Goal: Task Accomplishment & Management: Manage account settings

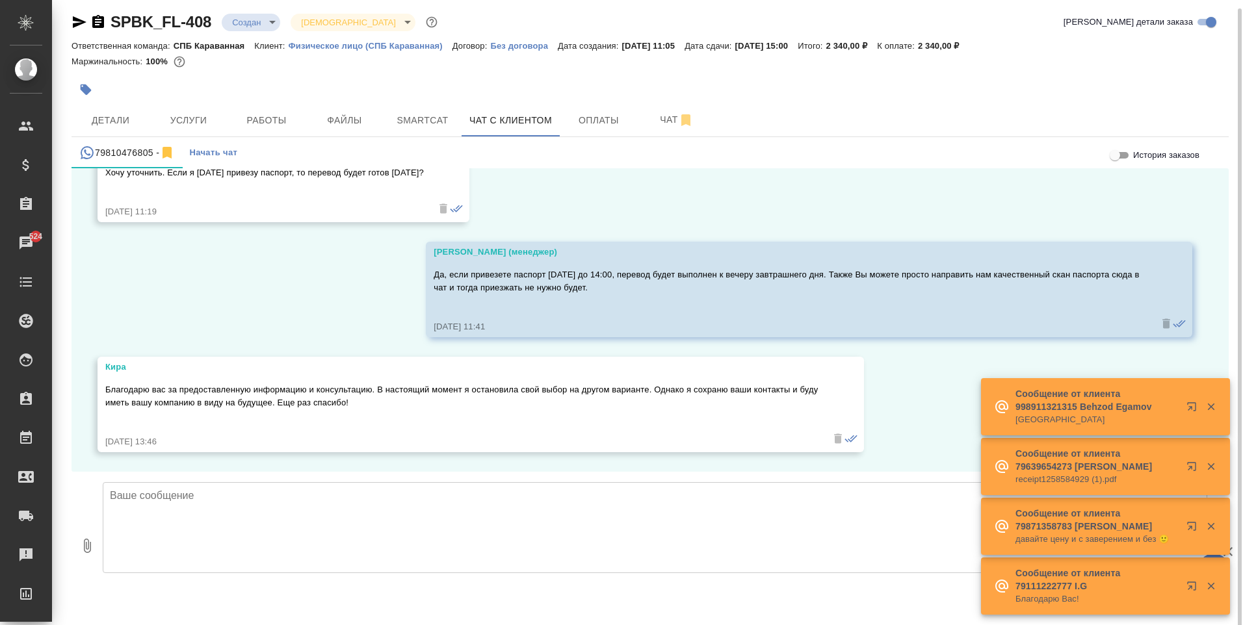
scroll to position [7, 0]
click at [1212, 402] on icon "button" at bounding box center [1211, 407] width 12 height 12
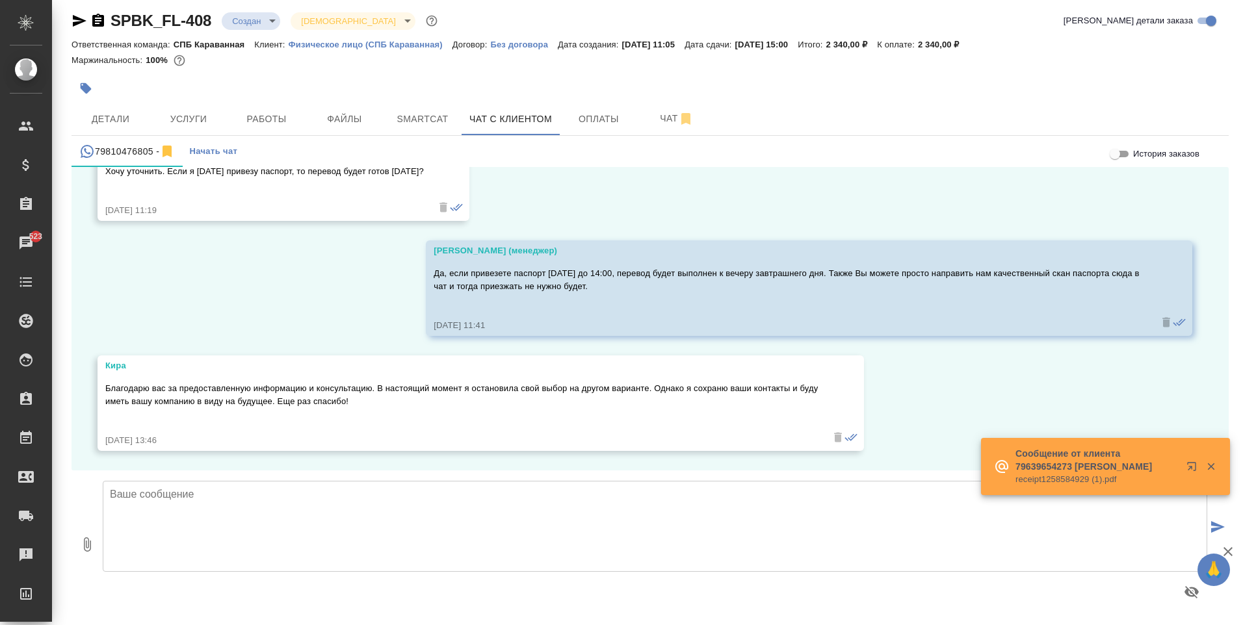
click at [1215, 462] on div "🙏 .cls-1 fill:#fff; AWATERA [PERSON_NAME] Спецификации Заказы 523 Чаты Todo Про…" at bounding box center [621, 312] width 1243 height 625
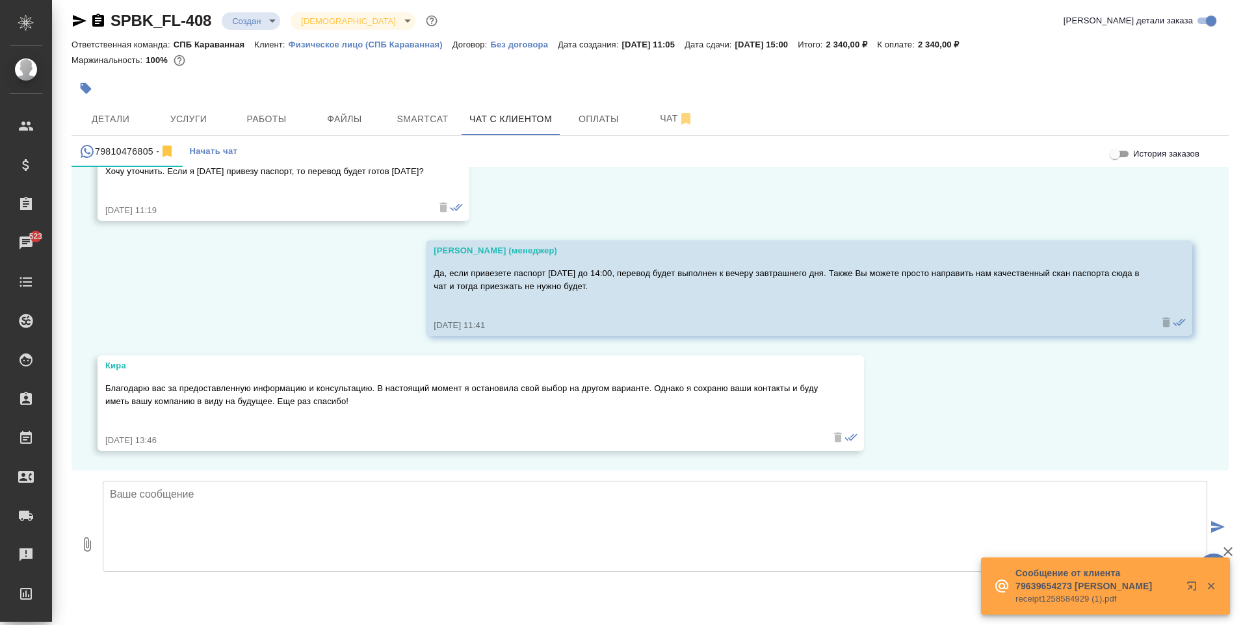
click at [772, 520] on textarea at bounding box center [655, 526] width 1104 height 91
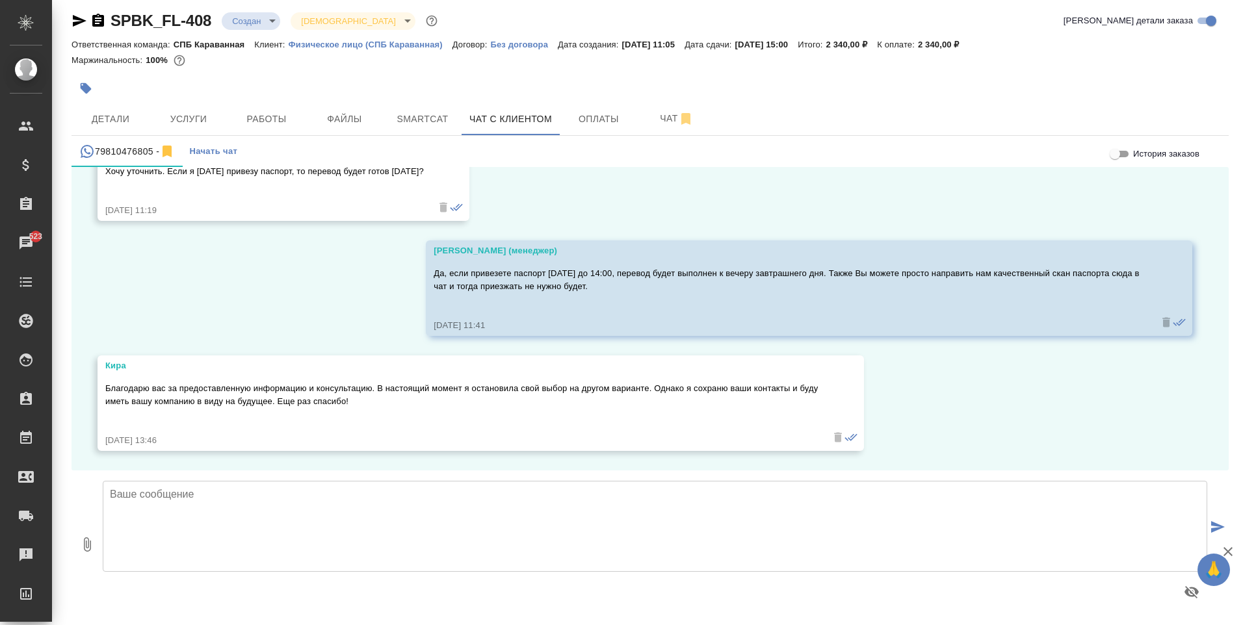
click at [590, 535] on textarea at bounding box center [655, 526] width 1104 height 91
type textarea "Благодарим за обратную связь! Надеемся на дальнейшее сотрудничество. Хорошего д…"
click at [1211, 525] on icon "submit" at bounding box center [1218, 527] width 14 height 12
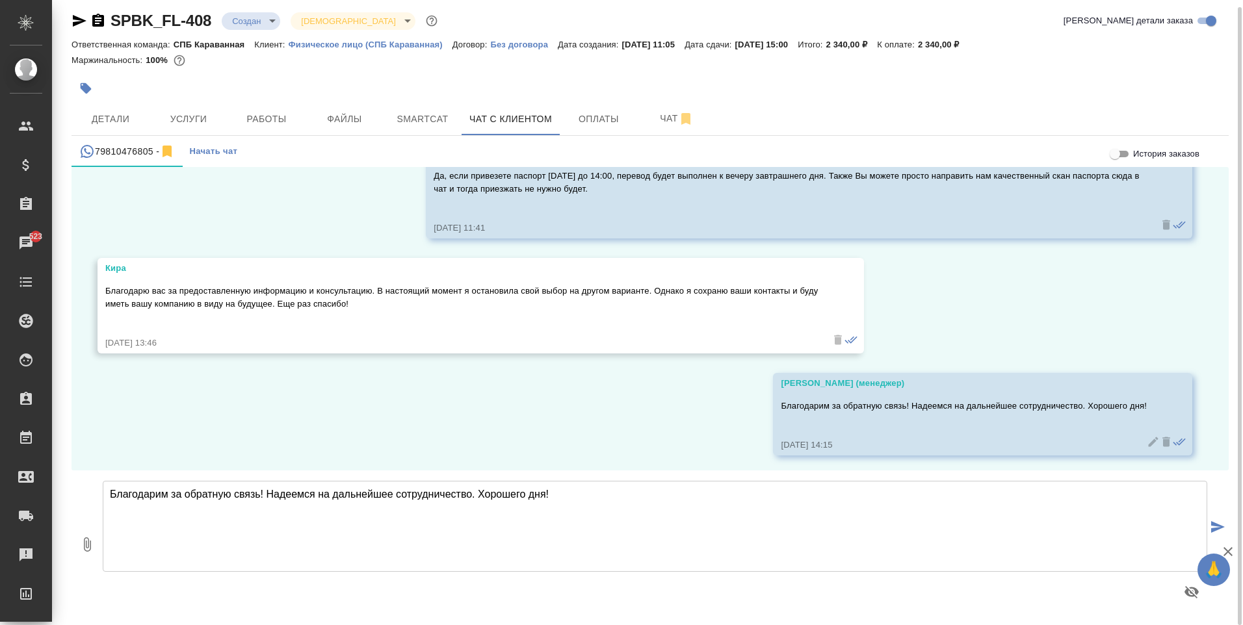
scroll to position [354, 0]
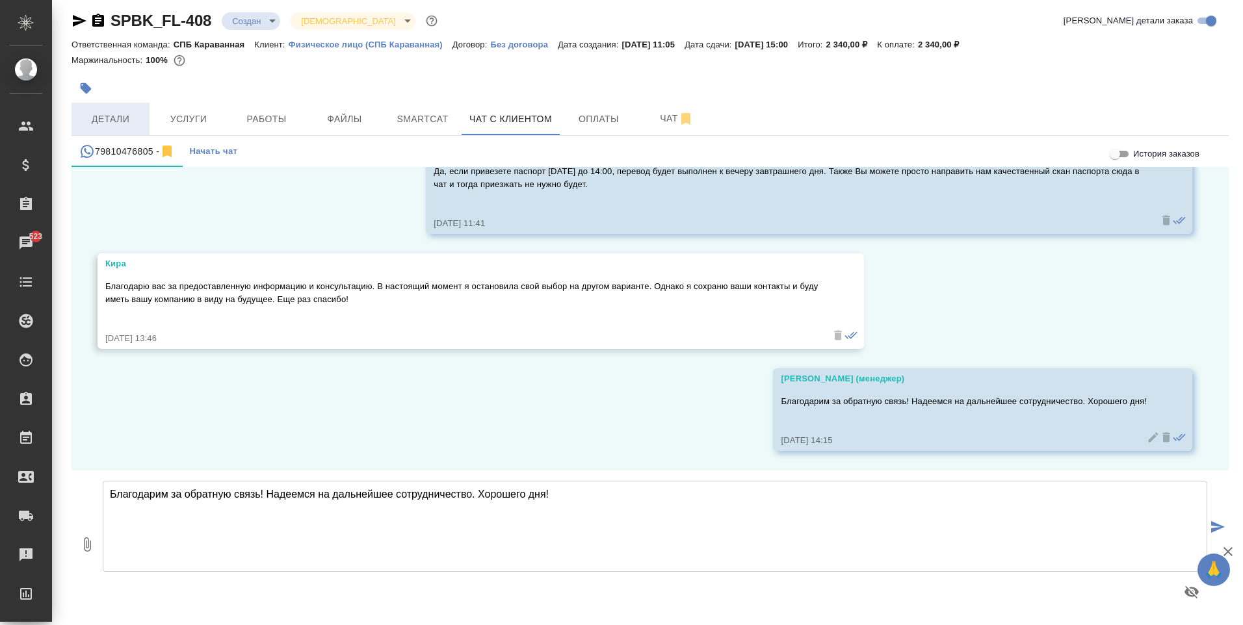
click at [120, 133] on button "Детали" at bounding box center [110, 119] width 78 height 32
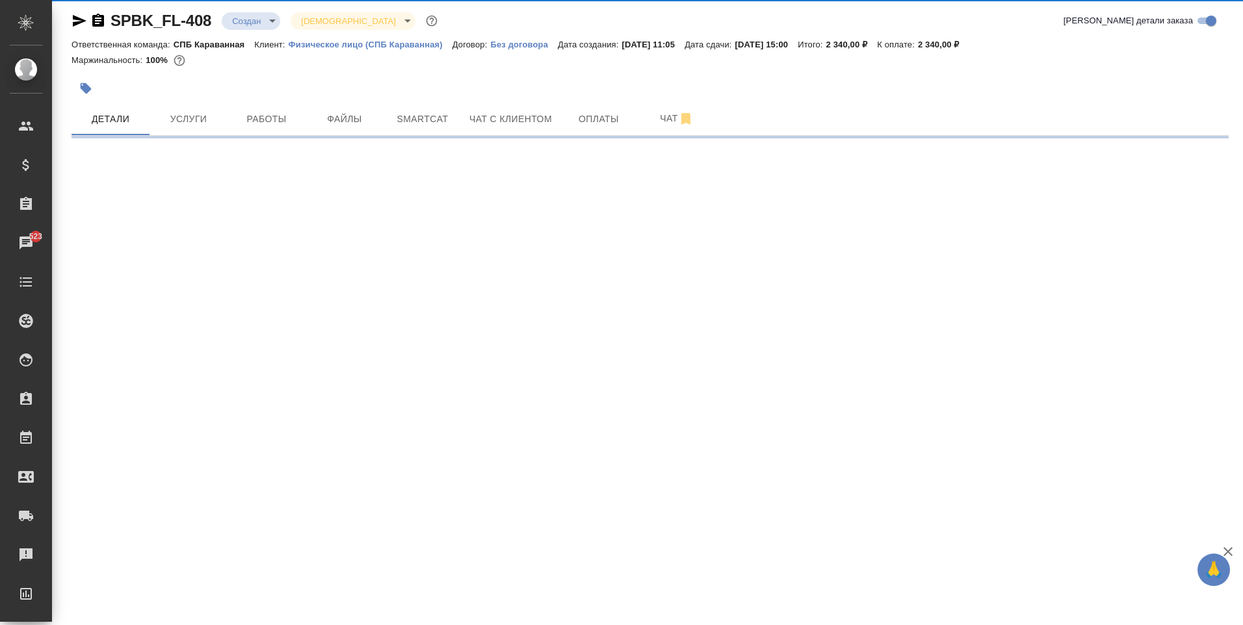
select select "RU"
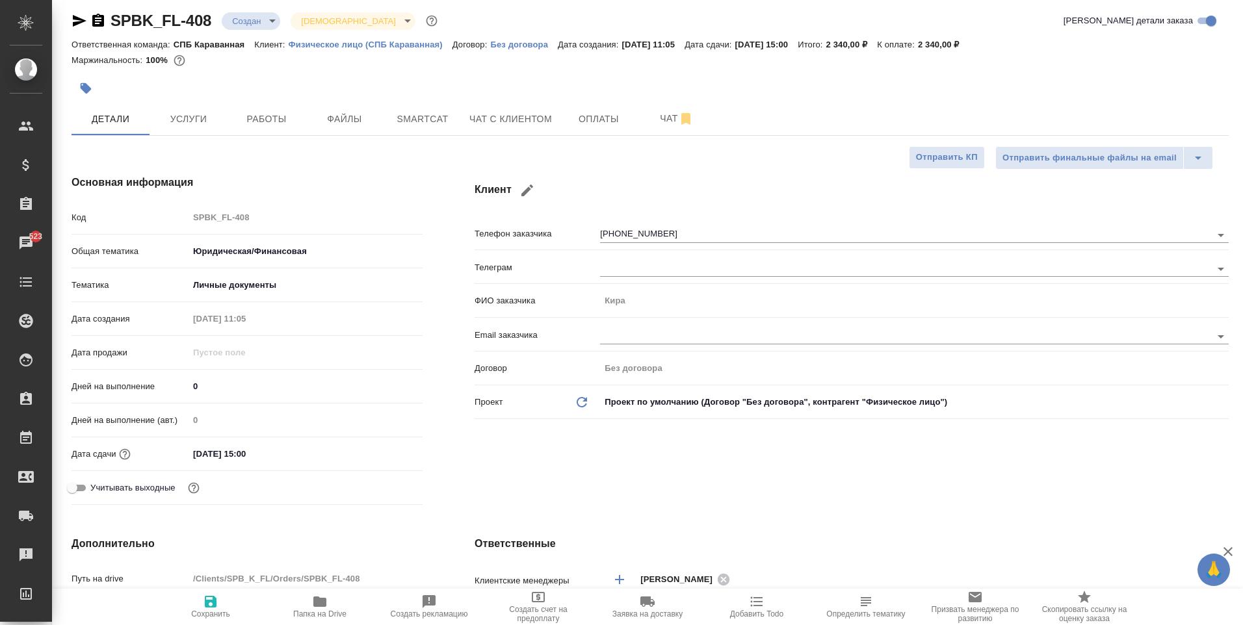
type textarea "x"
click at [259, 20] on body "🙏 .cls-1 fill:#fff; AWATERA Moskalets Alina Клиенты Спецификации Заказы 523 Чат…" at bounding box center [621, 312] width 1243 height 625
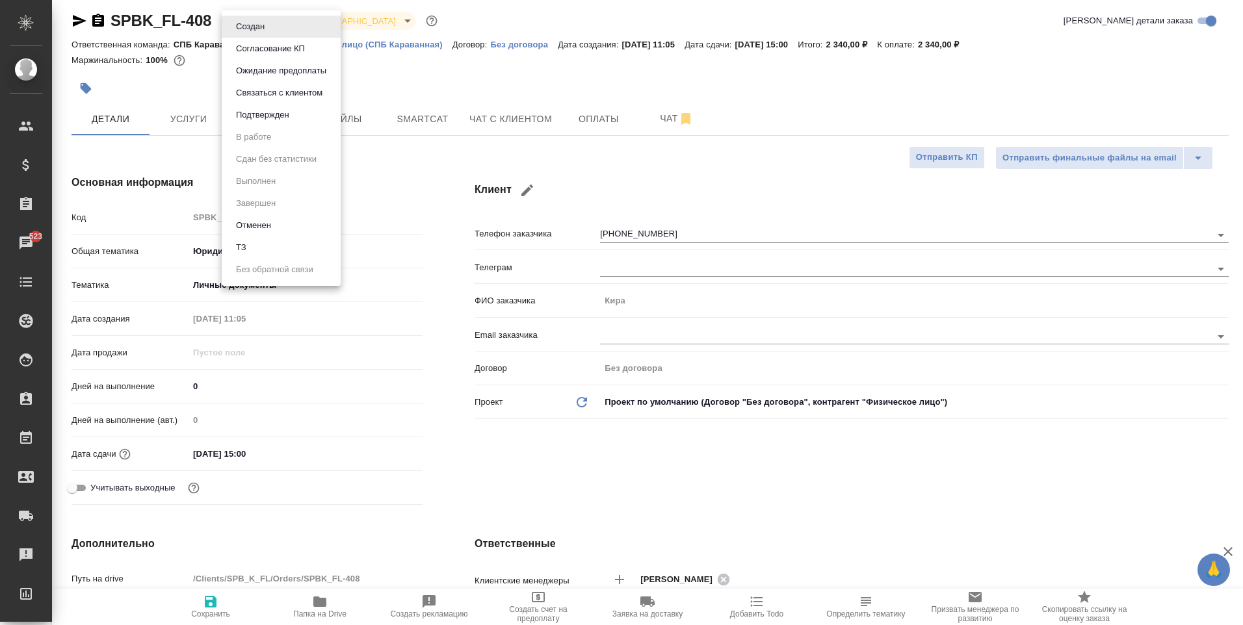
click at [543, 123] on div at bounding box center [621, 312] width 1243 height 625
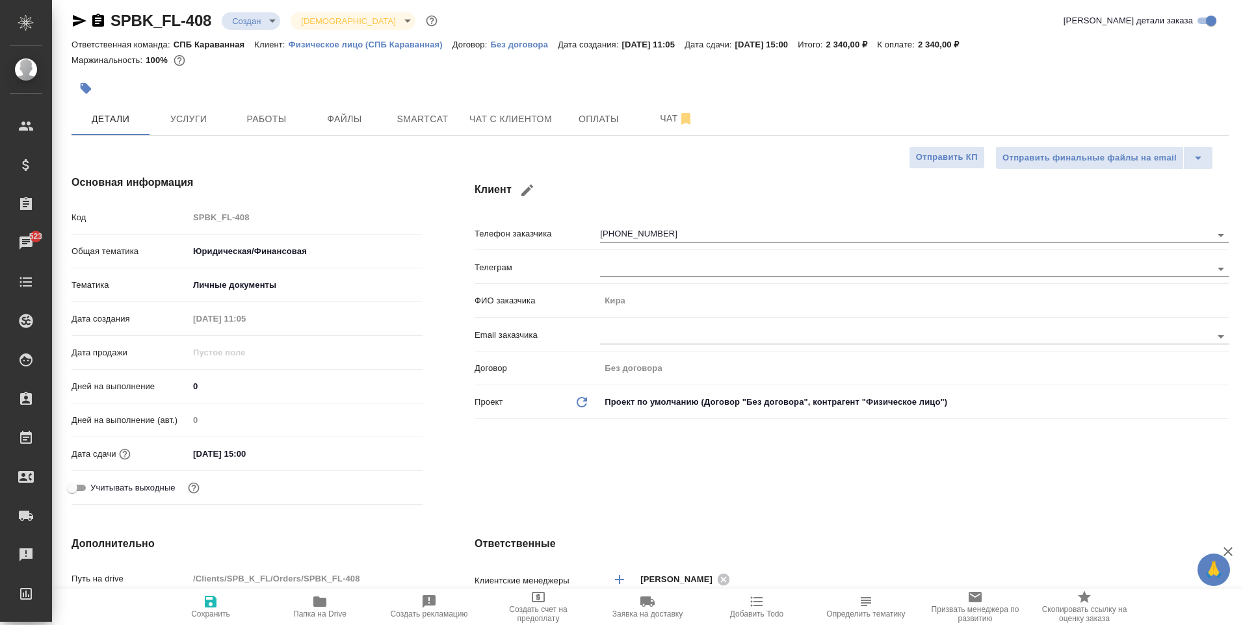
type textarea "x"
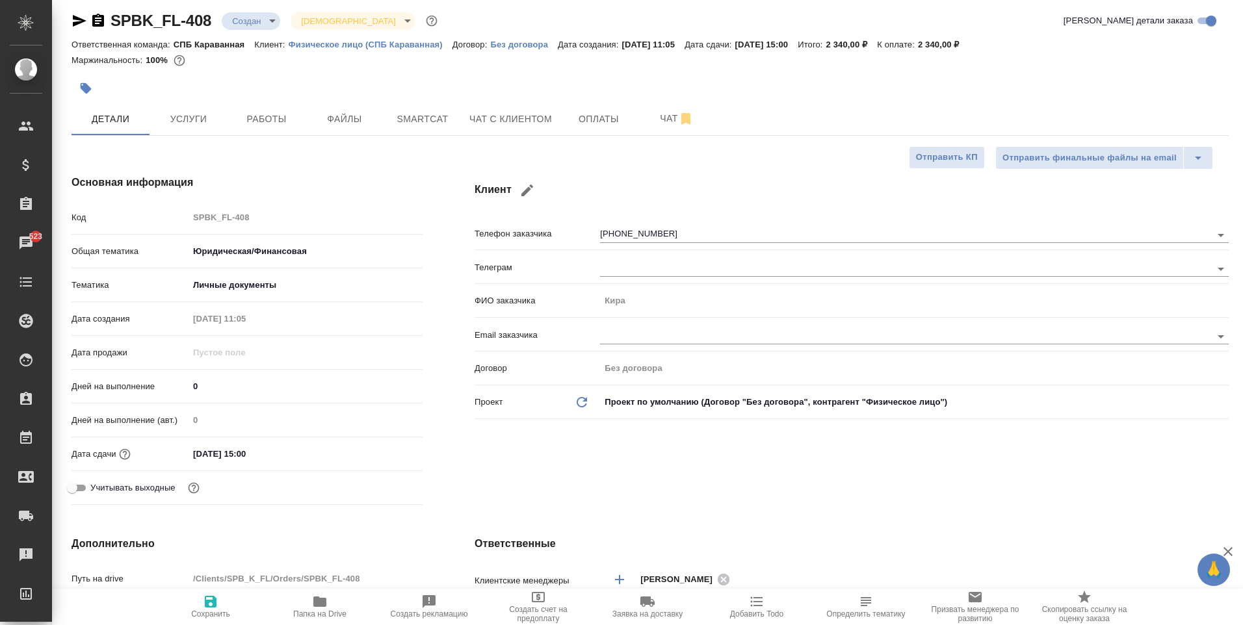
type textarea "x"
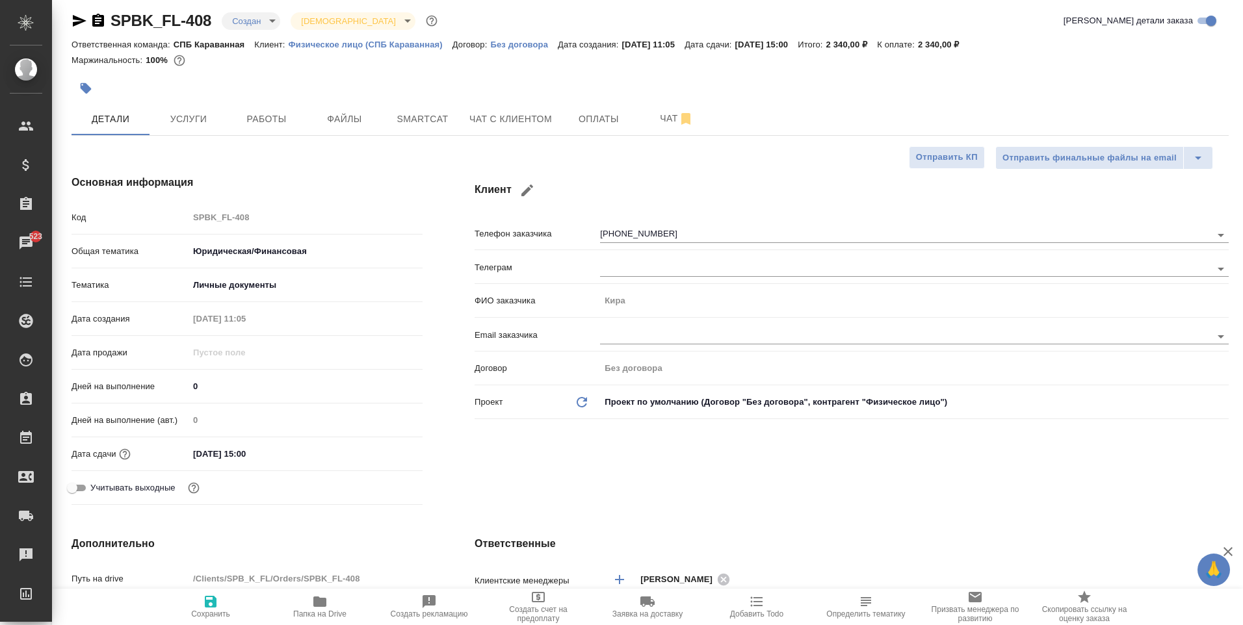
type textarea "x"
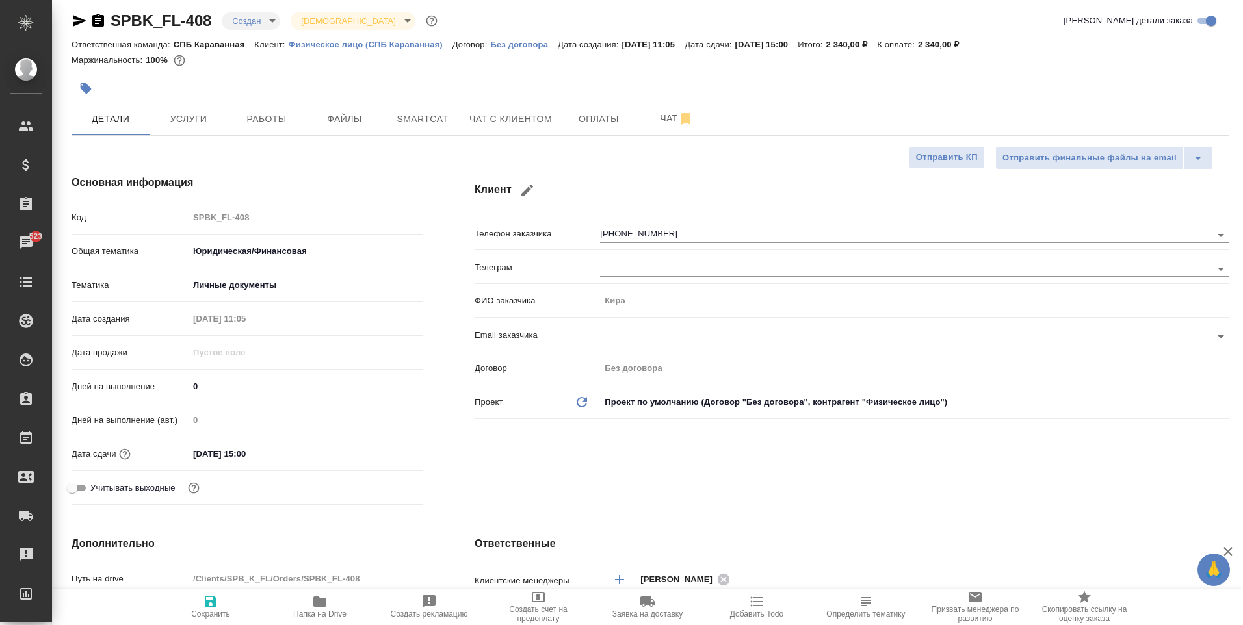
type textarea "x"
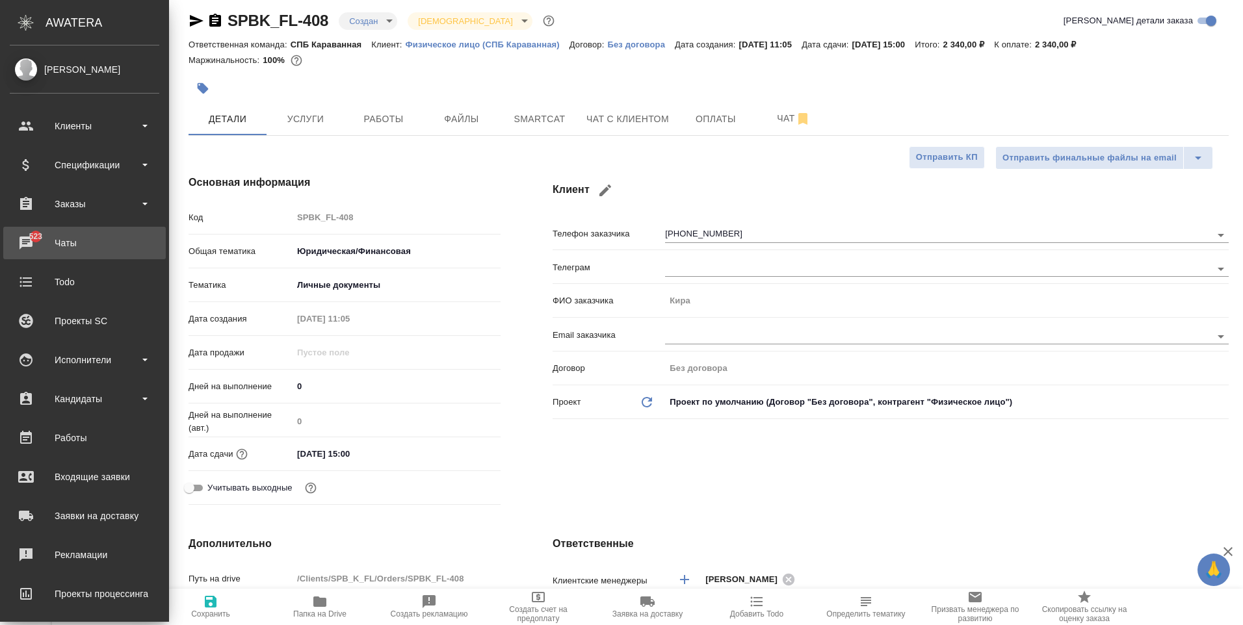
type textarea "x"
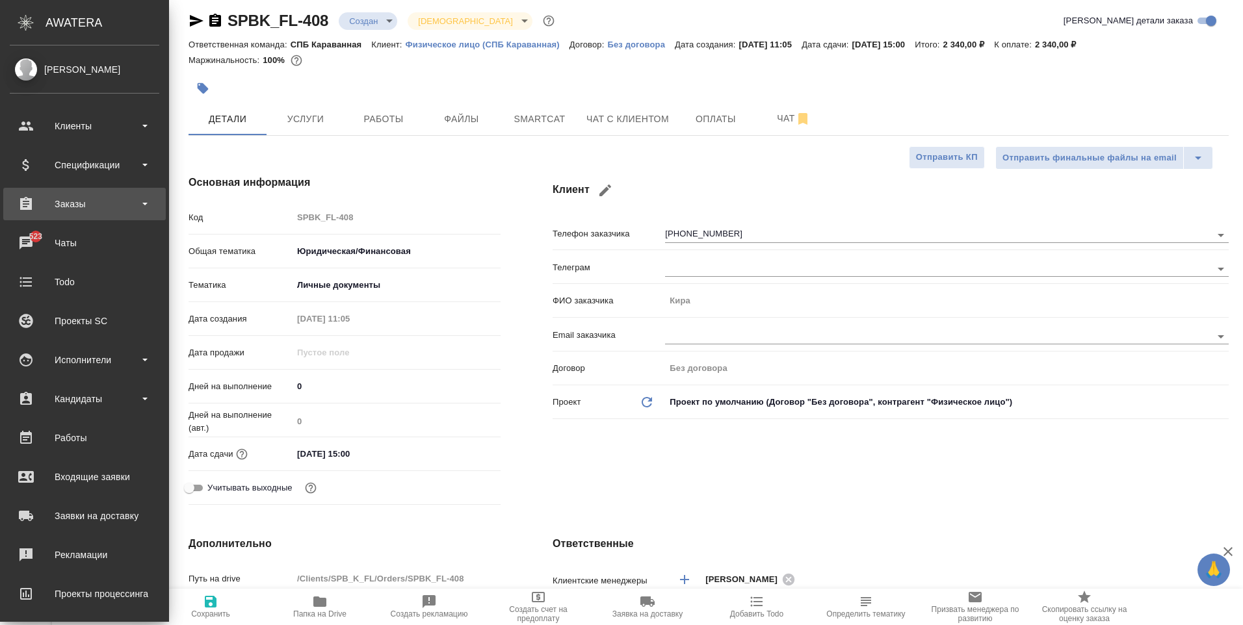
click at [54, 210] on div "Заказы" at bounding box center [84, 203] width 149 height 19
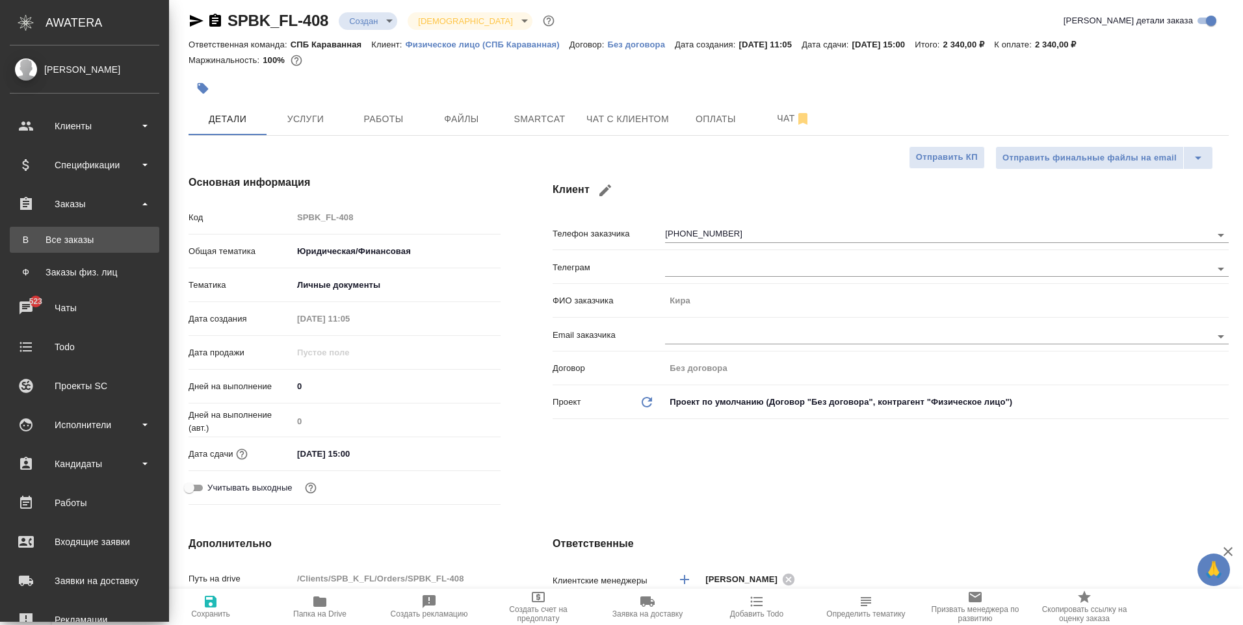
click at [70, 237] on div "Все заказы" at bounding box center [84, 239] width 136 height 13
type textarea "x"
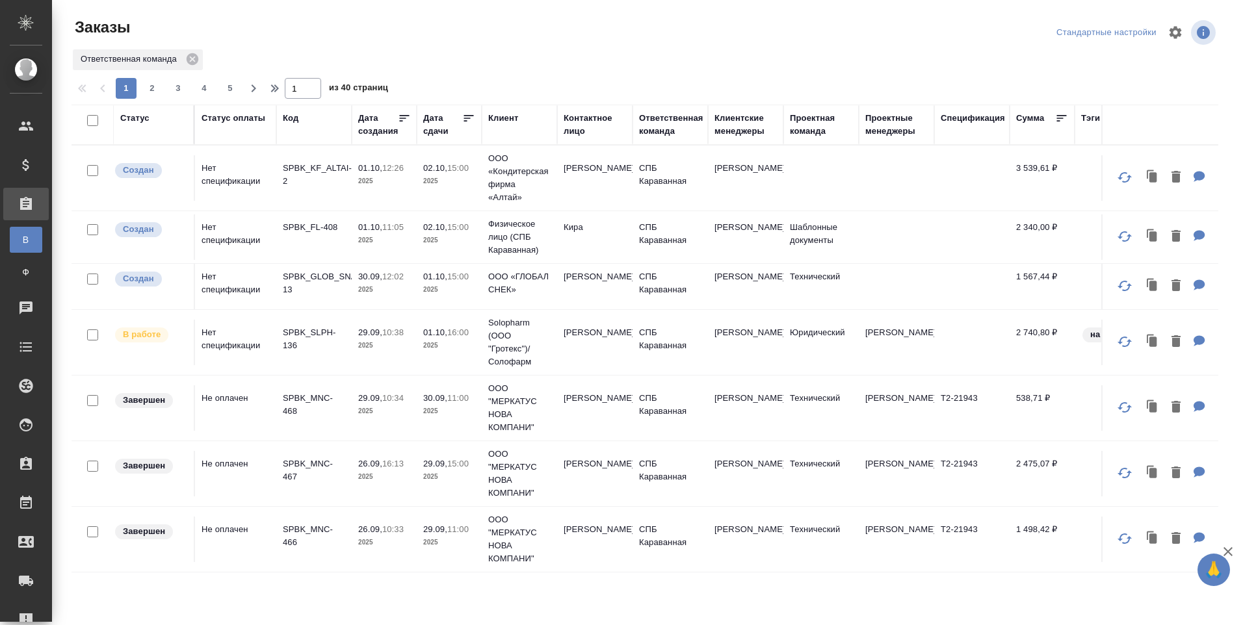
click at [578, 184] on td "Белокрылова Людмила" at bounding box center [594, 177] width 75 height 45
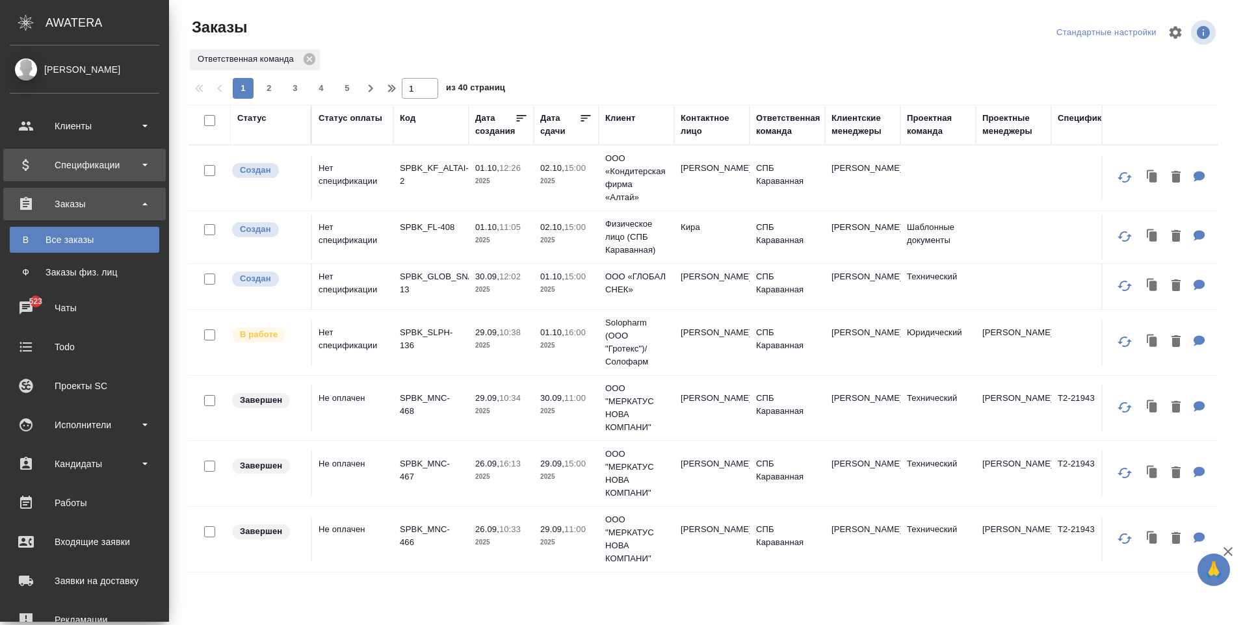
click at [77, 170] on div "Спецификации" at bounding box center [84, 164] width 149 height 19
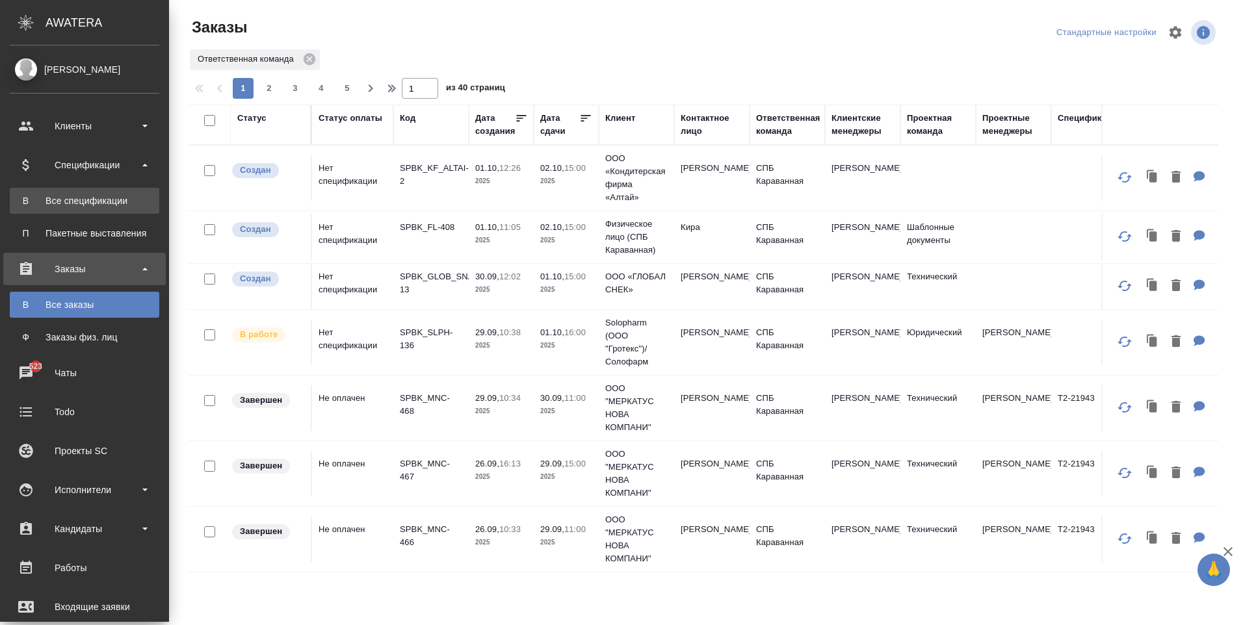
click at [79, 206] on div "Все спецификации" at bounding box center [84, 200] width 136 height 13
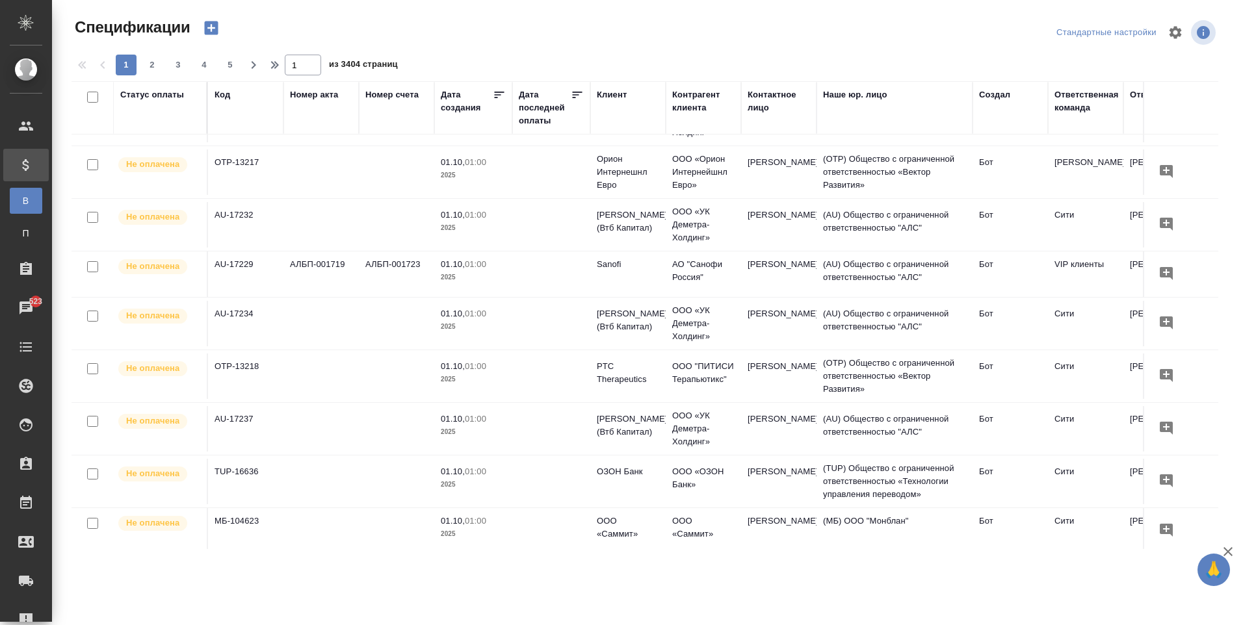
scroll to position [905, 0]
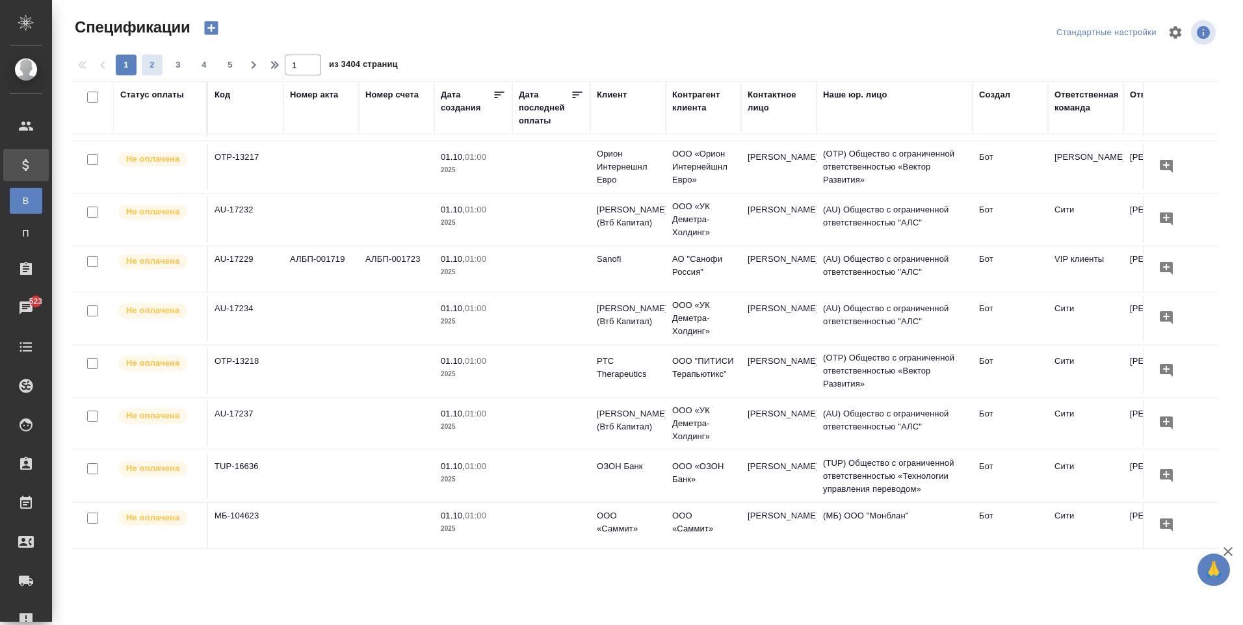
click at [148, 70] on span "2" at bounding box center [152, 64] width 21 height 13
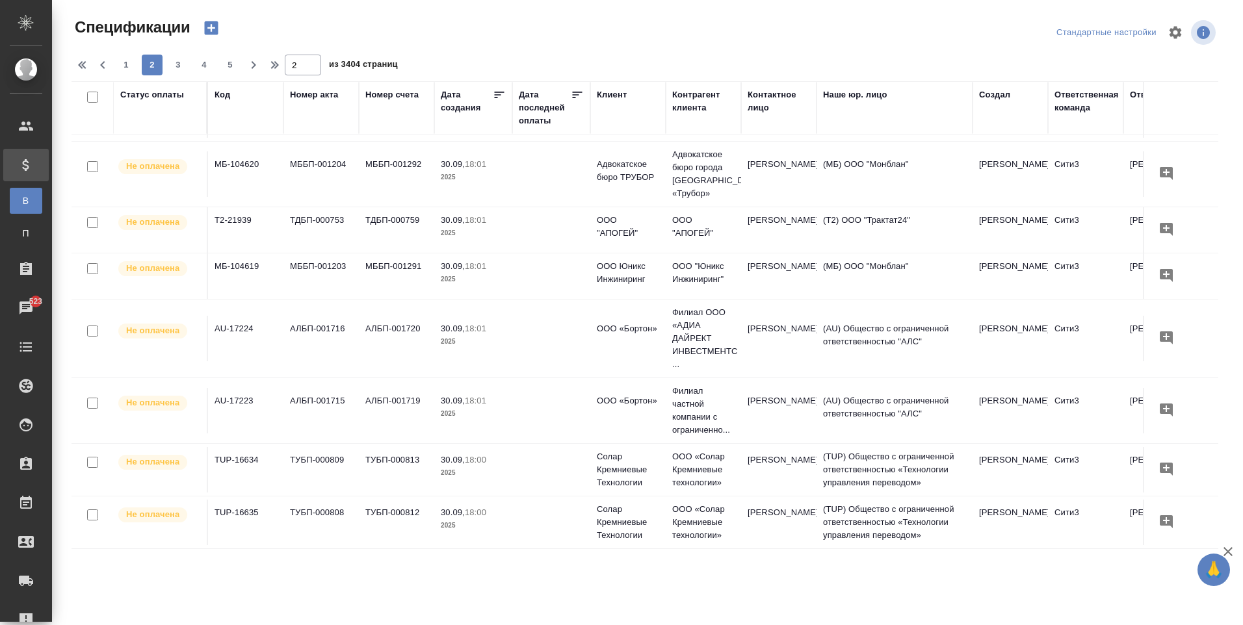
scroll to position [951, 0]
click at [179, 65] on span "3" at bounding box center [178, 64] width 21 height 13
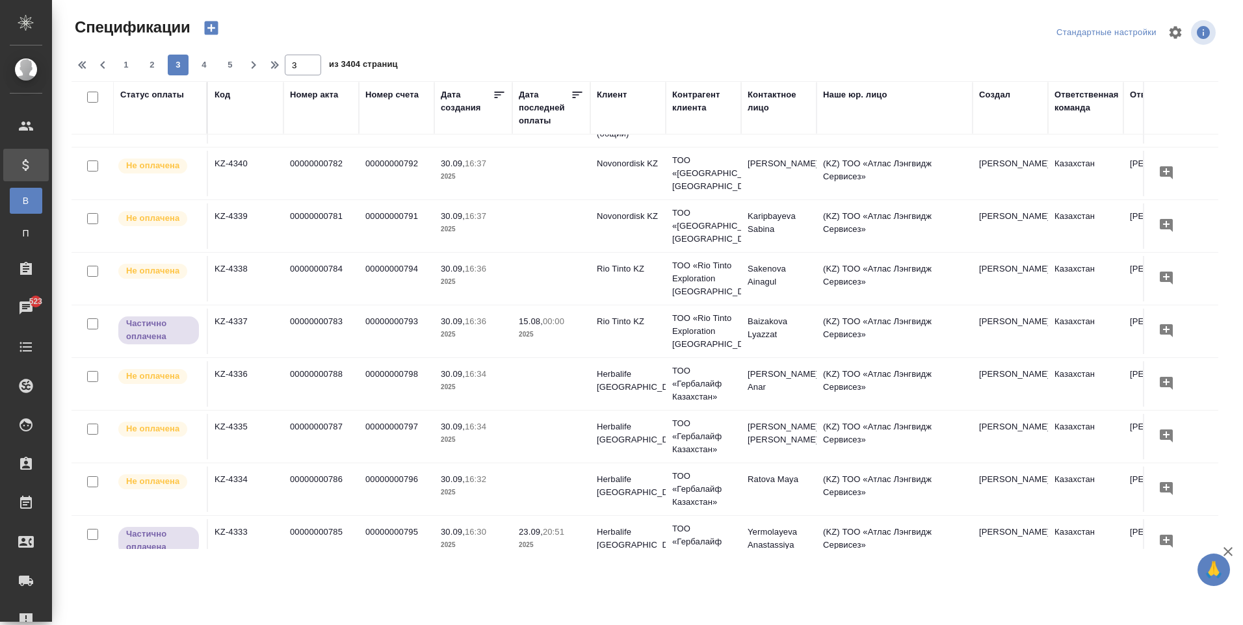
scroll to position [899, 0]
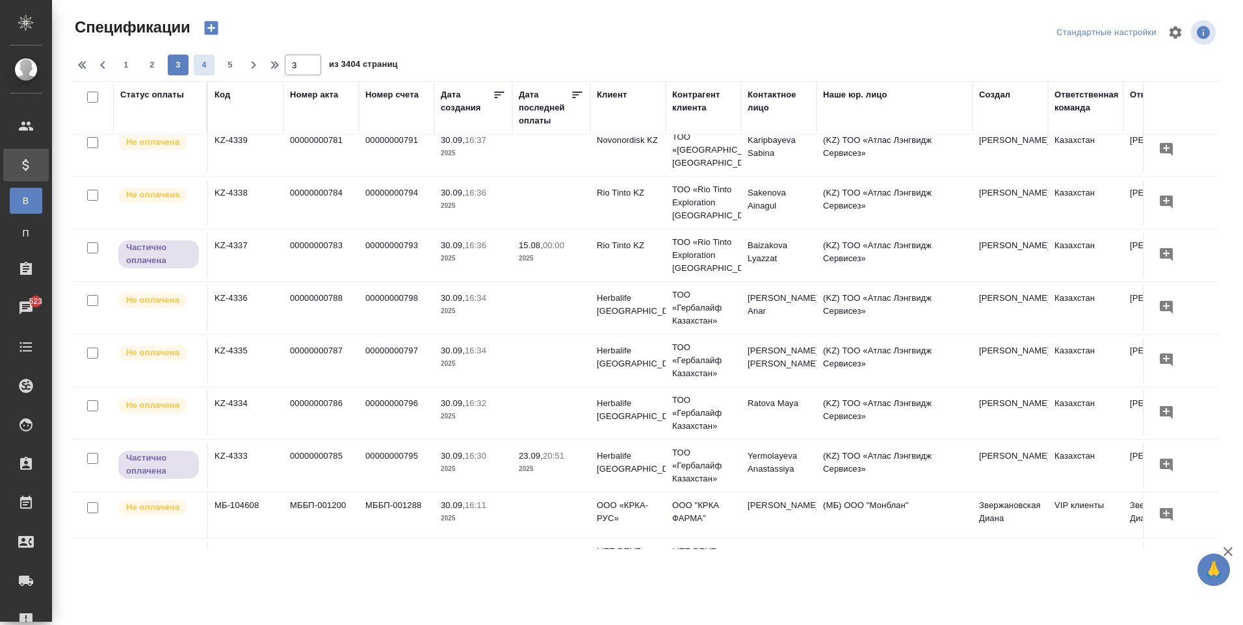
click at [204, 67] on span "4" at bounding box center [204, 64] width 21 height 13
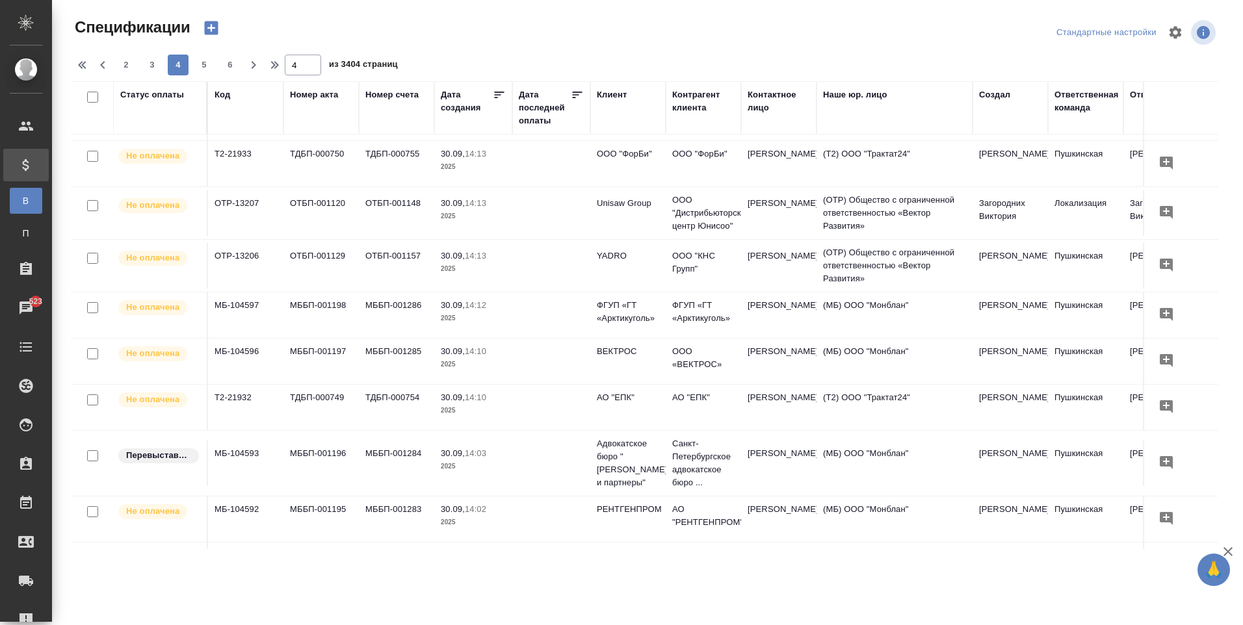
scroll to position [847, 0]
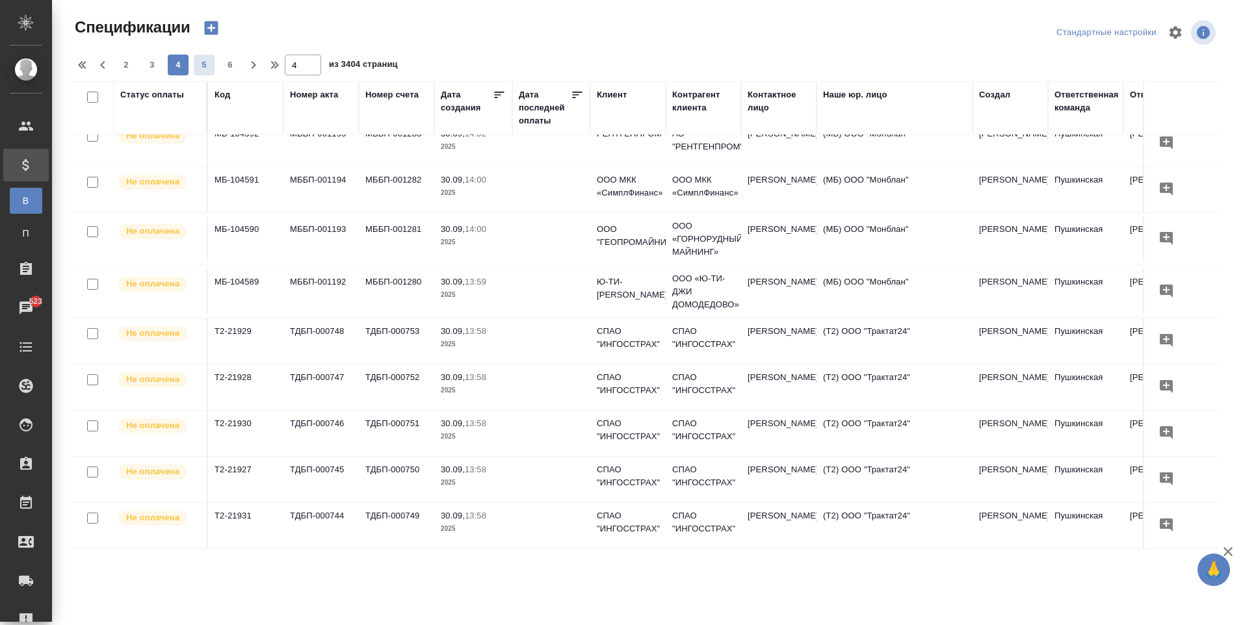
click at [204, 70] on span "5" at bounding box center [204, 64] width 21 height 13
type input "5"
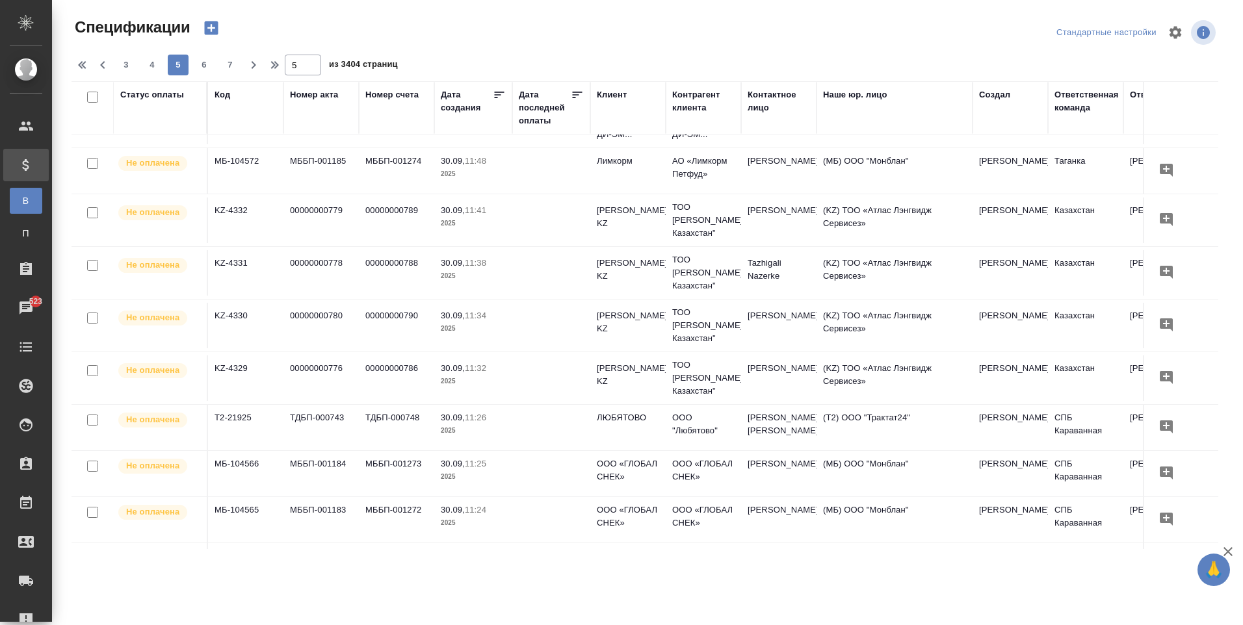
scroll to position [834, 0]
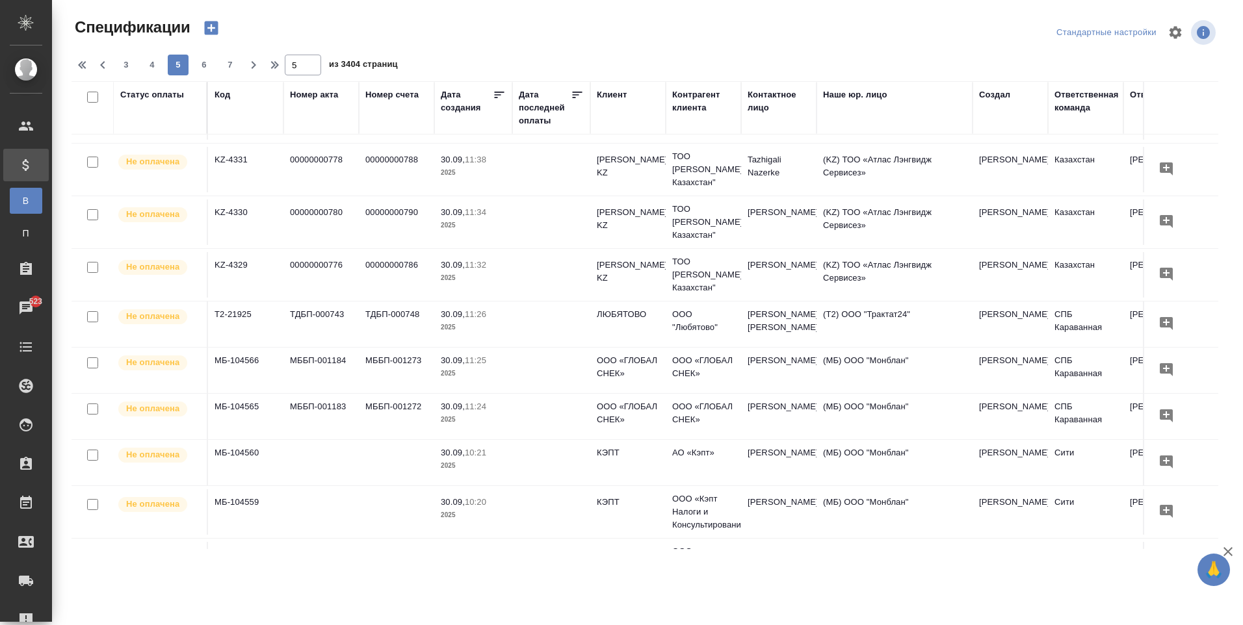
click at [529, 435] on td at bounding box center [551, 416] width 78 height 45
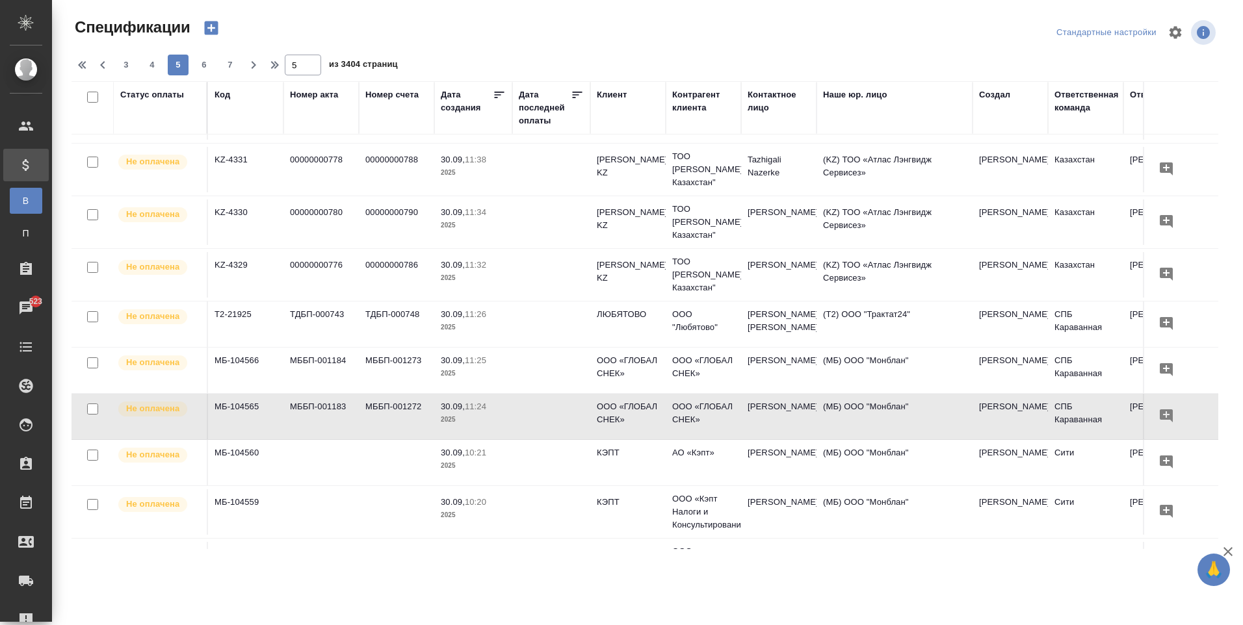
click at [549, 382] on td at bounding box center [551, 370] width 78 height 45
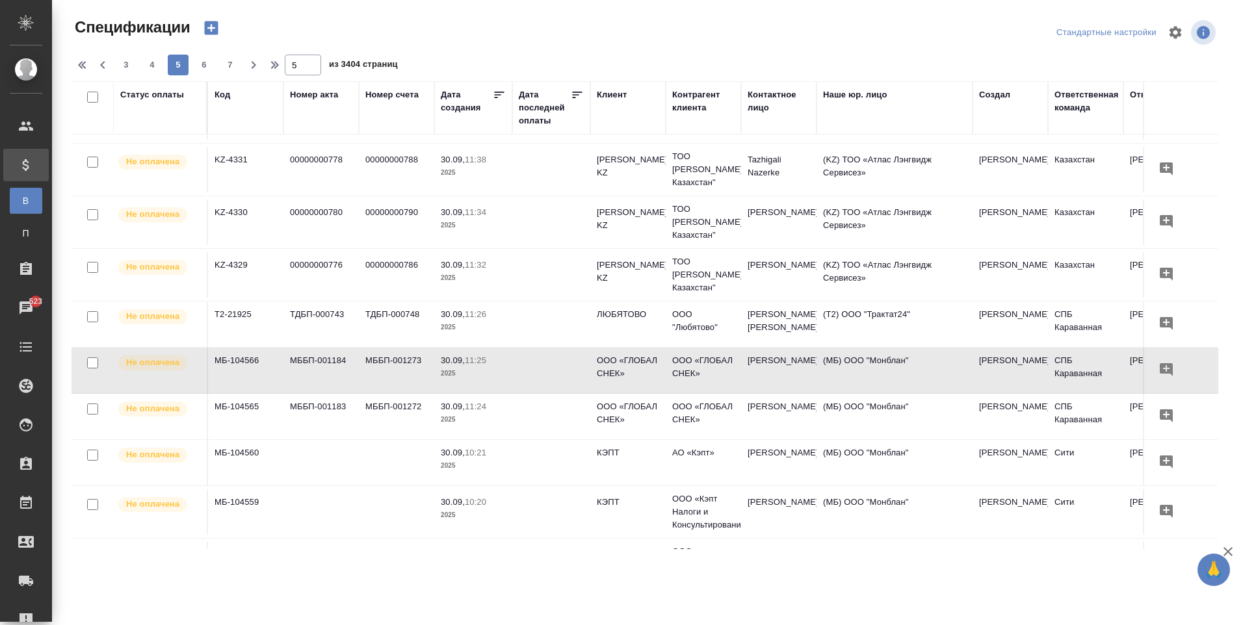
click at [532, 321] on td at bounding box center [551, 324] width 78 height 45
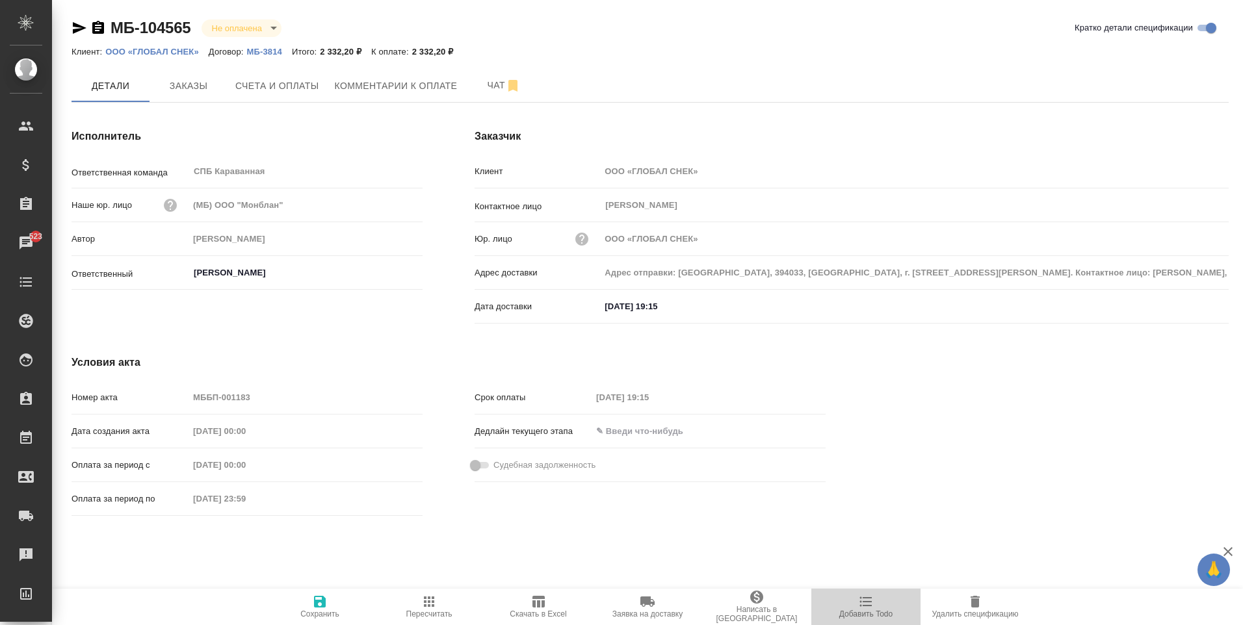
click at [847, 605] on span "Добавить Todo" at bounding box center [866, 606] width 94 height 25
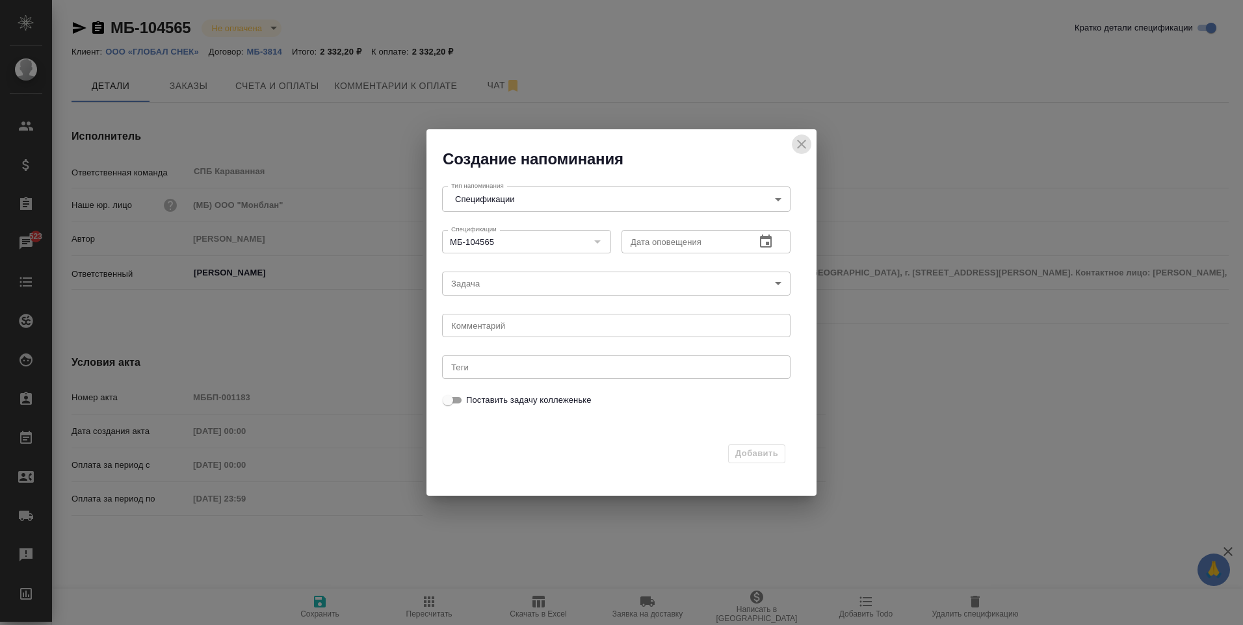
click at [801, 141] on icon "close" at bounding box center [802, 144] width 16 height 16
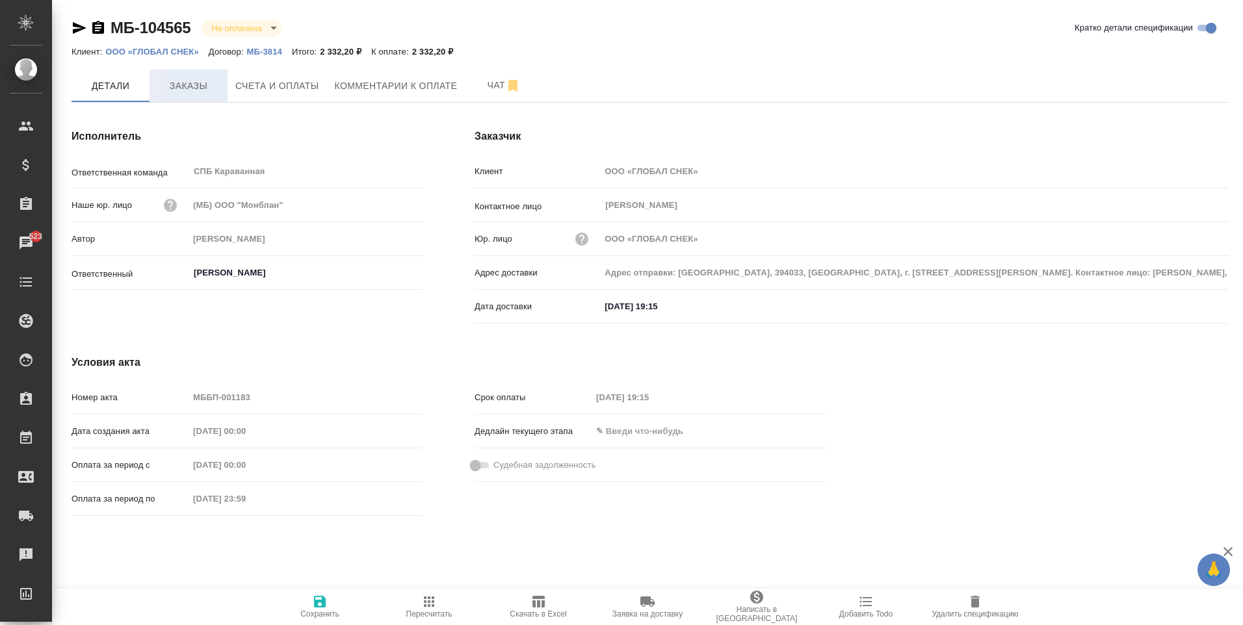
click at [209, 81] on span "Заказы" at bounding box center [188, 86] width 62 height 16
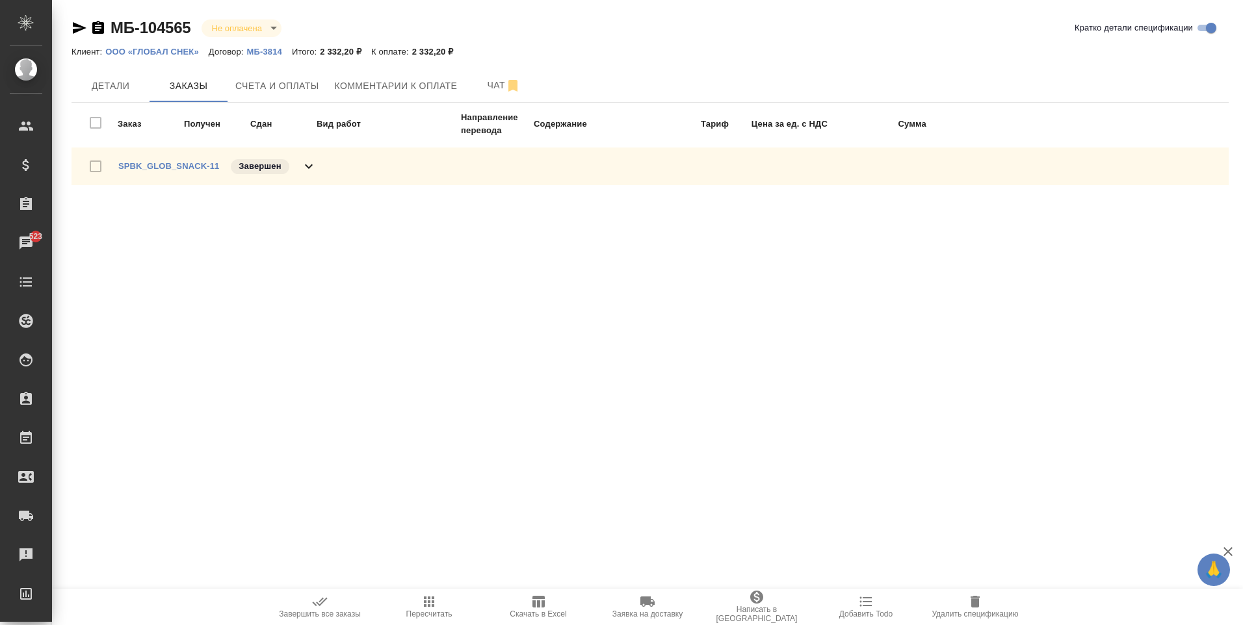
click at [94, 27] on icon "button" at bounding box center [98, 27] width 12 height 13
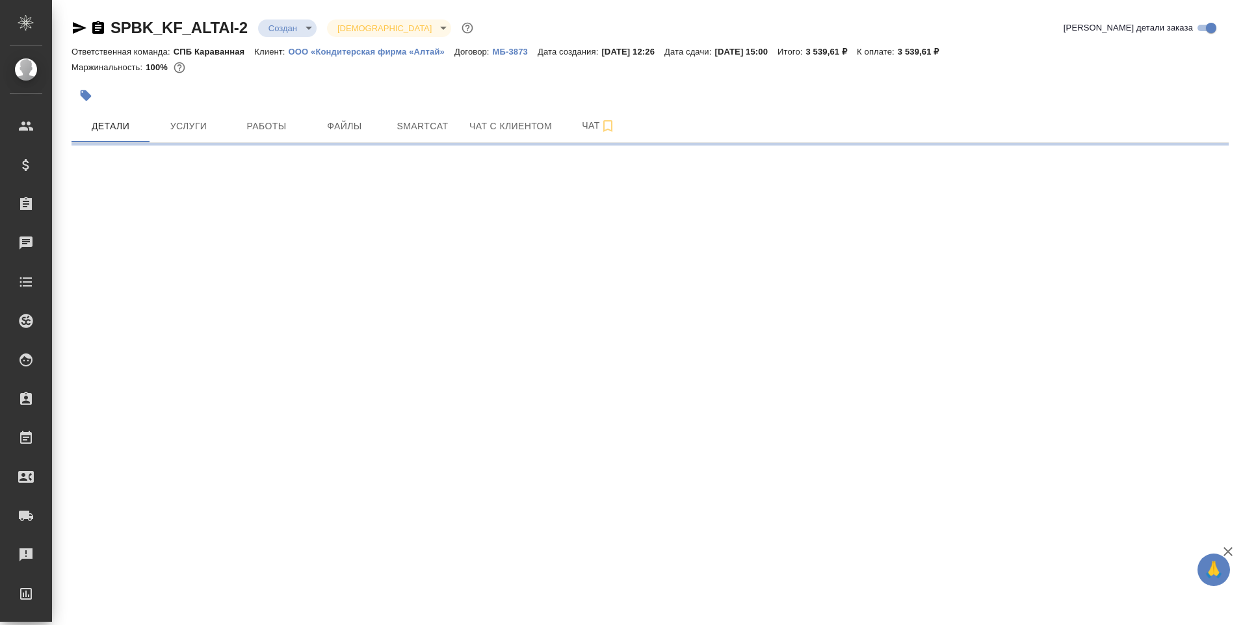
select select "RU"
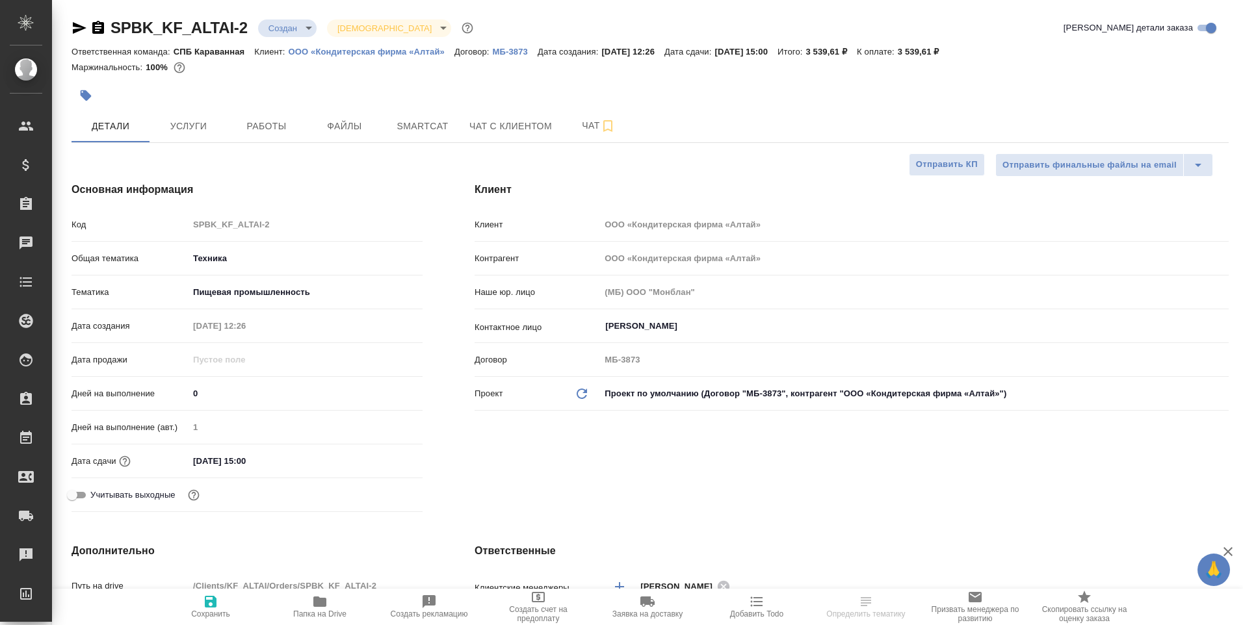
type textarea "x"
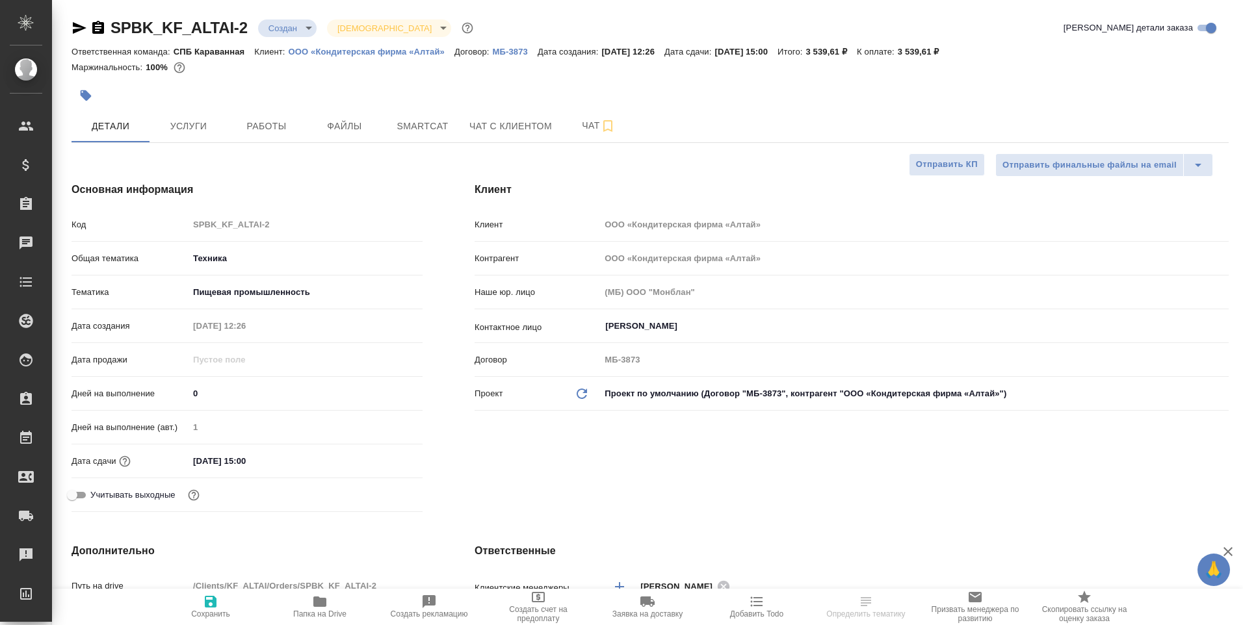
type textarea "x"
click at [341, 117] on button "Файлы" at bounding box center [344, 126] width 78 height 32
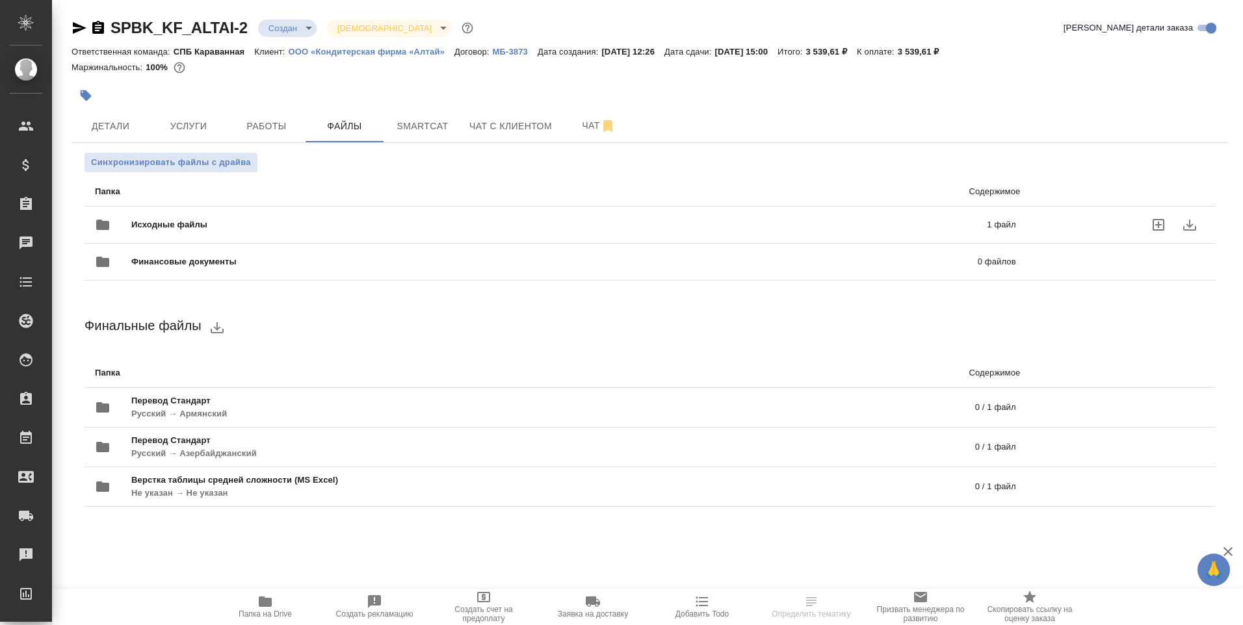
click at [403, 218] on div "Исходные файлы 1 файл" at bounding box center [555, 224] width 921 height 31
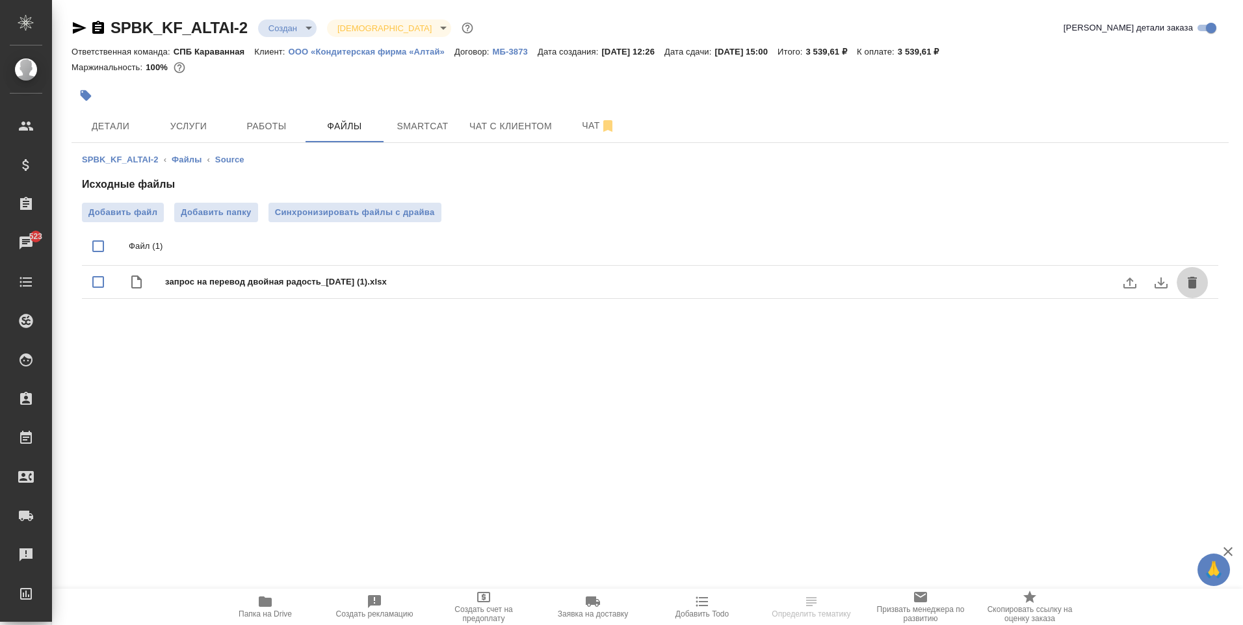
click at [1195, 281] on icon "delete" at bounding box center [1192, 283] width 9 height 12
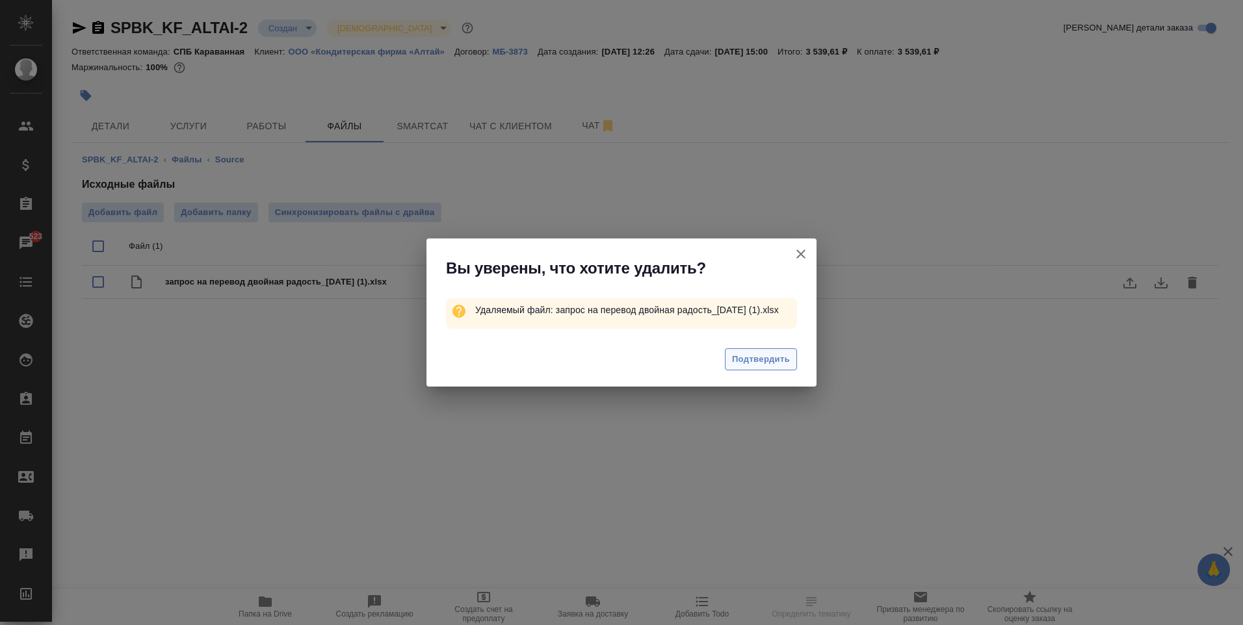
click at [759, 357] on span "Подтвердить" at bounding box center [761, 359] width 58 height 15
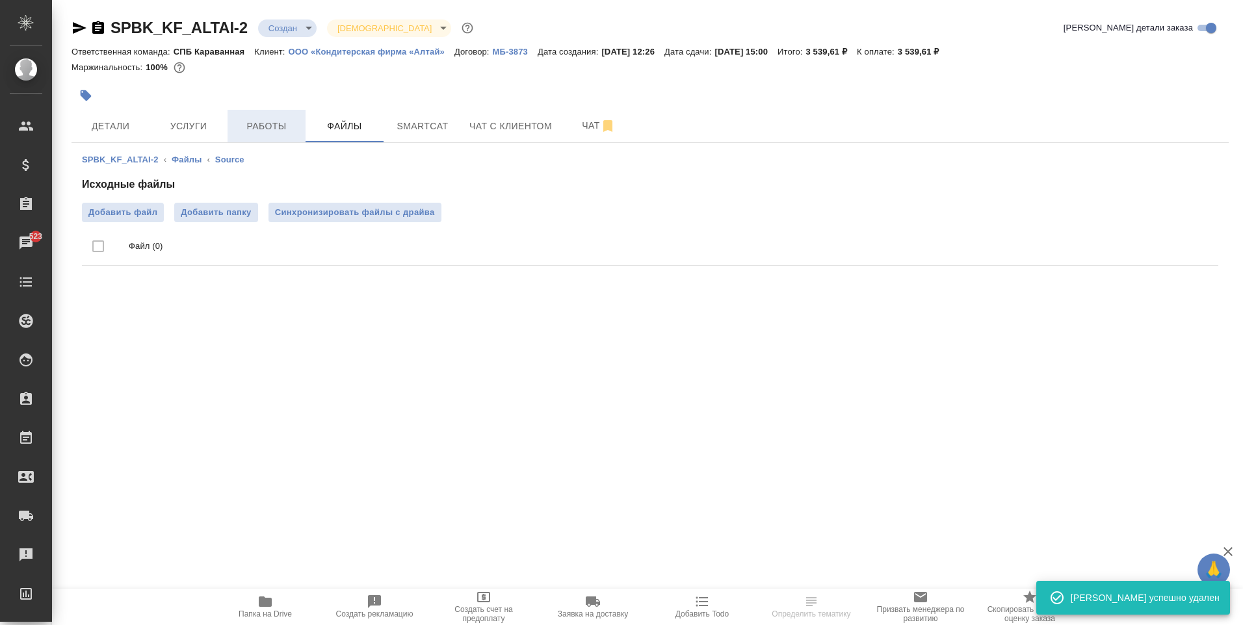
click at [273, 140] on button "Работы" at bounding box center [266, 126] width 78 height 32
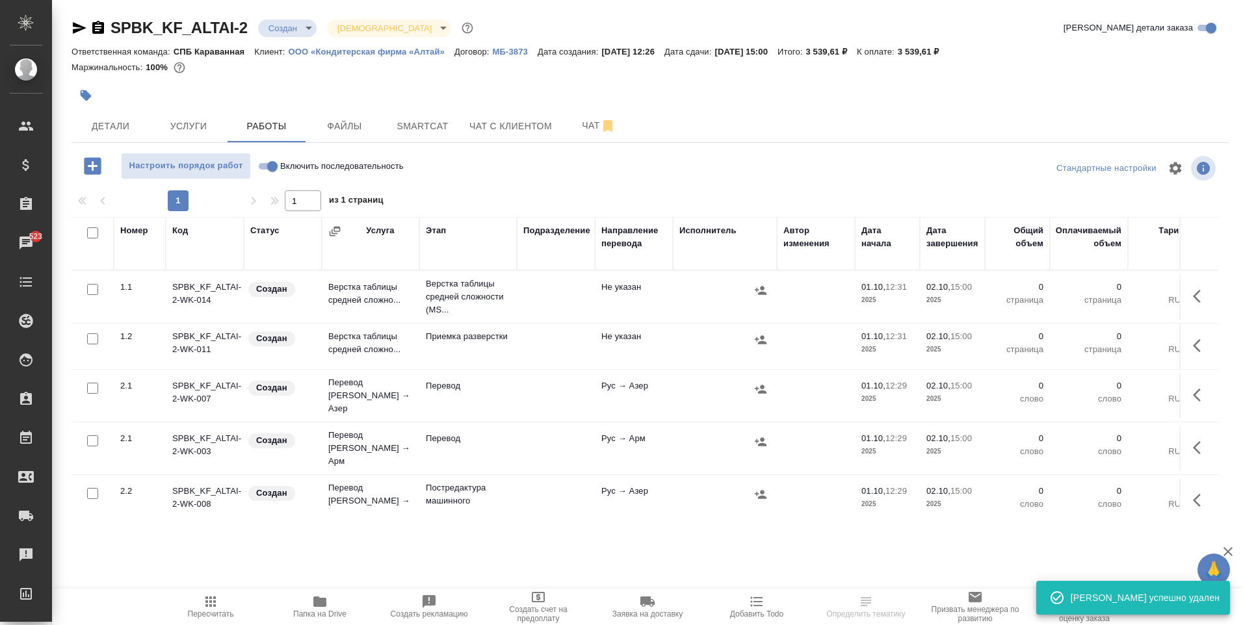
click at [351, 134] on span "Файлы" at bounding box center [344, 126] width 62 height 16
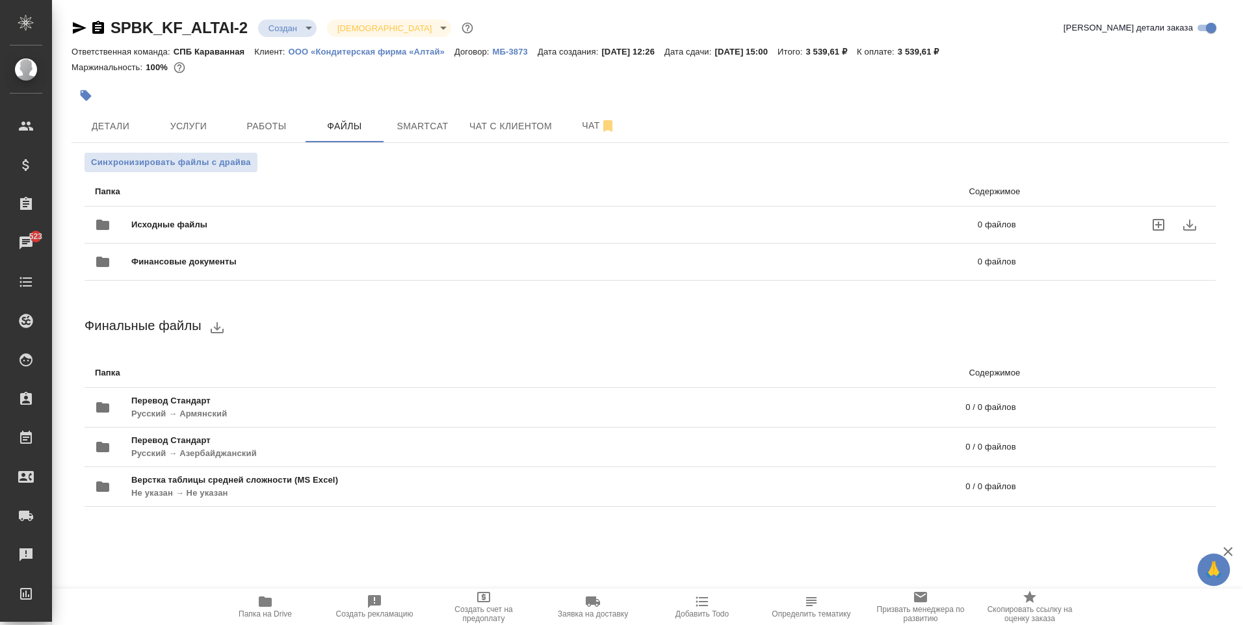
click at [1149, 218] on label "uploadFiles" at bounding box center [1158, 224] width 31 height 31
click at [0, 0] on input "uploadFiles" at bounding box center [0, 0] width 0 height 0
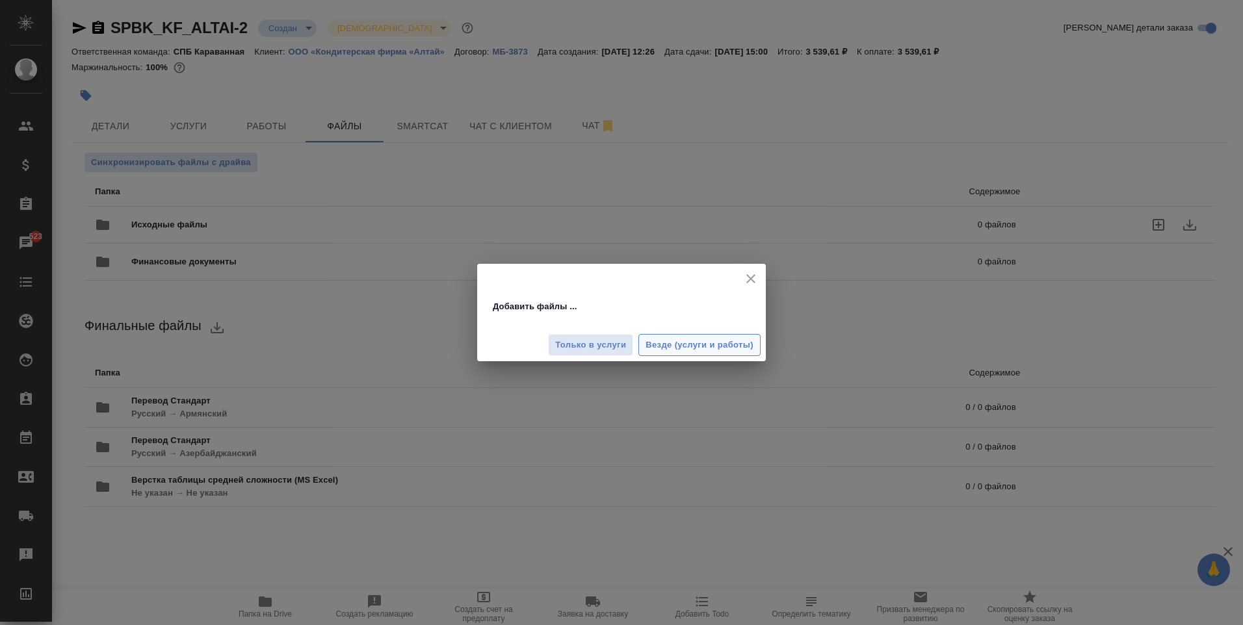
click at [679, 344] on span "Везде (услуги и работы)" at bounding box center [699, 345] width 108 height 15
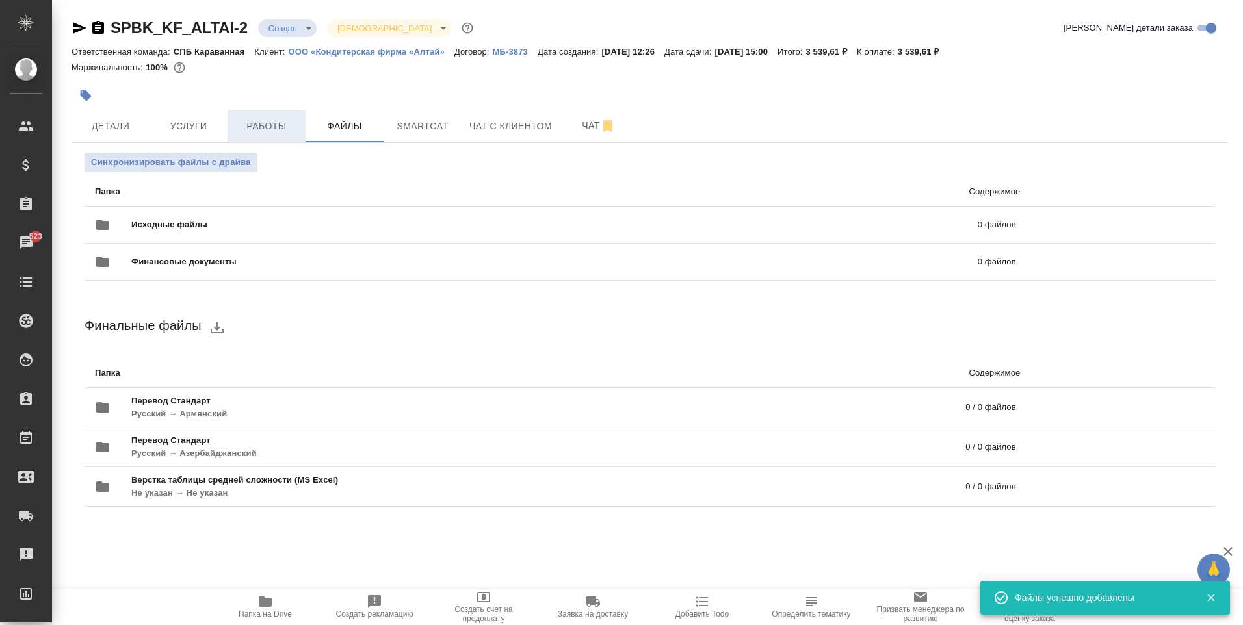
click at [235, 123] on button "Работы" at bounding box center [266, 126] width 78 height 32
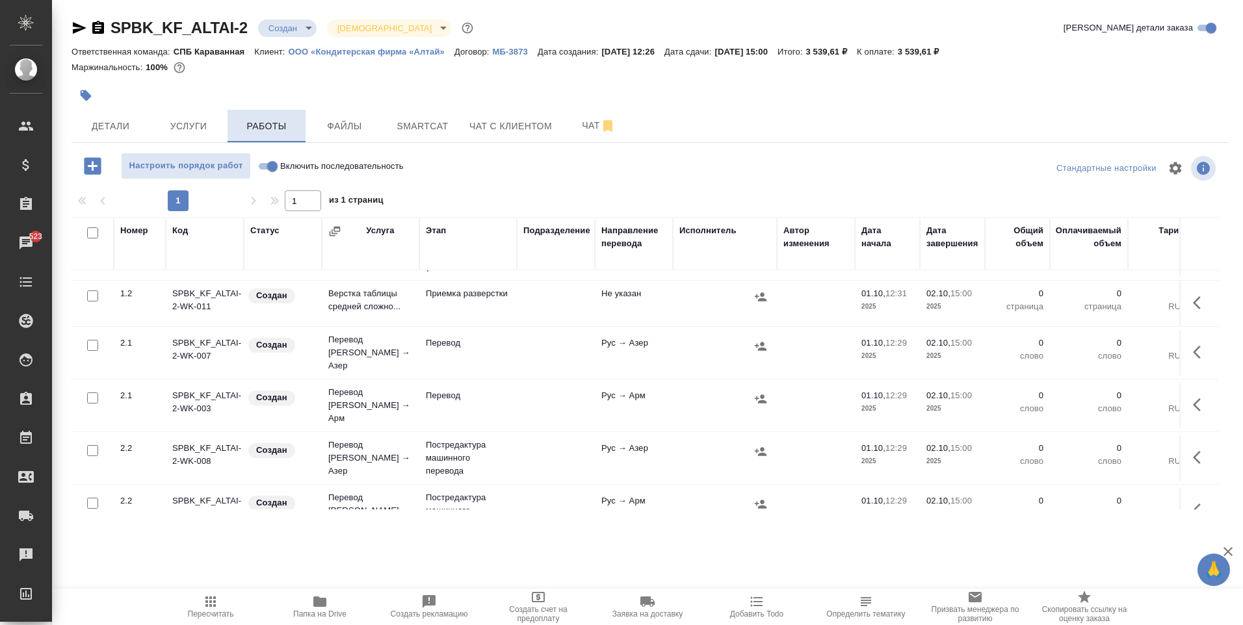
scroll to position [65, 0]
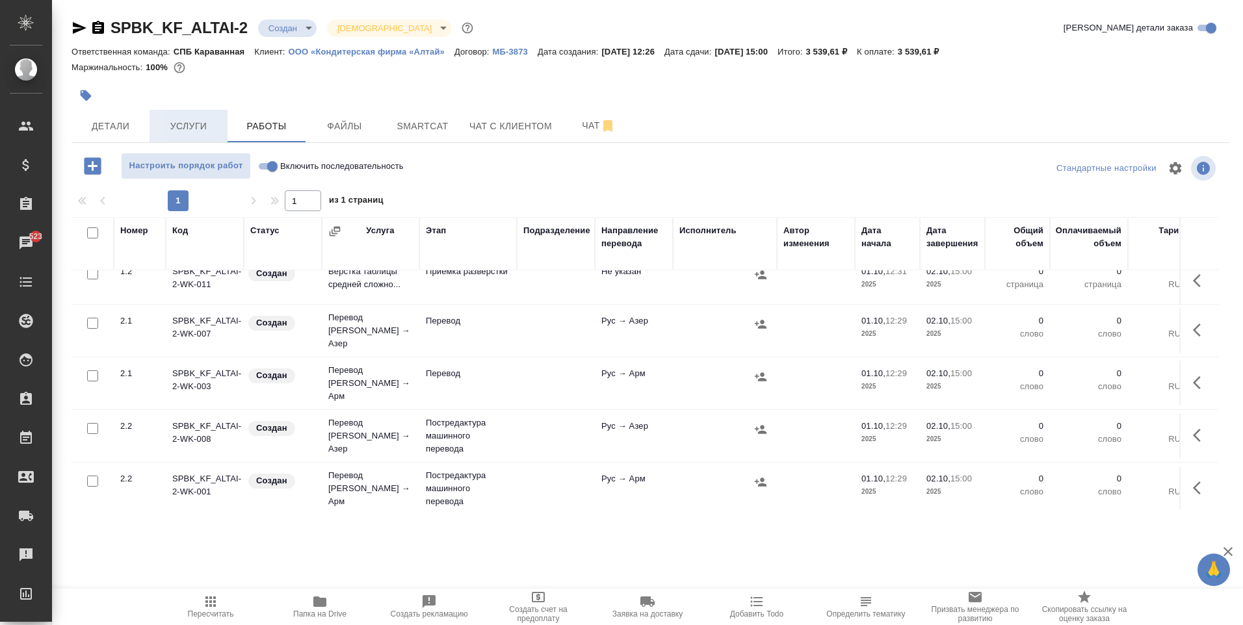
click at [164, 136] on button "Услуги" at bounding box center [188, 126] width 78 height 32
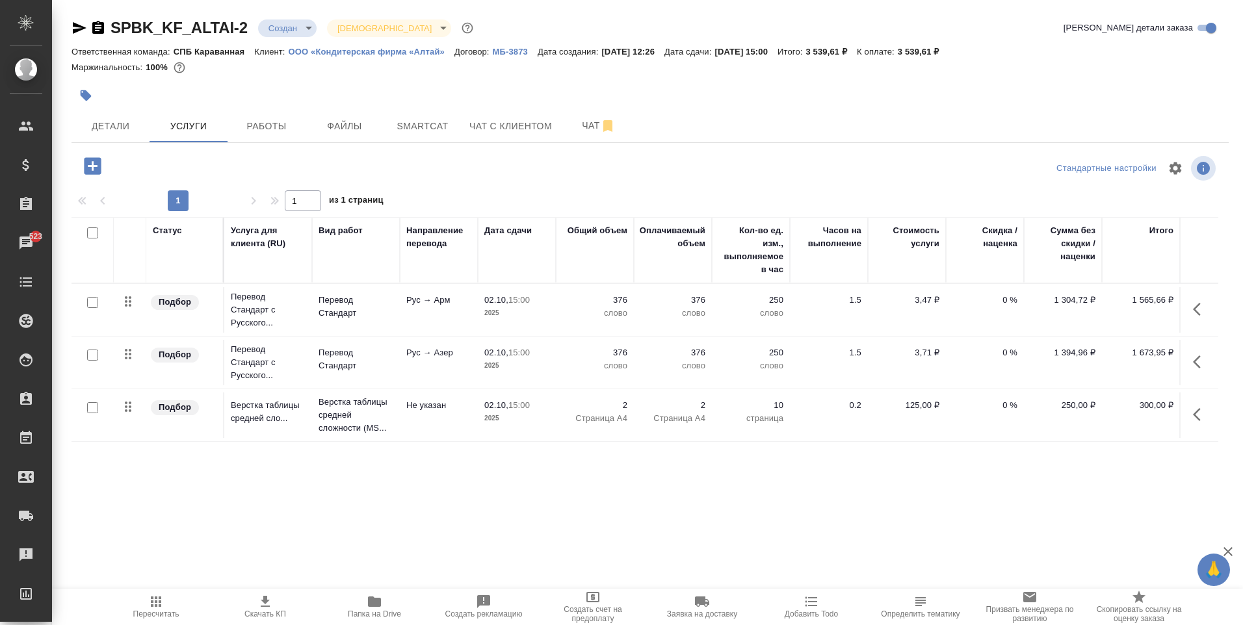
click at [1198, 307] on icon "button" at bounding box center [1201, 310] width 16 height 16
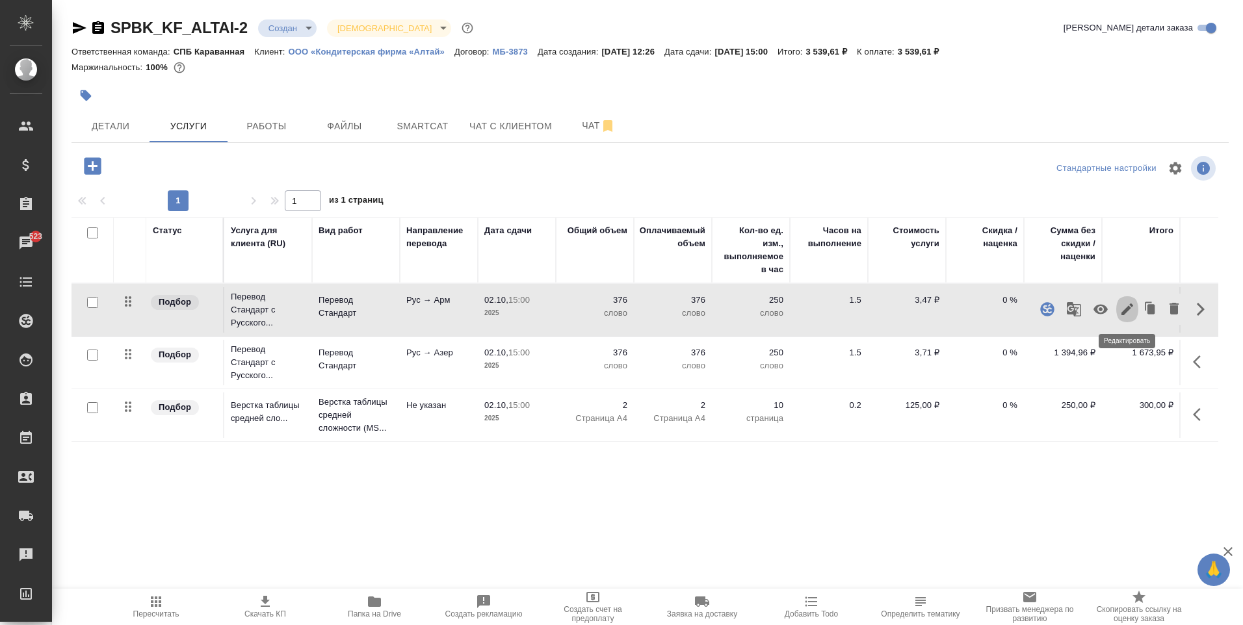
click at [1126, 313] on icon "button" at bounding box center [1127, 310] width 16 height 16
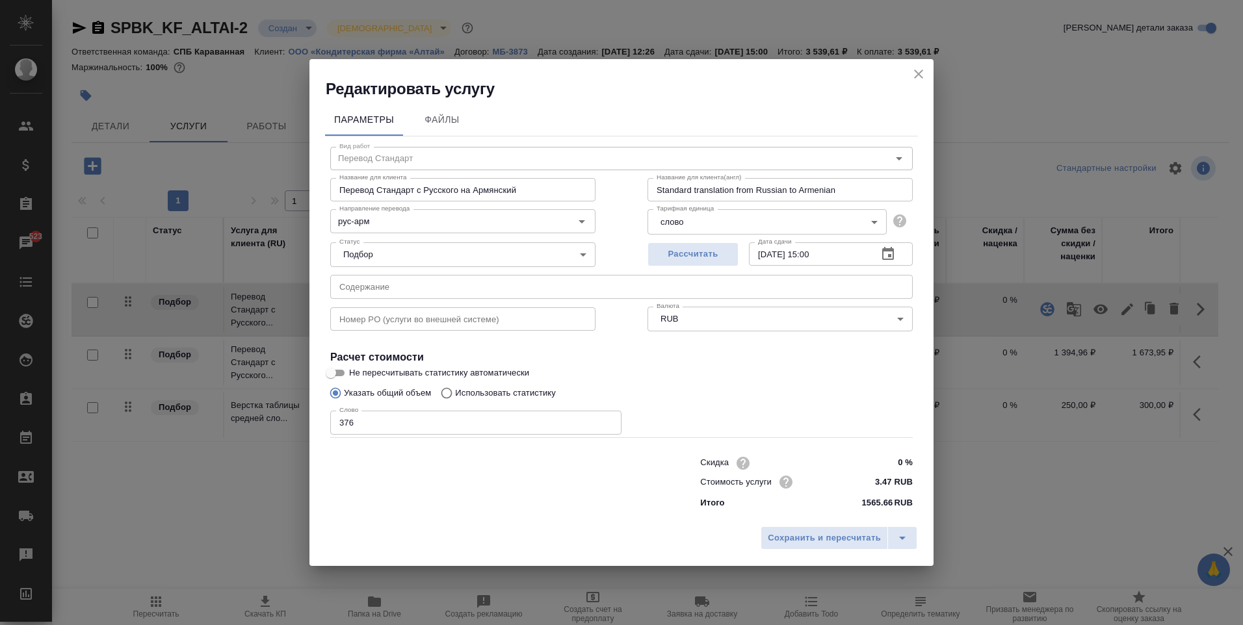
click at [369, 420] on input "376" at bounding box center [475, 422] width 291 height 23
type input "389"
click at [818, 543] on span "Сохранить и пересчитать" at bounding box center [824, 538] width 113 height 15
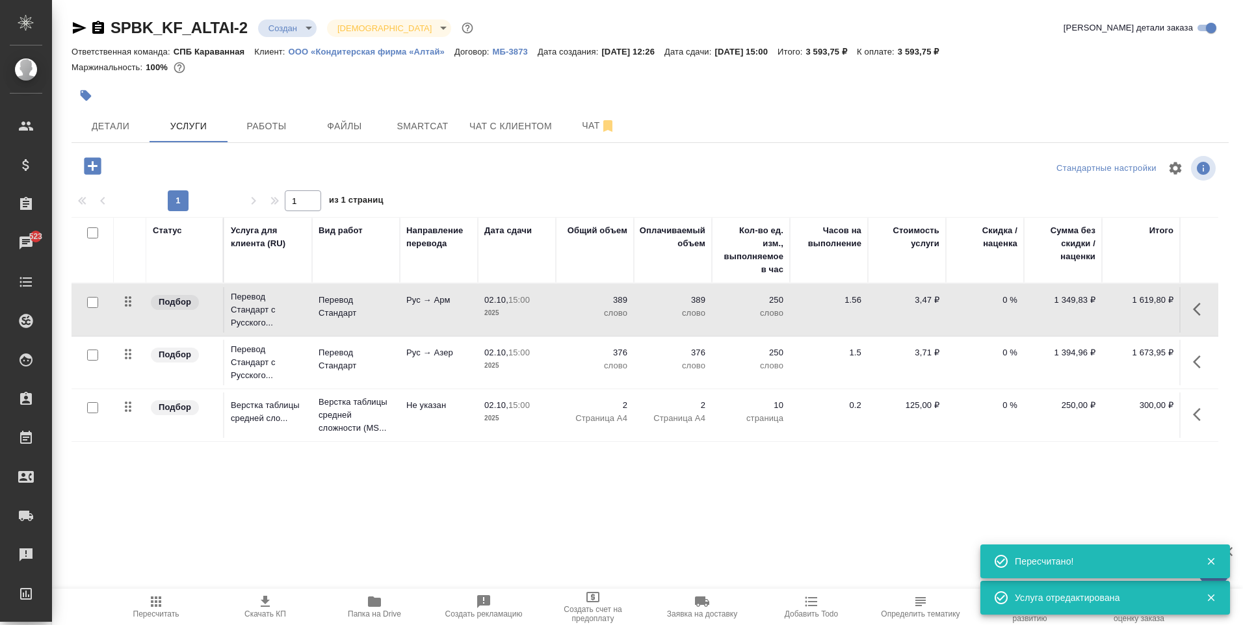
click at [1201, 354] on icon "button" at bounding box center [1201, 362] width 16 height 16
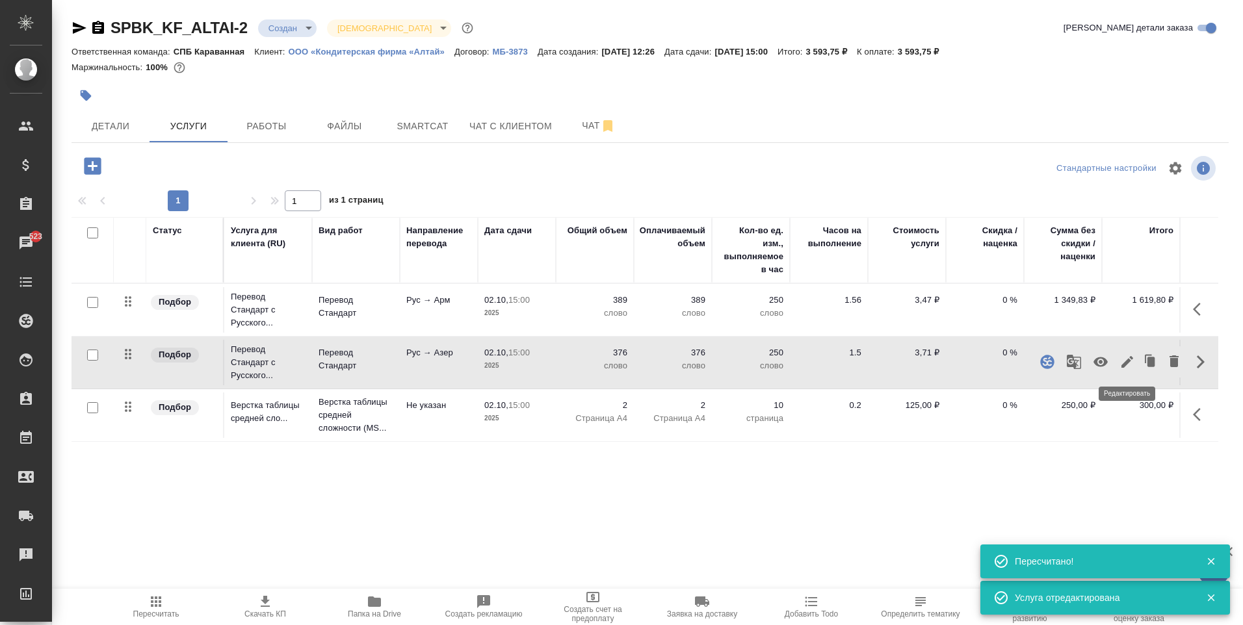
click at [1131, 366] on icon "button" at bounding box center [1127, 362] width 16 height 16
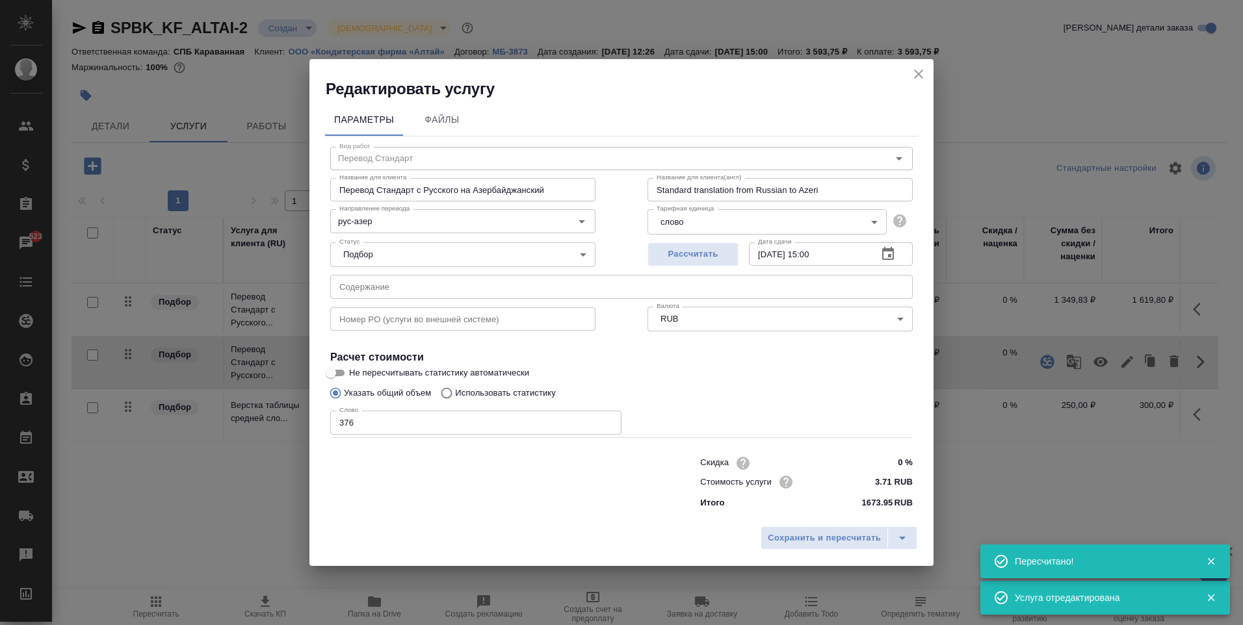
click at [416, 422] on input "376" at bounding box center [475, 422] width 291 height 23
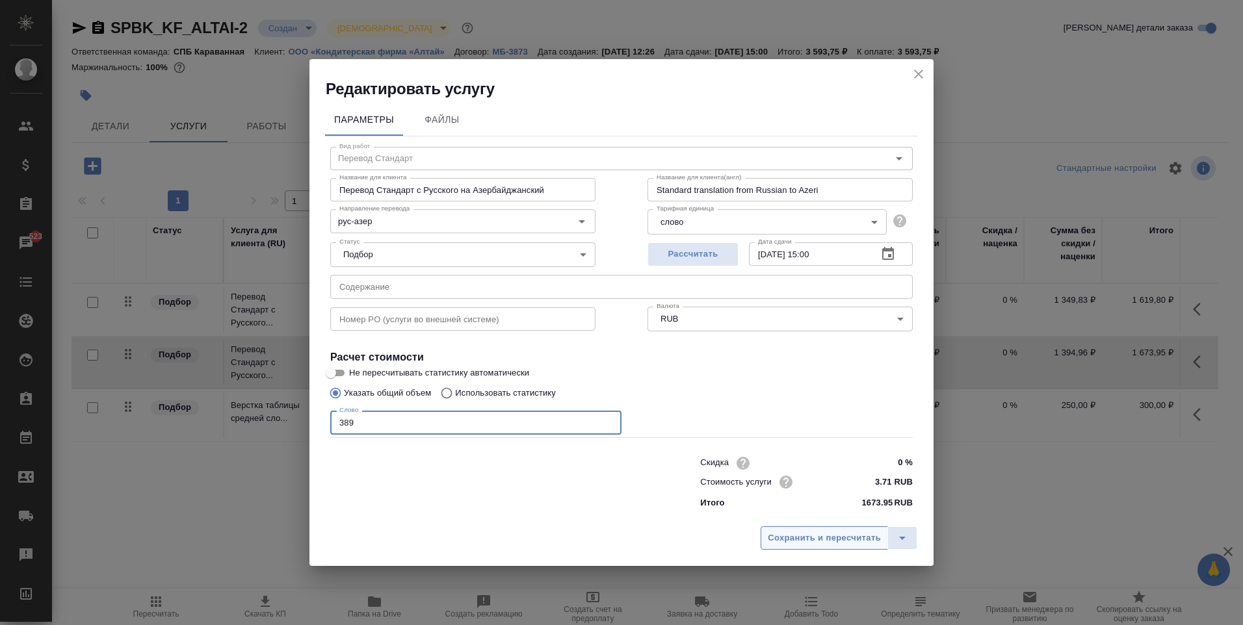
type input "389"
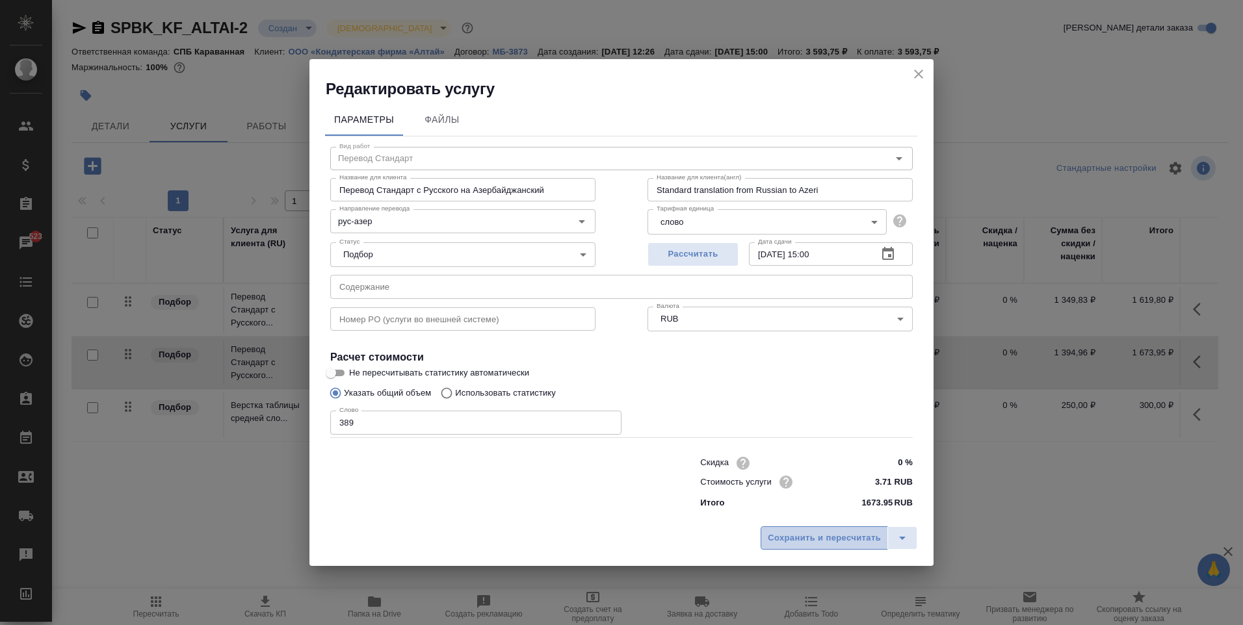
click at [794, 534] on span "Сохранить и пересчитать" at bounding box center [824, 538] width 113 height 15
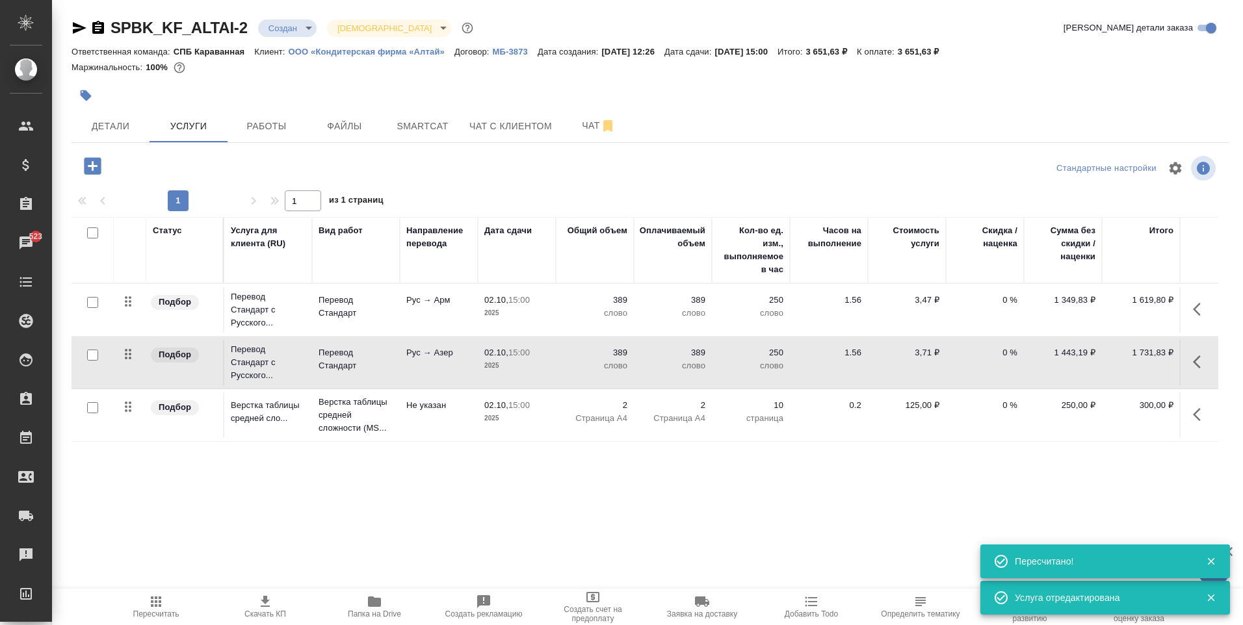
click at [151, 604] on icon "button" at bounding box center [156, 602] width 10 height 10
click at [114, 131] on span "Детали" at bounding box center [110, 126] width 62 height 16
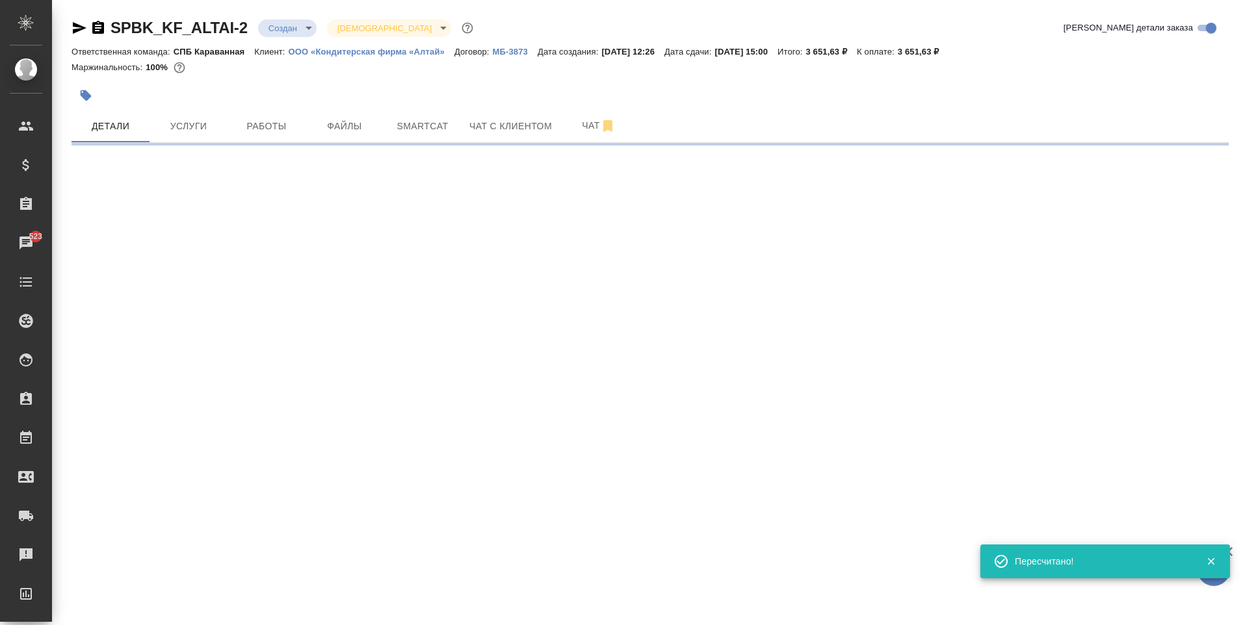
select select "RU"
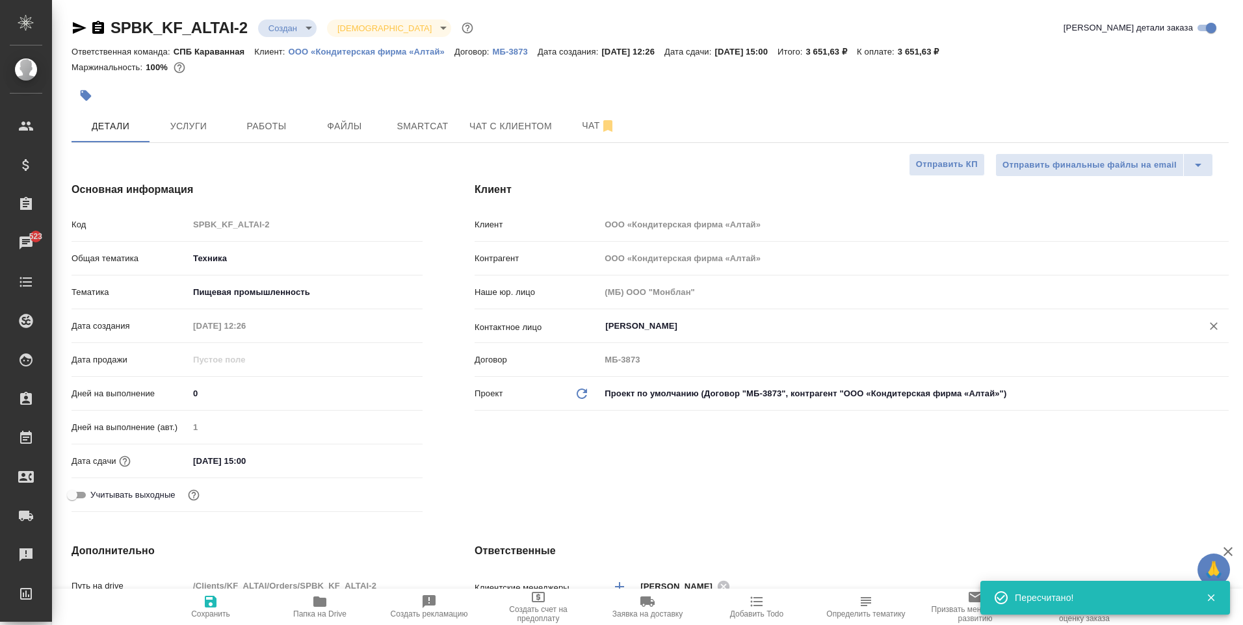
type textarea "x"
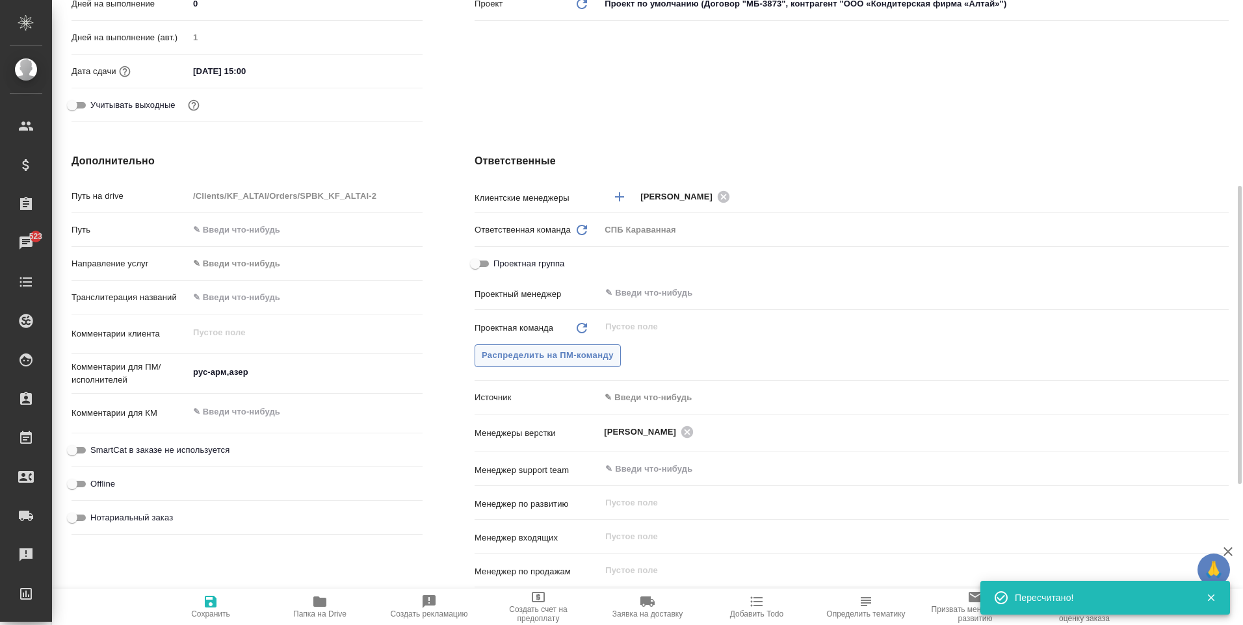
click at [600, 348] on button "Распределить на ПМ-команду" at bounding box center [547, 355] width 146 height 23
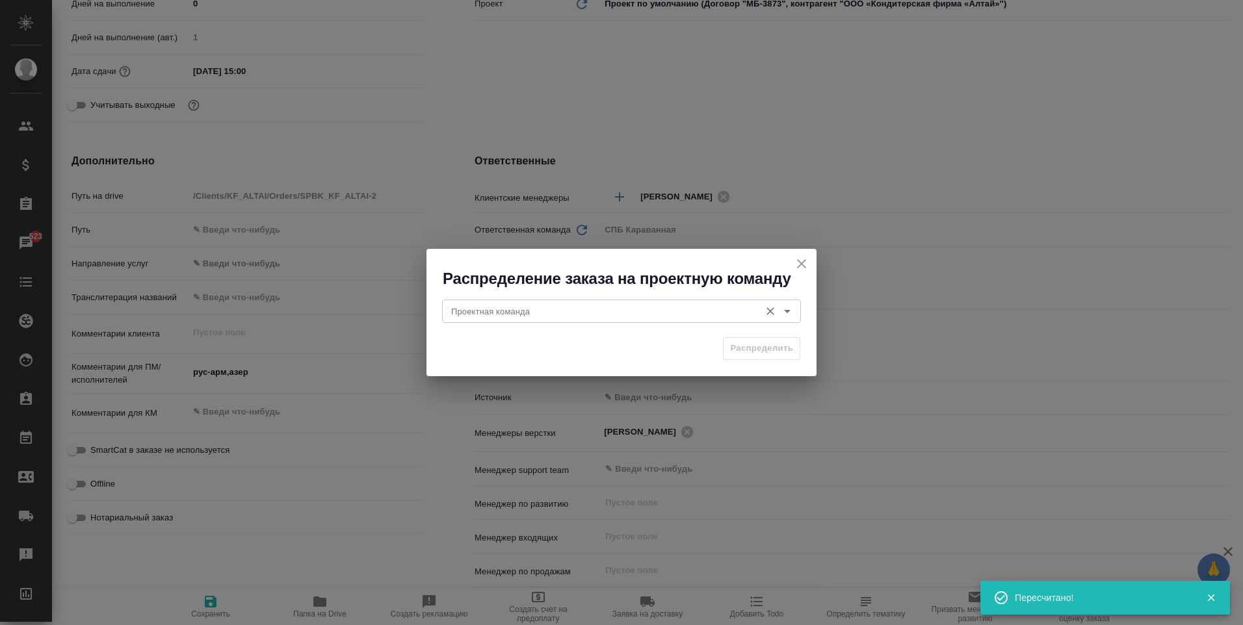
click at [608, 316] on input "Проектная команда" at bounding box center [599, 312] width 307 height 16
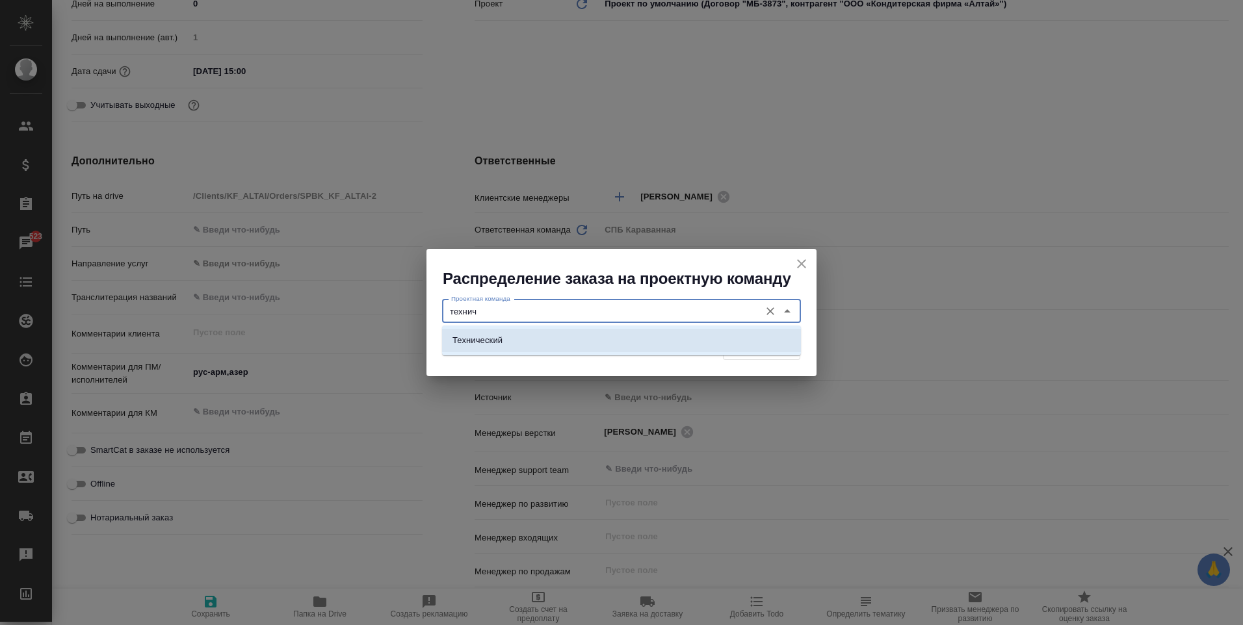
click at [582, 344] on li "Технический" at bounding box center [621, 340] width 359 height 23
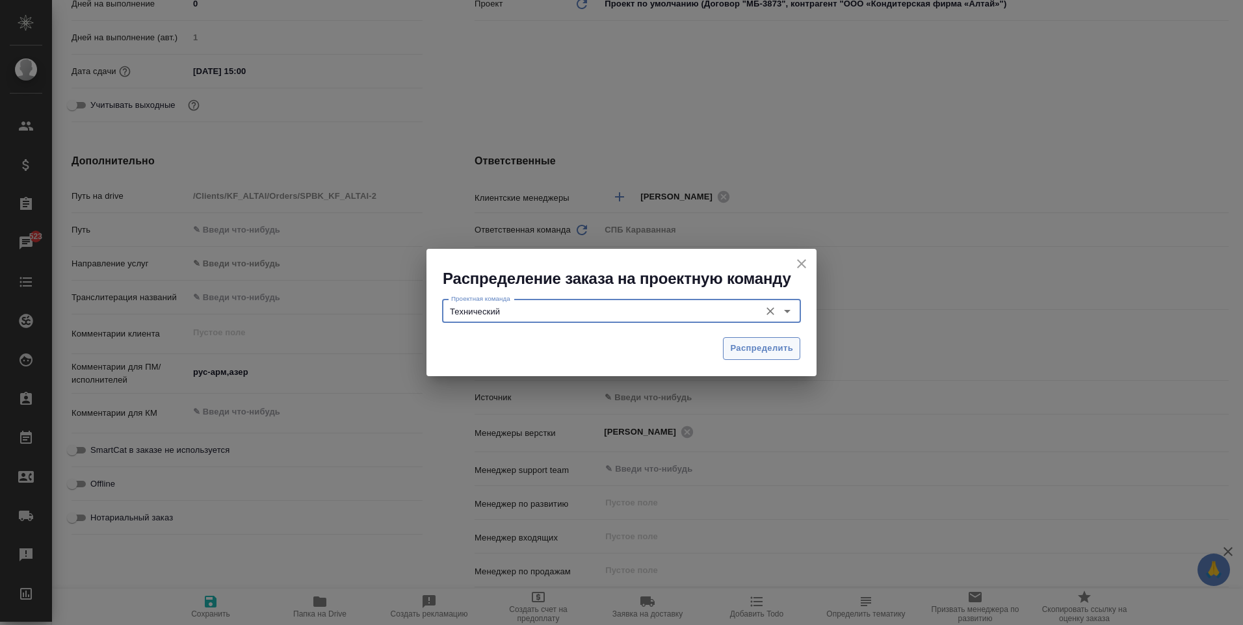
type input "Технический"
click at [777, 344] on span "Распределить" at bounding box center [761, 348] width 63 height 15
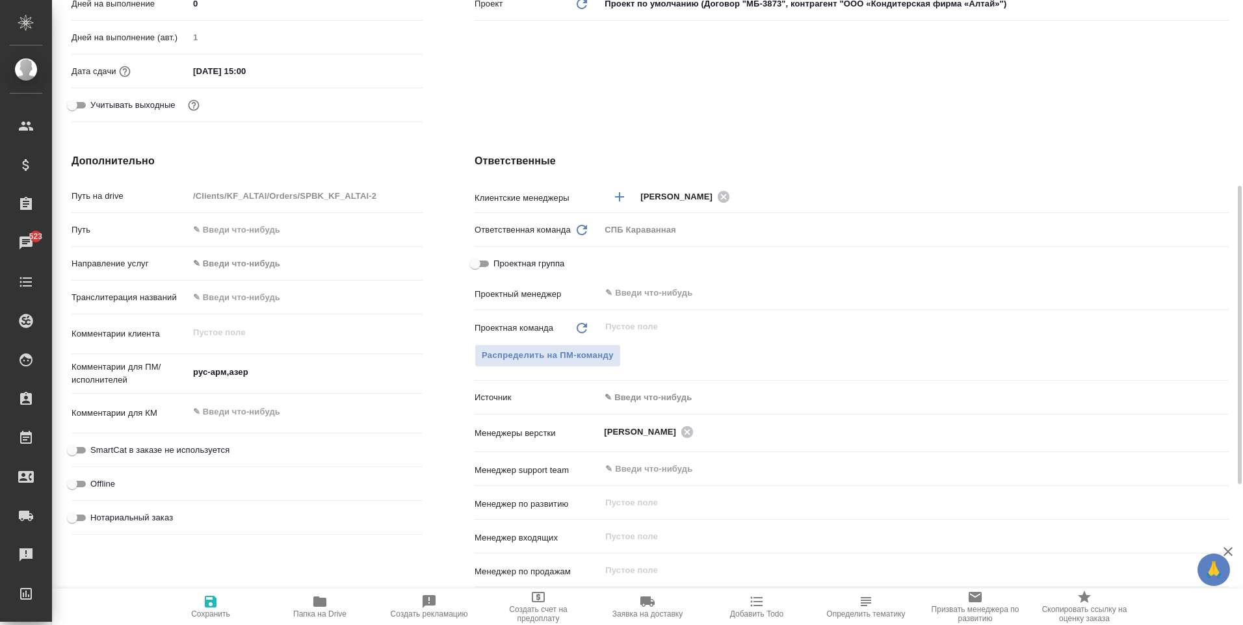
type textarea "x"
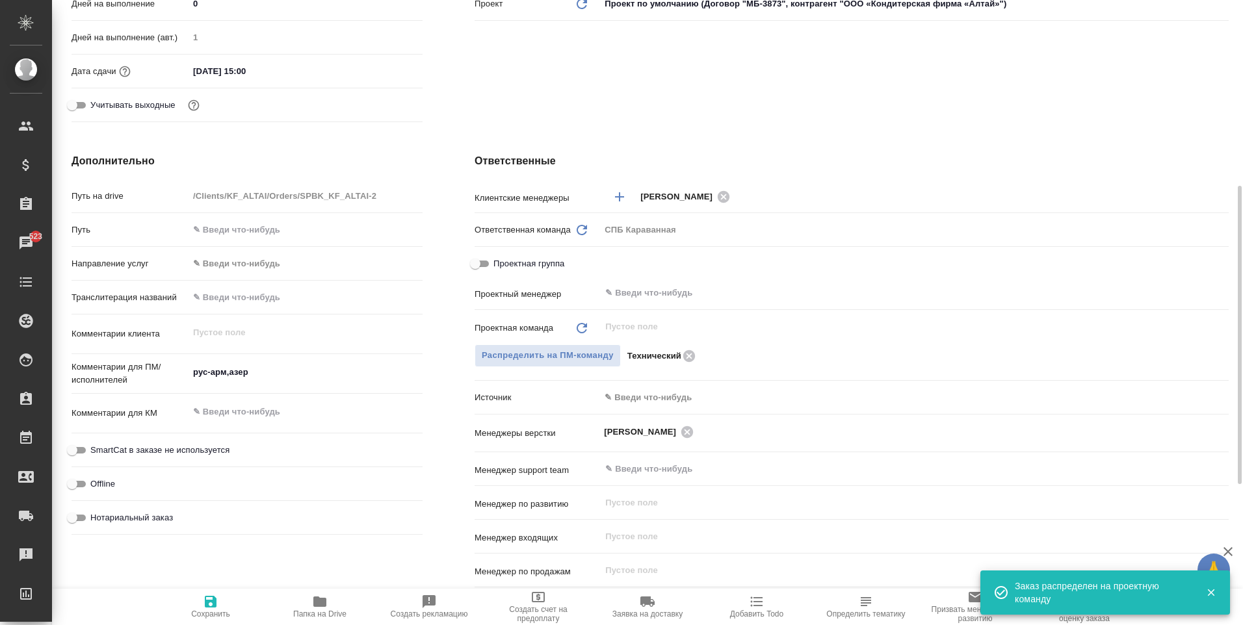
type textarea "x"
click at [274, 377] on textarea "рус-арм,азер" at bounding box center [305, 372] width 234 height 22
type textarea "x"
type textarea "рус-арм,азер"
type textarea "x"
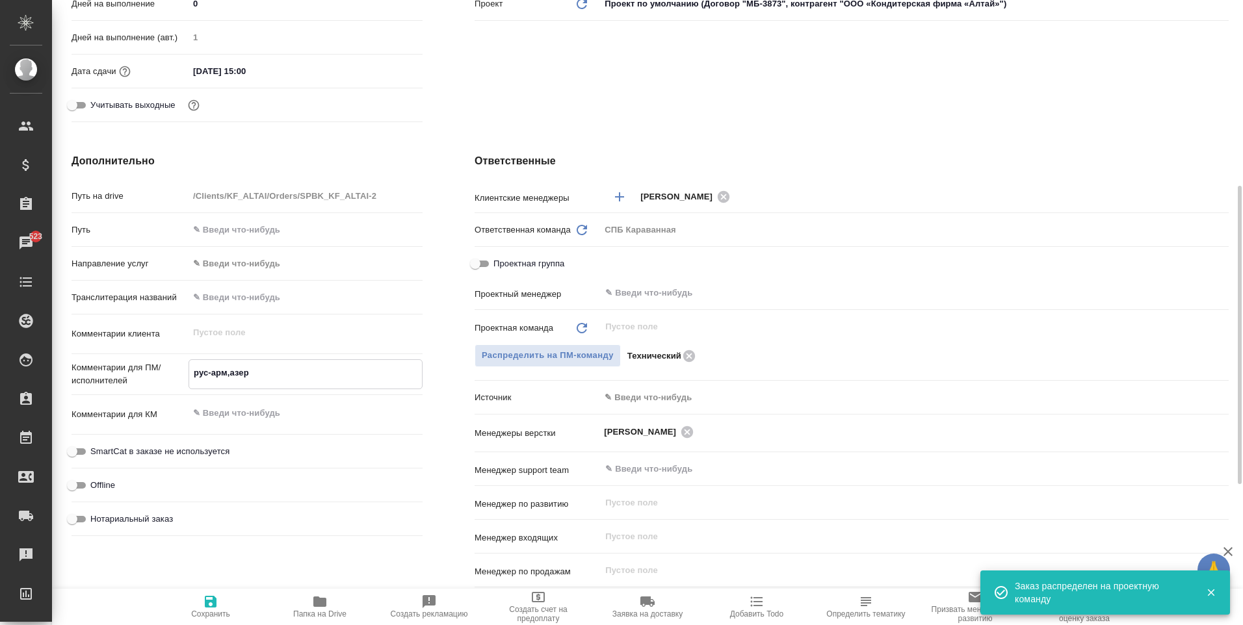
type textarea "x"
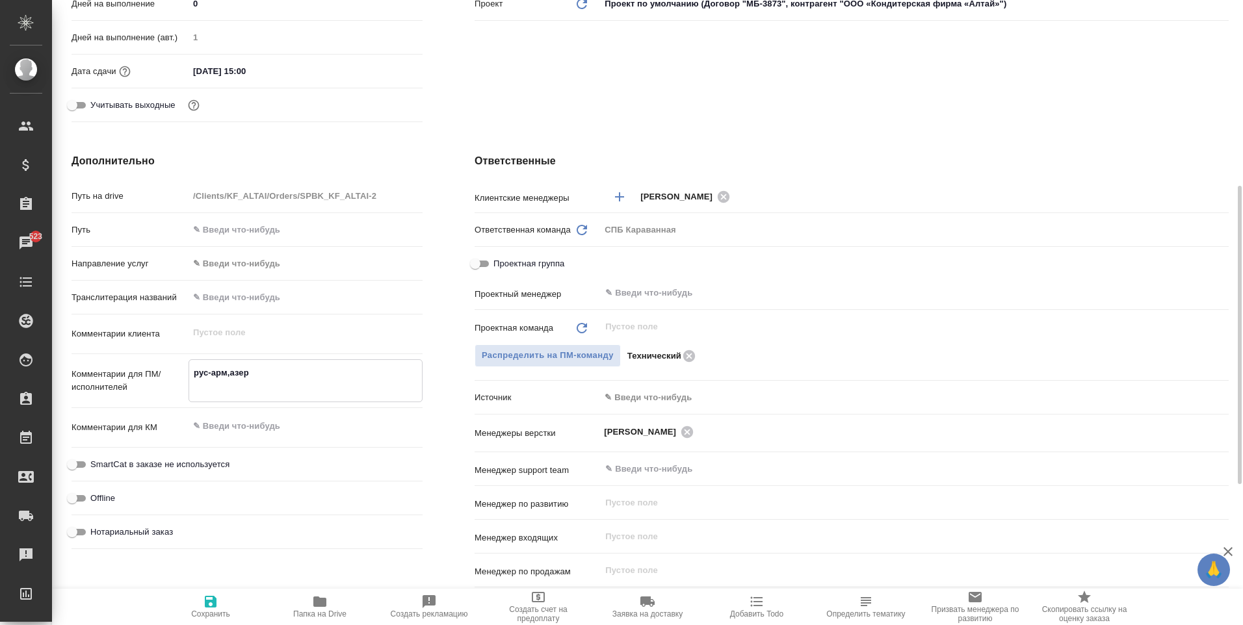
type textarea "x"
type textarea "рус-арм,азер ю"
type textarea "x"
type textarea "рус-арм,азер юр"
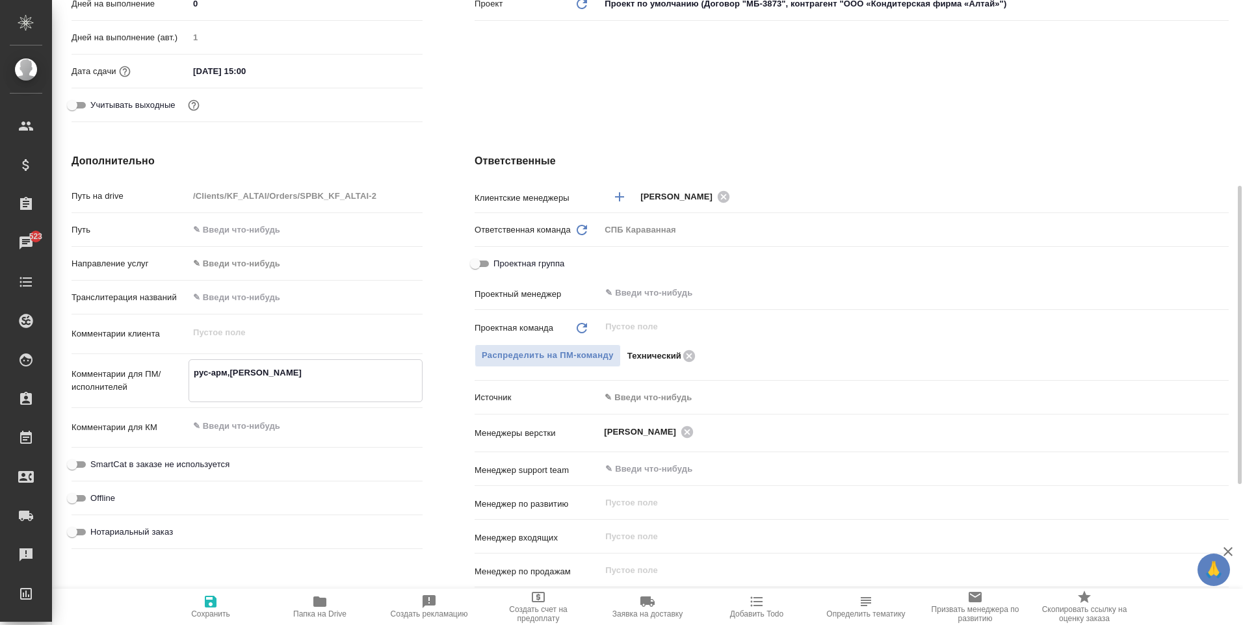
type textarea "x"
type textarea "рус-арм,азер юр"
type textarea "x"
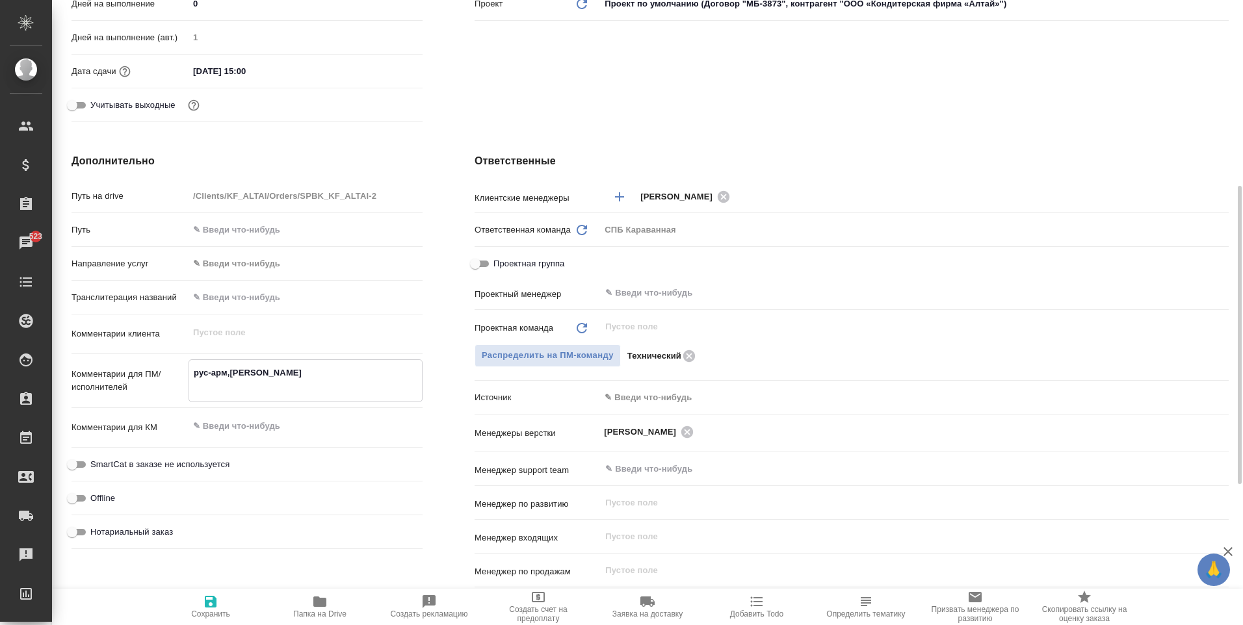
type textarea "рус-арм,азер юр т"
type textarea "x"
type textarea "рус-арм,азер юр"
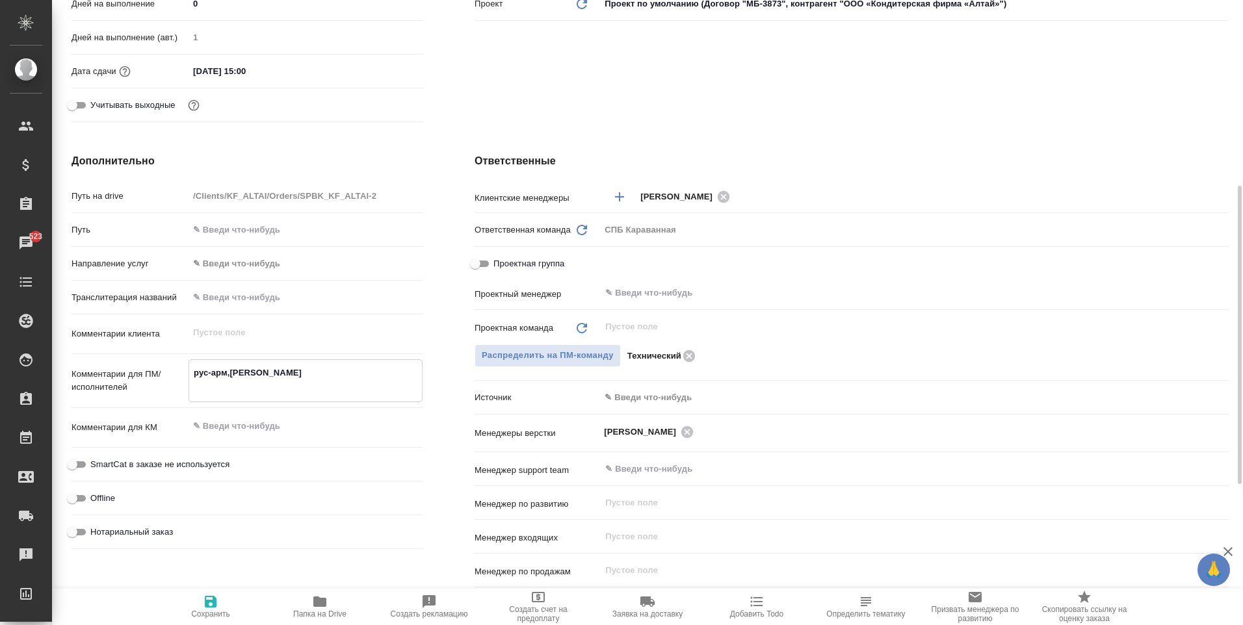
type textarea "x"
type textarea "рус-арм,азер юр о"
type textarea "x"
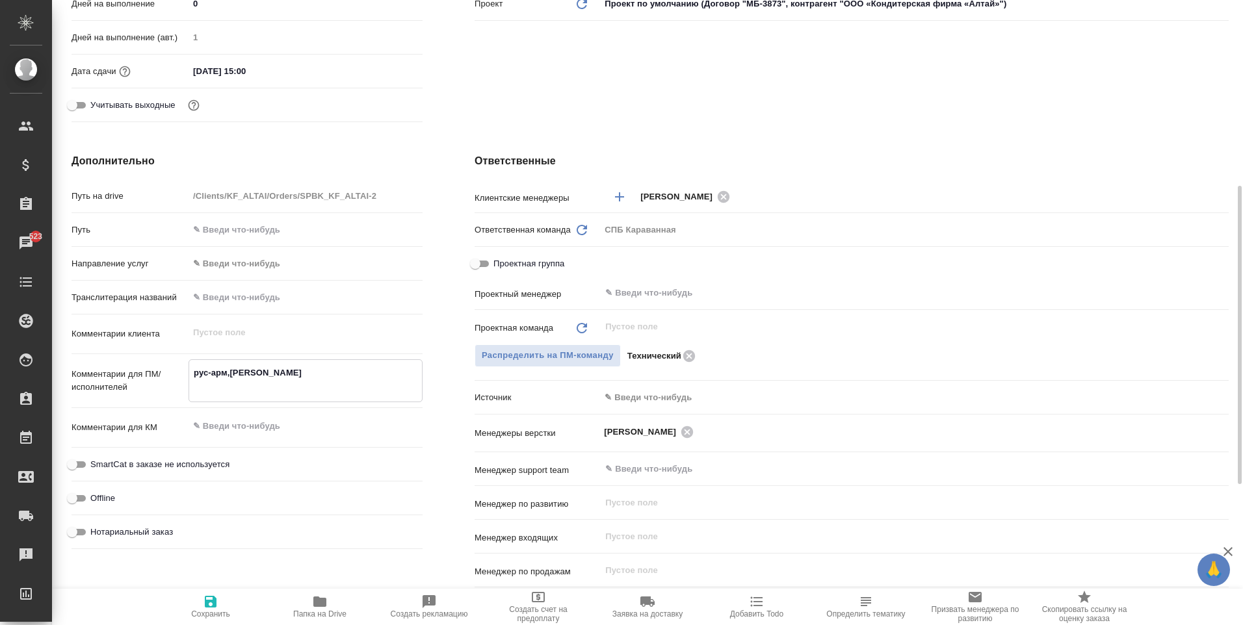
type textarea "x"
type textarea "рус-арм,азер юр от"
type textarea "x"
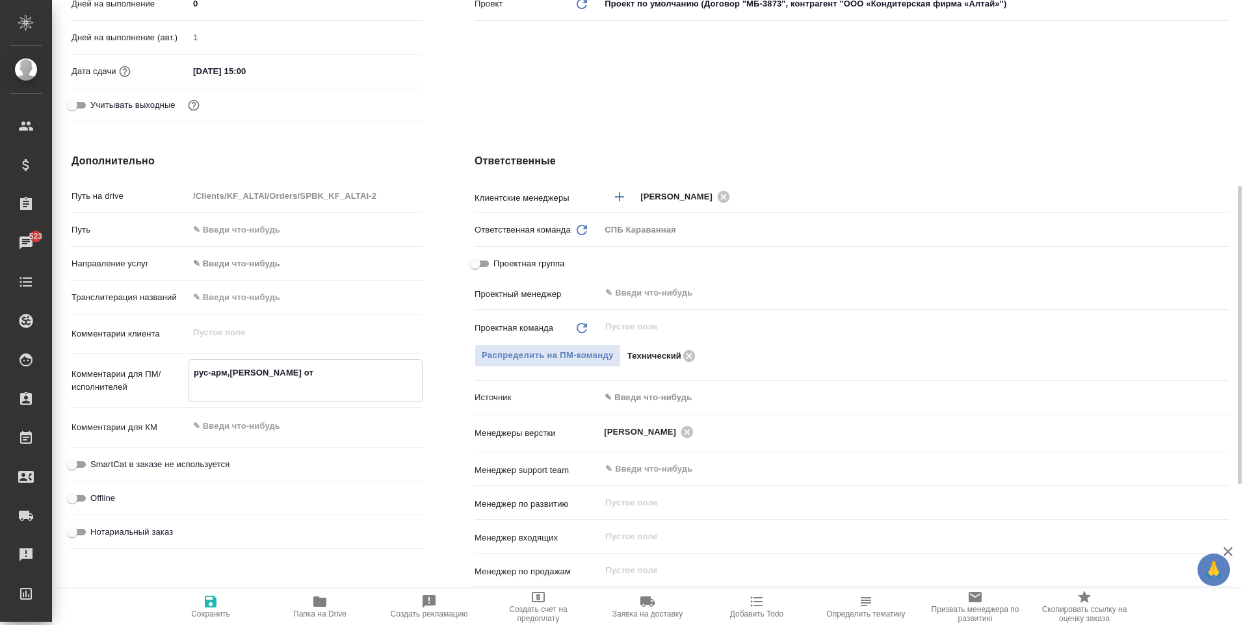
type textarea "x"
type textarea "рус-арм,азер юр от"
type textarea "x"
type textarea "рус-арм,азер юр от л"
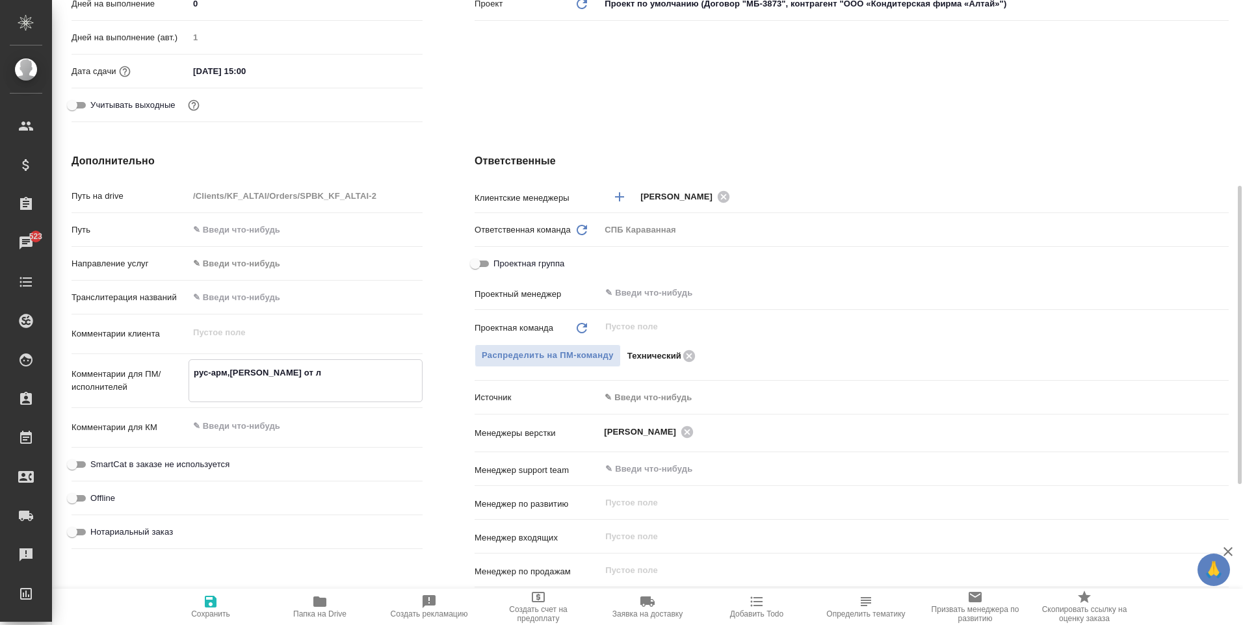
type textarea "x"
type textarea "рус-арм,азер юр от лю"
type textarea "x"
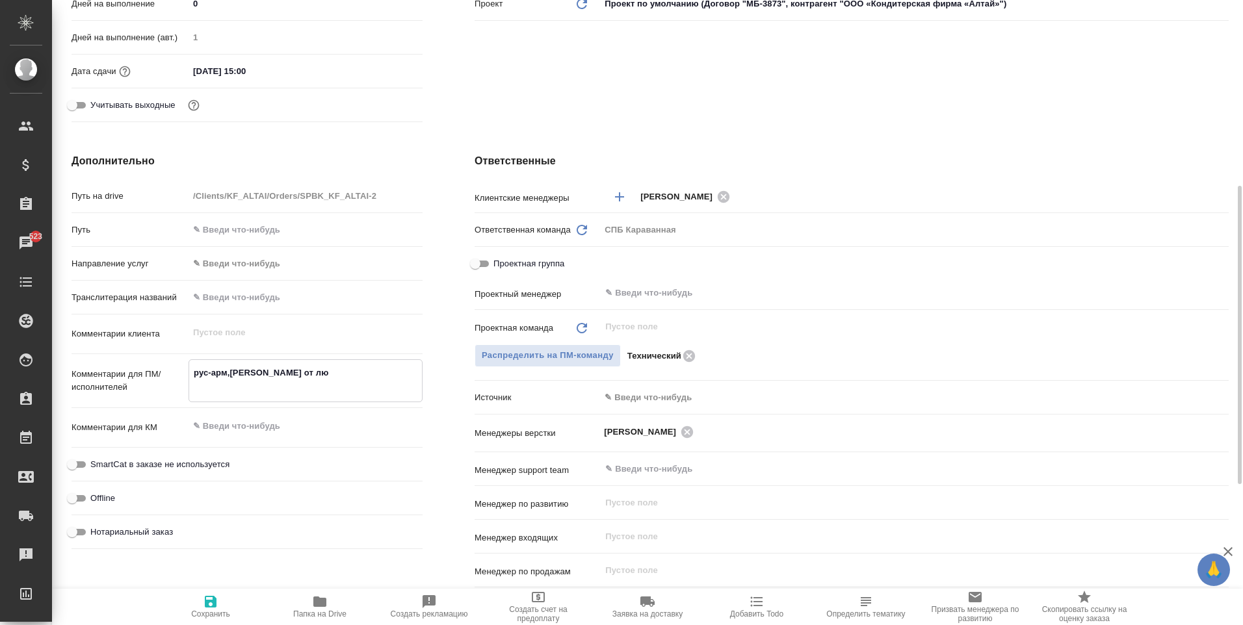
type textarea "x"
type textarea "рус-арм,азер юр от люб"
type textarea "x"
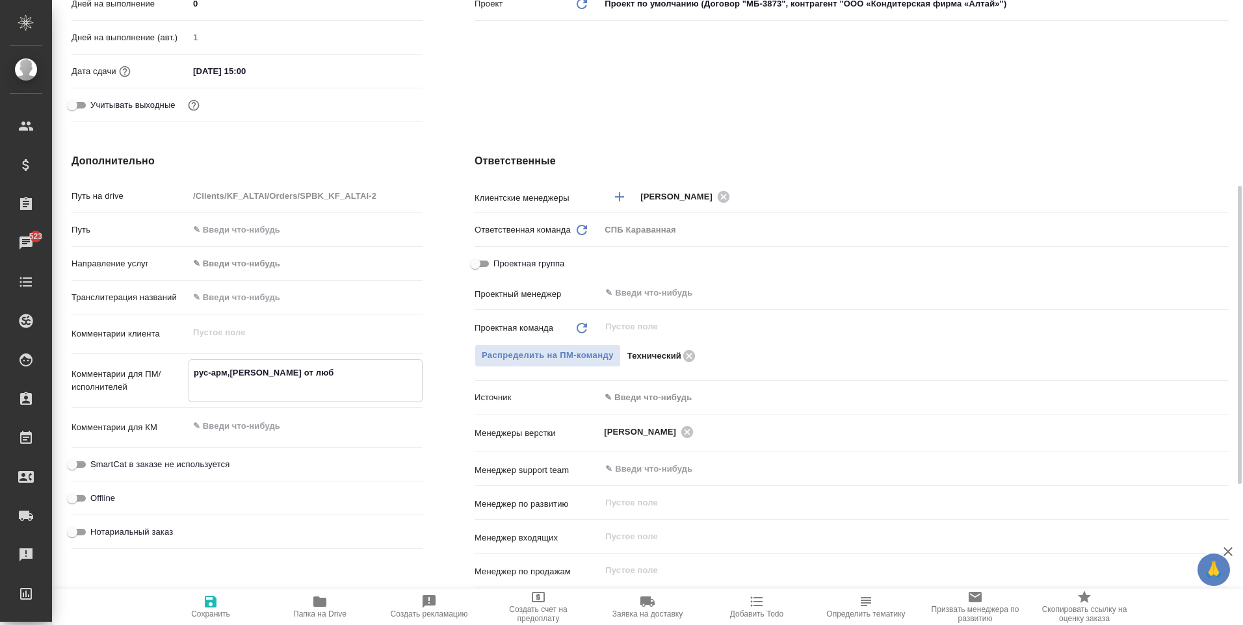
type textarea "x"
type textarea "рус-арм,азер юр от любя"
type textarea "x"
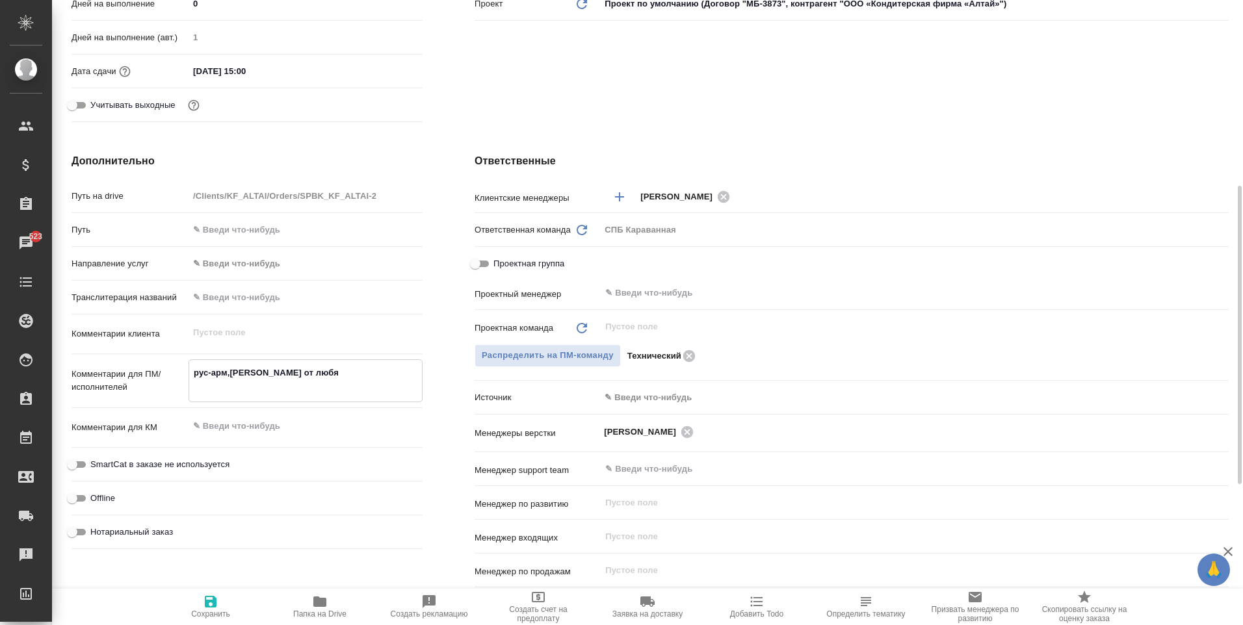
type textarea "рус-арм,азер юр от любят"
type textarea "x"
type textarea "рус-арм,азер юр от любято"
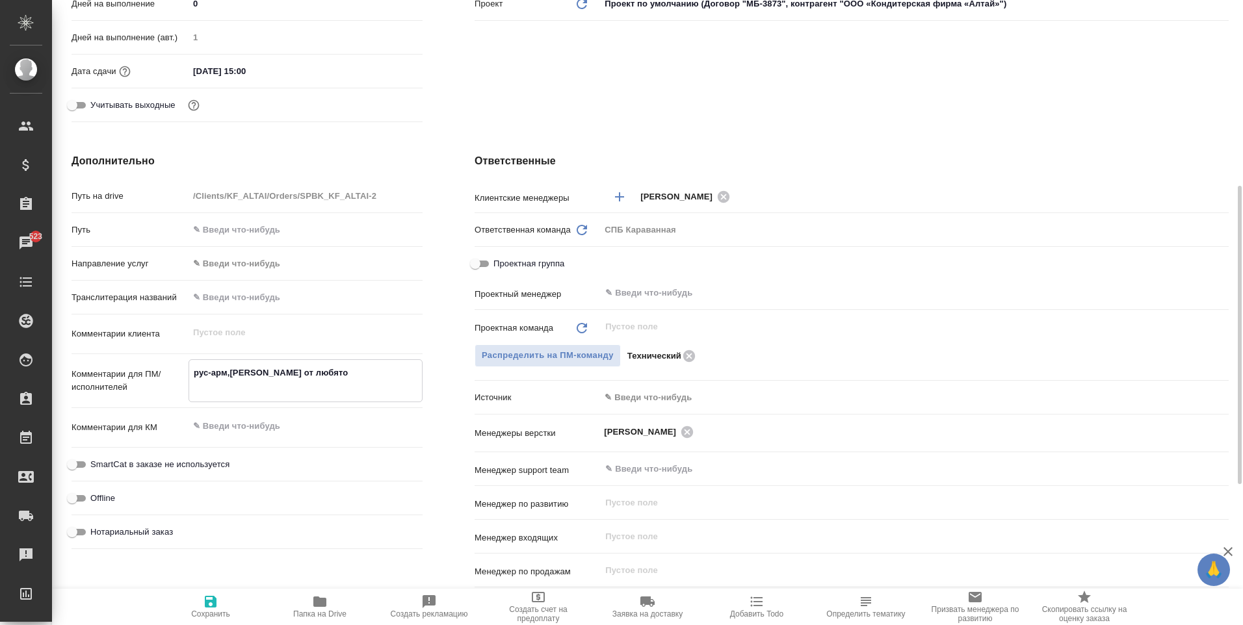
type textarea "x"
type textarea "рус-арм,азер юр от любятог"
type textarea "x"
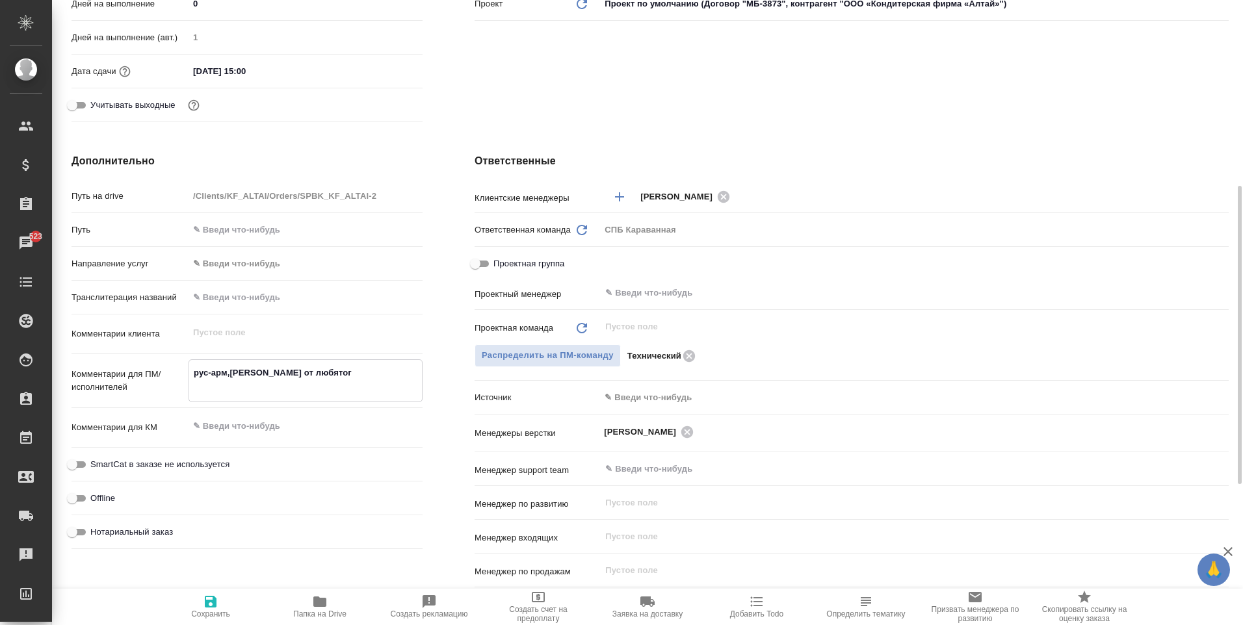
type textarea "x"
type textarea "рус-арм,азер юр от любято"
type textarea "x"
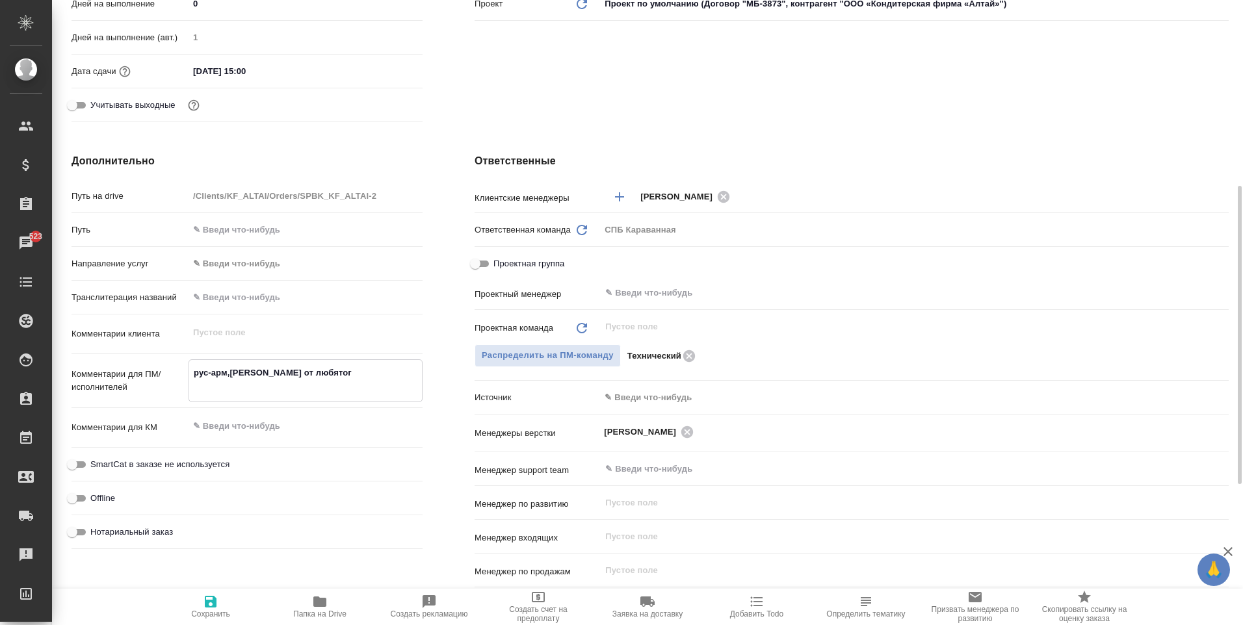
type textarea "x"
type textarea "рус-арм,азер юр от любятов"
type textarea "x"
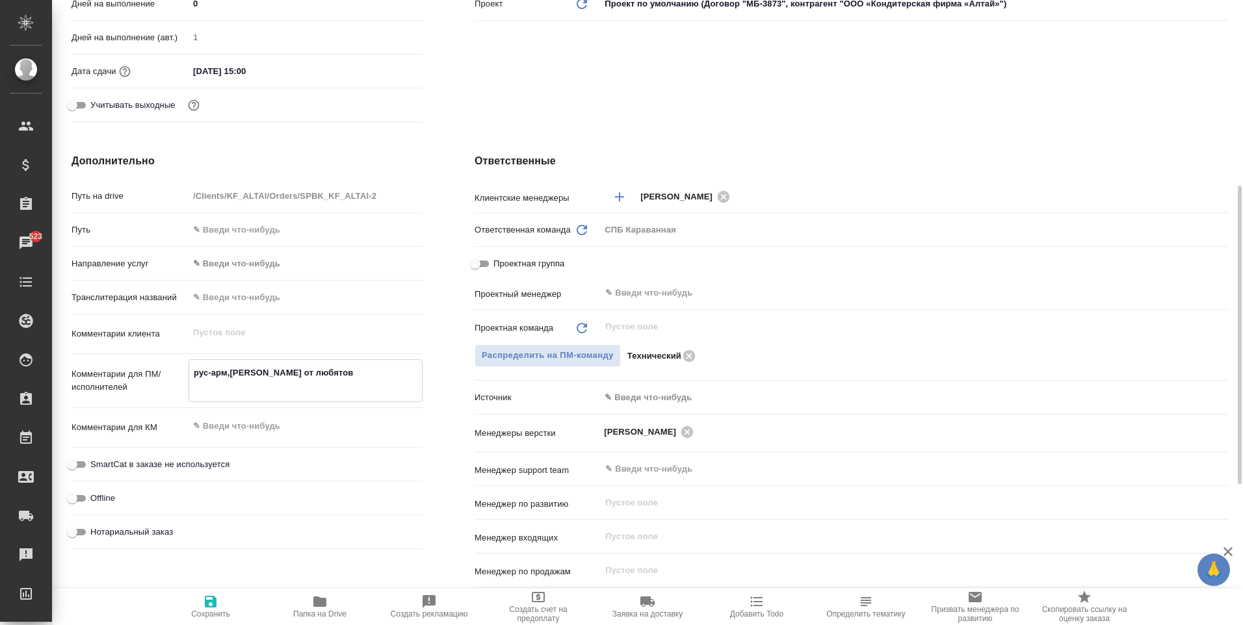
type textarea "x"
type textarea "рус-арм,азер юр от любятово"
type textarea "x"
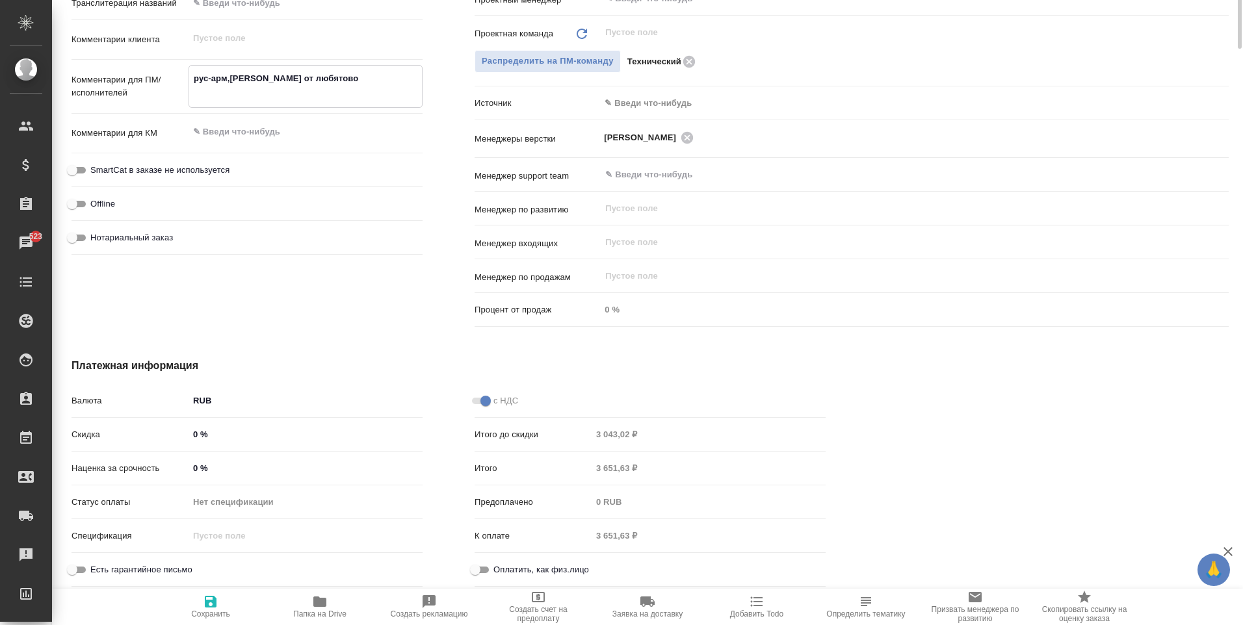
scroll to position [294, 0]
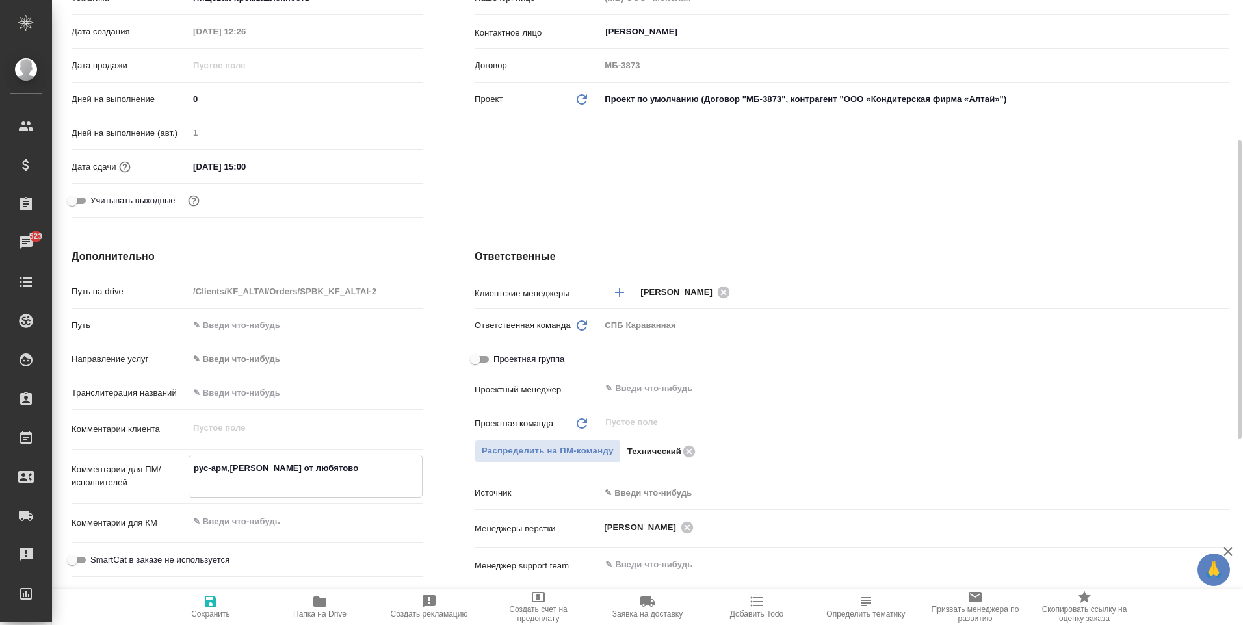
type textarea "рус-арм,азер юр от любятово"
type textarea "x"
click at [198, 603] on span "Сохранить" at bounding box center [211, 606] width 94 height 25
type textarea "x"
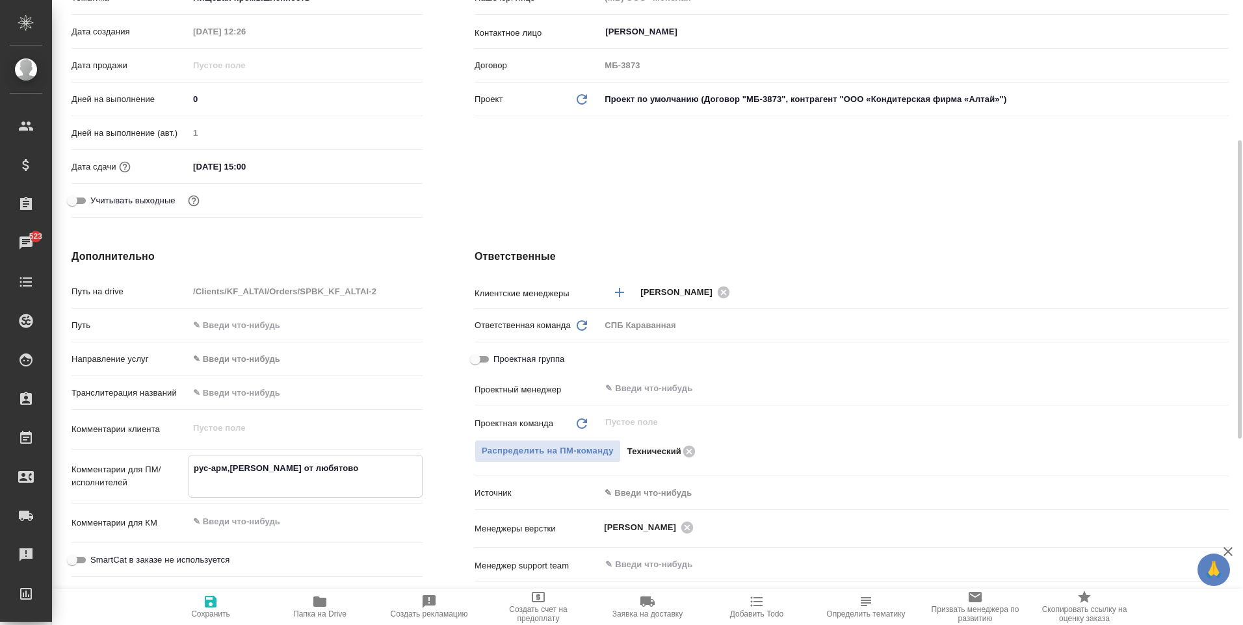
type textarea "x"
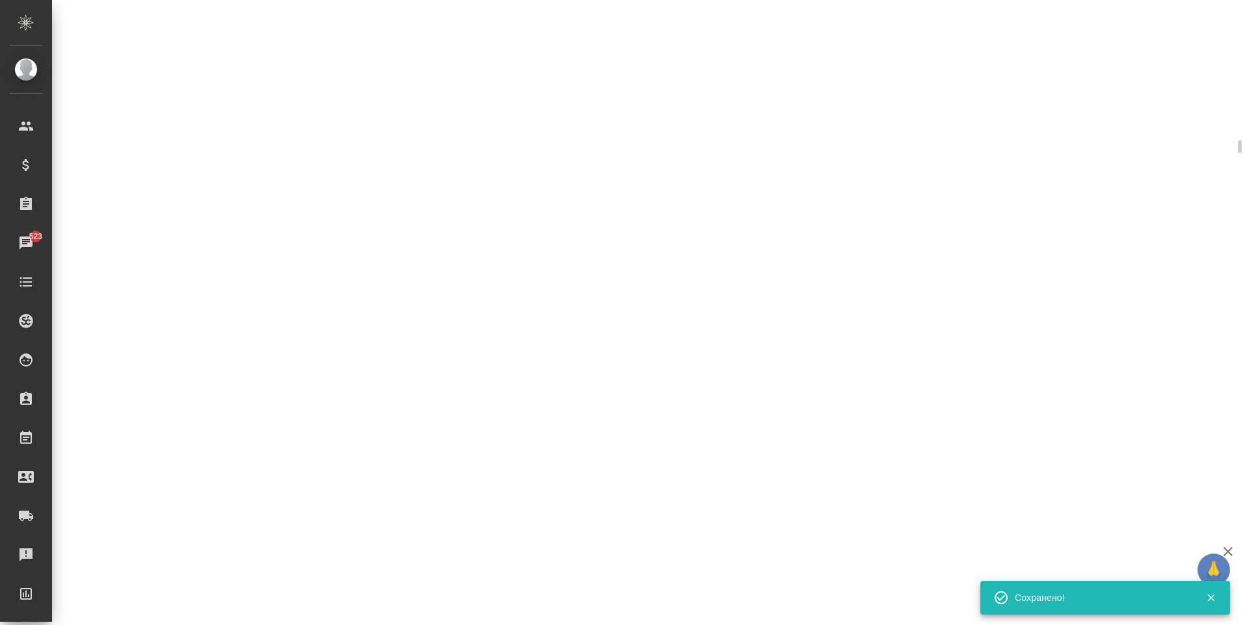
select select "RU"
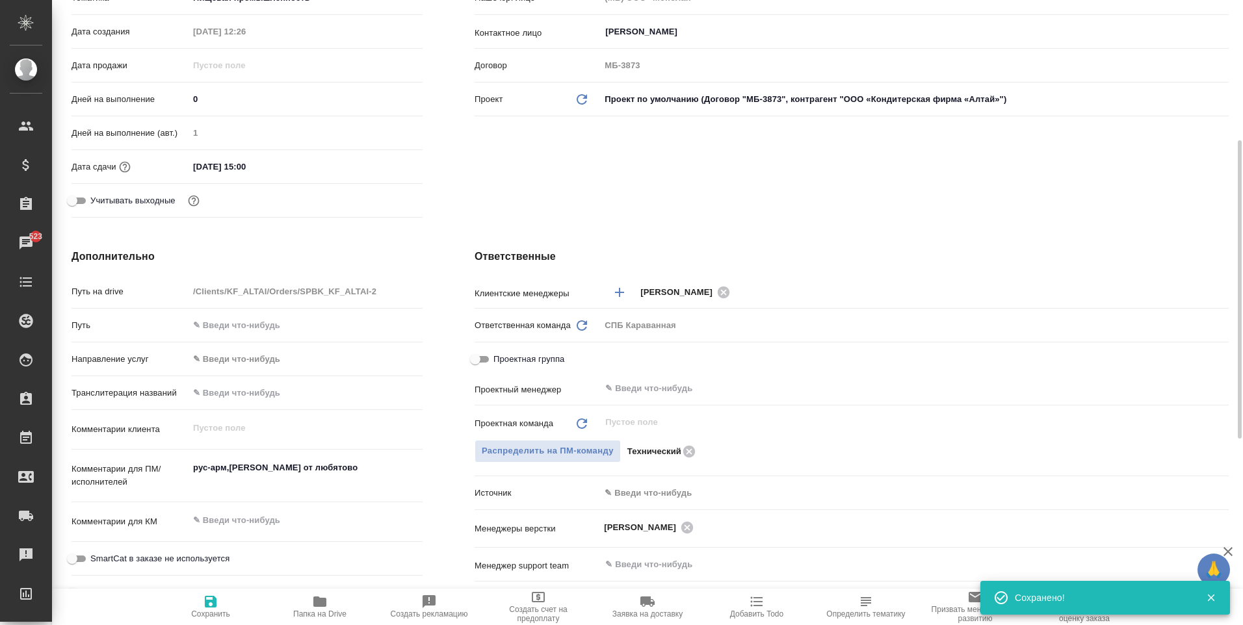
type textarea "x"
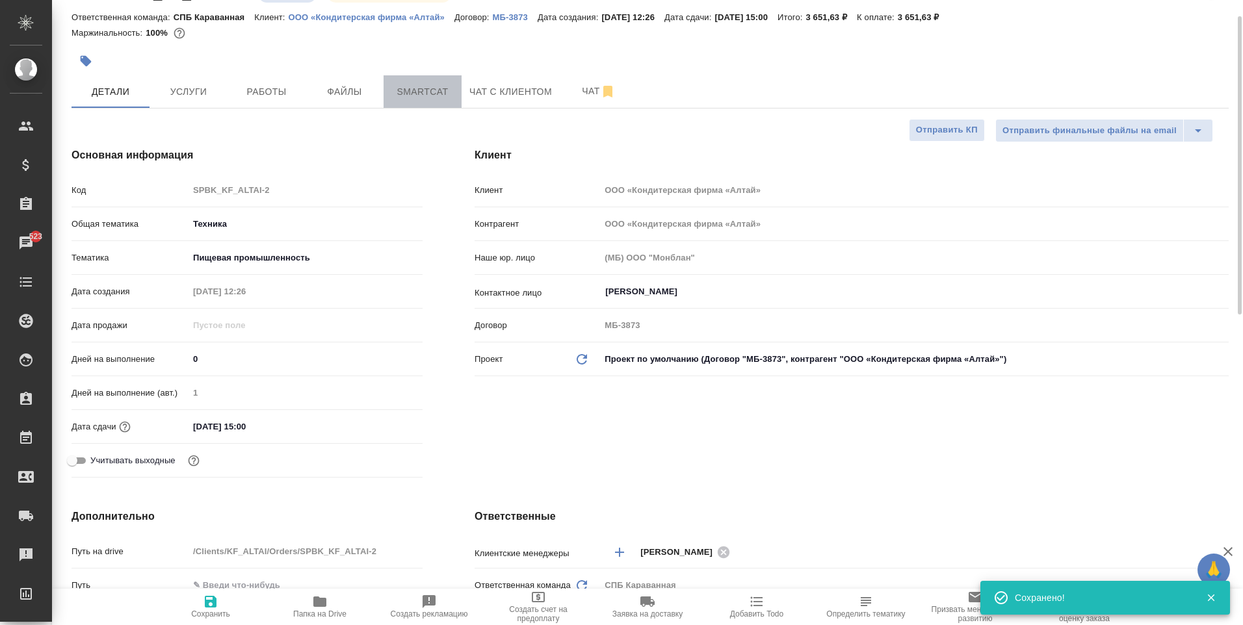
click at [392, 95] on span "Smartcat" at bounding box center [422, 92] width 62 height 16
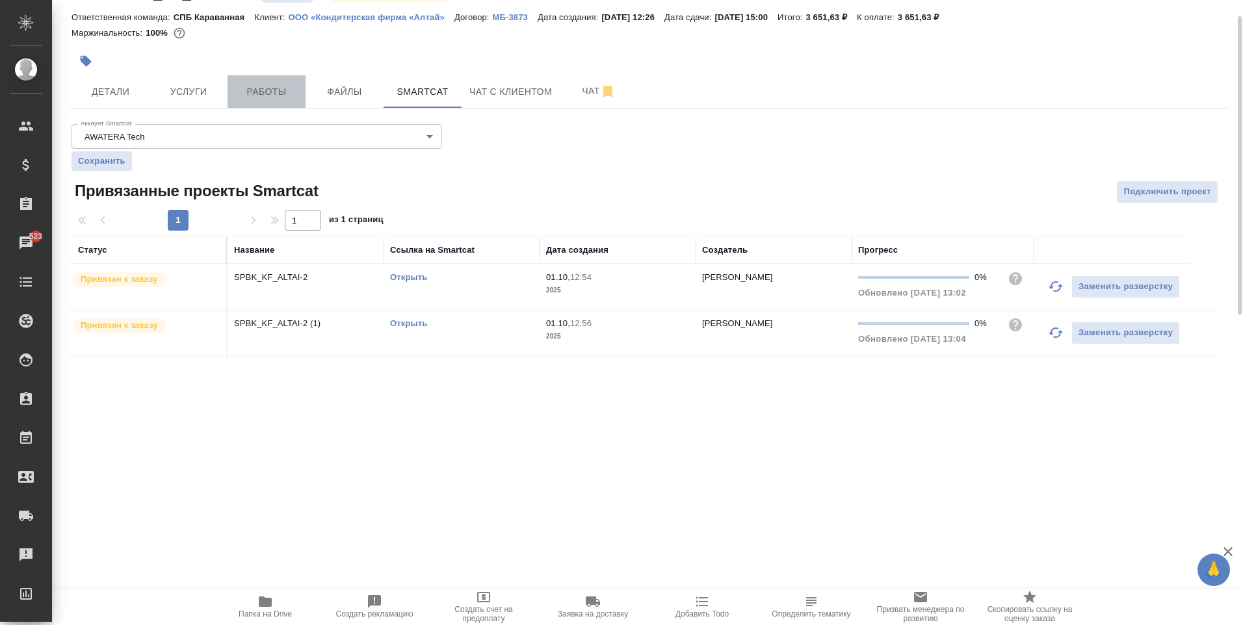
click at [276, 91] on span "Работы" at bounding box center [266, 92] width 62 height 16
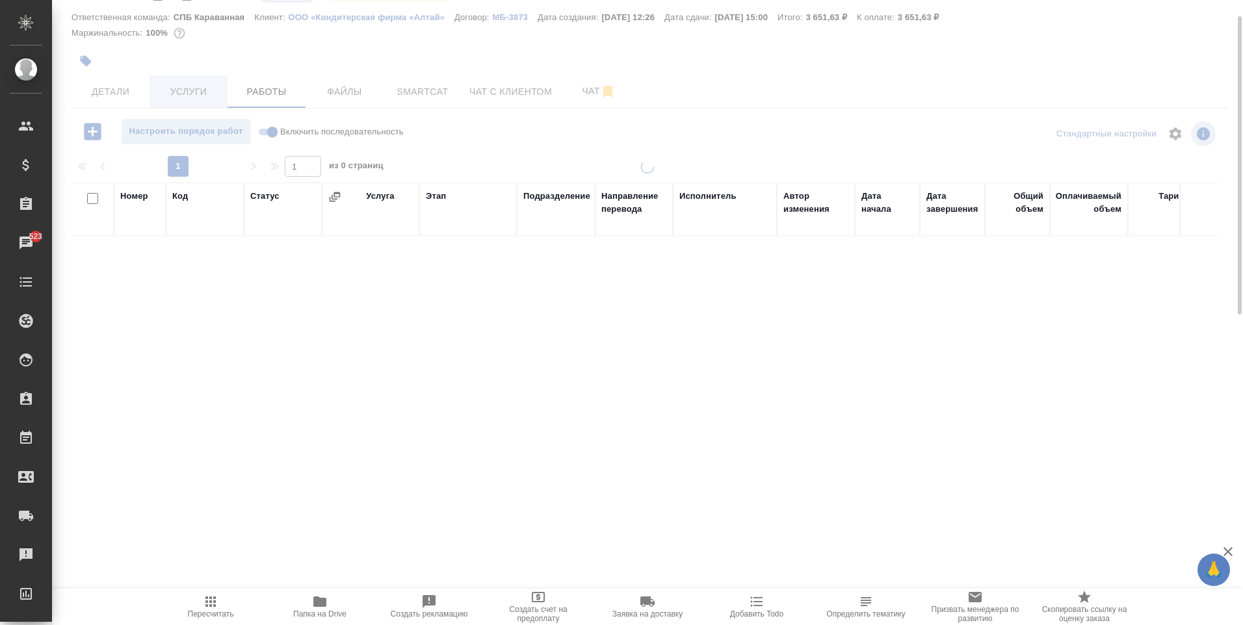
click at [183, 99] on span "Услуги" at bounding box center [188, 92] width 62 height 16
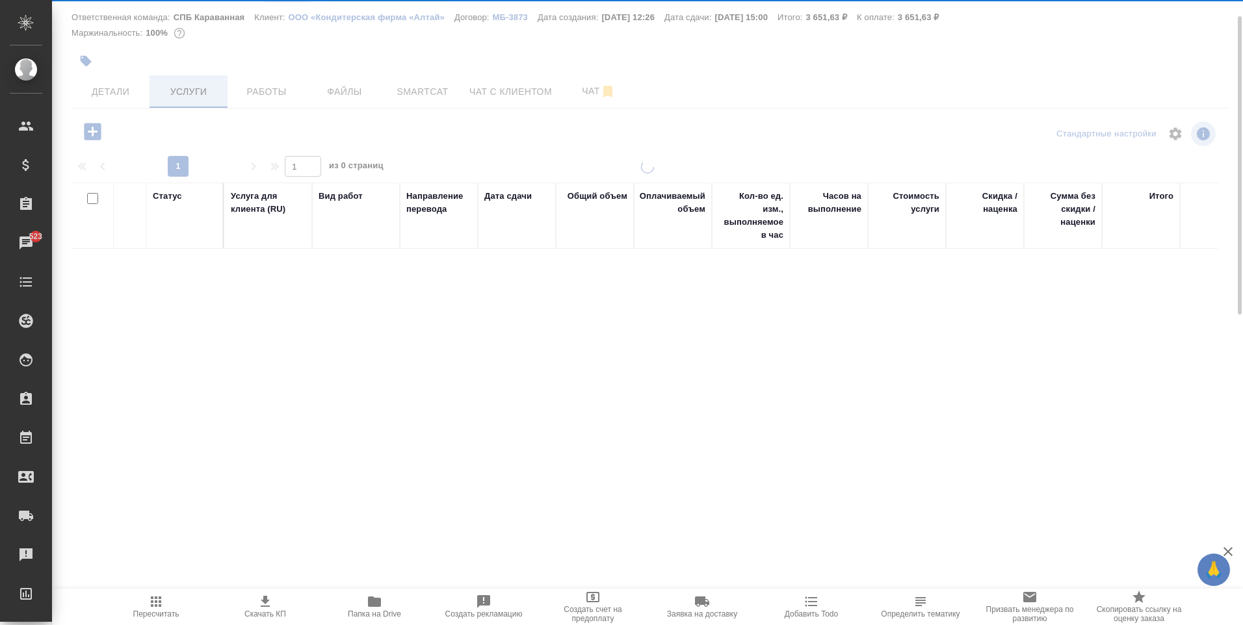
click at [194, 99] on div at bounding box center [647, 231] width 1191 height 530
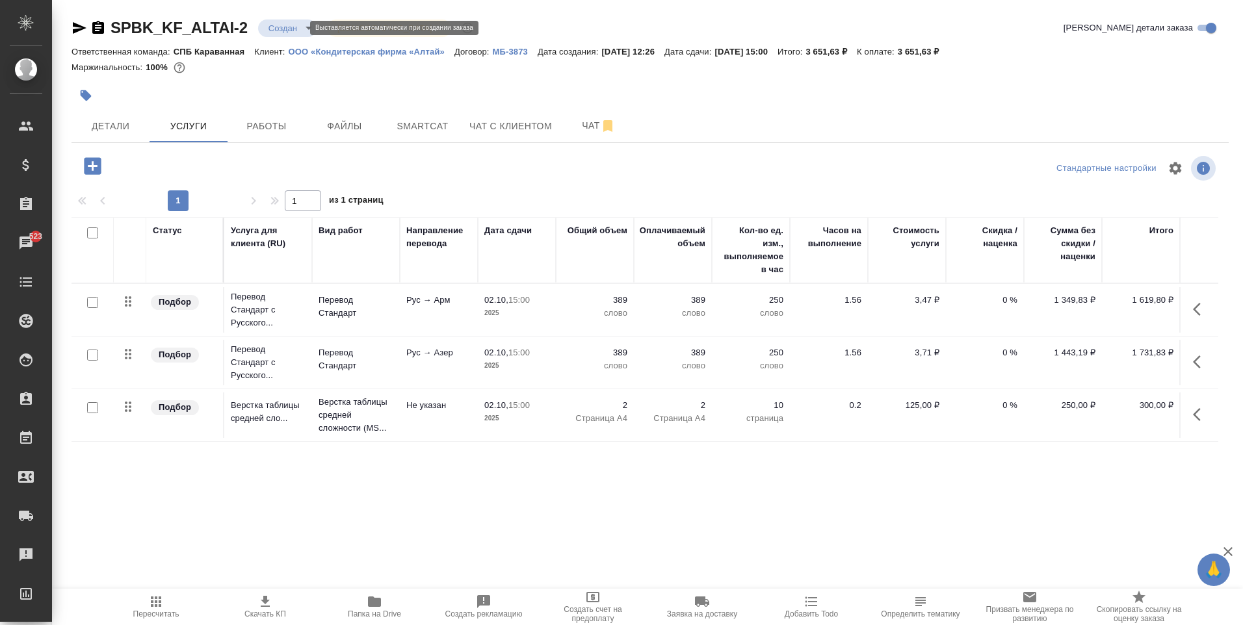
click at [280, 28] on body "🙏 .cls-1 fill:#fff; AWATERA Moskalets Alina Клиенты Спецификации Заказы 523 Чат…" at bounding box center [621, 312] width 1243 height 625
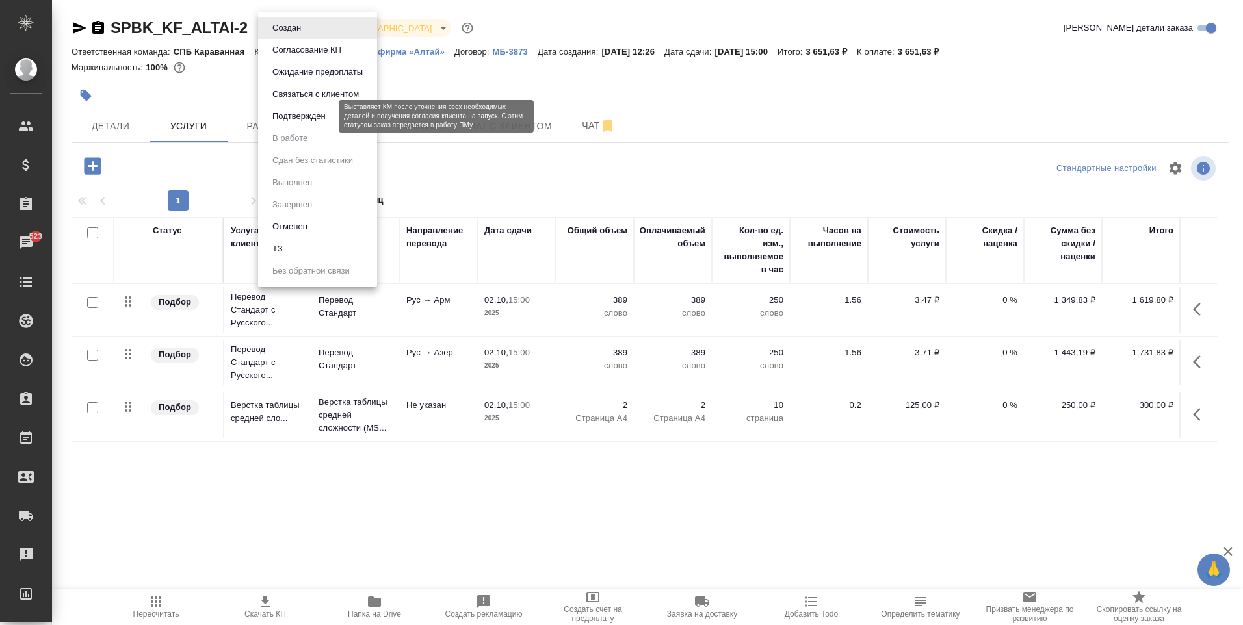
click at [312, 109] on button "Подтвержден" at bounding box center [298, 116] width 61 height 14
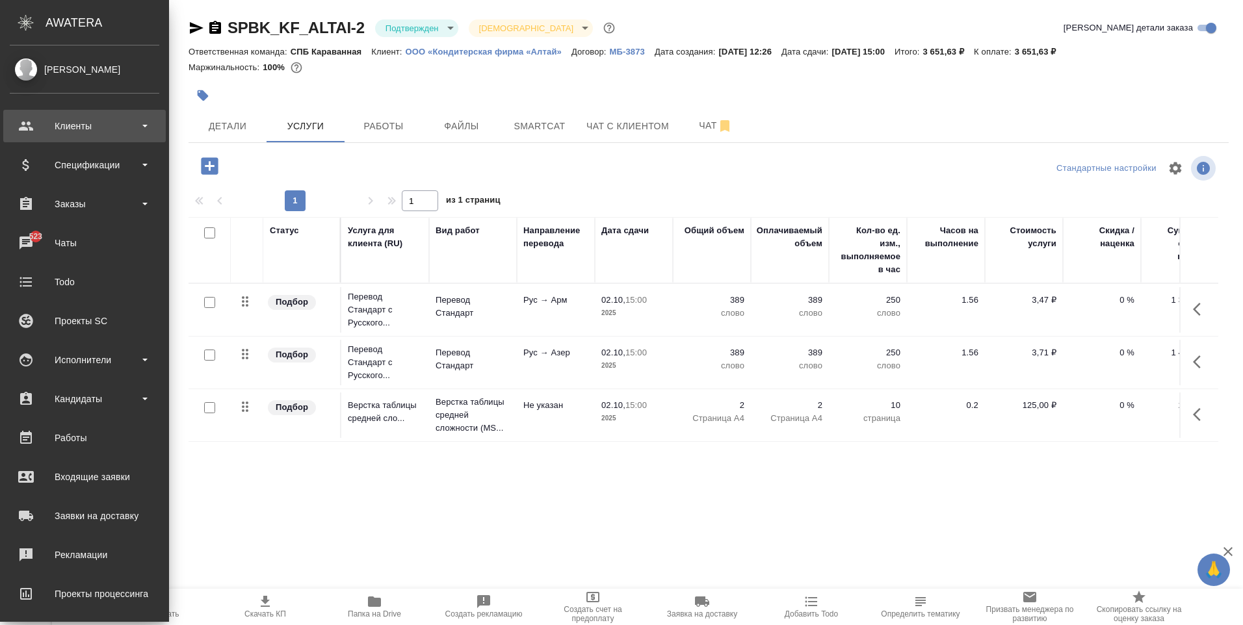
click at [75, 134] on div "Клиенты" at bounding box center [84, 125] width 149 height 19
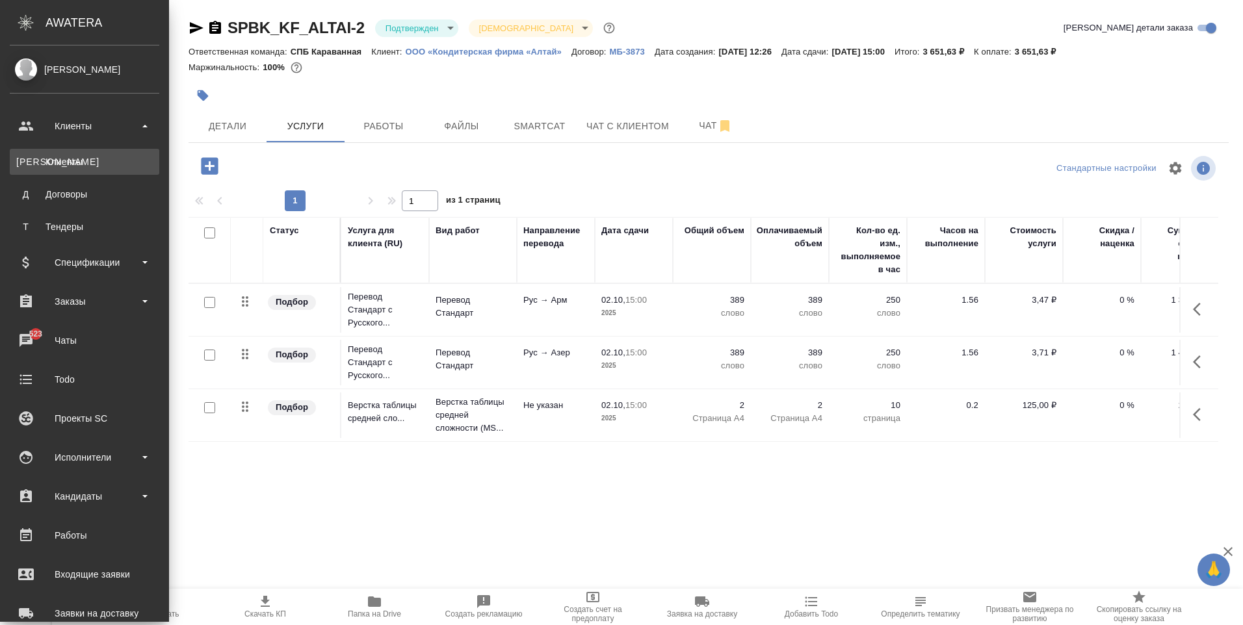
click at [86, 166] on div "Клиенты" at bounding box center [84, 161] width 136 height 13
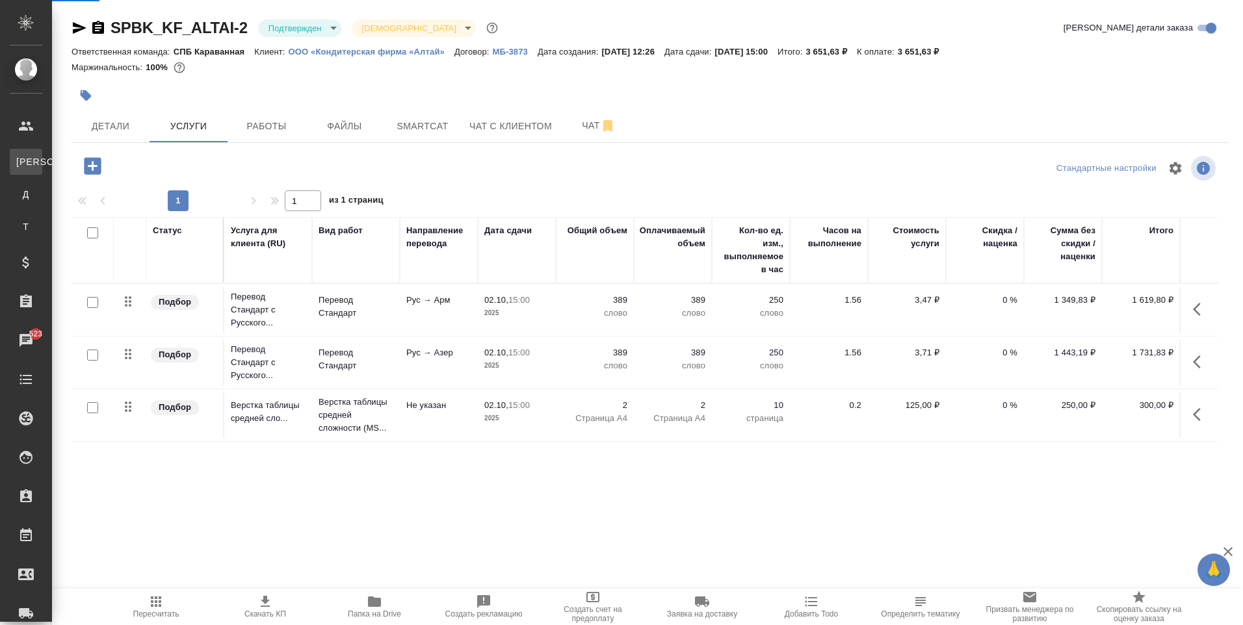
select select "RU"
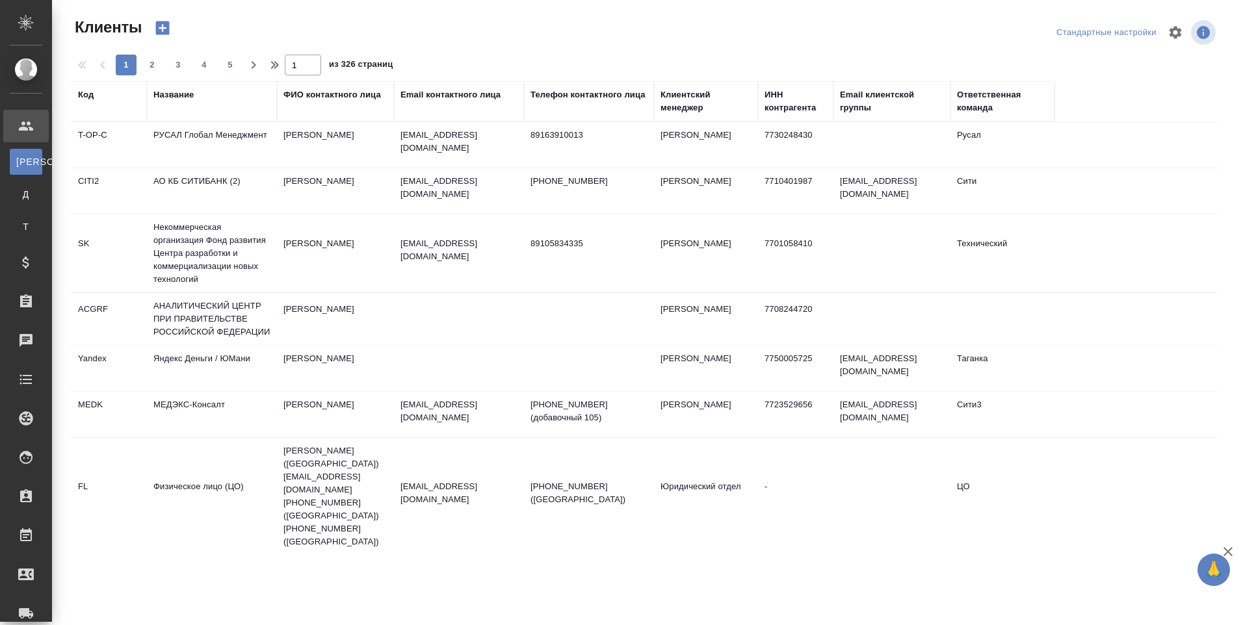
click at [181, 96] on div "Название" at bounding box center [173, 94] width 40 height 13
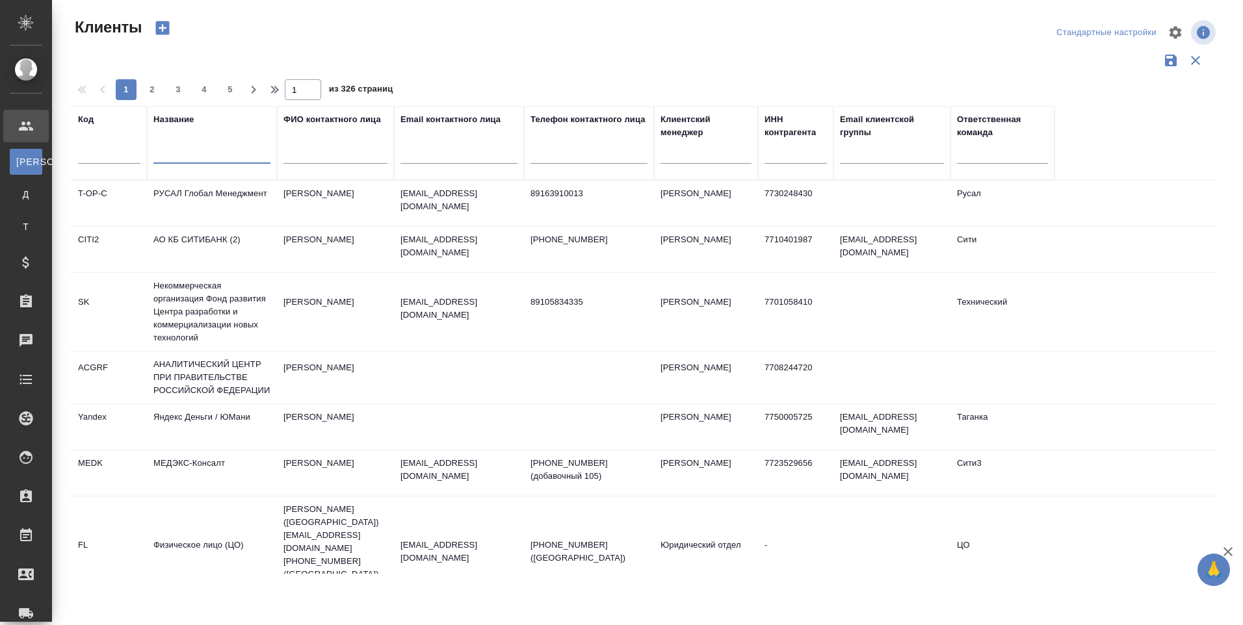
click at [189, 156] on input "text" at bounding box center [211, 156] width 117 height 16
type input "ГЛОБАЛ СНЕК"
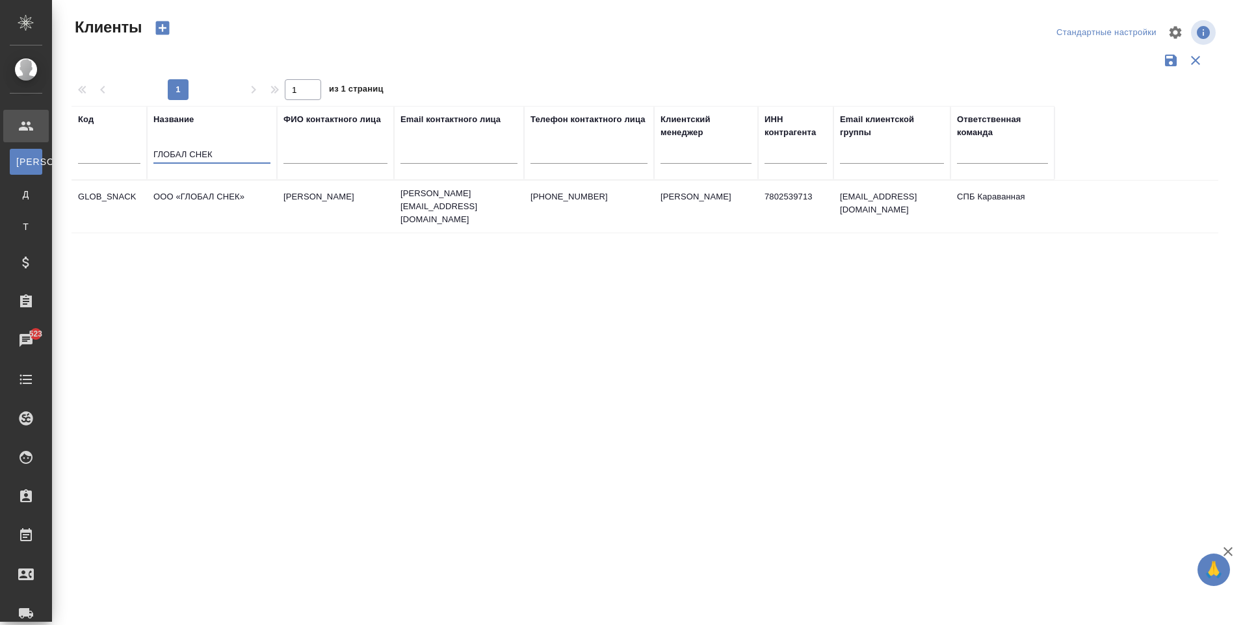
click at [237, 207] on td "ООО «ГЛОБАЛ СНЕК»" at bounding box center [212, 206] width 130 height 45
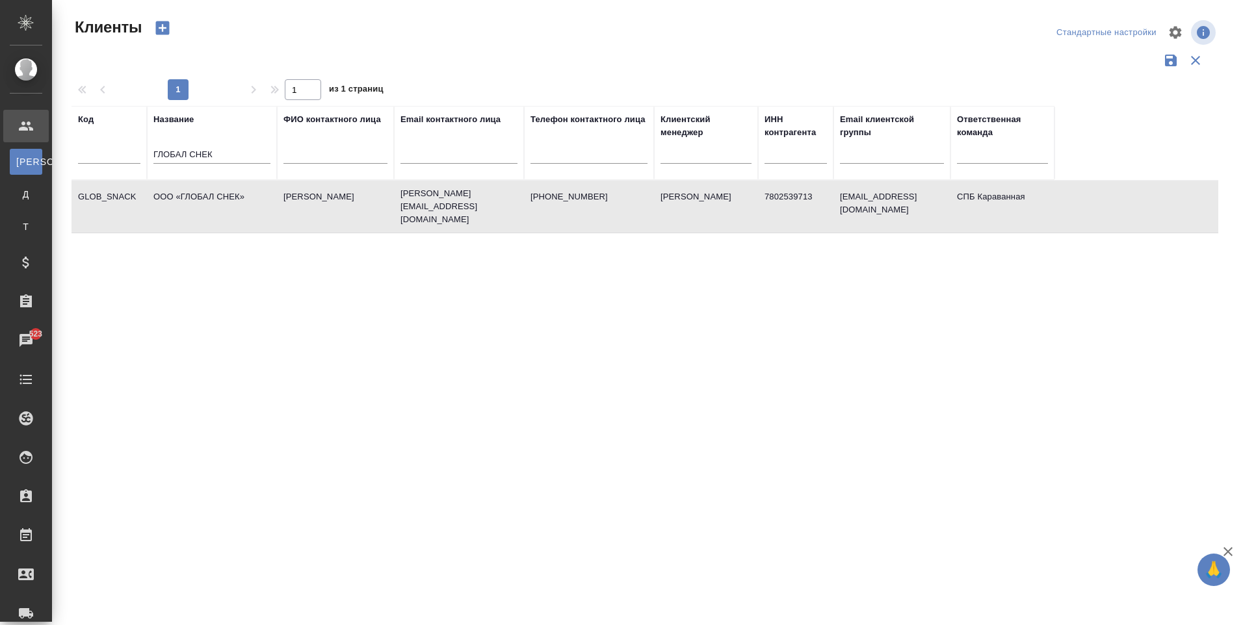
click at [237, 207] on td "ООО «ГЛОБАЛ СНЕК»" at bounding box center [212, 206] width 130 height 45
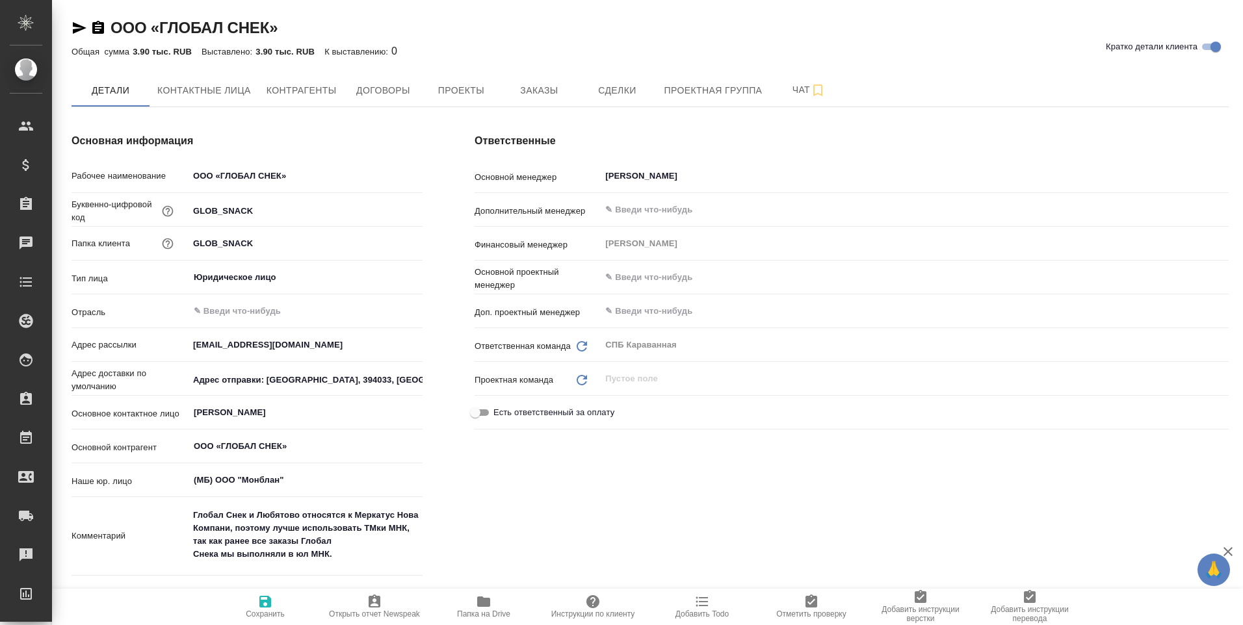
click at [81, 26] on icon "button" at bounding box center [80, 28] width 14 height 12
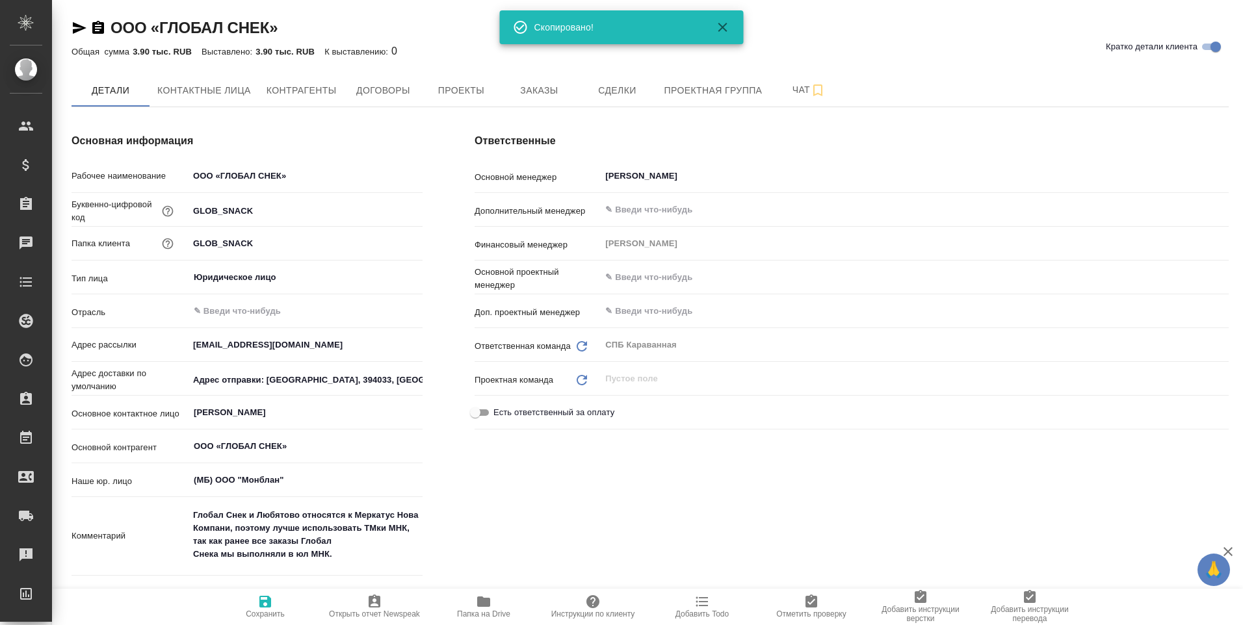
type textarea "x"
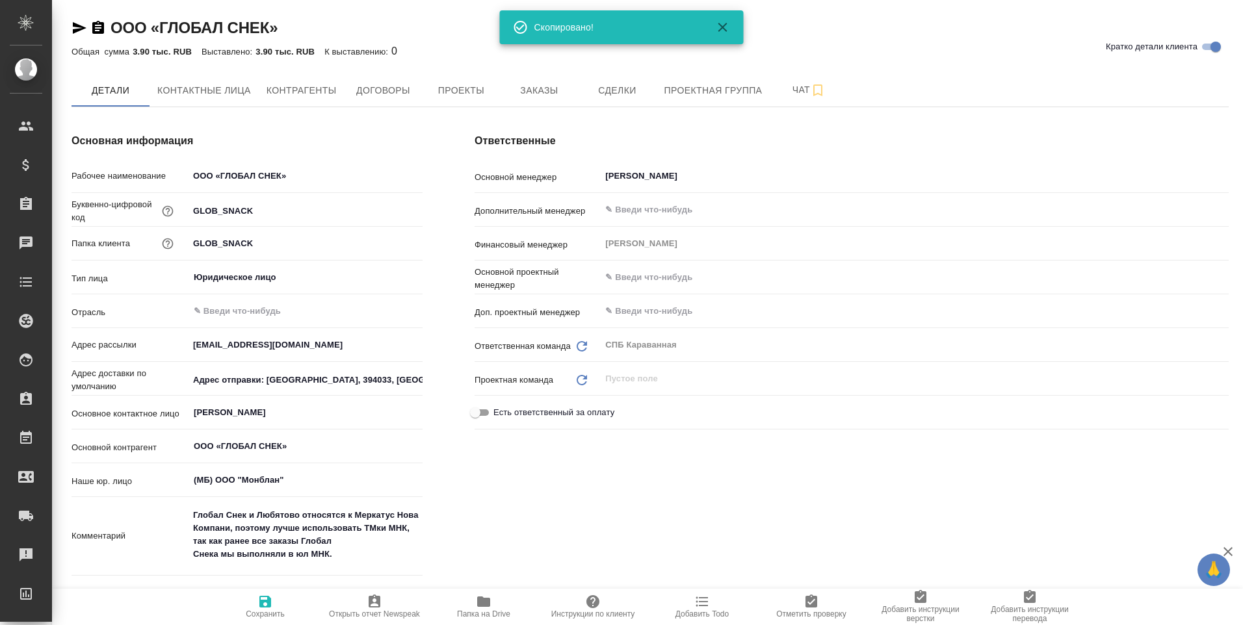
type textarea "x"
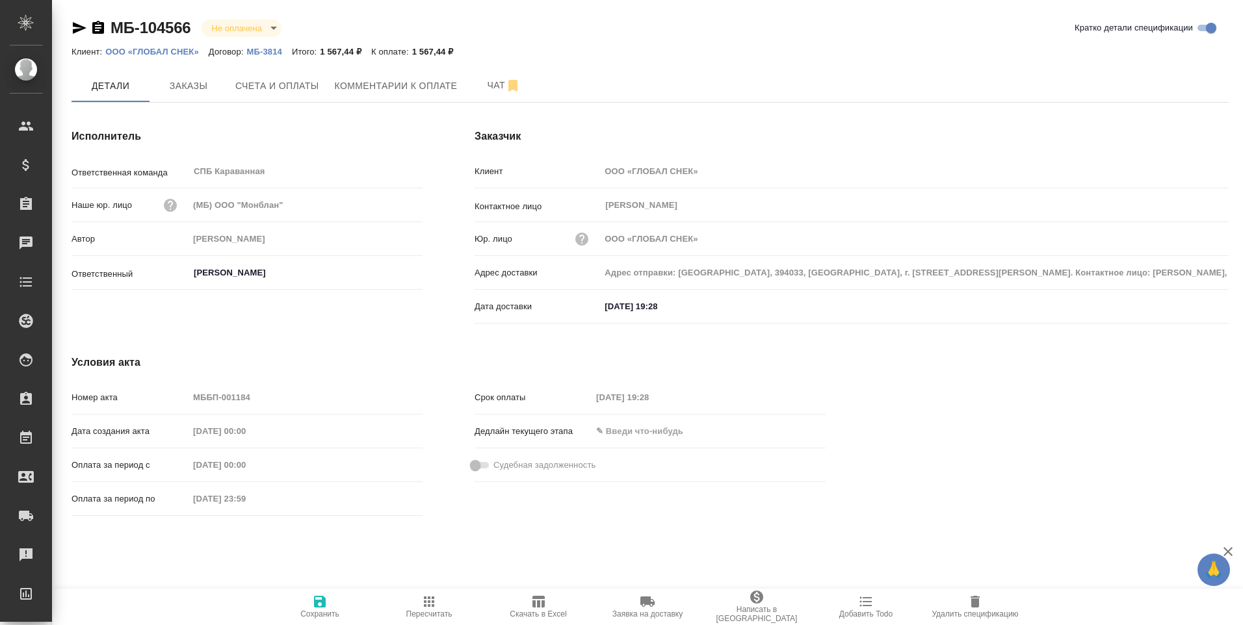
click at [94, 25] on icon "button" at bounding box center [98, 27] width 12 height 13
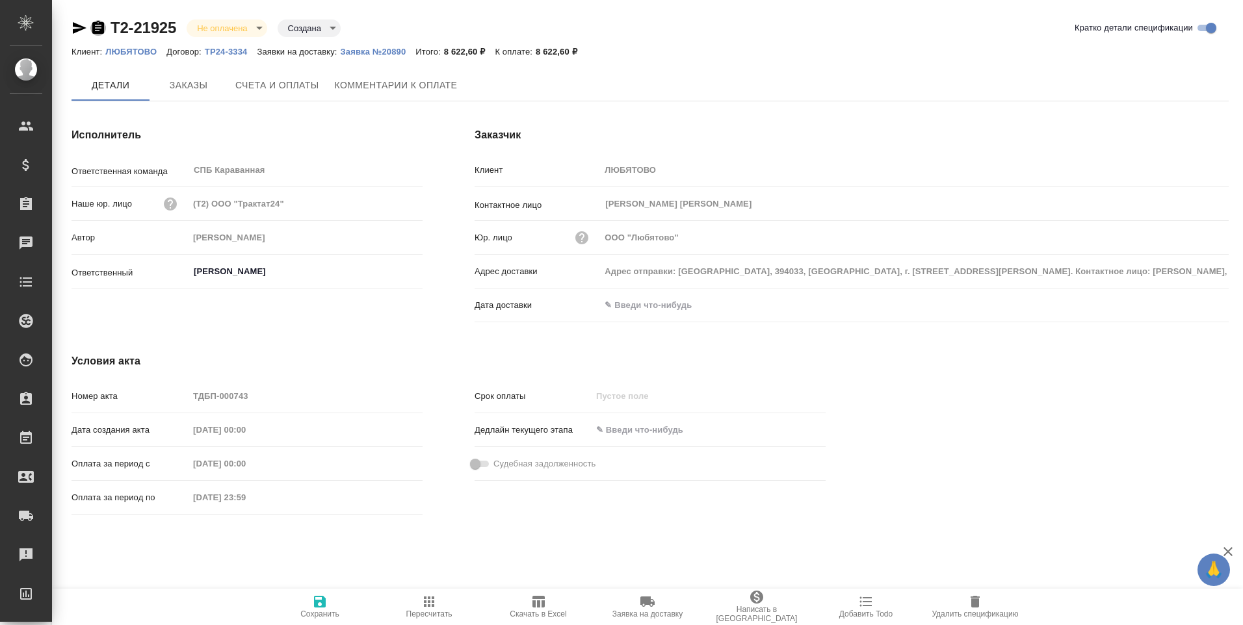
click at [94, 30] on icon "button" at bounding box center [98, 27] width 12 height 13
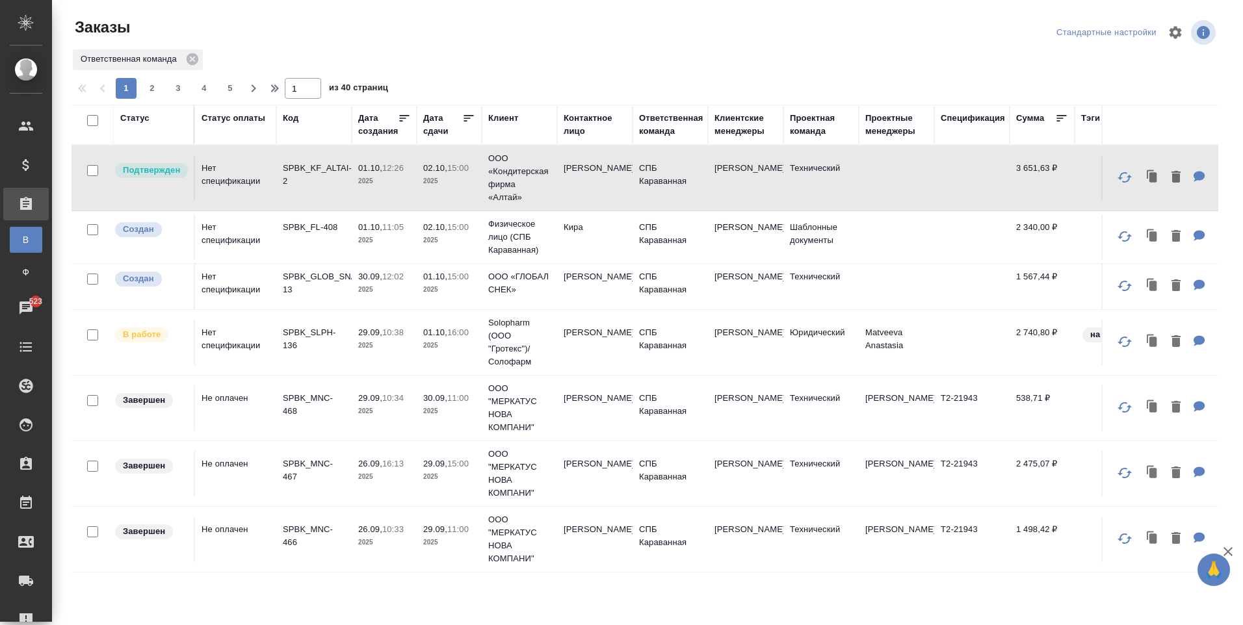
click at [617, 235] on td "Кира" at bounding box center [594, 236] width 75 height 45
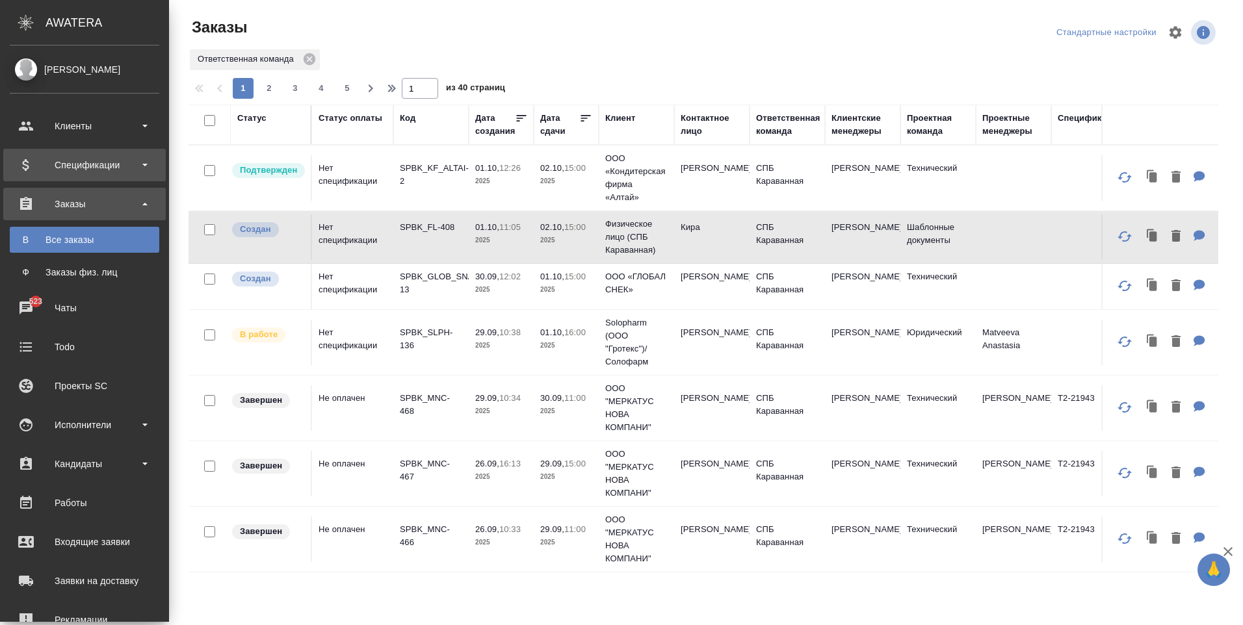
click at [31, 159] on div "Спецификации" at bounding box center [84, 165] width 162 height 32
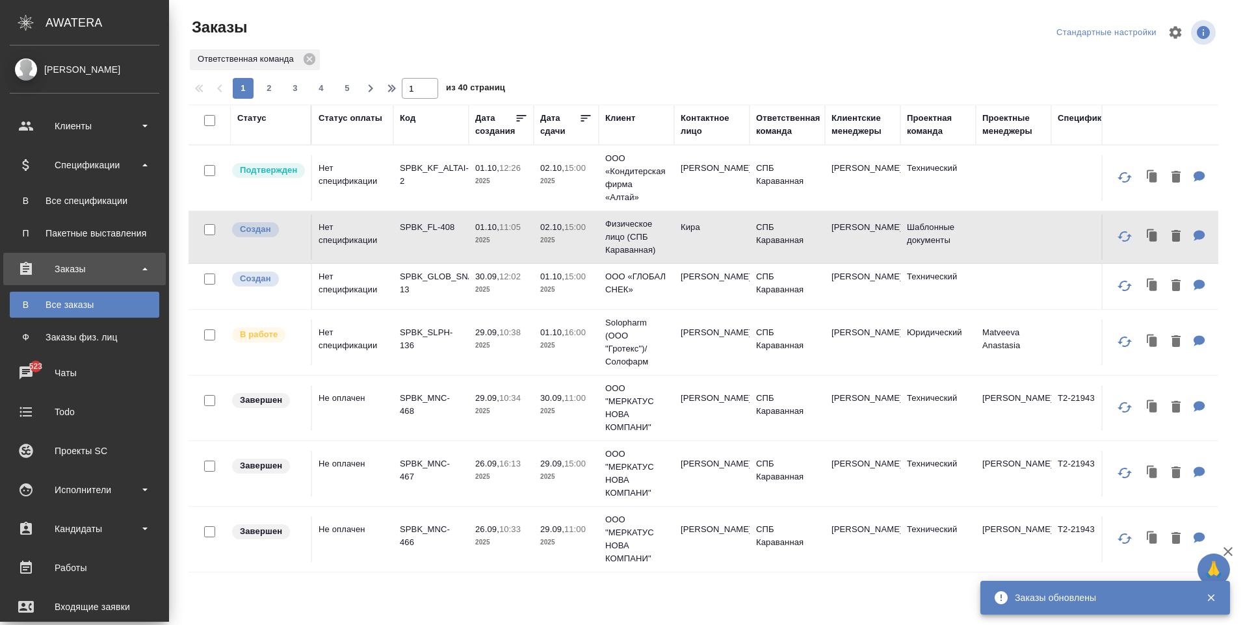
drag, startPoint x: 60, startPoint y: 205, endPoint x: 211, endPoint y: 279, distance: 167.7
click at [60, 205] on div "Все спецификации" at bounding box center [84, 200] width 136 height 13
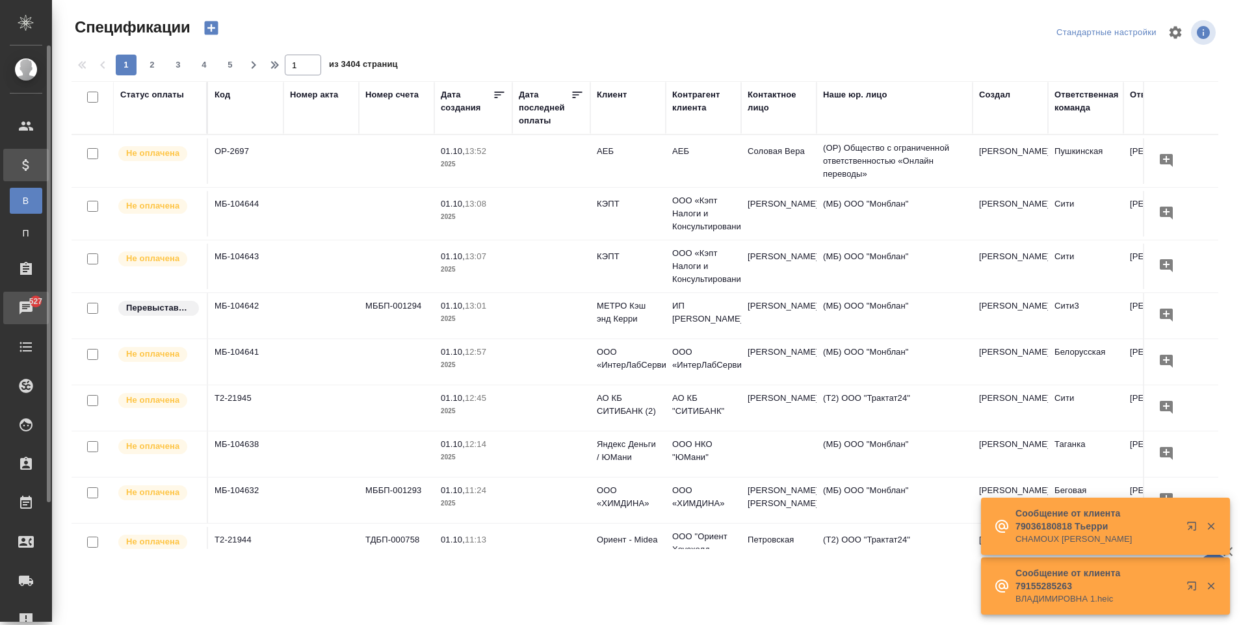
click at [31, 305] on span "527" at bounding box center [35, 301] width 29 height 13
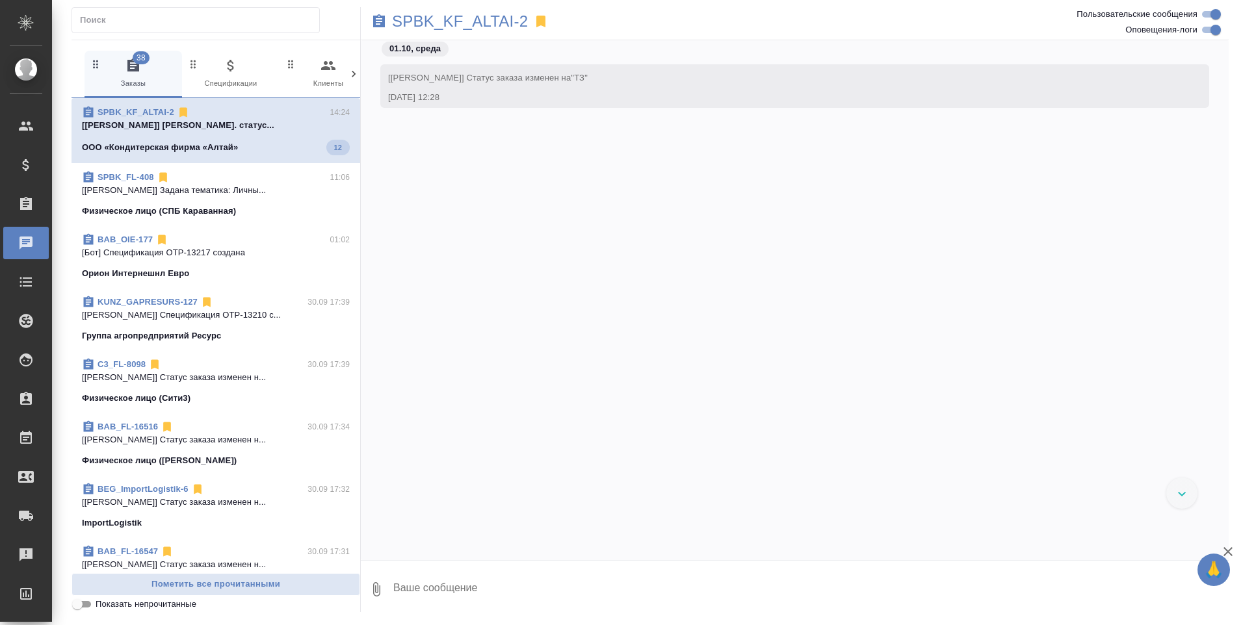
scroll to position [1100, 0]
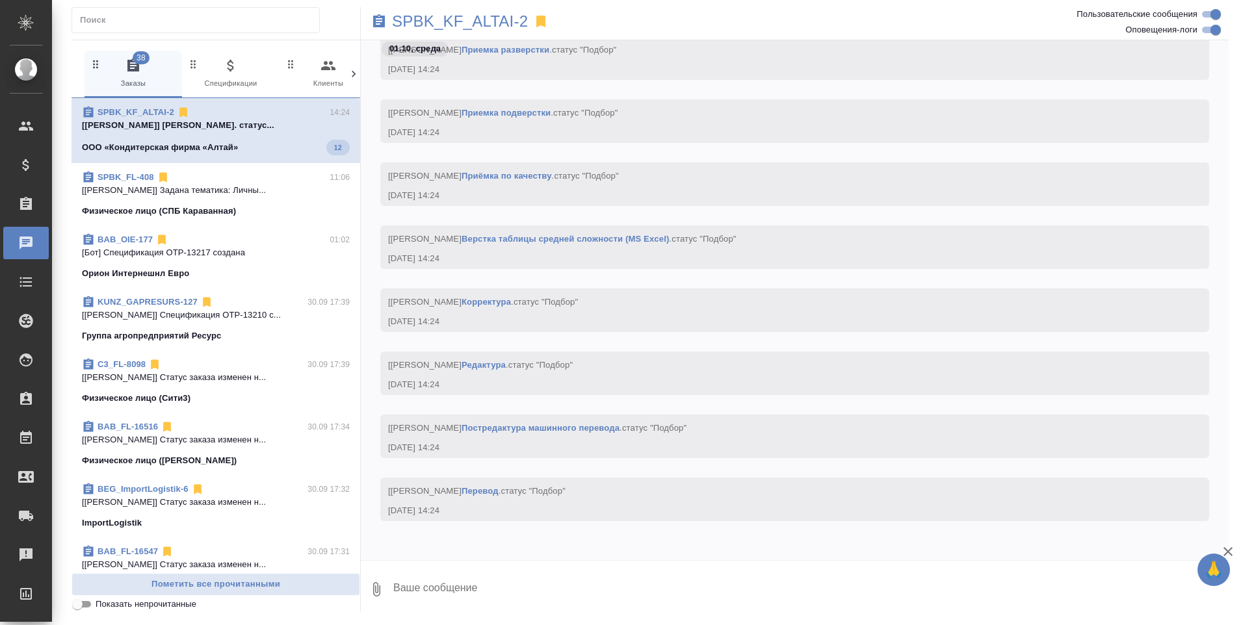
click at [357, 63] on div at bounding box center [353, 74] width 13 height 47
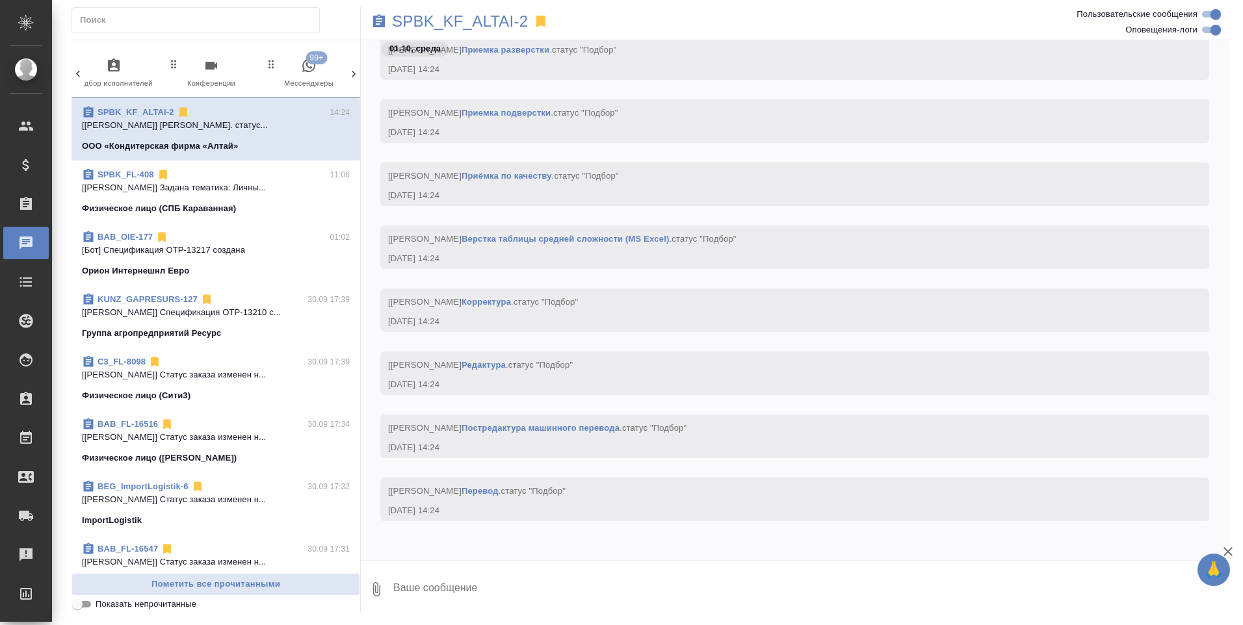
scroll to position [0, 615]
click at [355, 64] on div at bounding box center [353, 74] width 13 height 47
click at [355, 64] on div "37 Заказы 0 Спецификации 0 Клиенты 0 Входящие 0 Тендеры 0 Исполнители 0 Подбор …" at bounding box center [215, 74] width 289 height 47
click at [310, 64] on span "99+" at bounding box center [305, 57] width 21 height 13
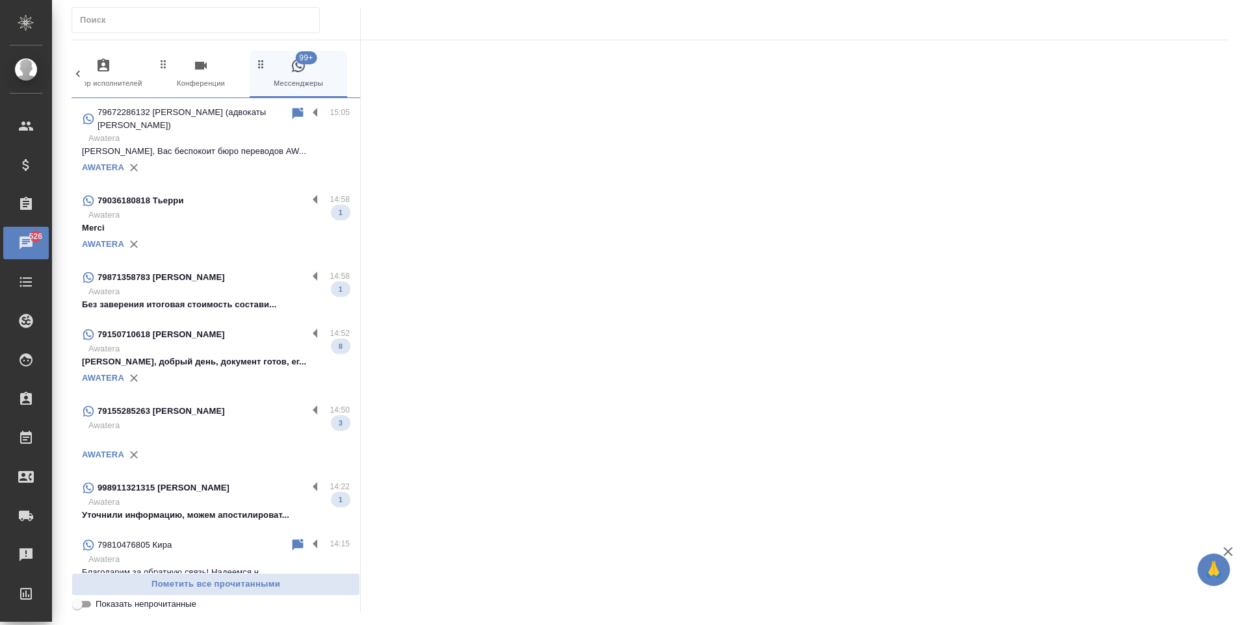
click at [181, 145] on p "Арсений, Вас беспокоит бюро переводов AW..." at bounding box center [216, 151] width 268 height 13
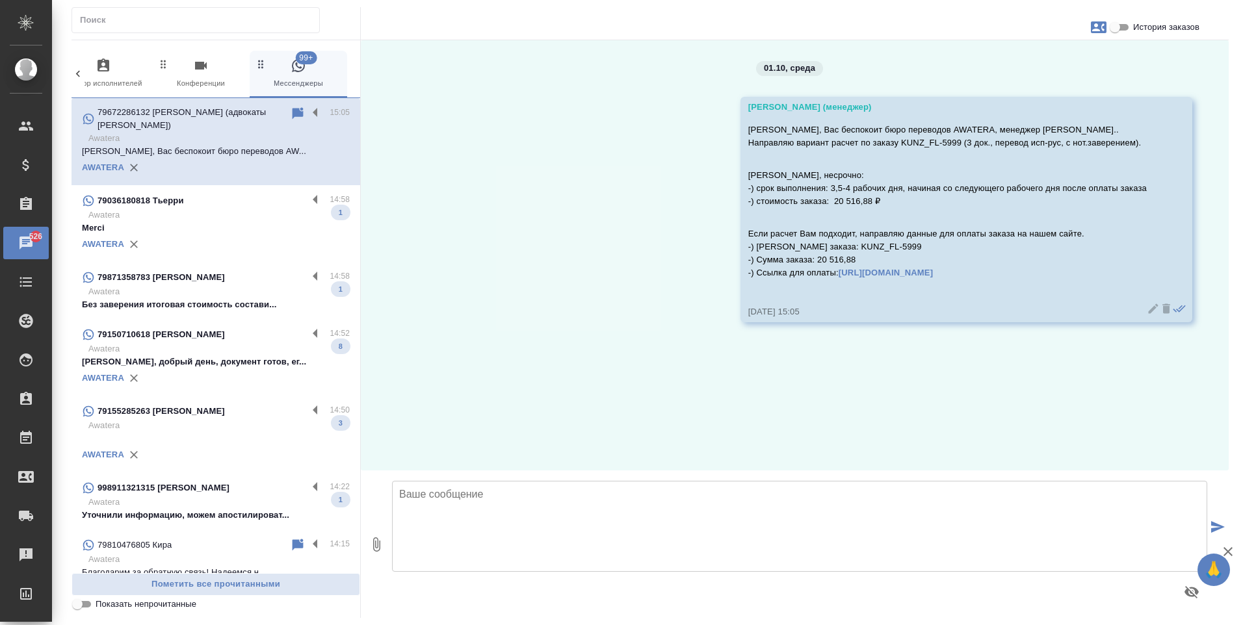
click at [198, 516] on div "998911321315 Behzod Egamov 14:22 Awatera Уточнили информацию, можем апостилиров…" at bounding box center [215, 501] width 289 height 57
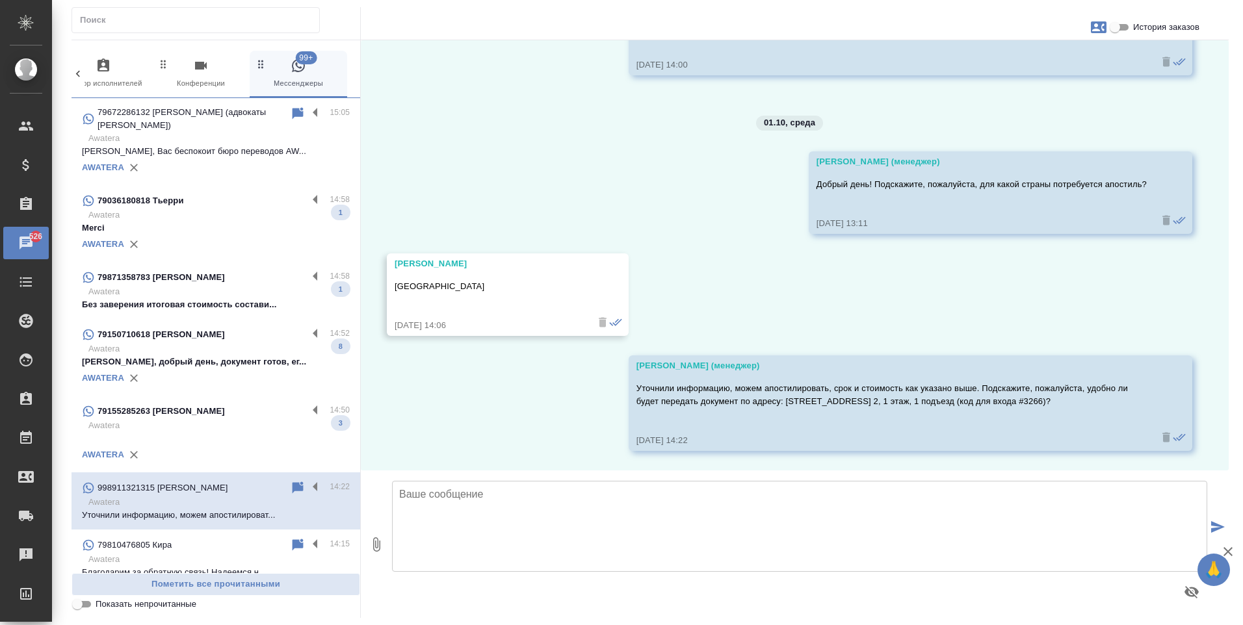
click at [1124, 22] on input "История заказов" at bounding box center [1114, 27] width 47 height 16
checkbox input "true"
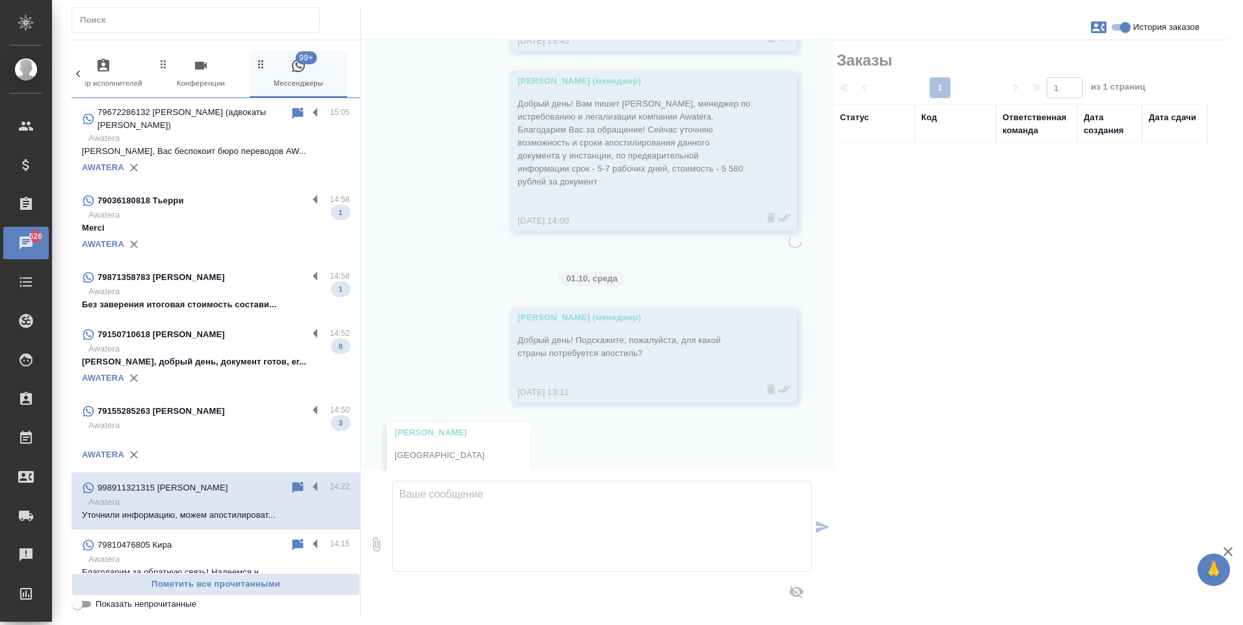
scroll to position [1031, 0]
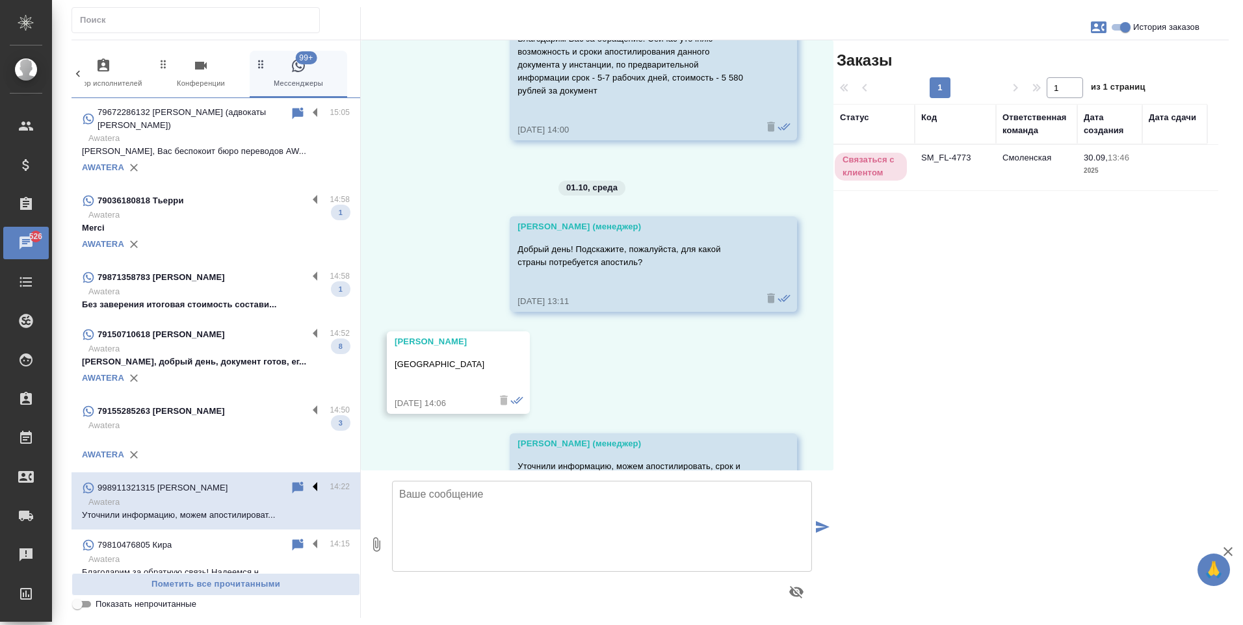
click at [308, 480] on label at bounding box center [318, 487] width 22 height 15
click at [0, 0] on input "checkbox" at bounding box center [0, 0] width 0 height 0
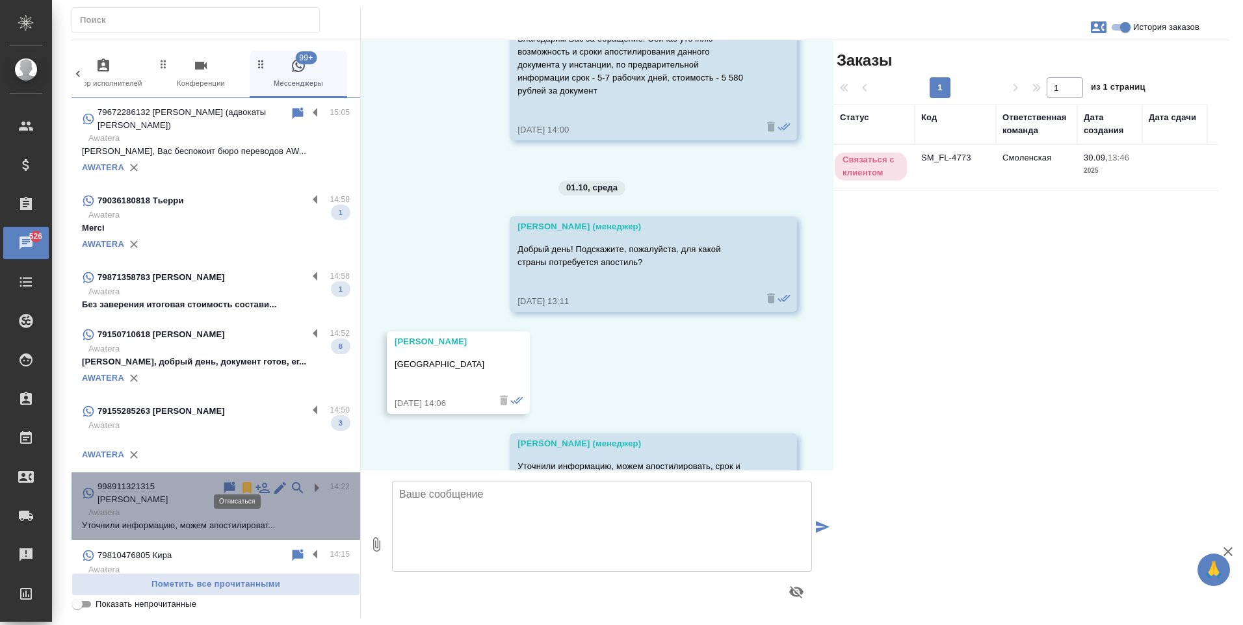
click at [242, 482] on icon at bounding box center [246, 488] width 9 height 12
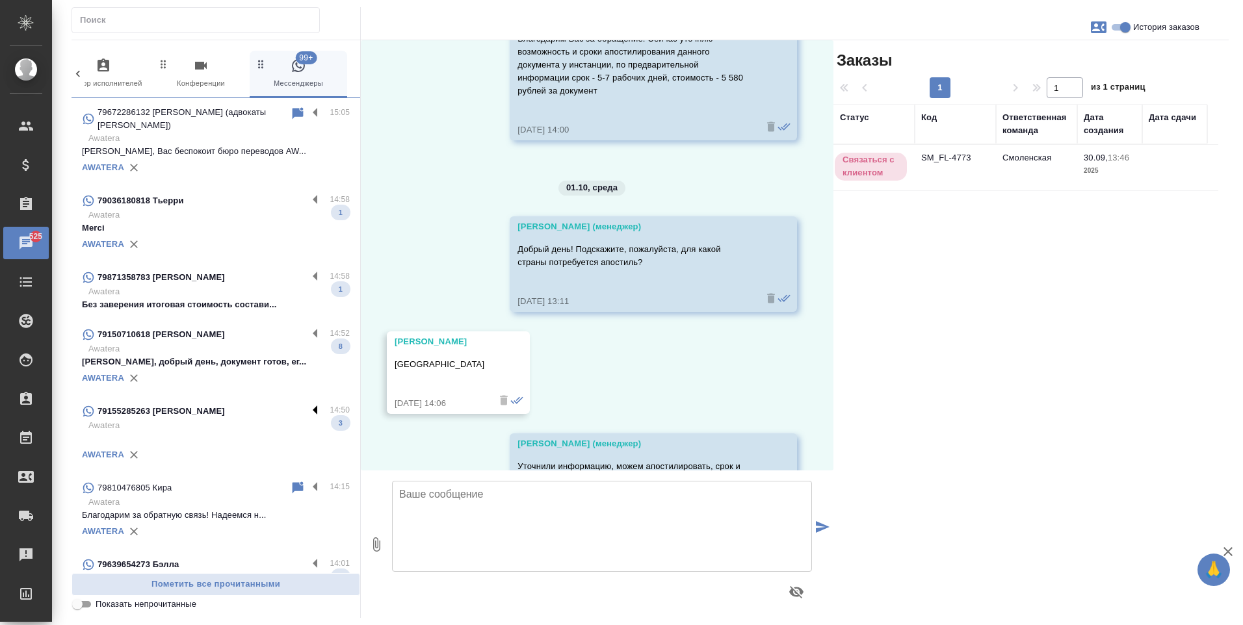
click at [309, 404] on label at bounding box center [318, 411] width 22 height 15
click at [0, 0] on input "checkbox" at bounding box center [0, 0] width 0 height 0
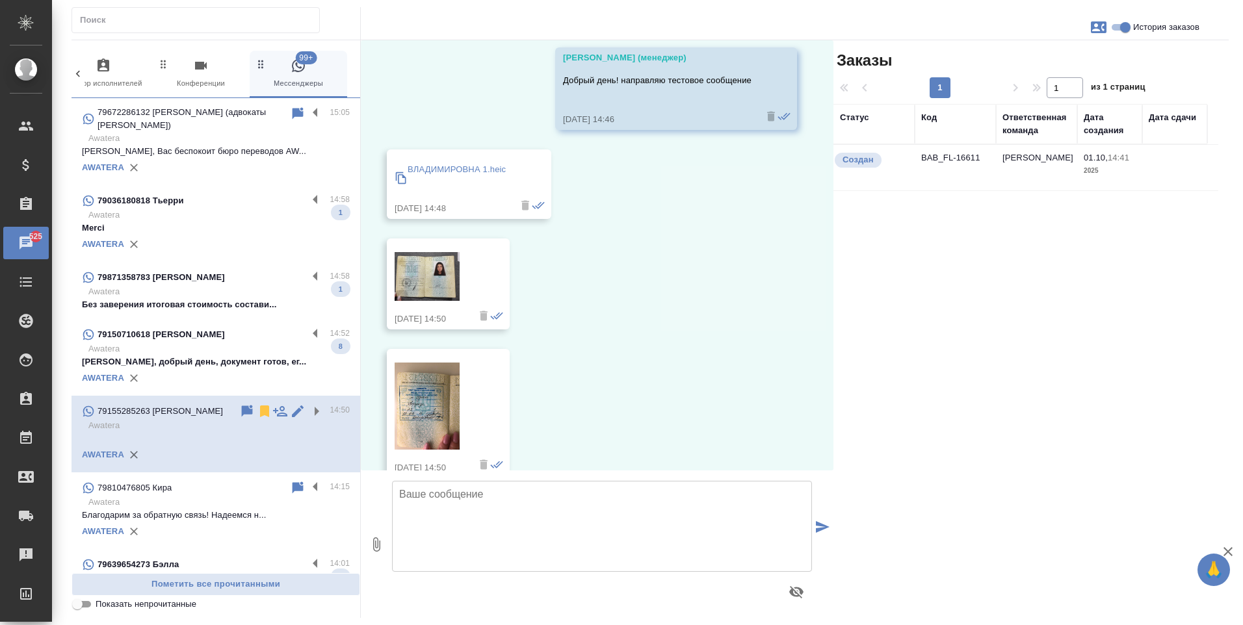
scroll to position [77, 0]
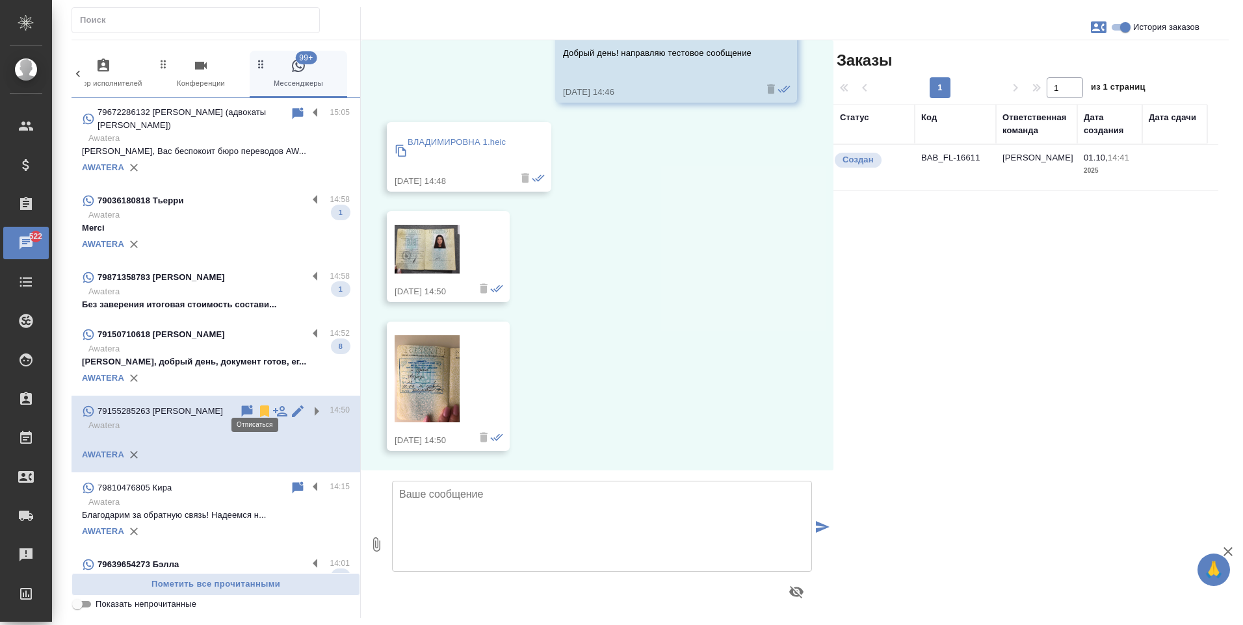
click at [260, 406] on icon at bounding box center [264, 412] width 9 height 12
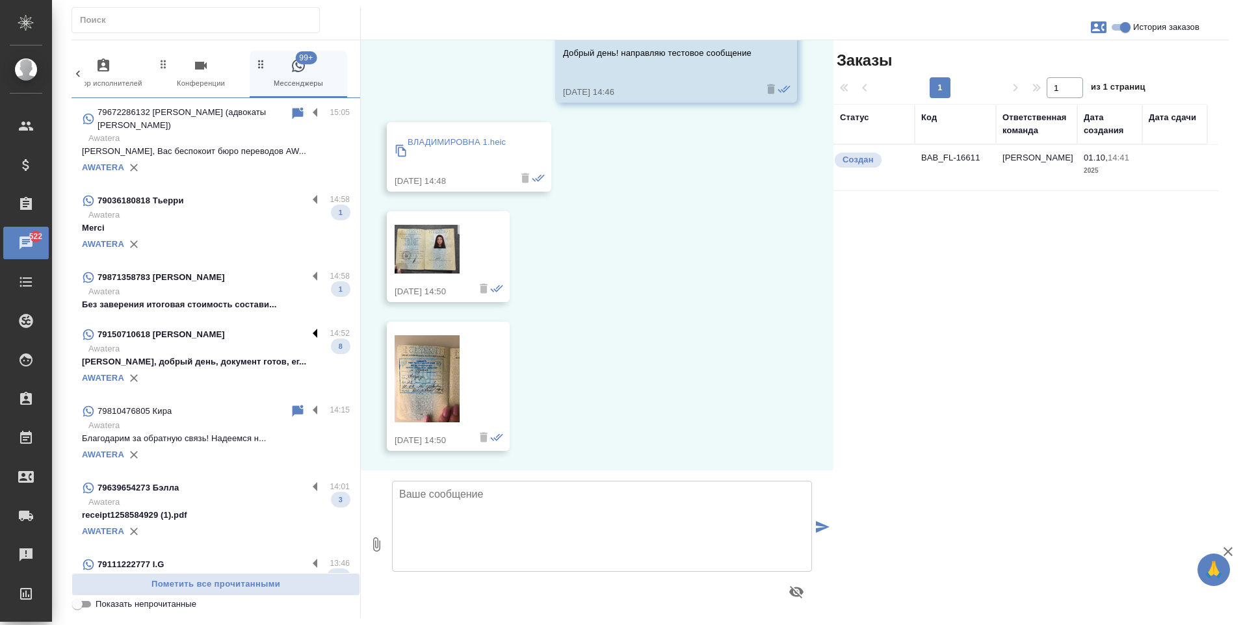
click at [307, 327] on label at bounding box center [318, 334] width 22 height 15
click at [0, 0] on input "checkbox" at bounding box center [0, 0] width 0 height 0
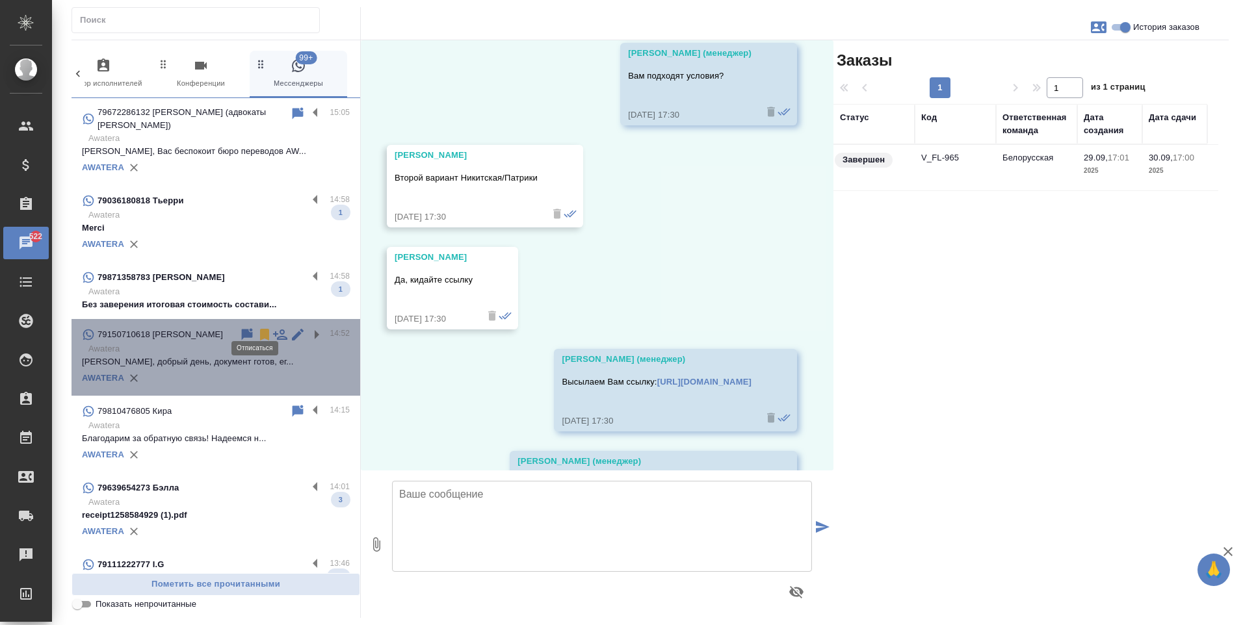
click at [260, 329] on icon at bounding box center [264, 335] width 9 height 12
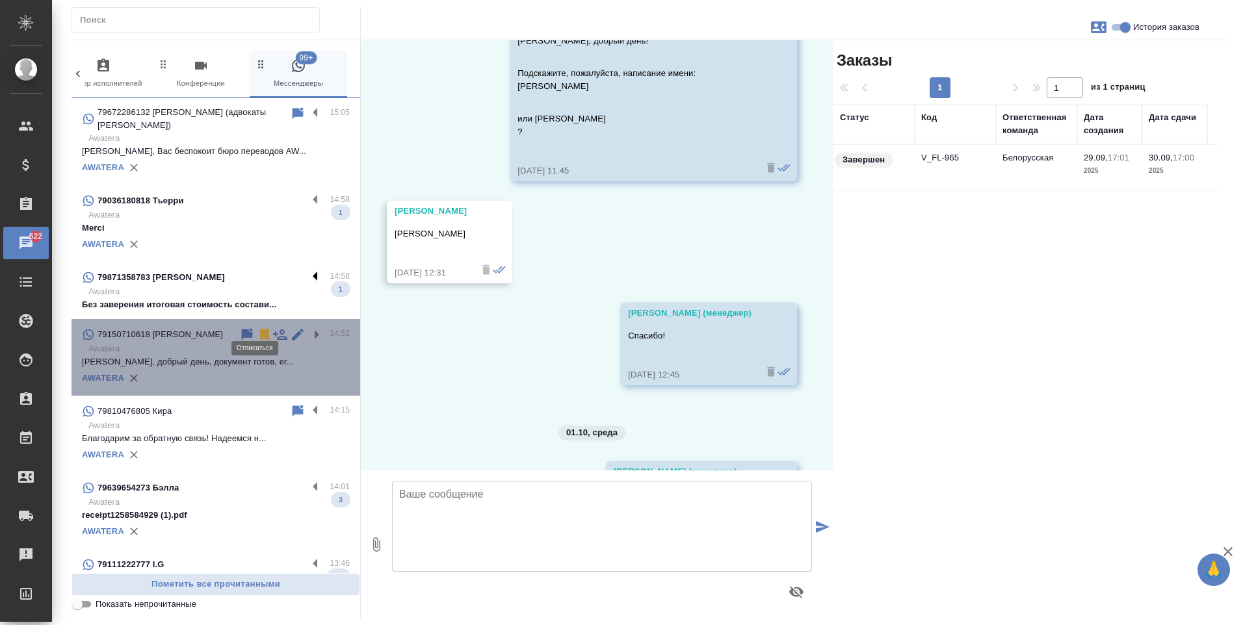
scroll to position [3536, 0]
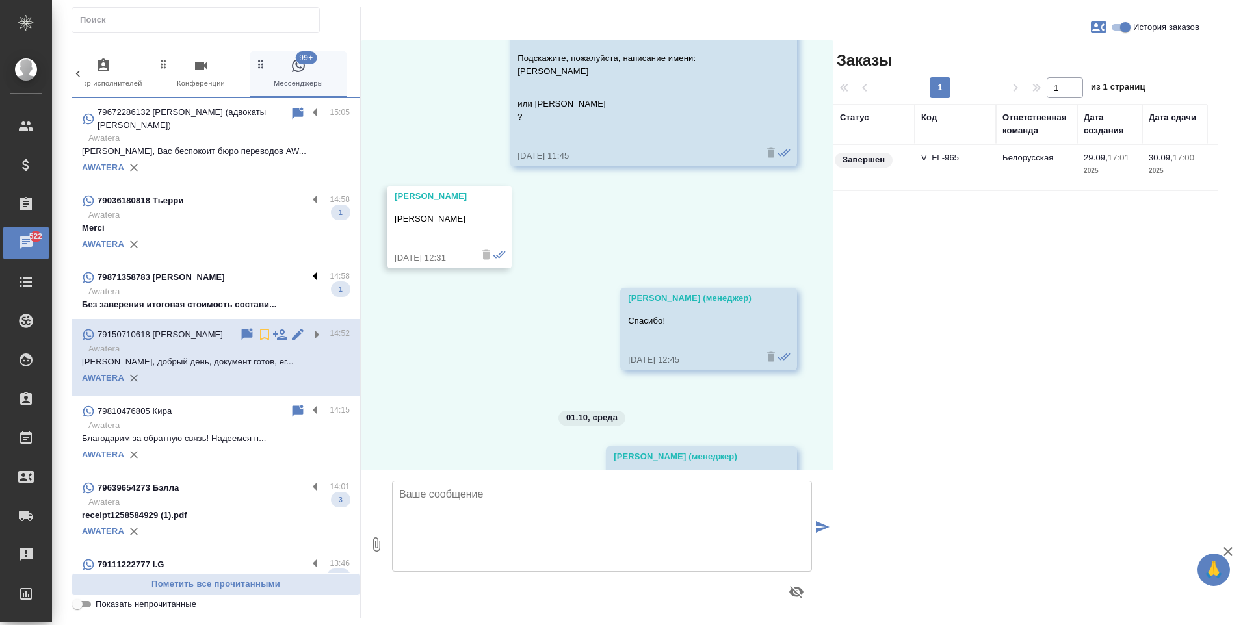
click at [309, 270] on label at bounding box center [318, 277] width 22 height 15
click at [0, 0] on input "checkbox" at bounding box center [0, 0] width 0 height 0
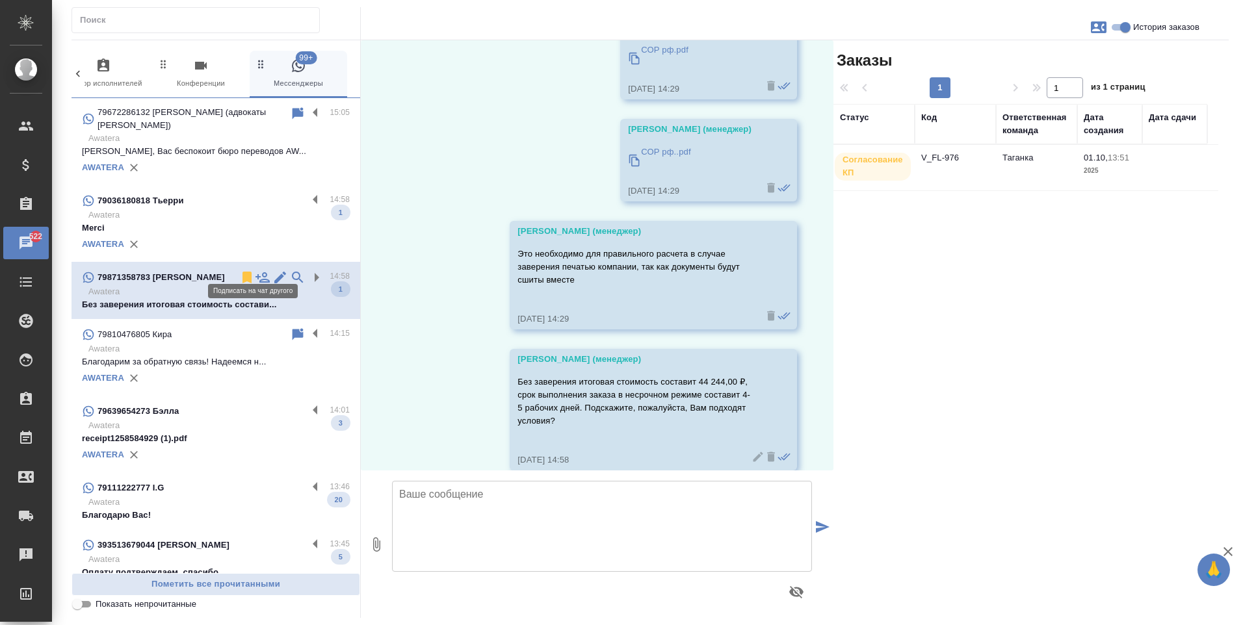
scroll to position [4615, 0]
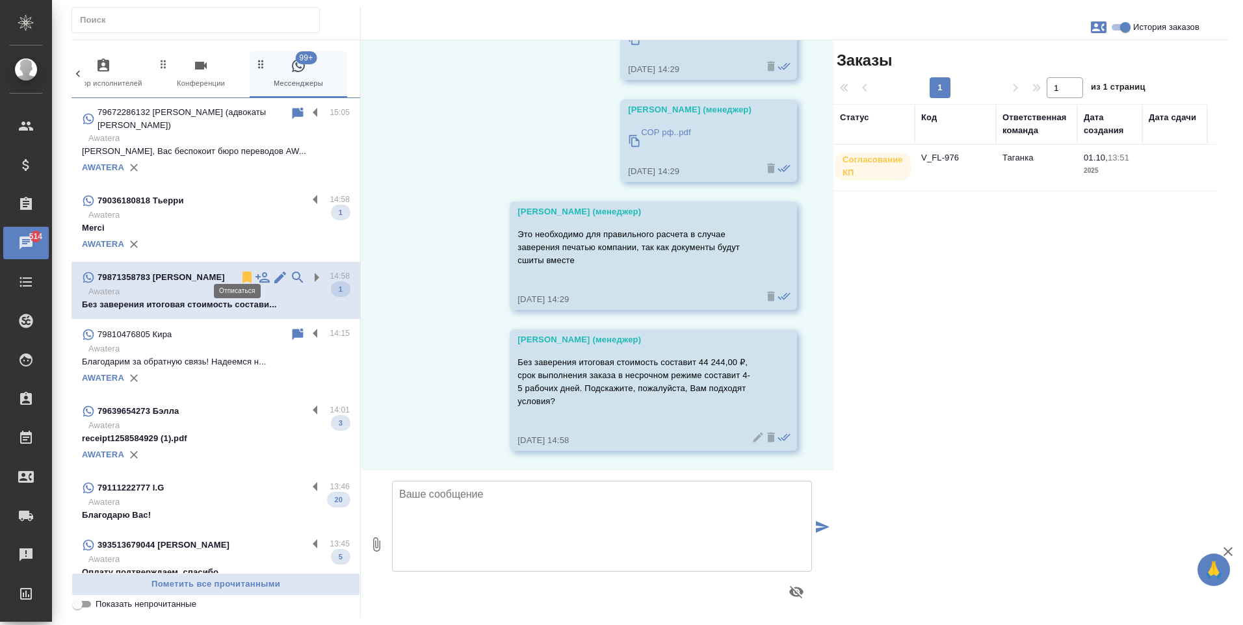
click at [242, 272] on icon at bounding box center [246, 278] width 9 height 12
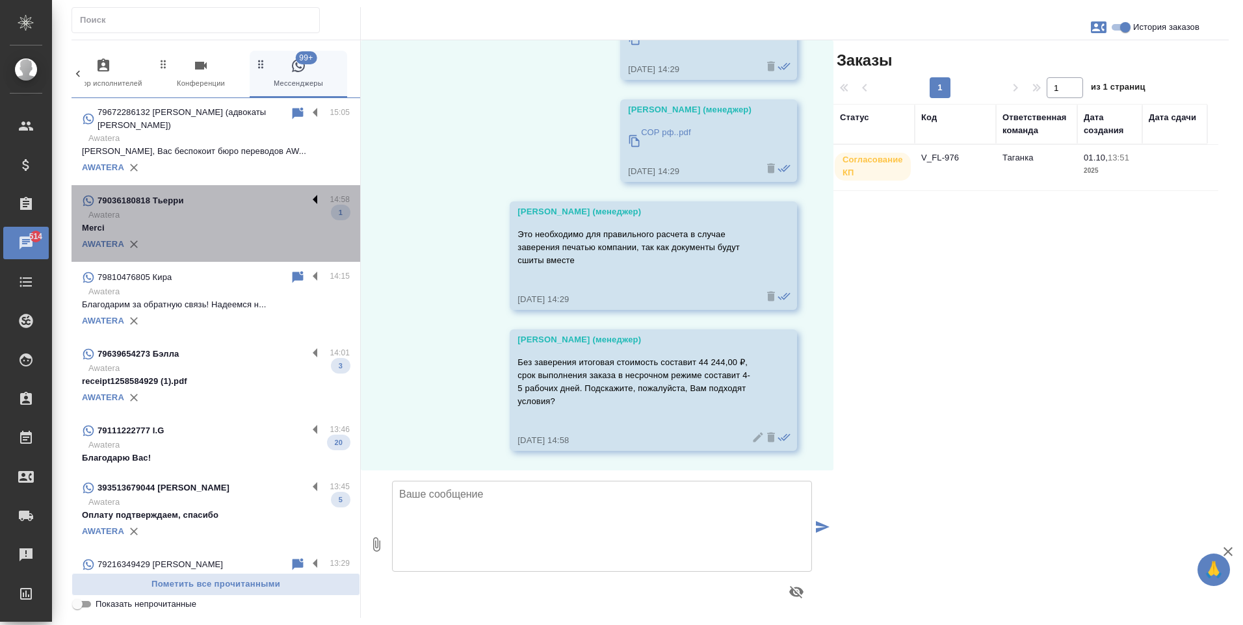
click at [308, 193] on label at bounding box center [318, 200] width 22 height 15
click at [0, 0] on input "checkbox" at bounding box center [0, 0] width 0 height 0
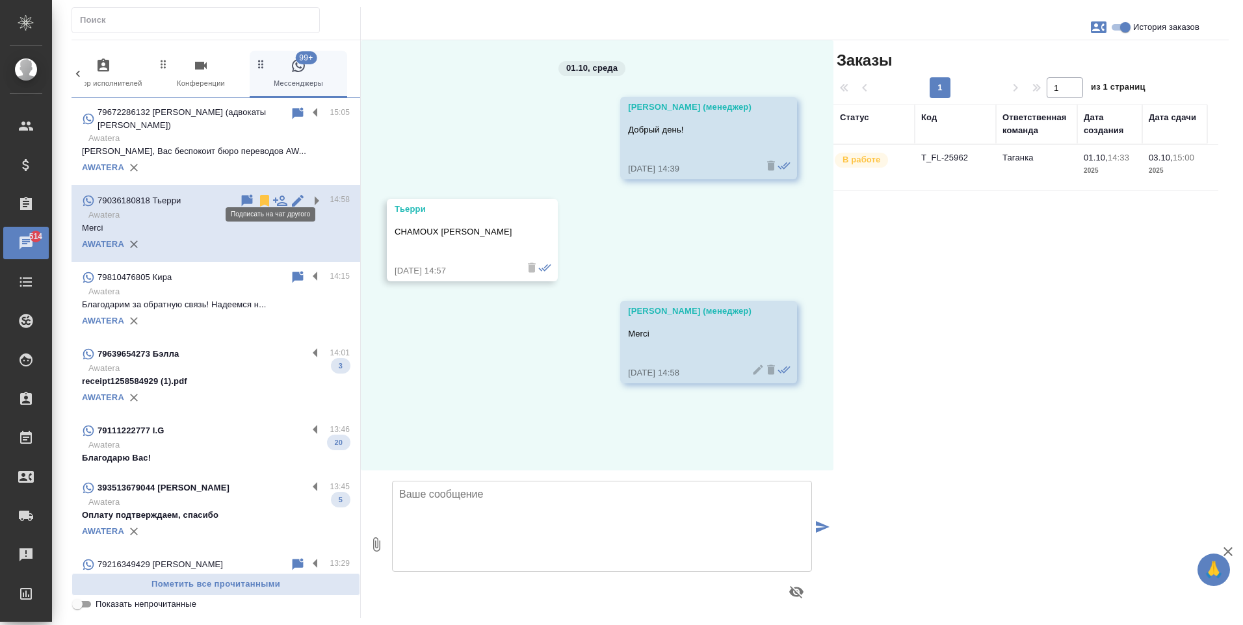
scroll to position [0, 0]
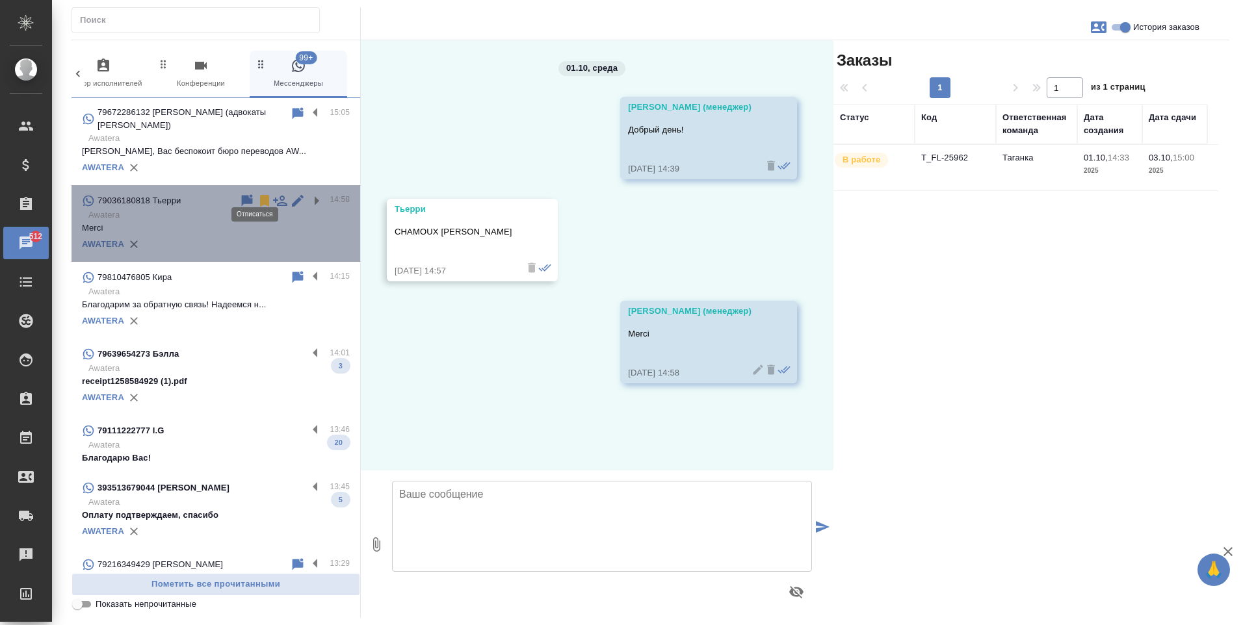
click at [260, 195] on icon at bounding box center [264, 201] width 9 height 12
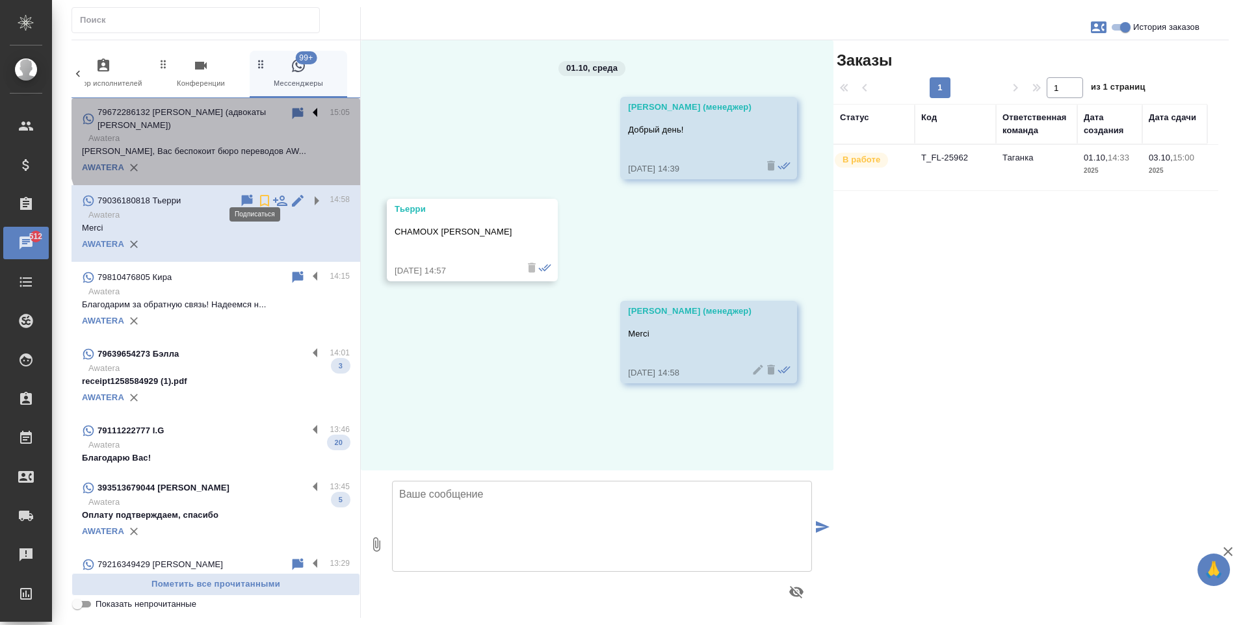
click at [307, 110] on label at bounding box center [318, 113] width 22 height 15
click at [0, 0] on input "checkbox" at bounding box center [0, 0] width 0 height 0
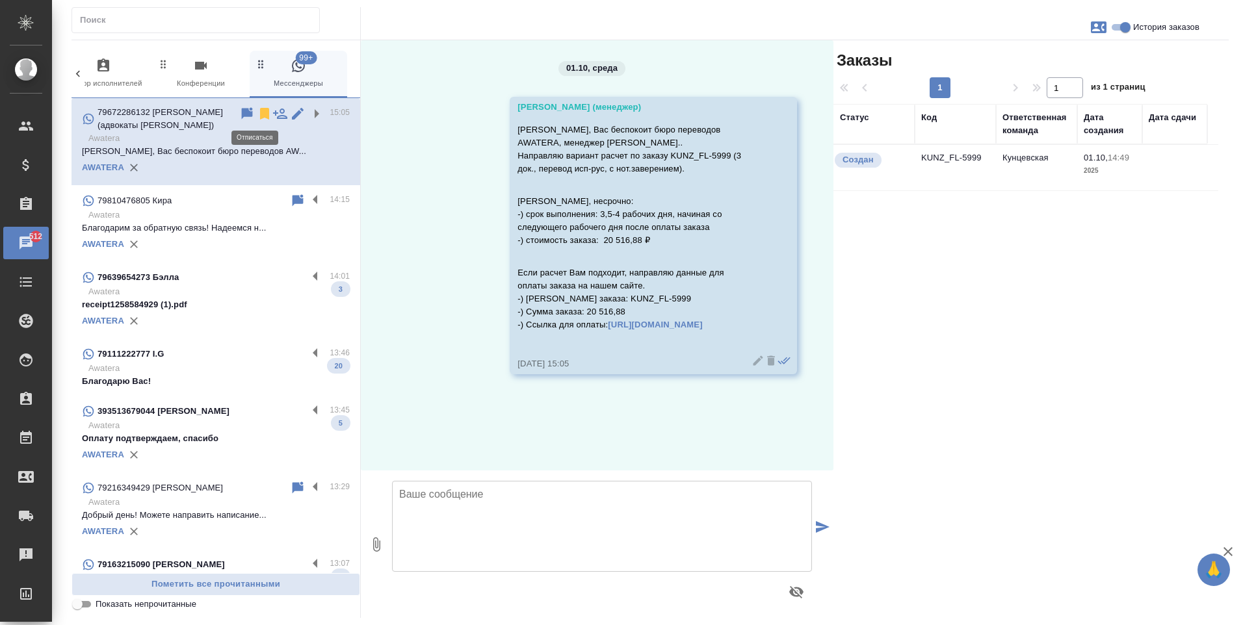
click at [260, 112] on icon at bounding box center [264, 114] width 9 height 12
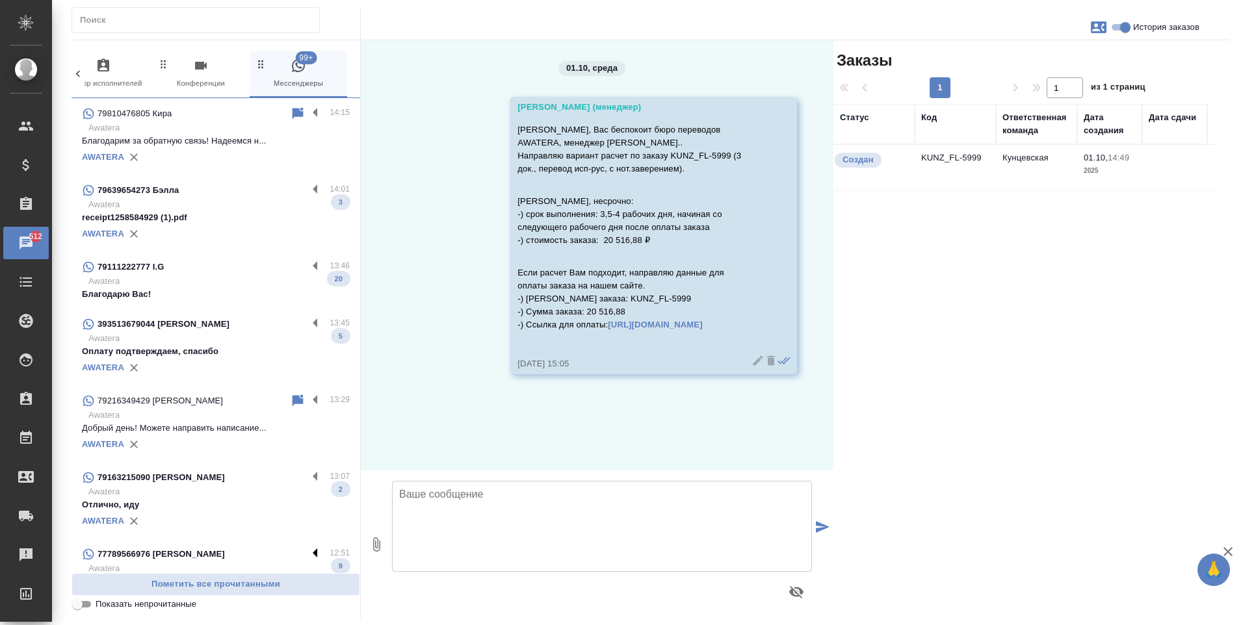
click at [307, 552] on label at bounding box center [318, 554] width 22 height 15
click at [0, 0] on input "checkbox" at bounding box center [0, 0] width 0 height 0
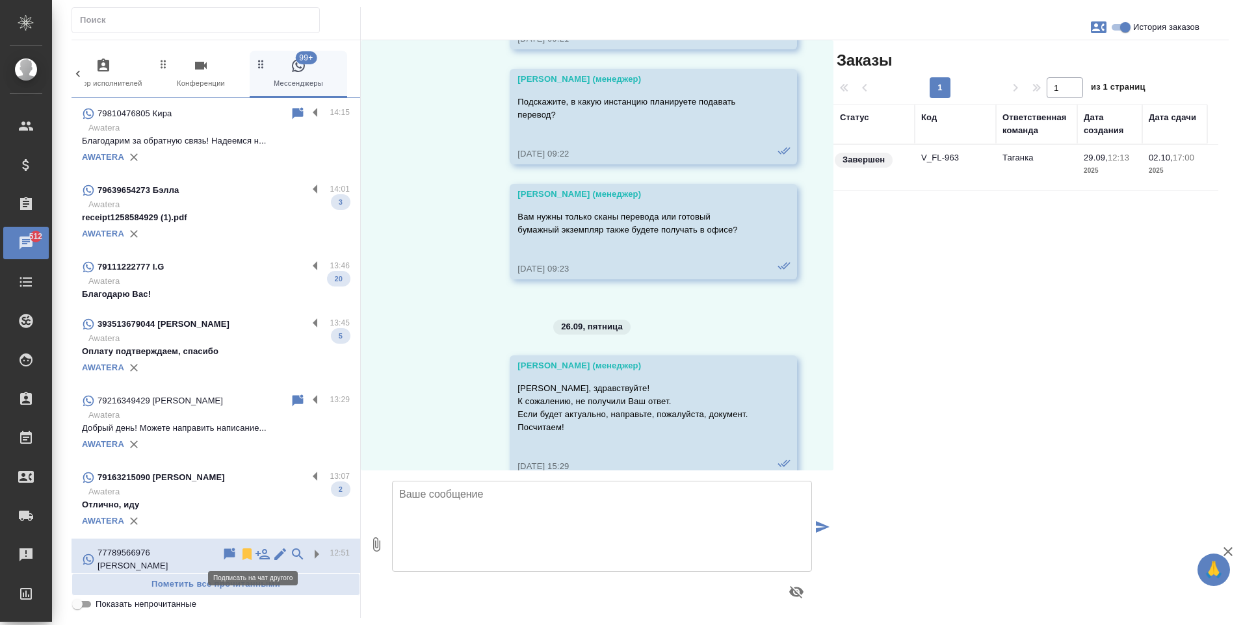
scroll to position [4527, 0]
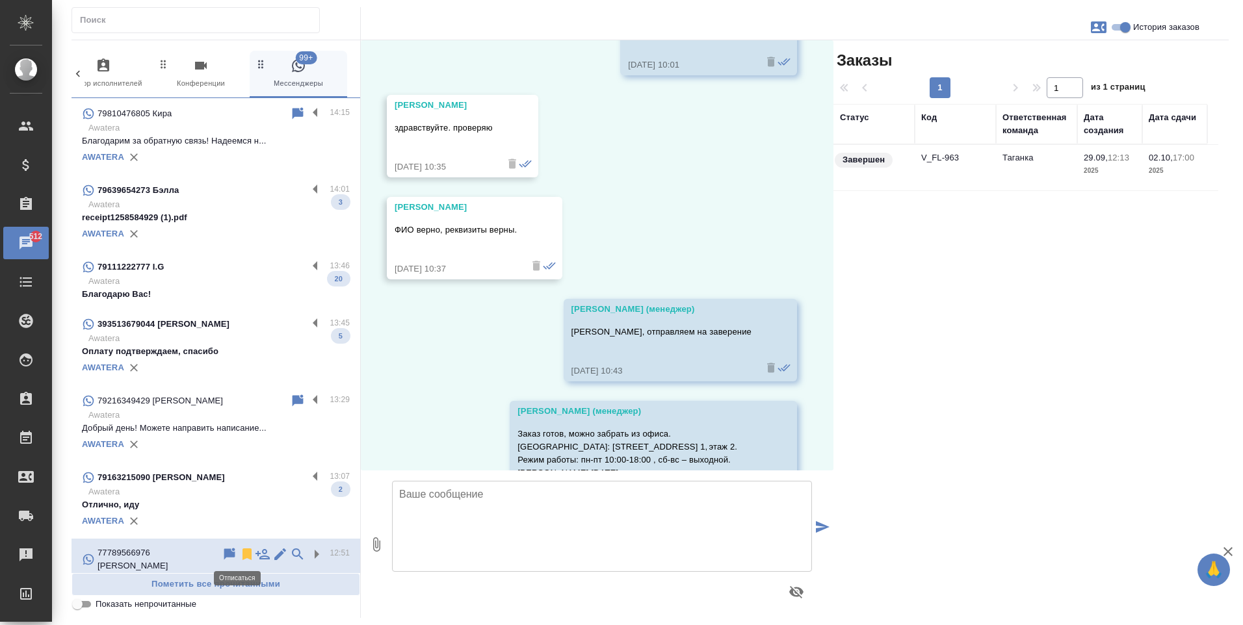
click at [242, 552] on icon at bounding box center [246, 555] width 9 height 12
click at [307, 478] on label at bounding box center [318, 477] width 22 height 15
click at [0, 0] on input "checkbox" at bounding box center [0, 0] width 0 height 0
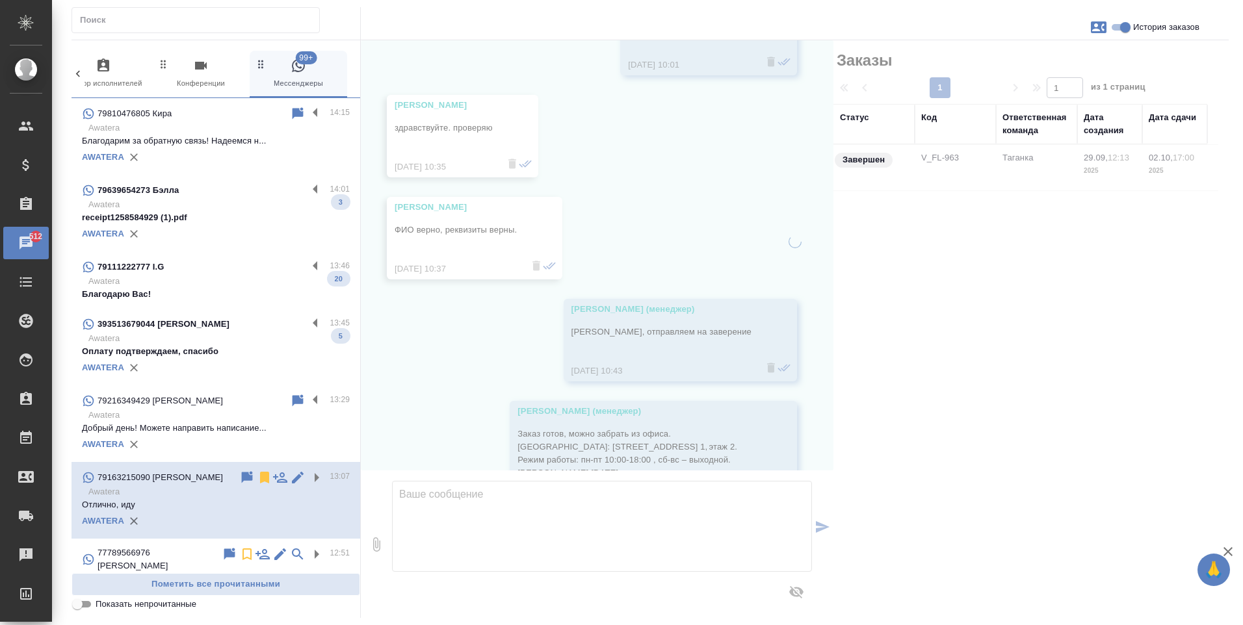
scroll to position [112, 0]
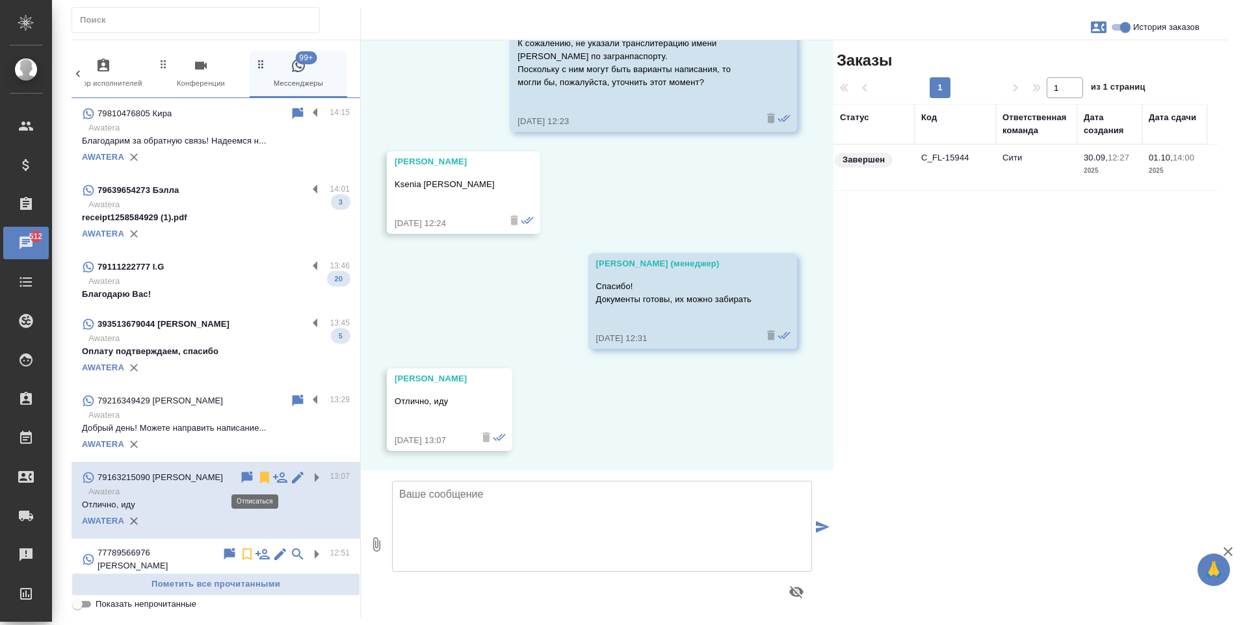
click at [257, 474] on icon at bounding box center [265, 478] width 16 height 16
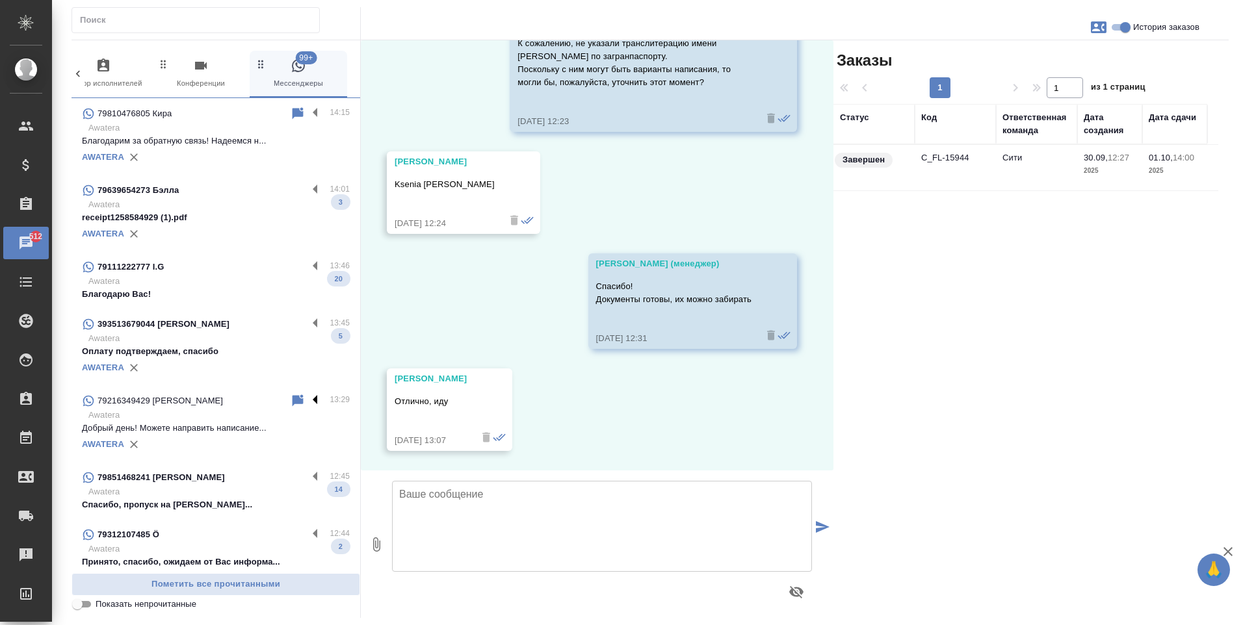
click at [307, 402] on label at bounding box center [318, 400] width 22 height 15
click at [0, 0] on input "checkbox" at bounding box center [0, 0] width 0 height 0
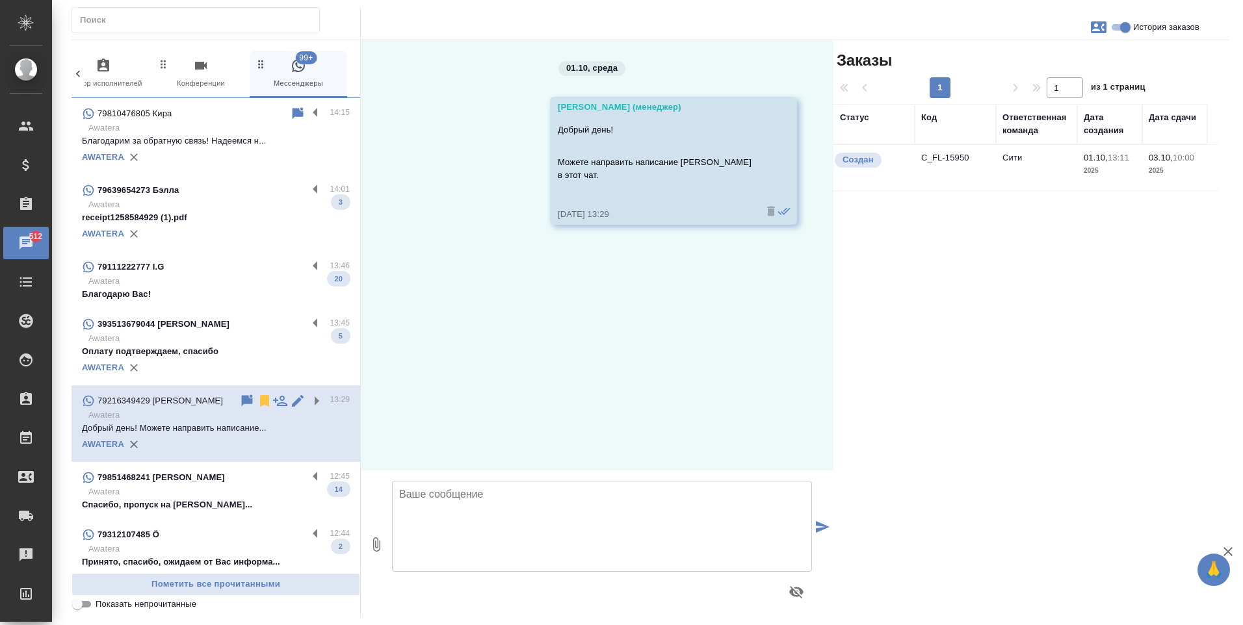
scroll to position [0, 0]
click at [260, 402] on icon at bounding box center [264, 401] width 9 height 12
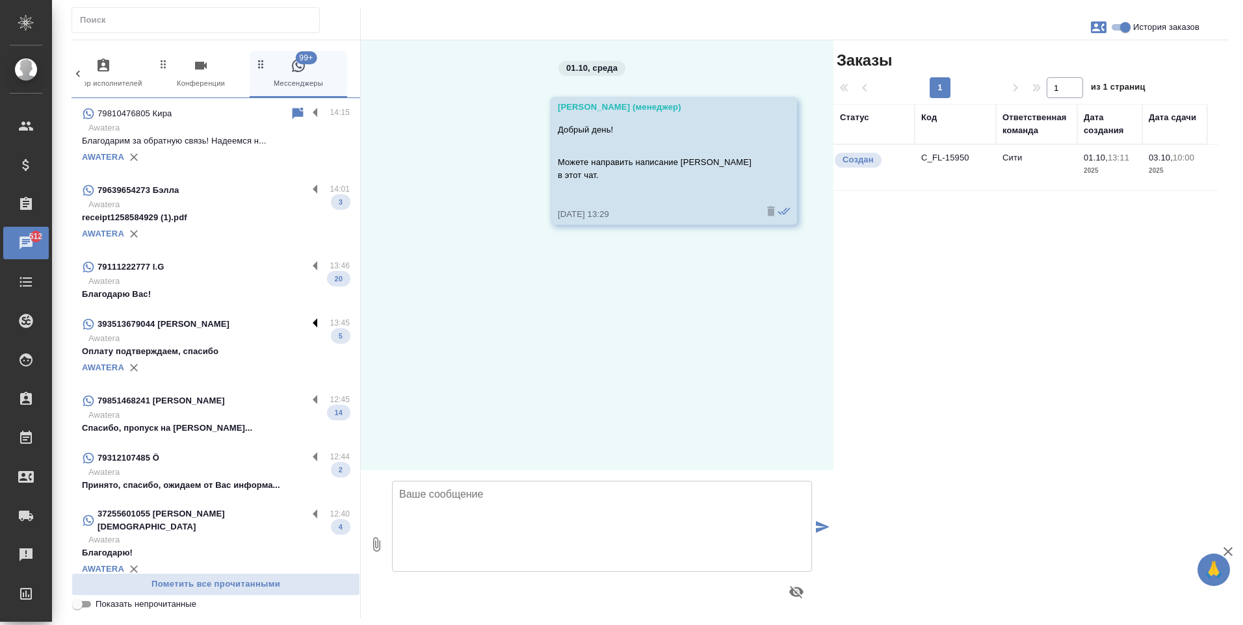
click at [307, 323] on label at bounding box center [318, 324] width 22 height 15
click at [0, 0] on input "checkbox" at bounding box center [0, 0] width 0 height 0
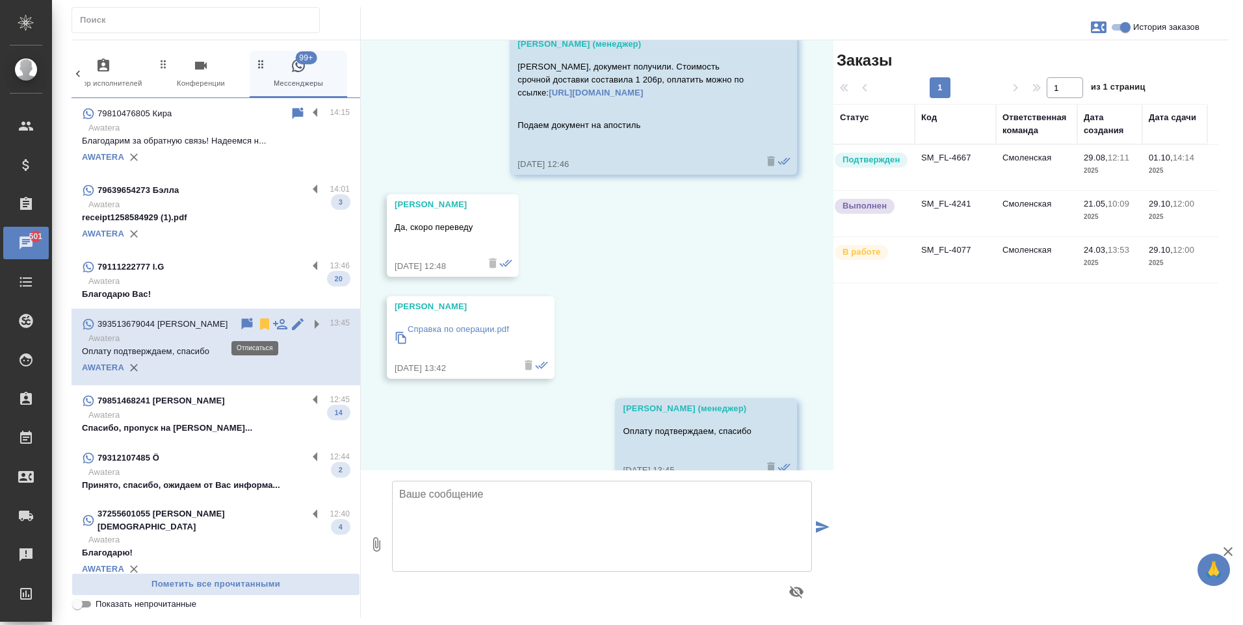
scroll to position [744, 0]
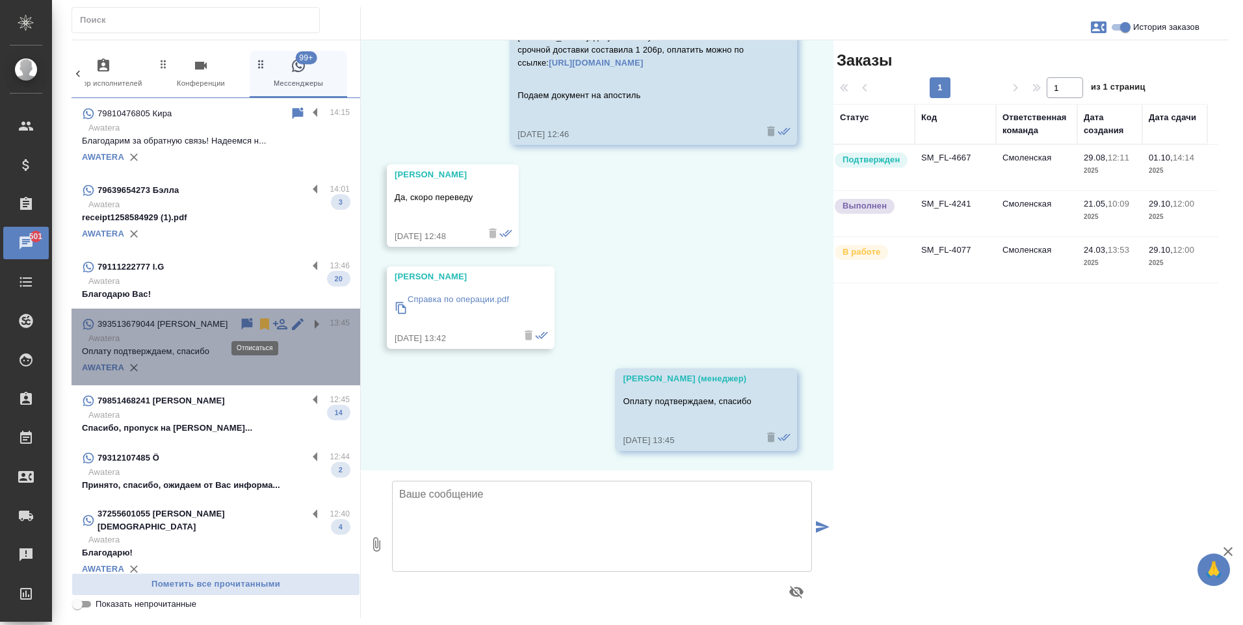
click at [260, 326] on icon at bounding box center [264, 324] width 9 height 12
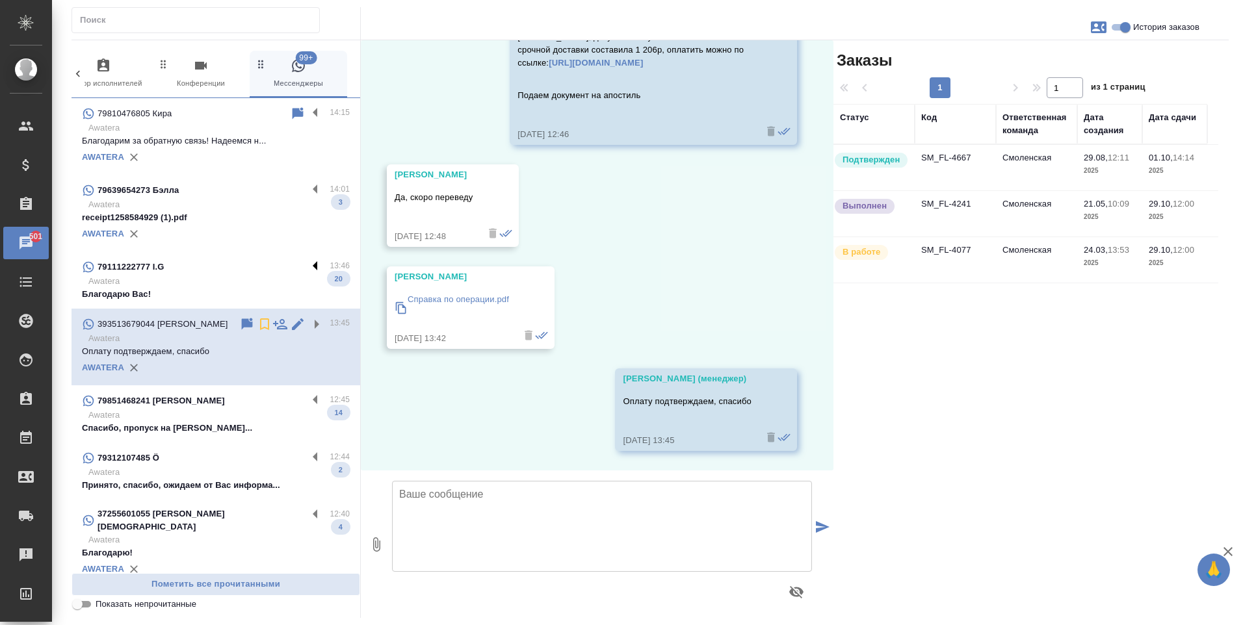
click at [307, 267] on label at bounding box center [318, 266] width 22 height 15
click at [0, 0] on input "checkbox" at bounding box center [0, 0] width 0 height 0
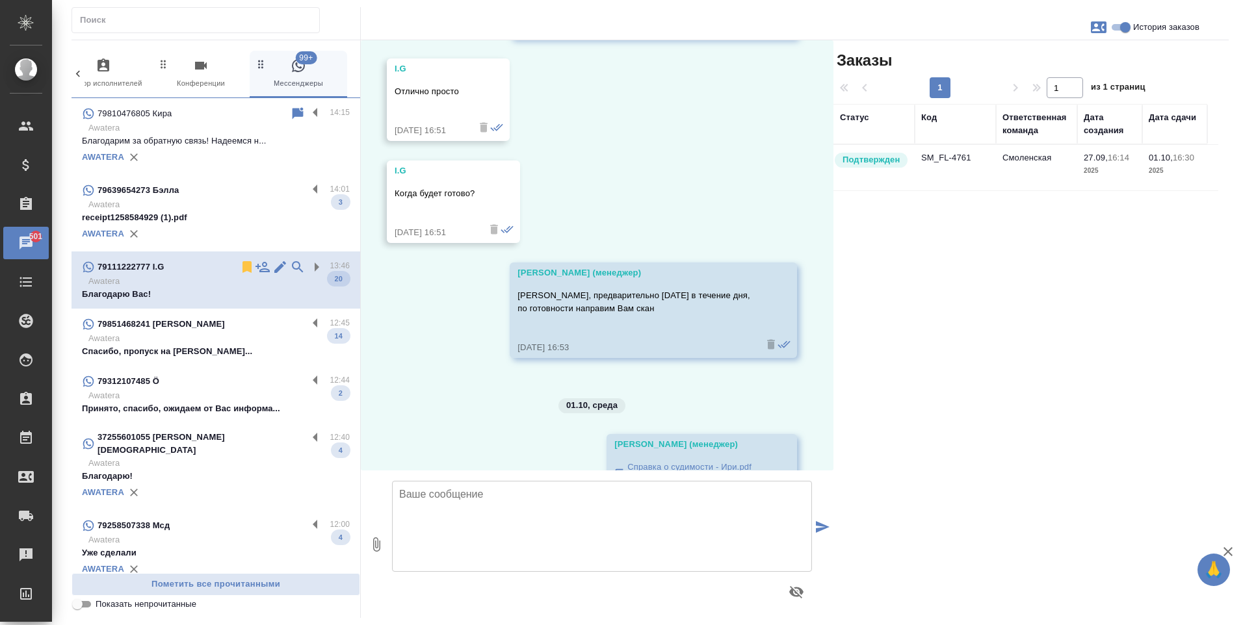
scroll to position [5257, 0]
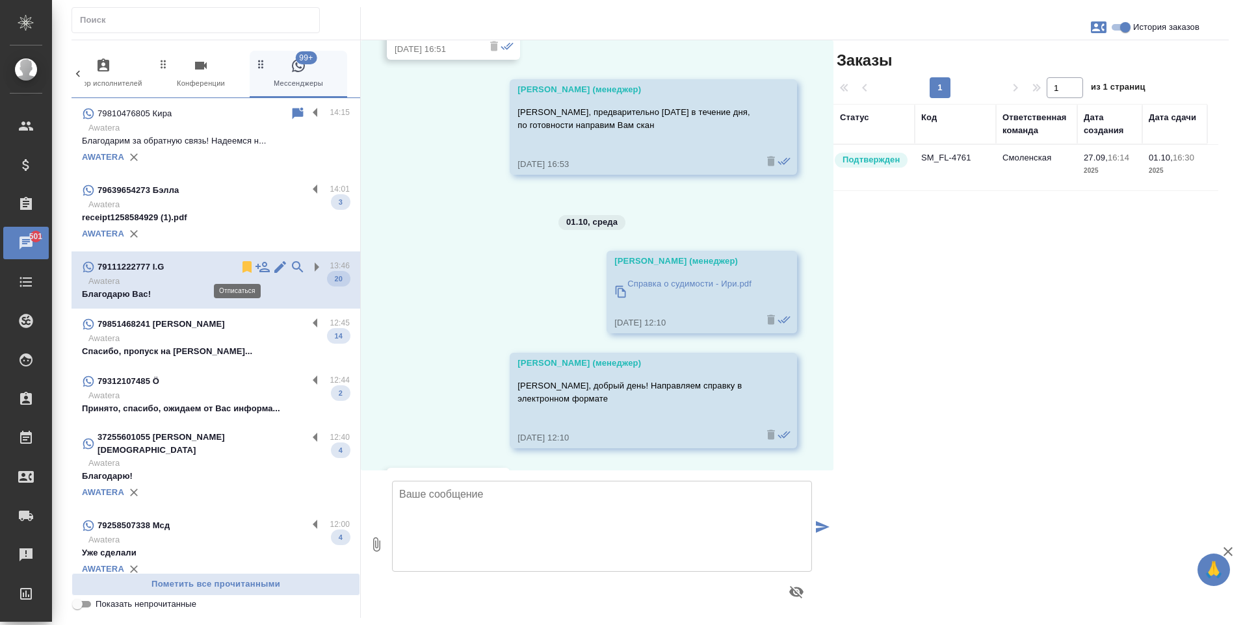
click at [242, 267] on icon at bounding box center [246, 267] width 9 height 12
click at [307, 192] on label at bounding box center [318, 190] width 22 height 15
click at [0, 0] on input "checkbox" at bounding box center [0, 0] width 0 height 0
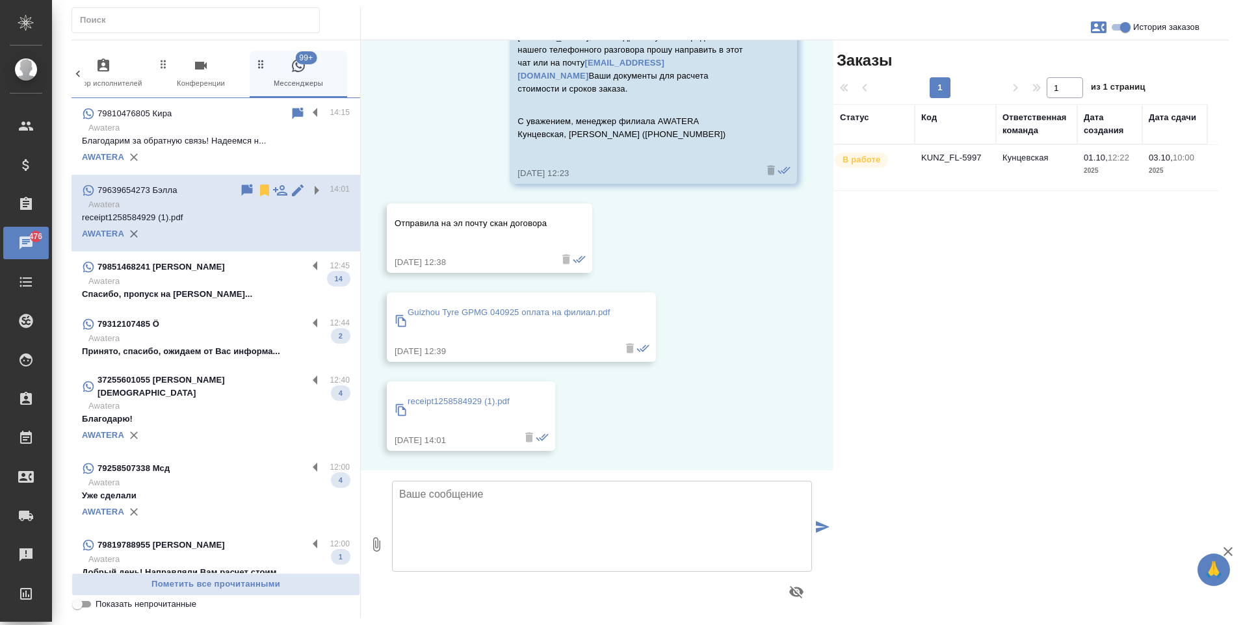
scroll to position [80, 0]
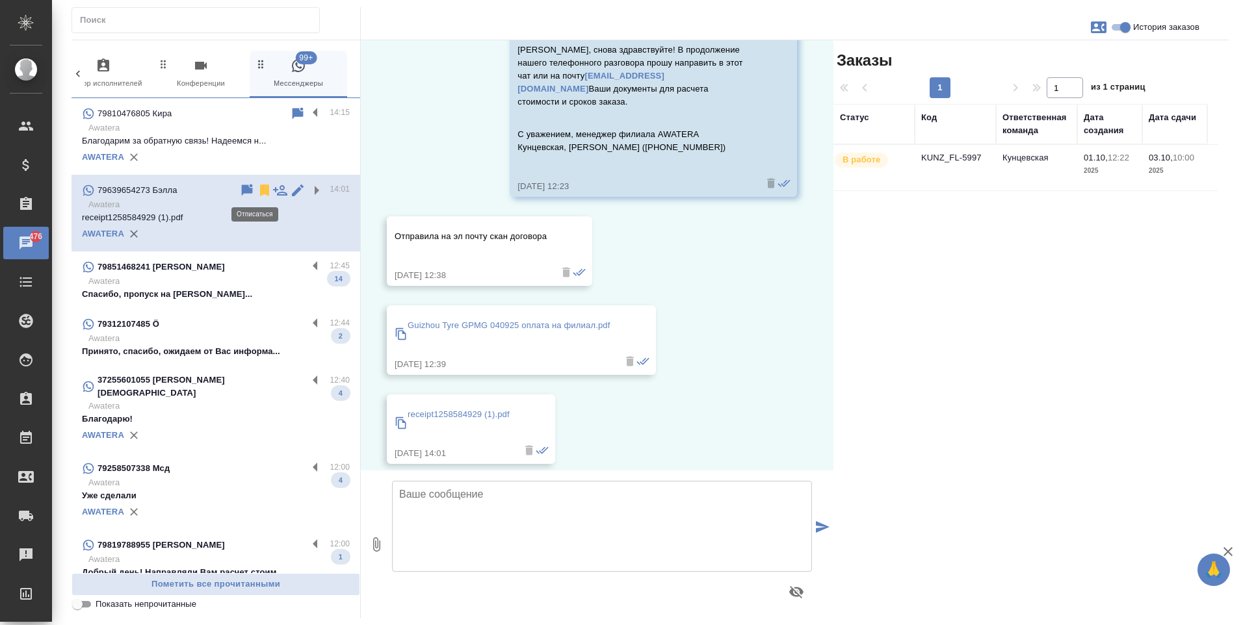
click at [260, 188] on icon at bounding box center [264, 191] width 9 height 12
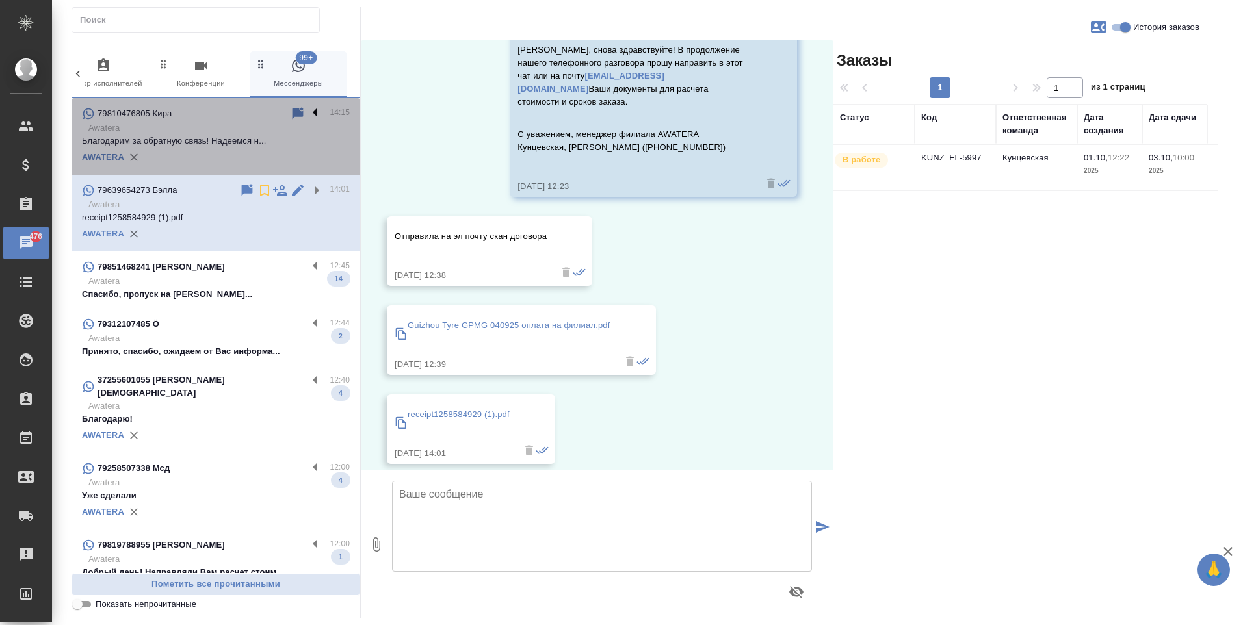
click at [307, 116] on label at bounding box center [318, 113] width 22 height 15
click at [0, 0] on input "checkbox" at bounding box center [0, 0] width 0 height 0
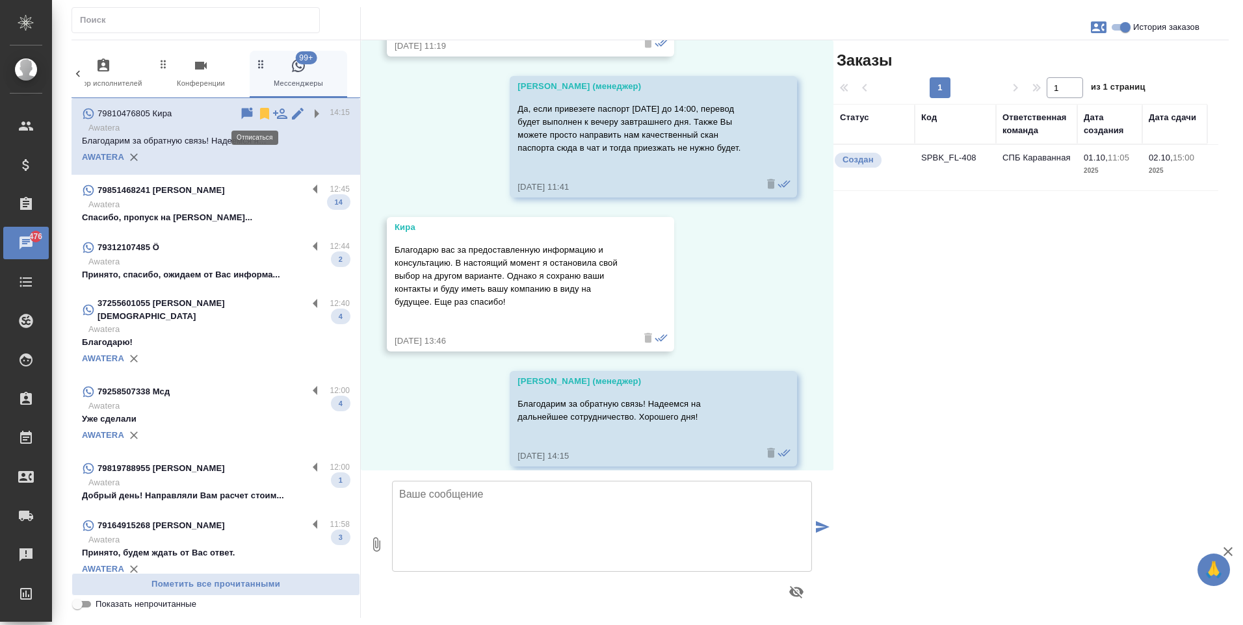
scroll to position [357, 0]
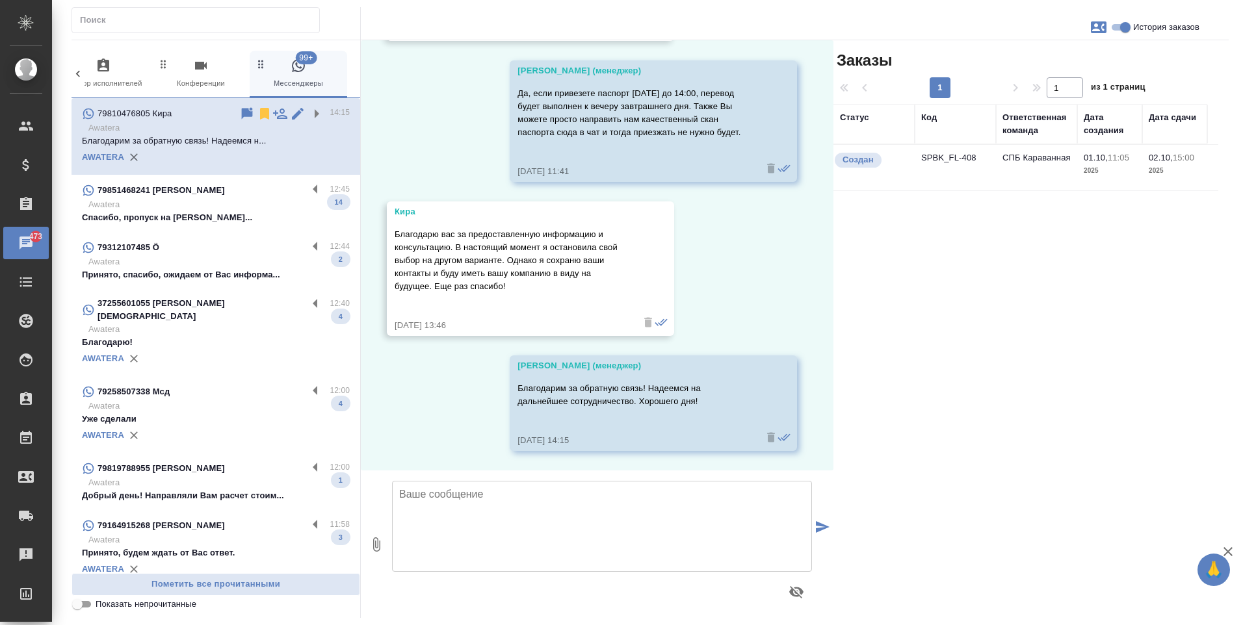
drag, startPoint x: 252, startPoint y: 113, endPoint x: 289, endPoint y: 213, distance: 106.5
click at [289, 213] on div "79810476805 Кира 14:15 Awatera Благодарим за обратную связь! Надеемся н... AWAT…" at bounding box center [215, 335] width 289 height 475
click at [311, 518] on label at bounding box center [318, 525] width 22 height 15
click at [0, 0] on input "checkbox" at bounding box center [0, 0] width 0 height 0
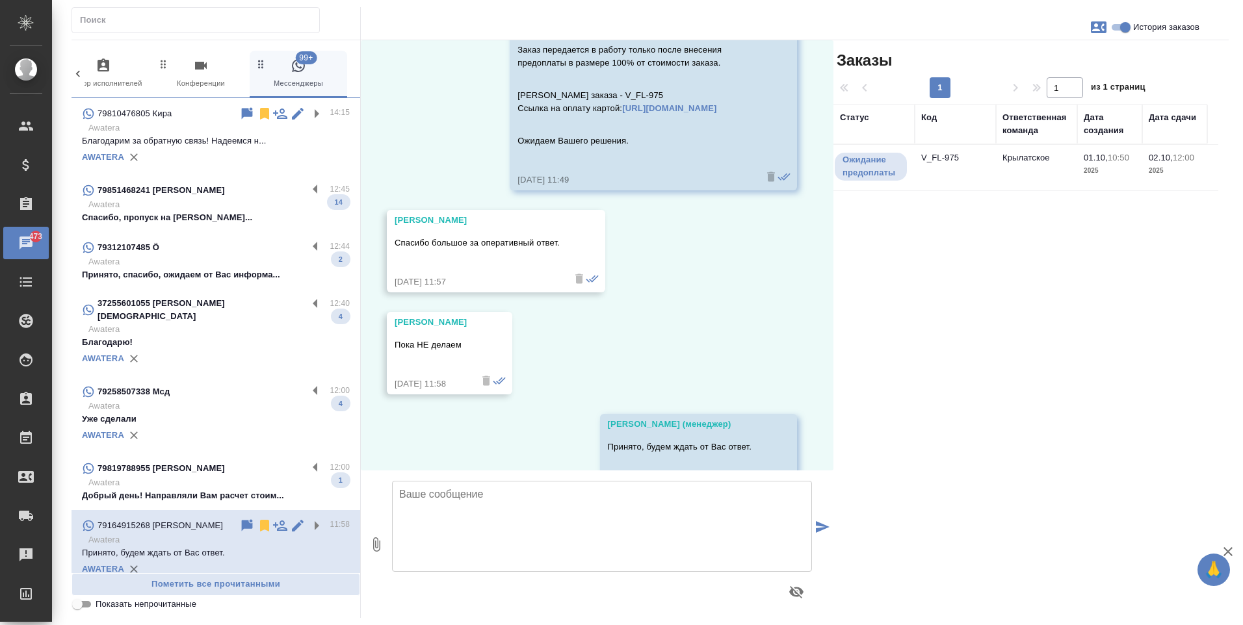
scroll to position [690, 0]
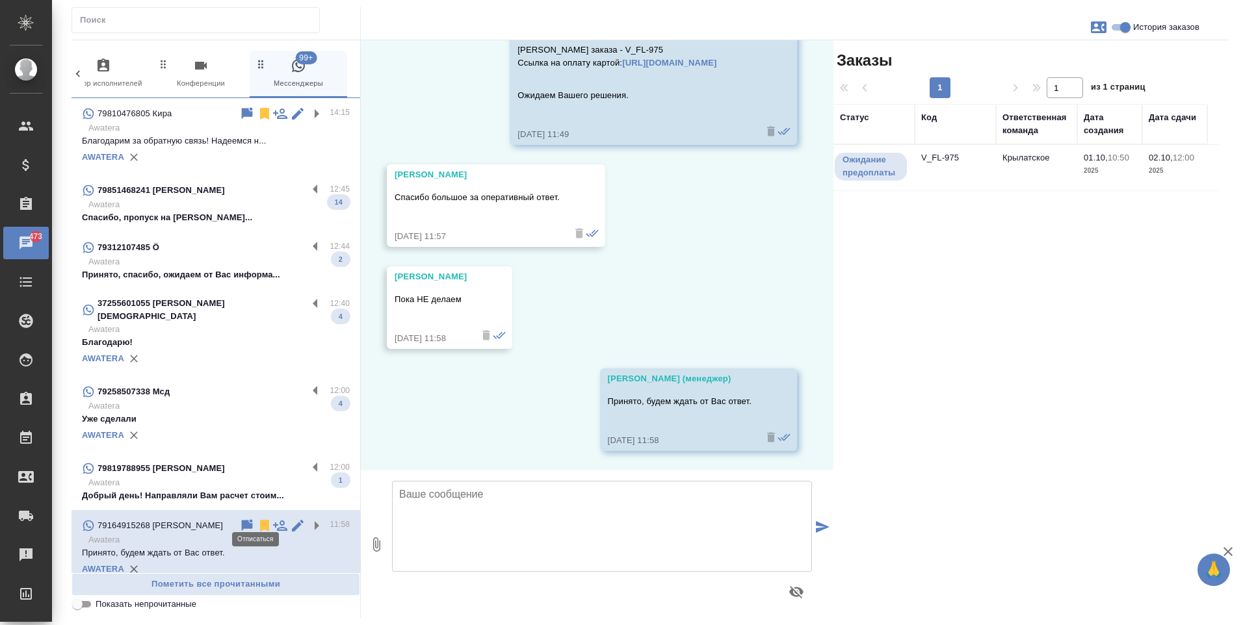
click at [260, 520] on icon at bounding box center [264, 526] width 9 height 12
click at [307, 461] on label at bounding box center [318, 468] width 22 height 15
click at [0, 0] on input "checkbox" at bounding box center [0, 0] width 0 height 0
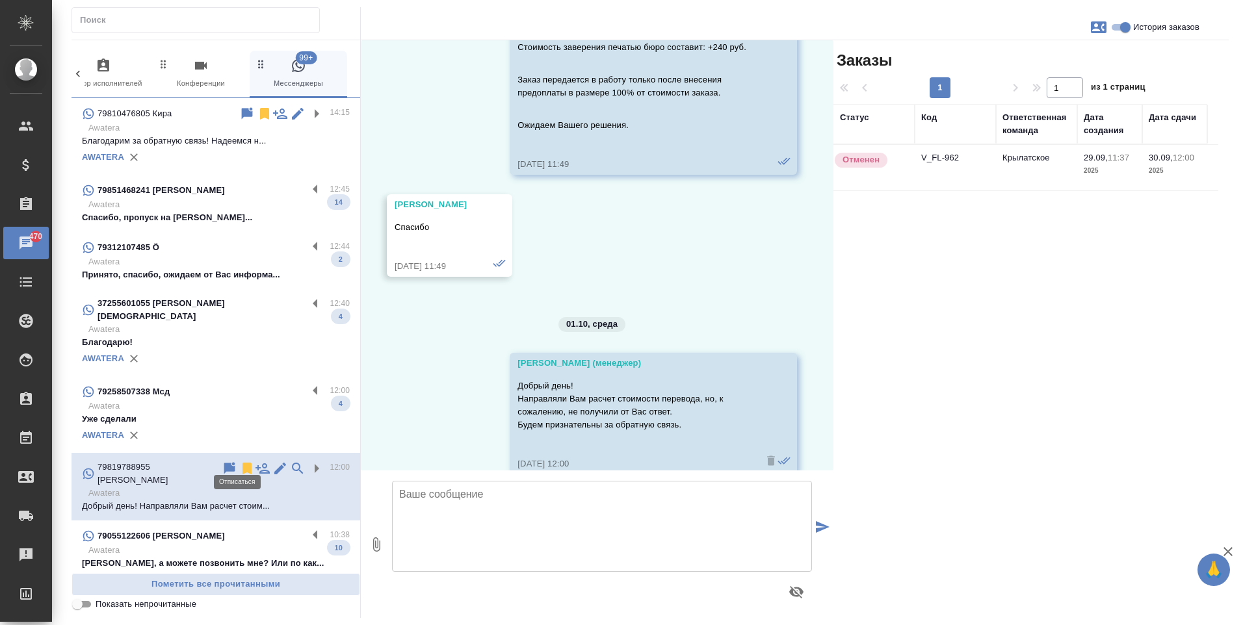
scroll to position [2454, 0]
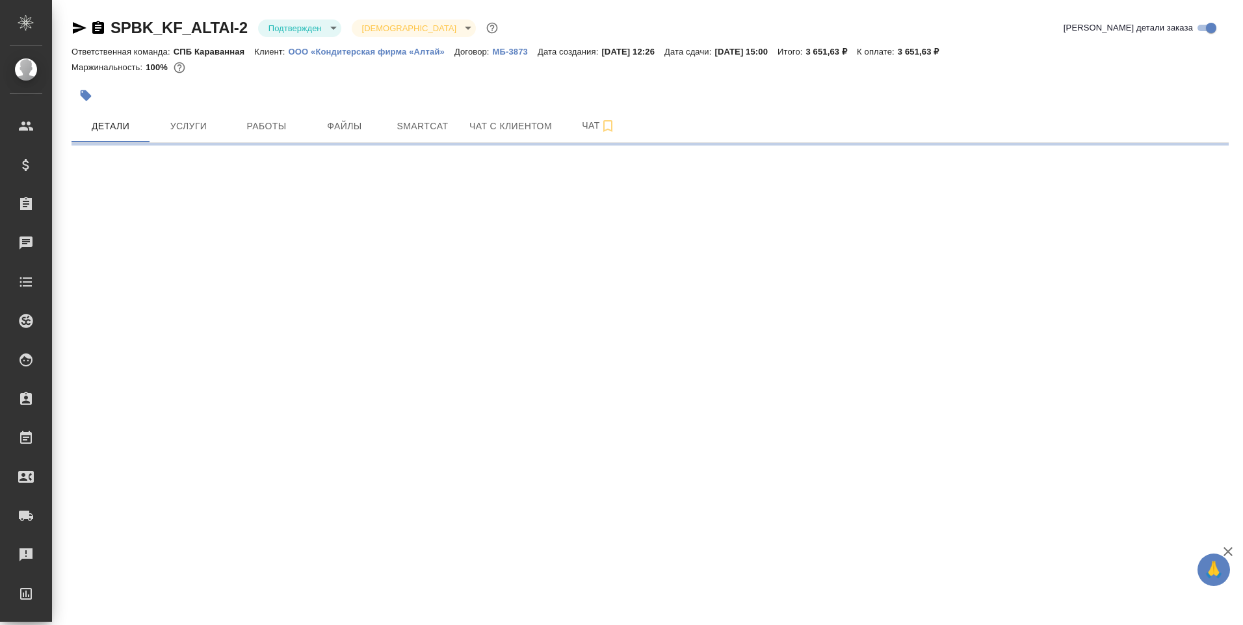
select select "RU"
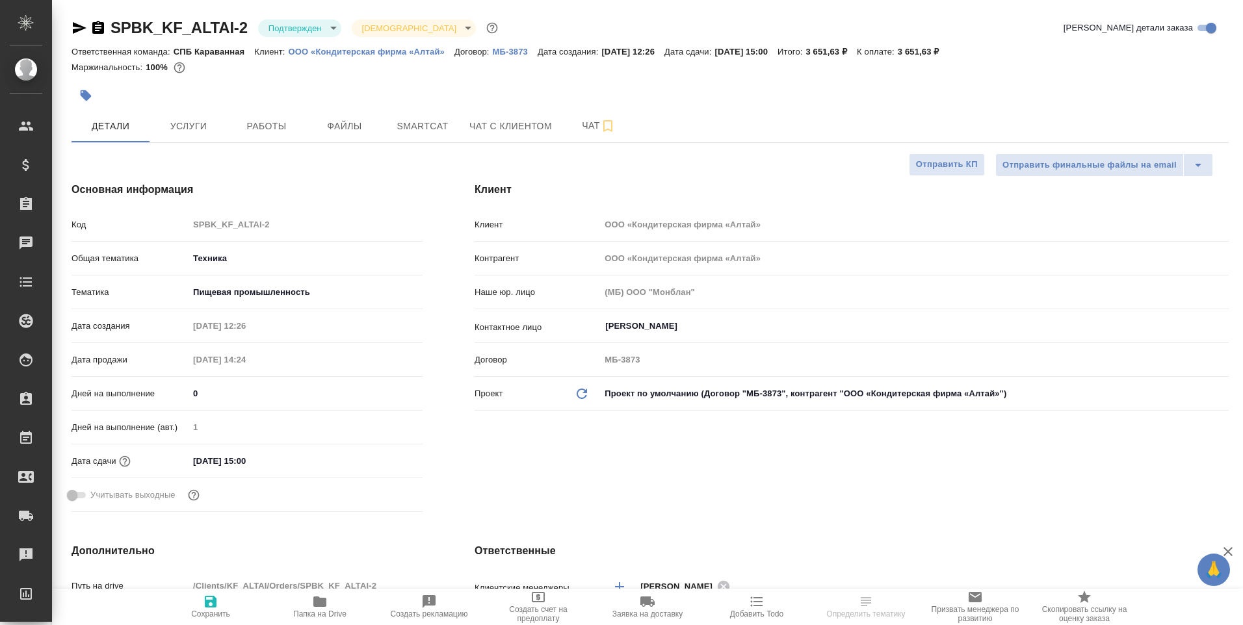
type textarea "x"
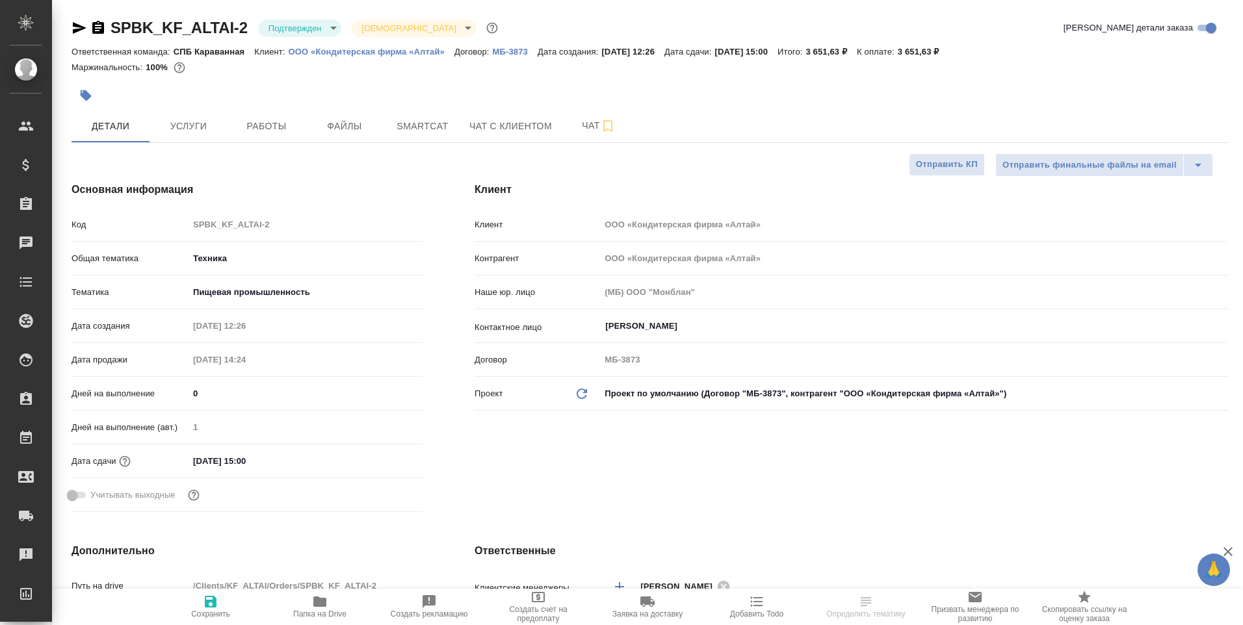
type textarea "x"
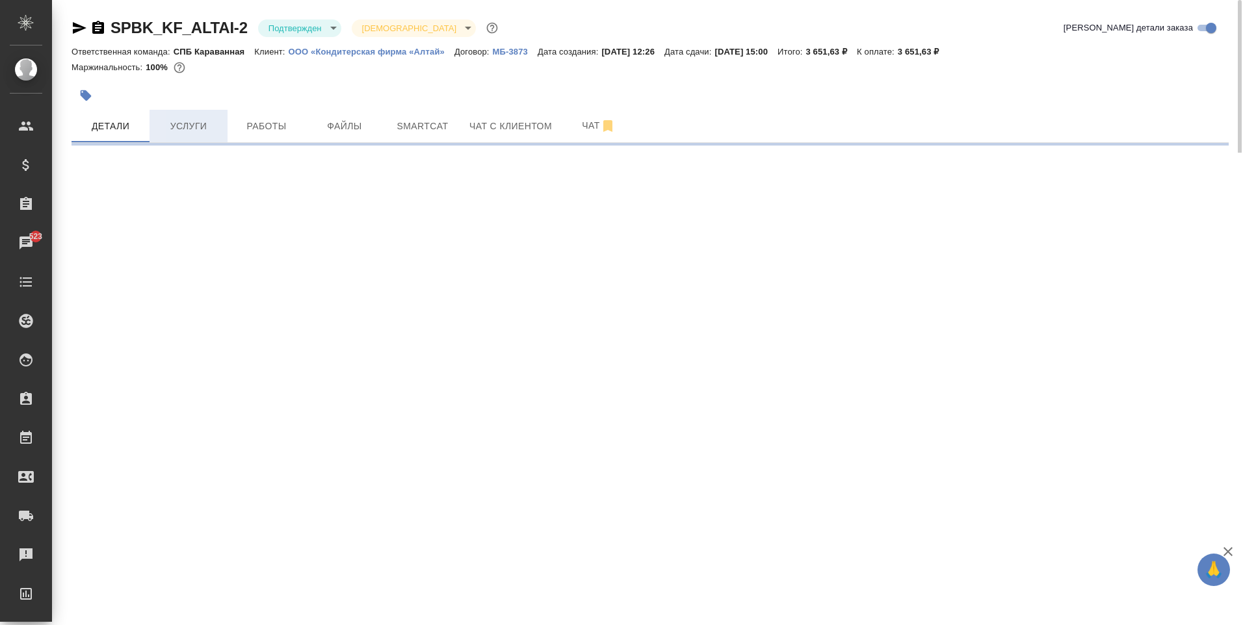
click at [191, 131] on span "Услуги" at bounding box center [188, 126] width 62 height 16
select select "RU"
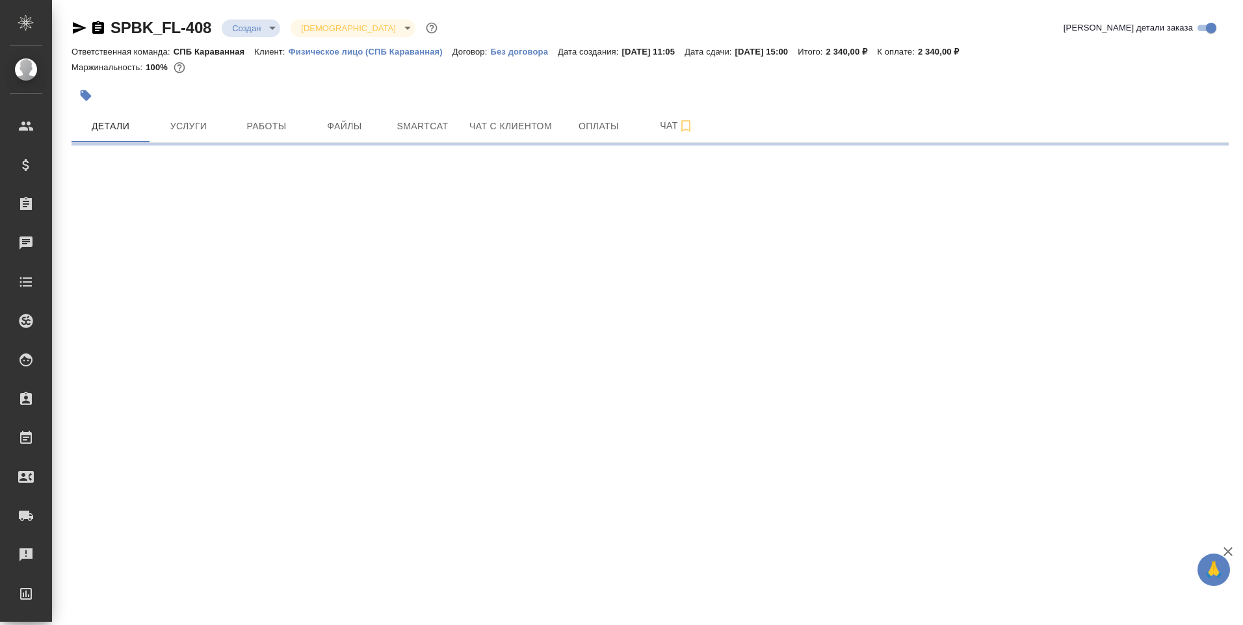
select select "RU"
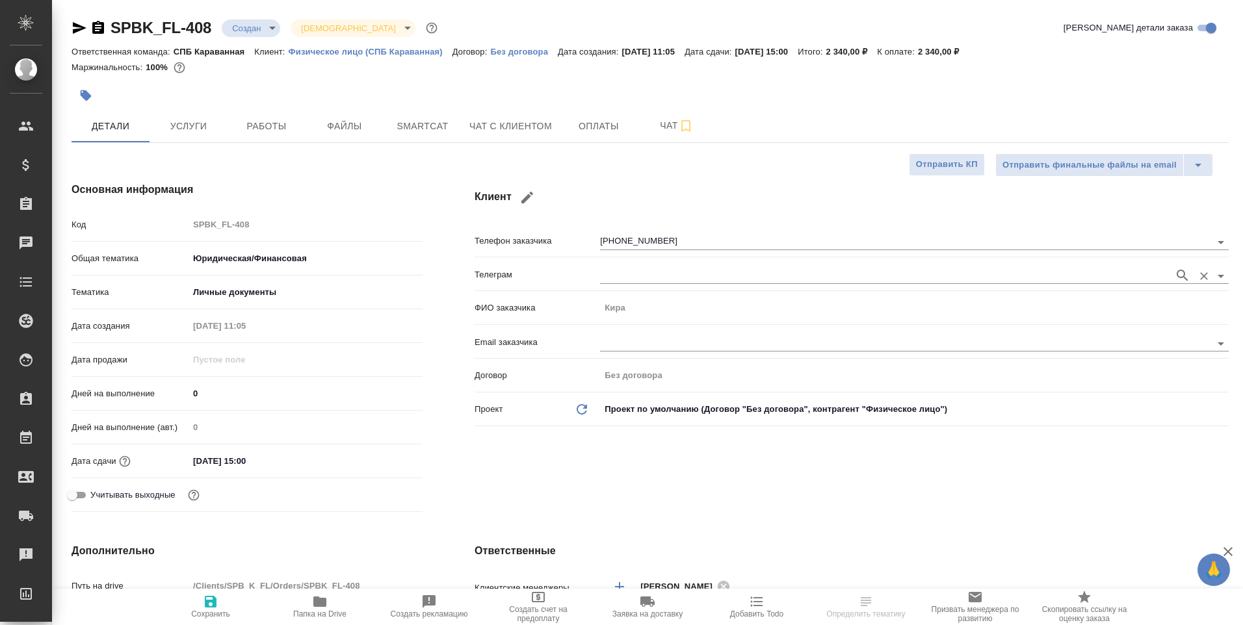
type textarea "x"
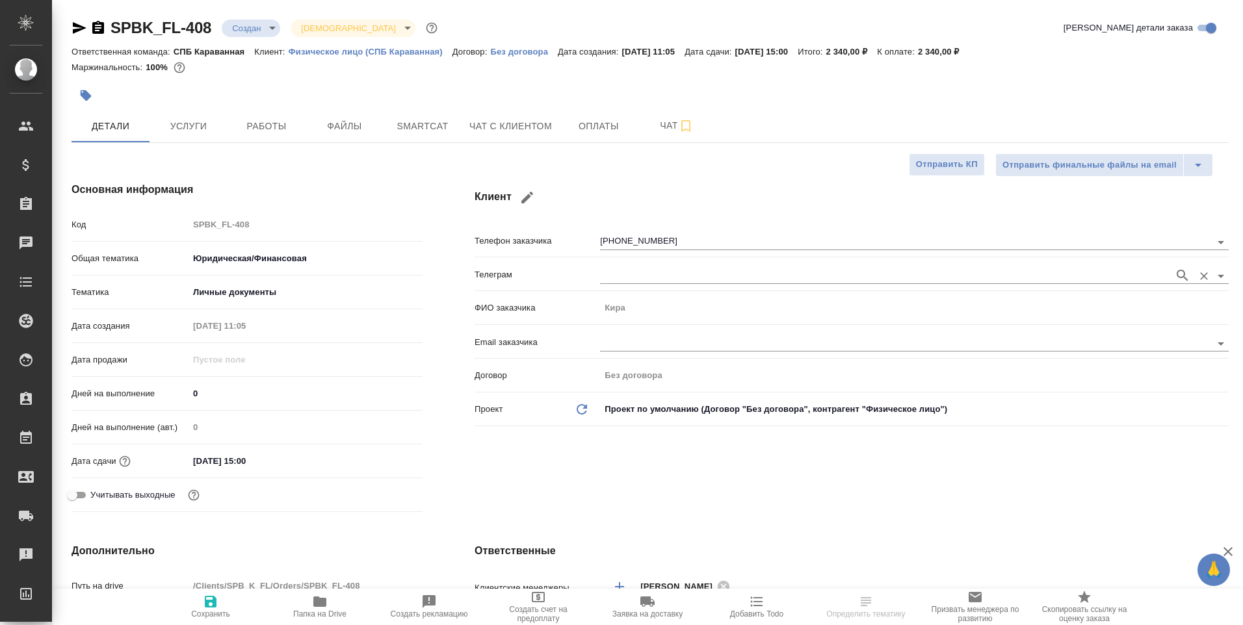
type textarea "x"
click at [179, 135] on button "Услуги" at bounding box center [188, 126] width 78 height 32
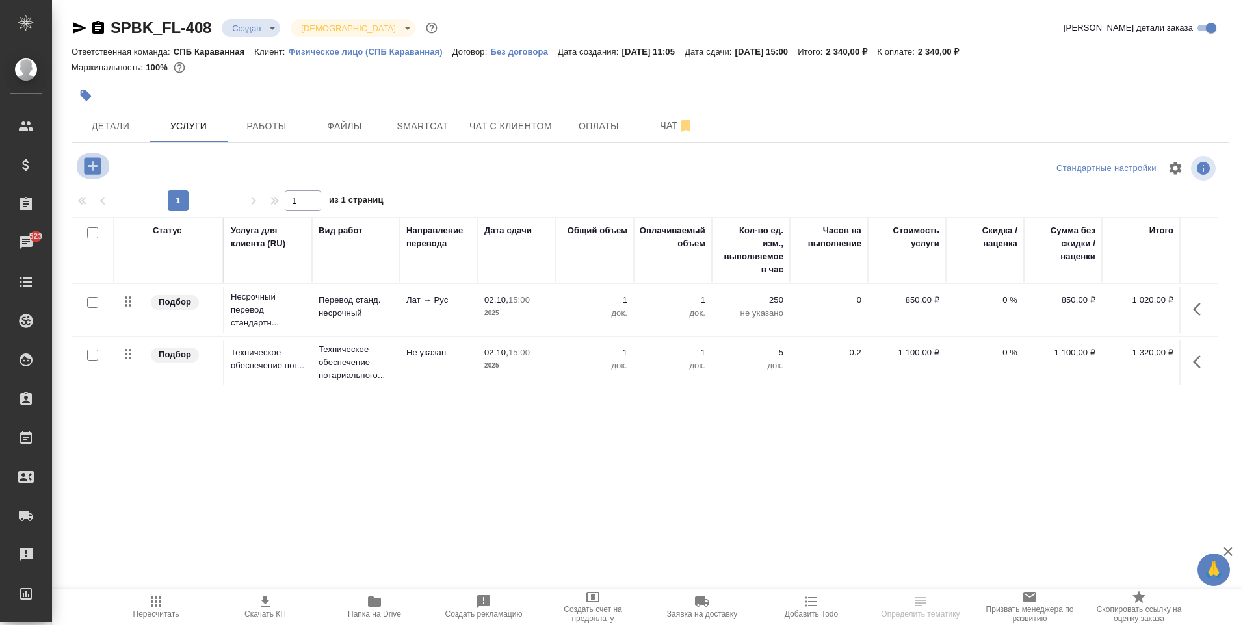
click at [100, 168] on icon "button" at bounding box center [92, 165] width 17 height 17
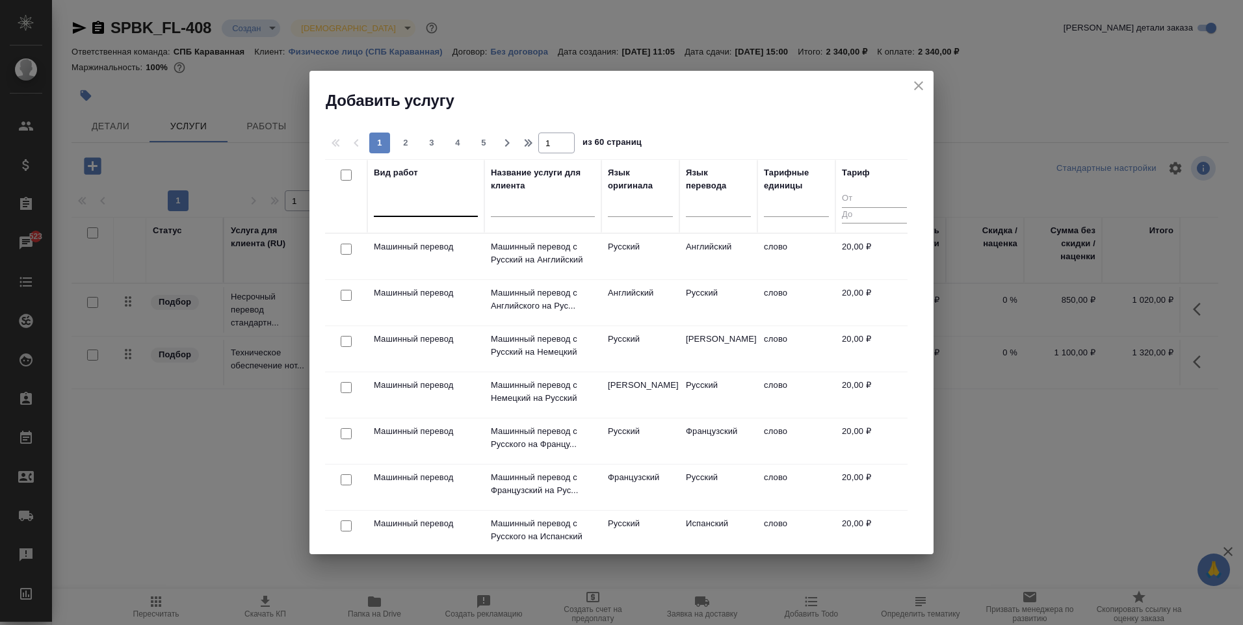
click at [444, 207] on div at bounding box center [426, 203] width 104 height 19
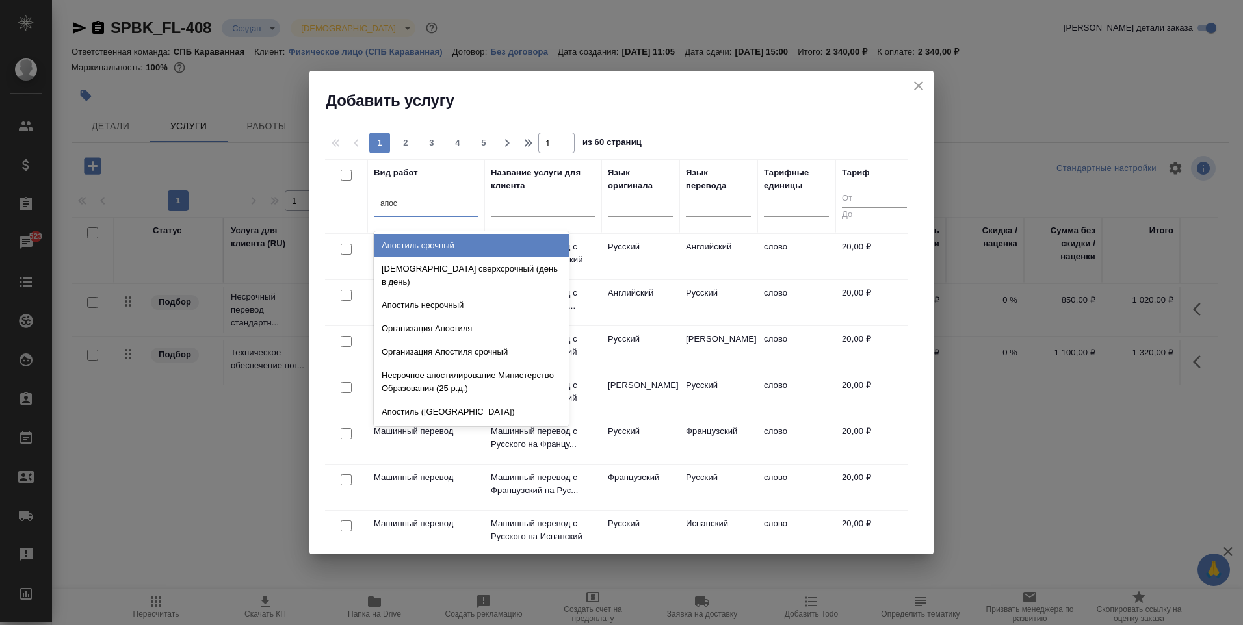
type input "[DEMOGRAPHIC_DATA]"
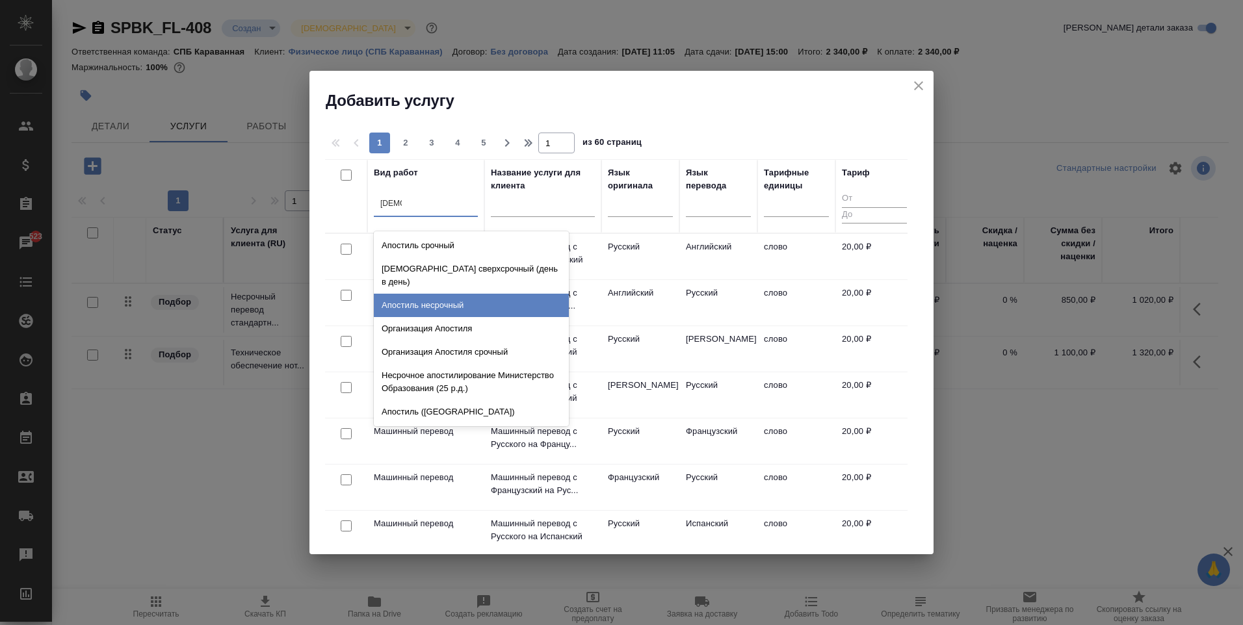
click at [495, 294] on div "Апостиль несрочный" at bounding box center [471, 305] width 195 height 23
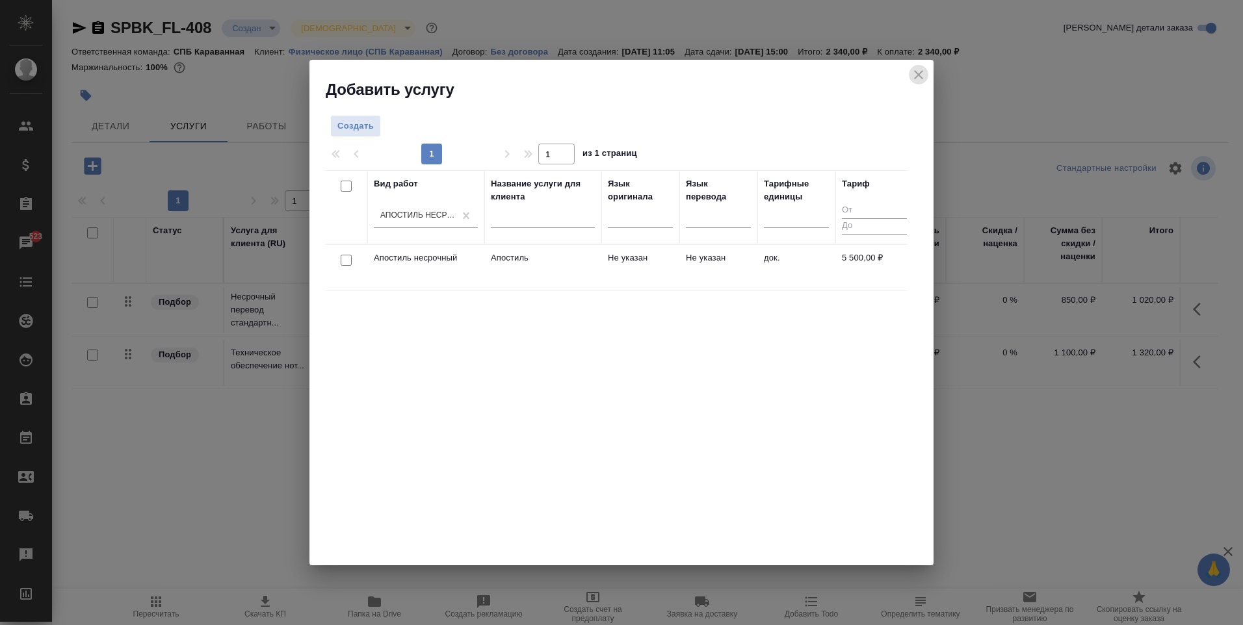
click at [921, 77] on icon "close" at bounding box center [918, 74] width 9 height 9
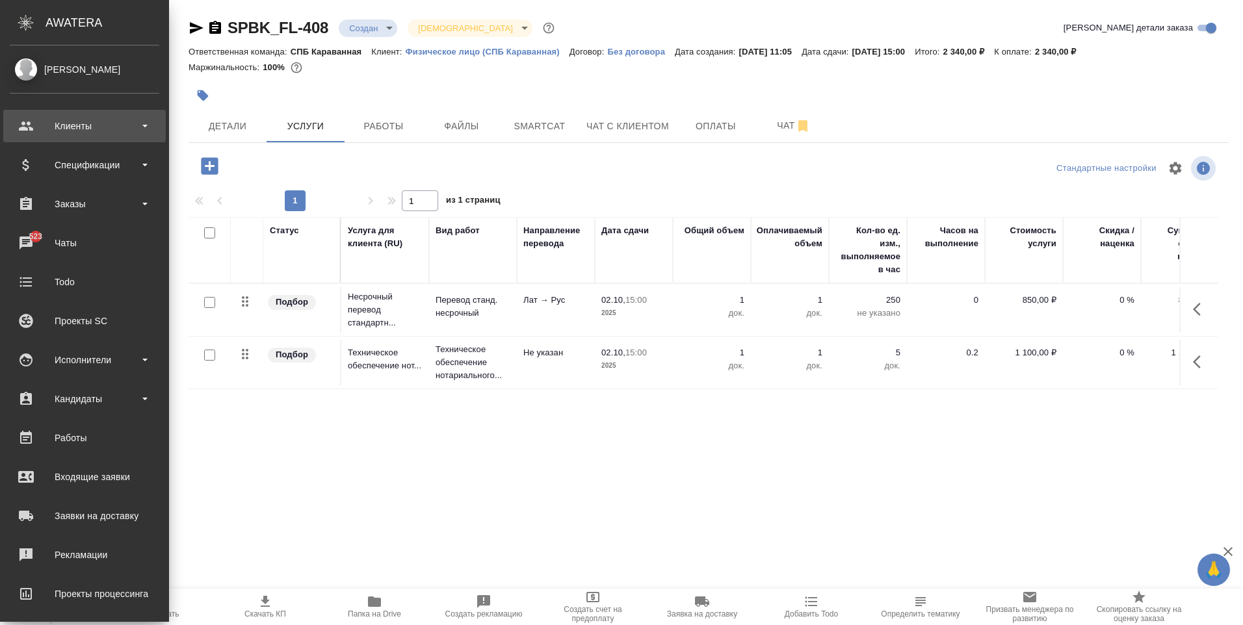
click at [26, 123] on div "Клиенты" at bounding box center [84, 125] width 149 height 19
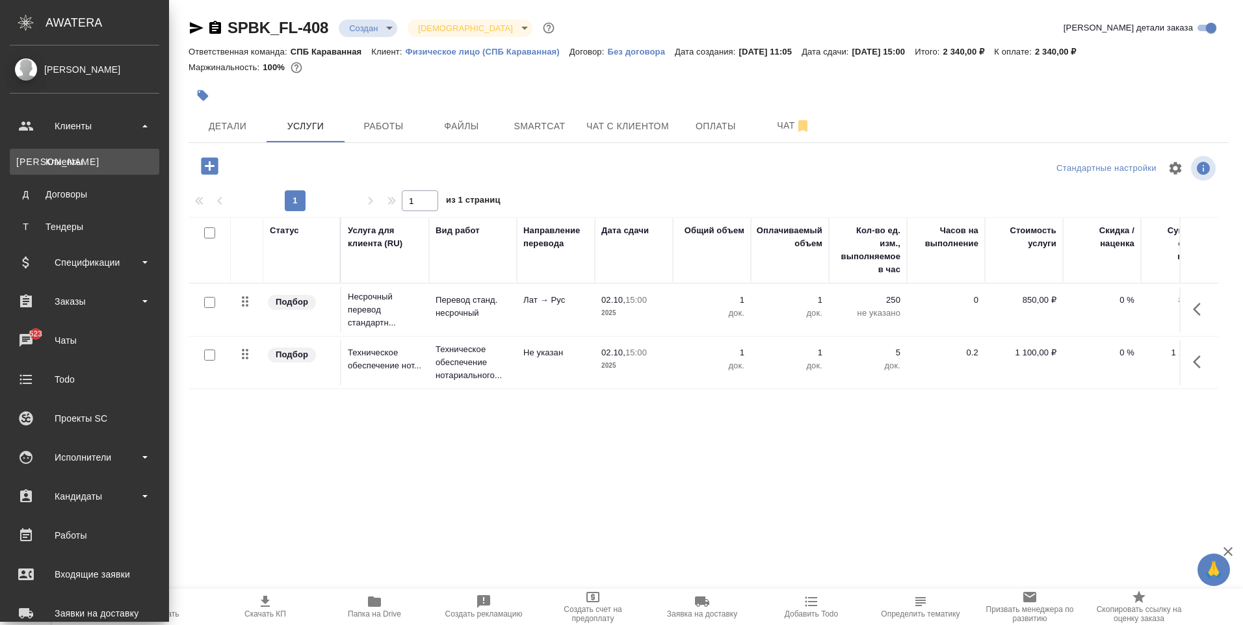
click at [92, 157] on div "Клиенты" at bounding box center [84, 161] width 136 height 13
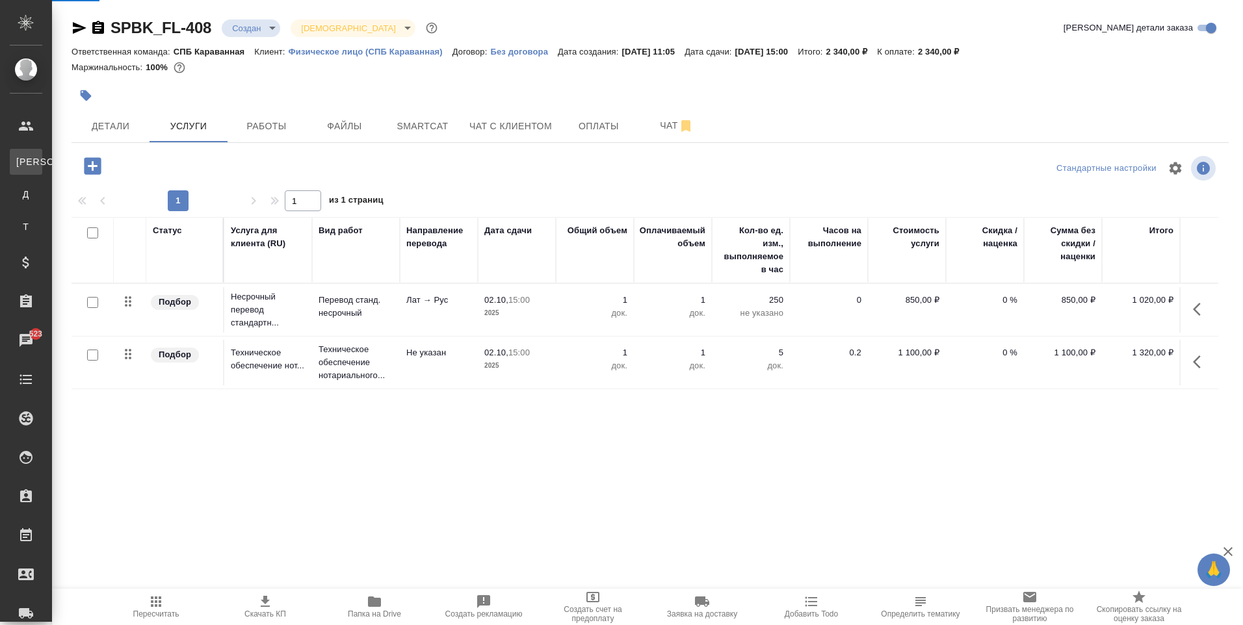
select select "RU"
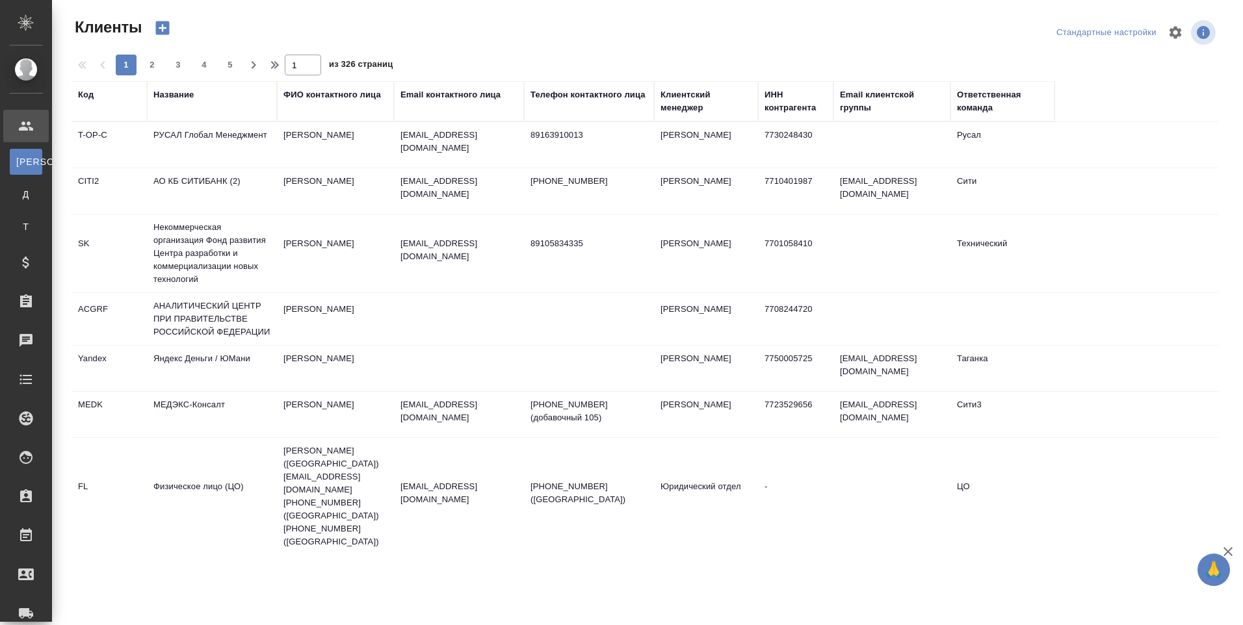
click at [179, 97] on div "Название" at bounding box center [173, 94] width 40 height 13
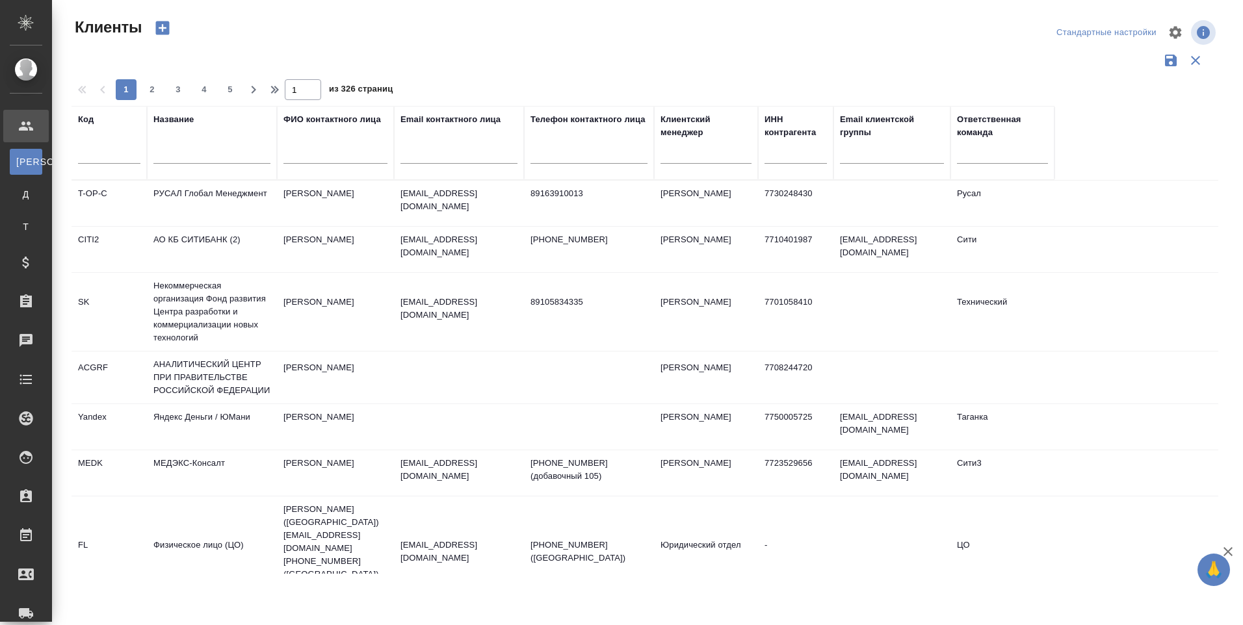
click at [187, 155] on input "text" at bounding box center [211, 156] width 117 height 16
type input "глобал снек"
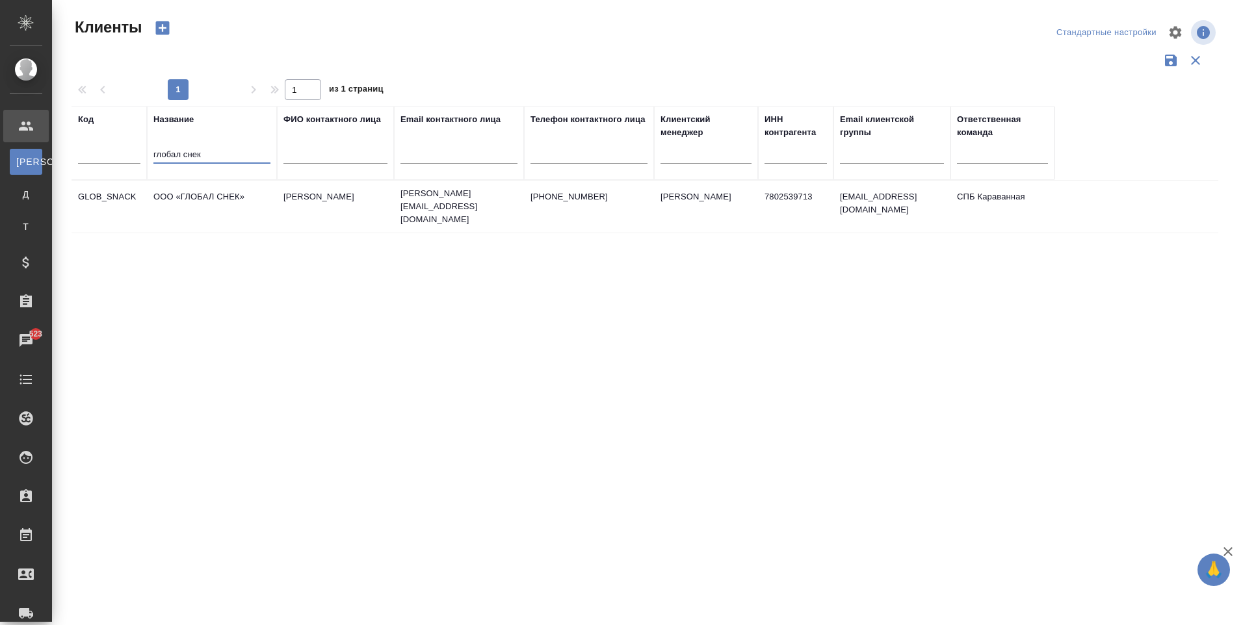
click at [237, 188] on td "ООО «ГЛОБАЛ СНЕК»" at bounding box center [212, 206] width 130 height 45
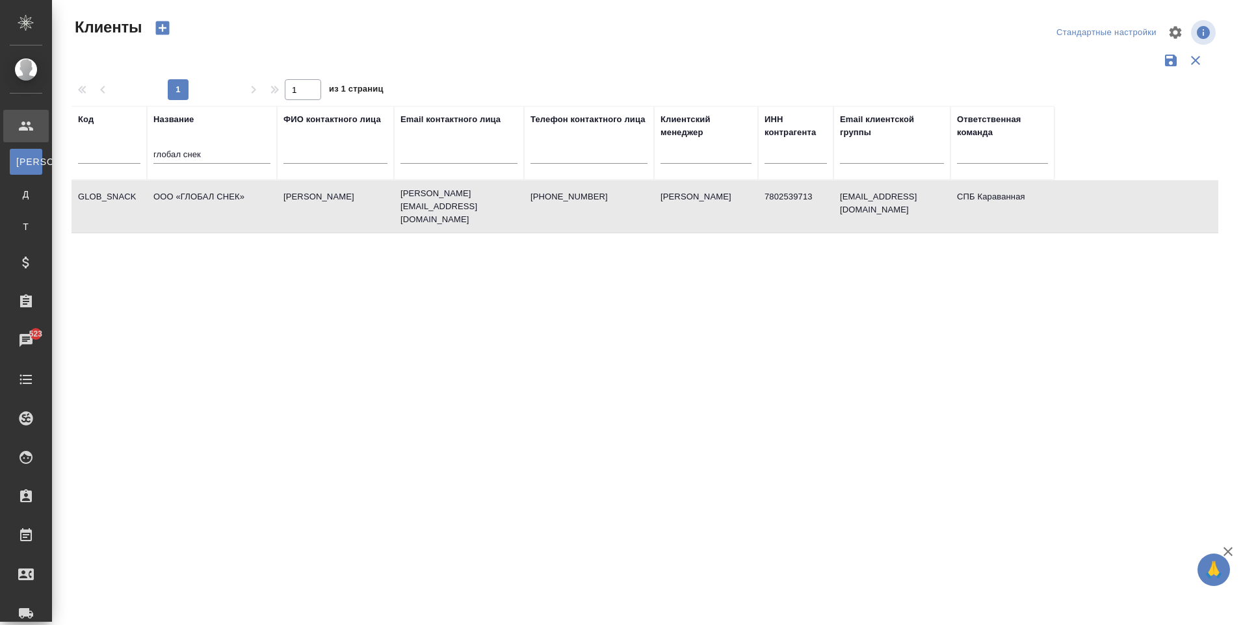
click at [237, 188] on td "ООО «ГЛОБАЛ СНЕК»" at bounding box center [212, 206] width 130 height 45
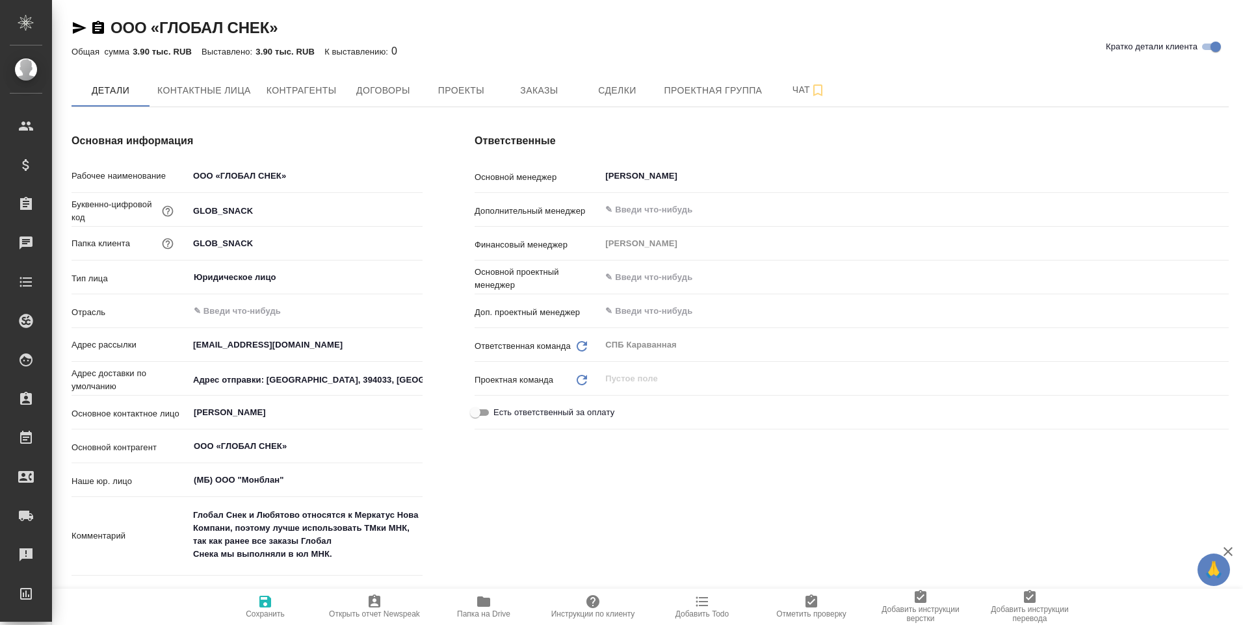
click at [83, 31] on icon "button" at bounding box center [79, 28] width 16 height 16
click at [99, 32] on icon "button" at bounding box center [98, 27] width 12 height 13
click at [543, 94] on span "Заказы" at bounding box center [539, 91] width 62 height 16
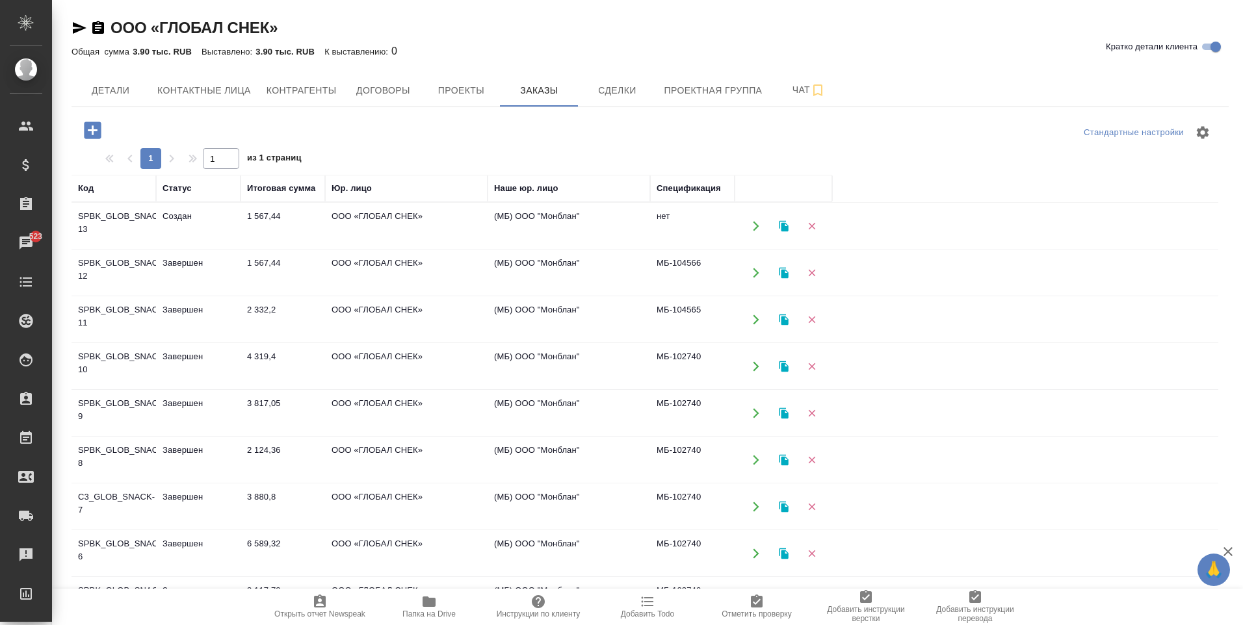
click at [349, 272] on td "ООО «ГЛОБАЛ СНЕК»" at bounding box center [406, 272] width 162 height 45
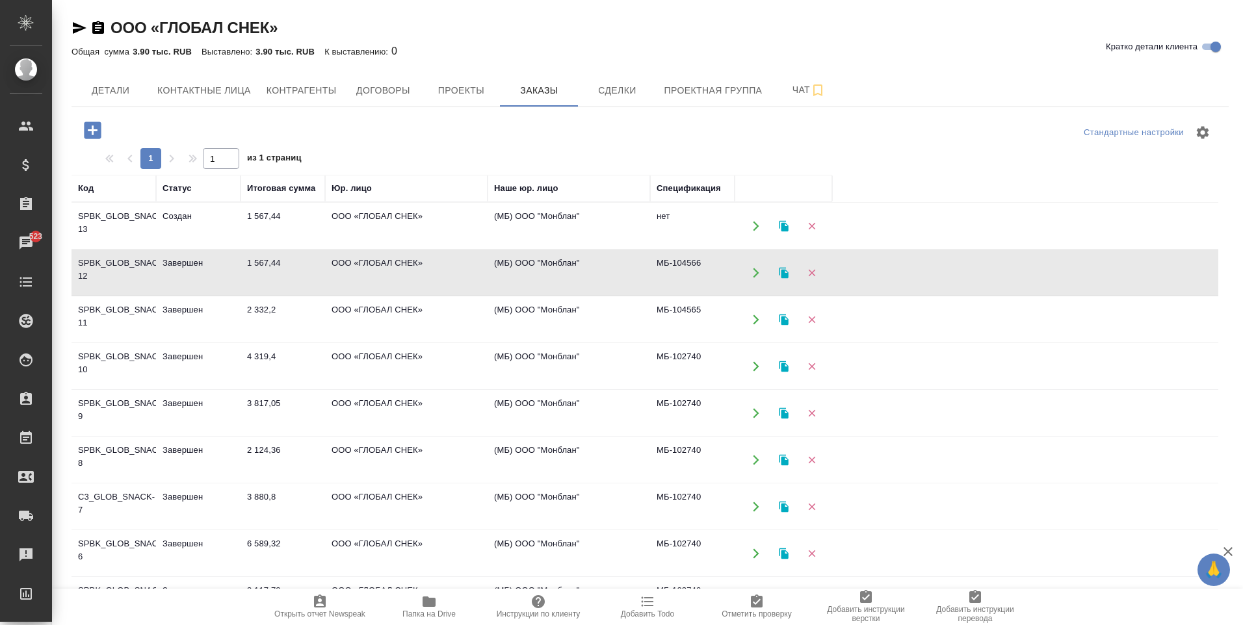
click at [349, 272] on td "ООО «ГЛОБАЛ СНЕК»" at bounding box center [406, 272] width 162 height 45
click at [378, 214] on td "ООО «ГЛОБАЛ СНЕК»" at bounding box center [406, 225] width 162 height 45
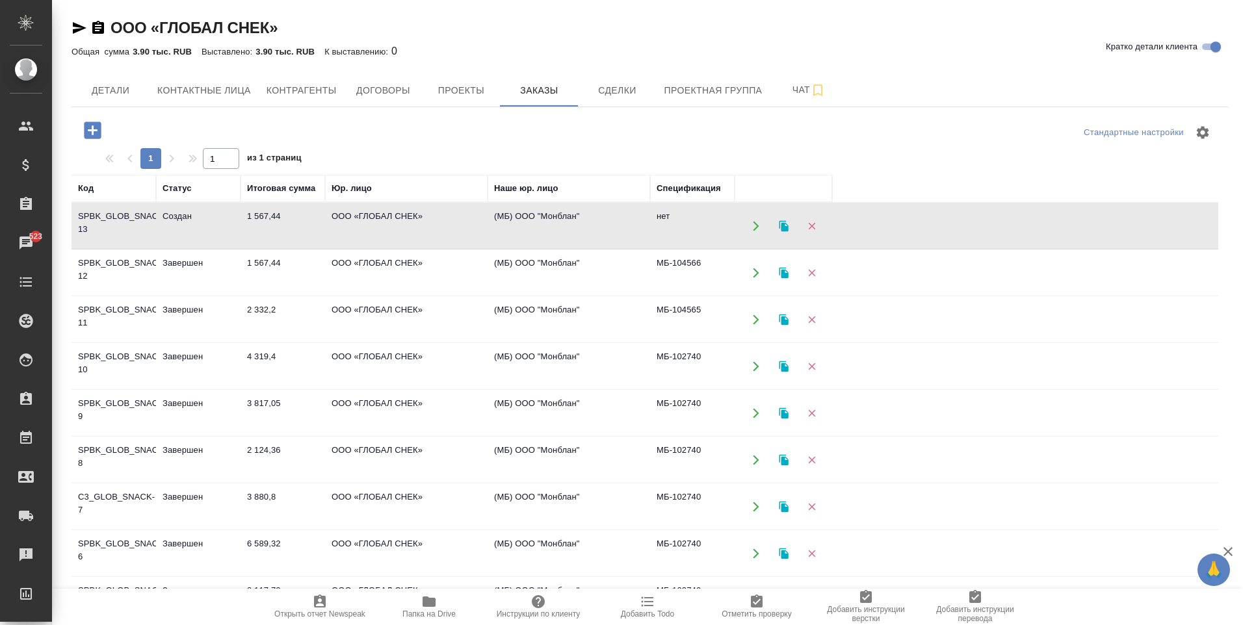
click at [425, 233] on td "ООО «ГЛОБАЛ СНЕК»" at bounding box center [406, 225] width 162 height 45
click at [495, 323] on td "(МБ) ООО "Монблан"" at bounding box center [568, 319] width 162 height 45
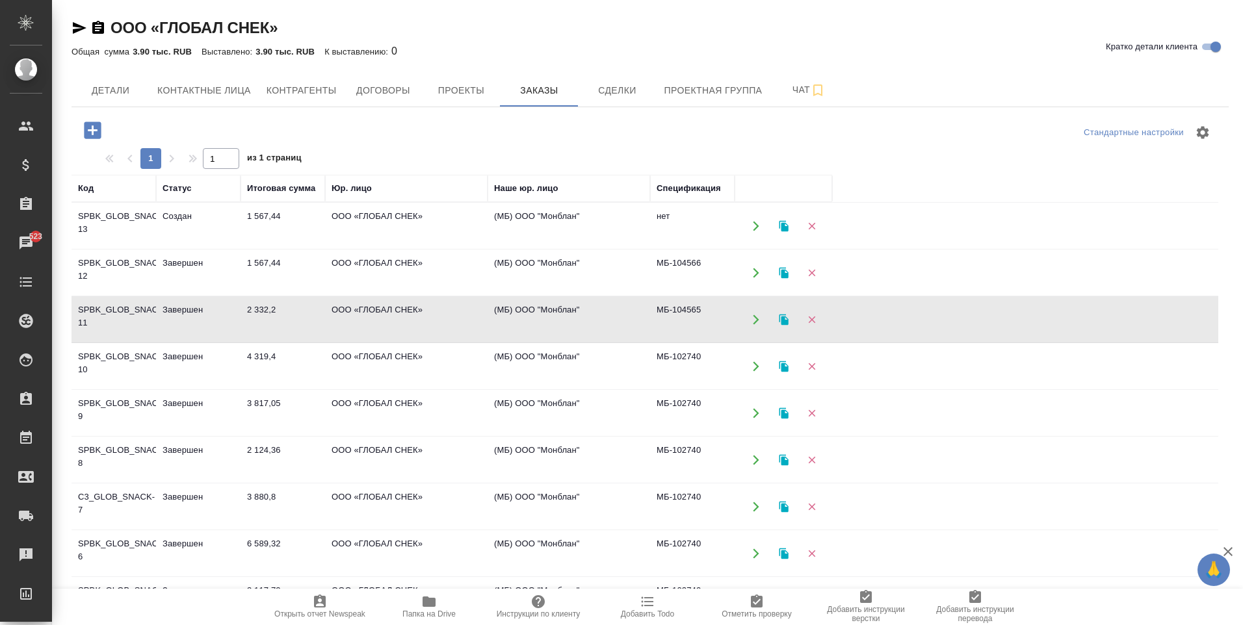
click at [495, 323] on td "(МБ) ООО "Монблан"" at bounding box center [568, 319] width 162 height 45
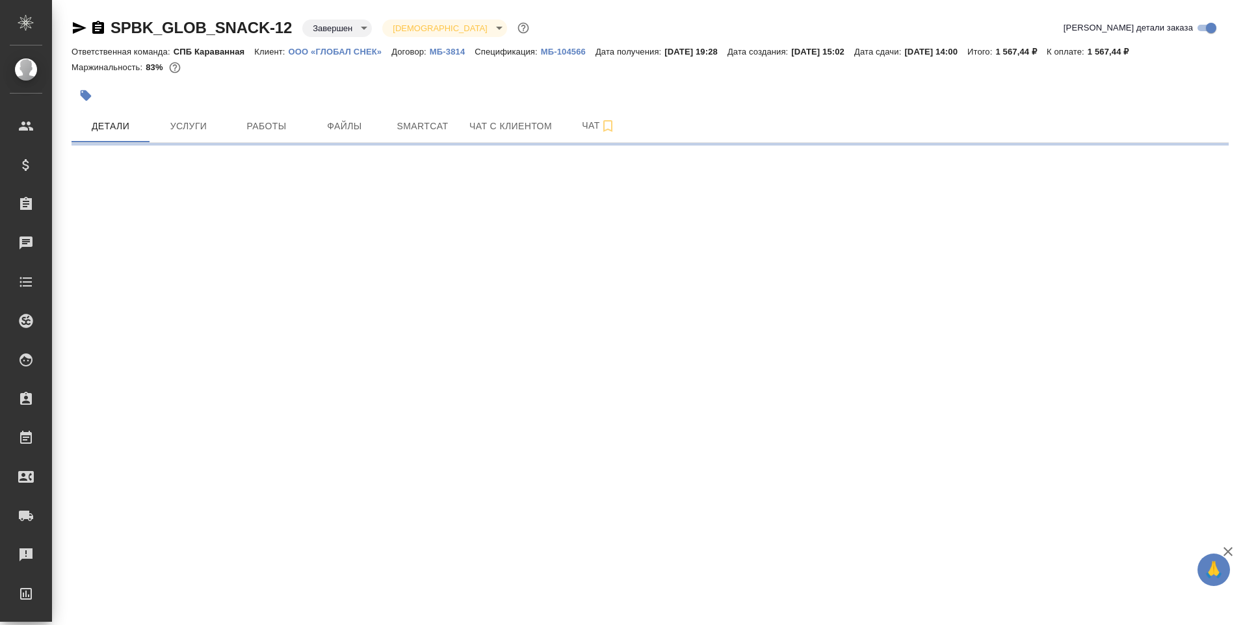
select select "RU"
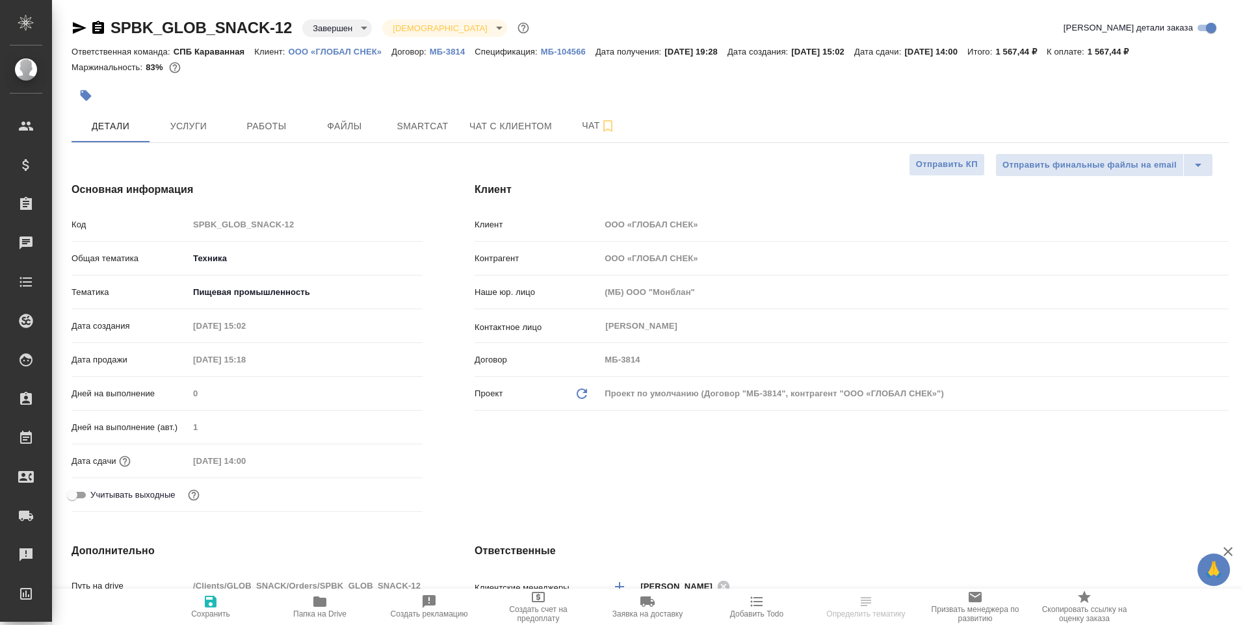
type textarea "x"
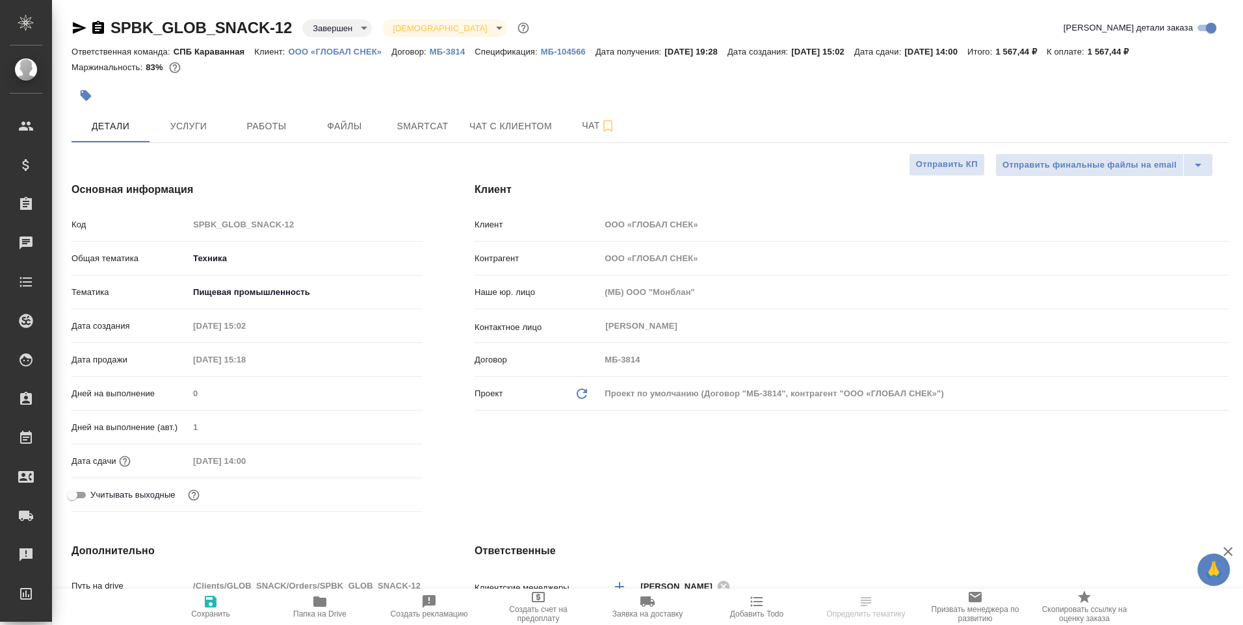
type textarea "x"
click at [566, 50] on p "МБ-104566" at bounding box center [568, 52] width 55 height 10
type textarea "x"
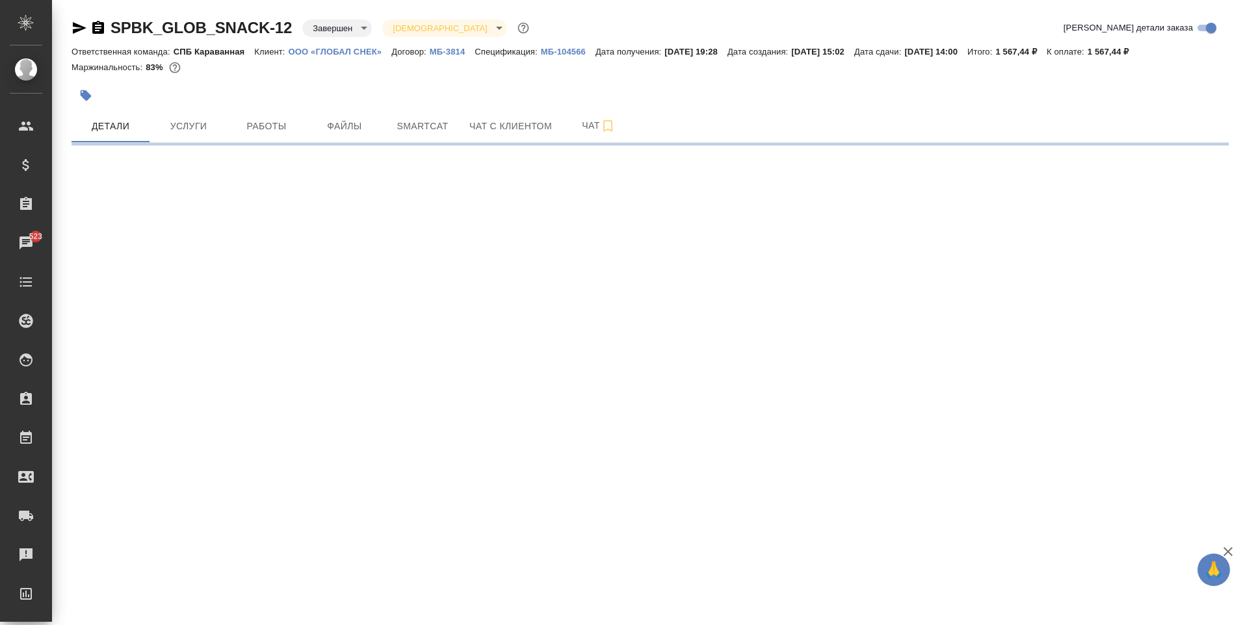
select select "RU"
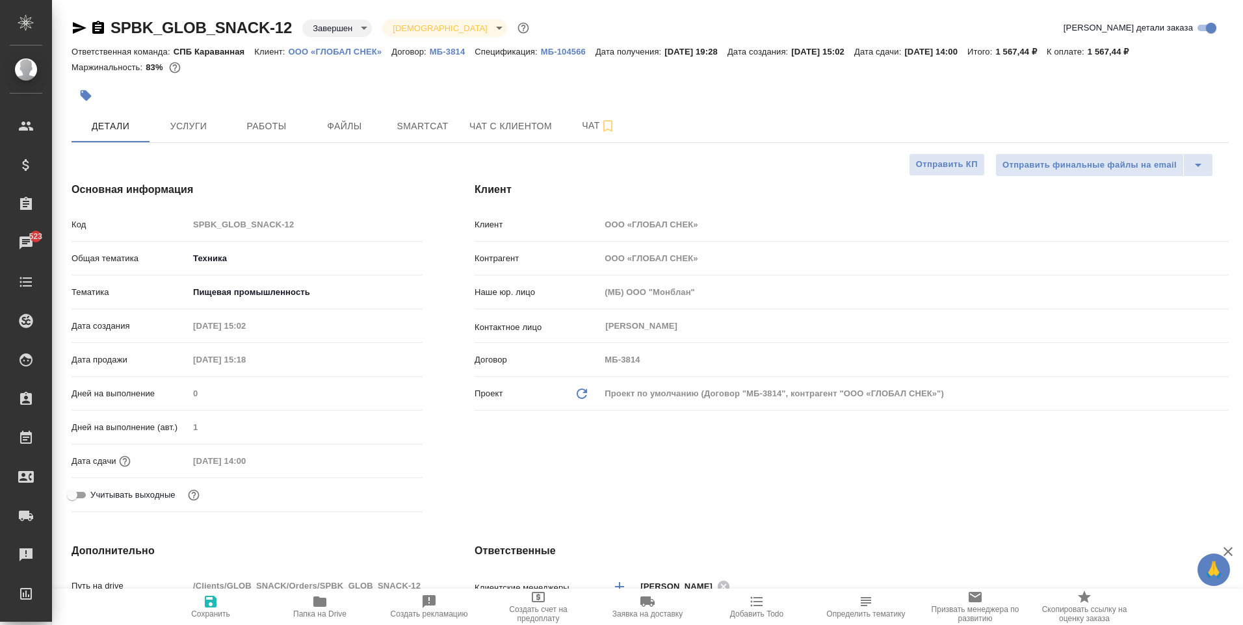
type textarea "x"
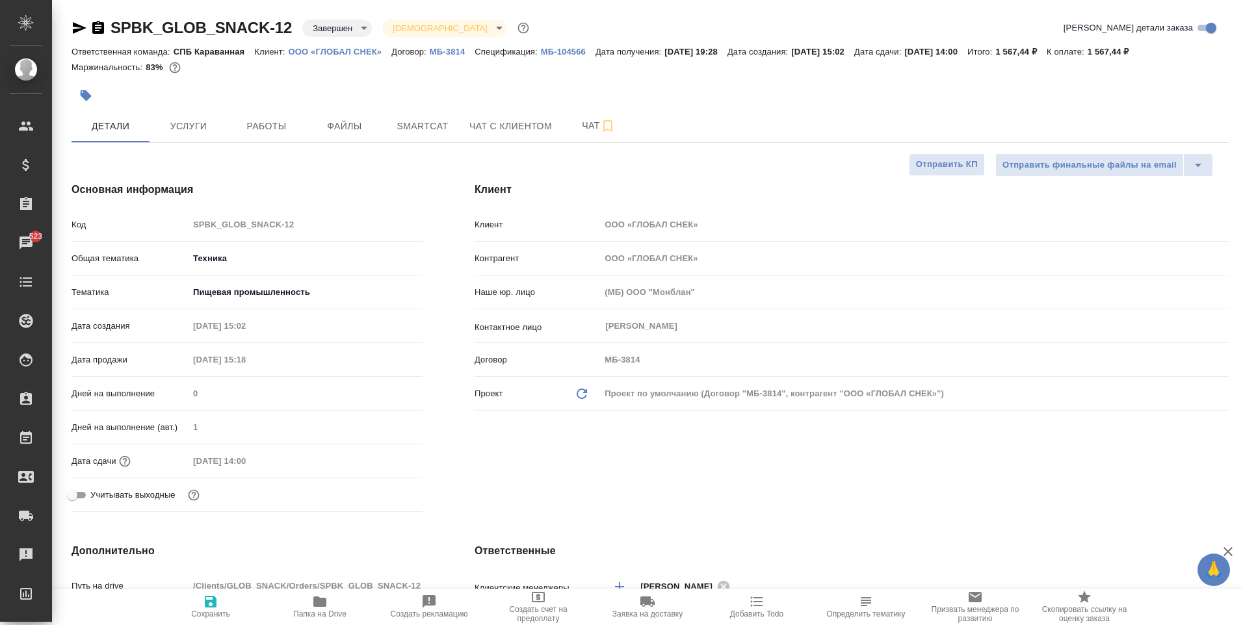
type textarea "x"
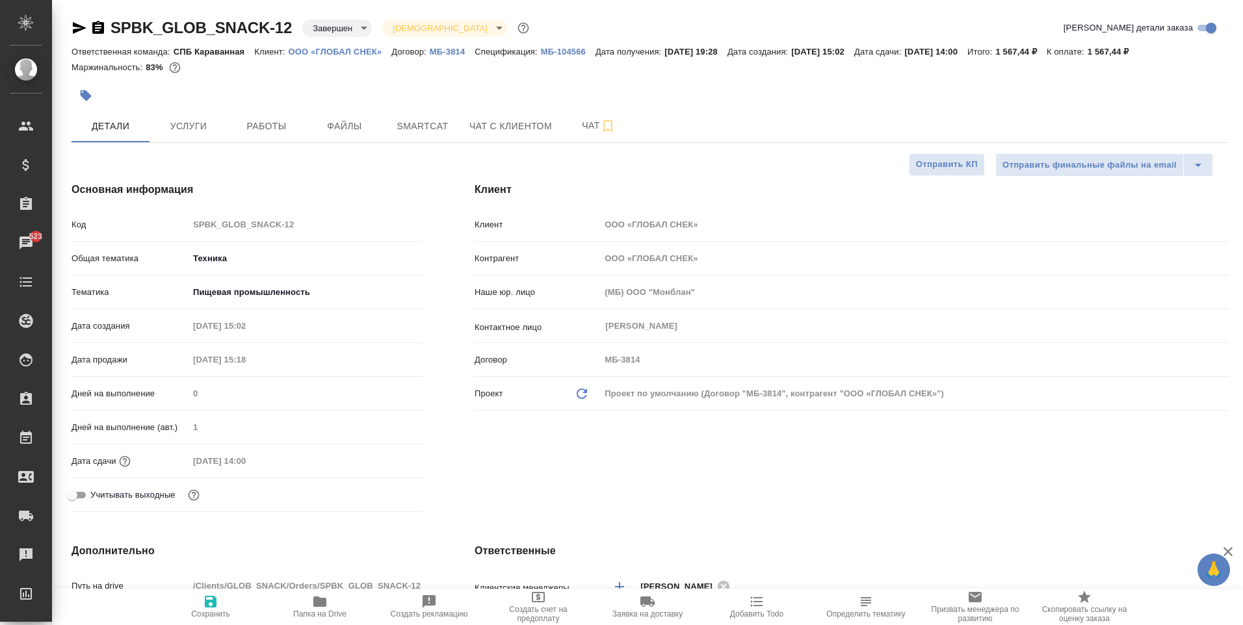
type textarea "x"
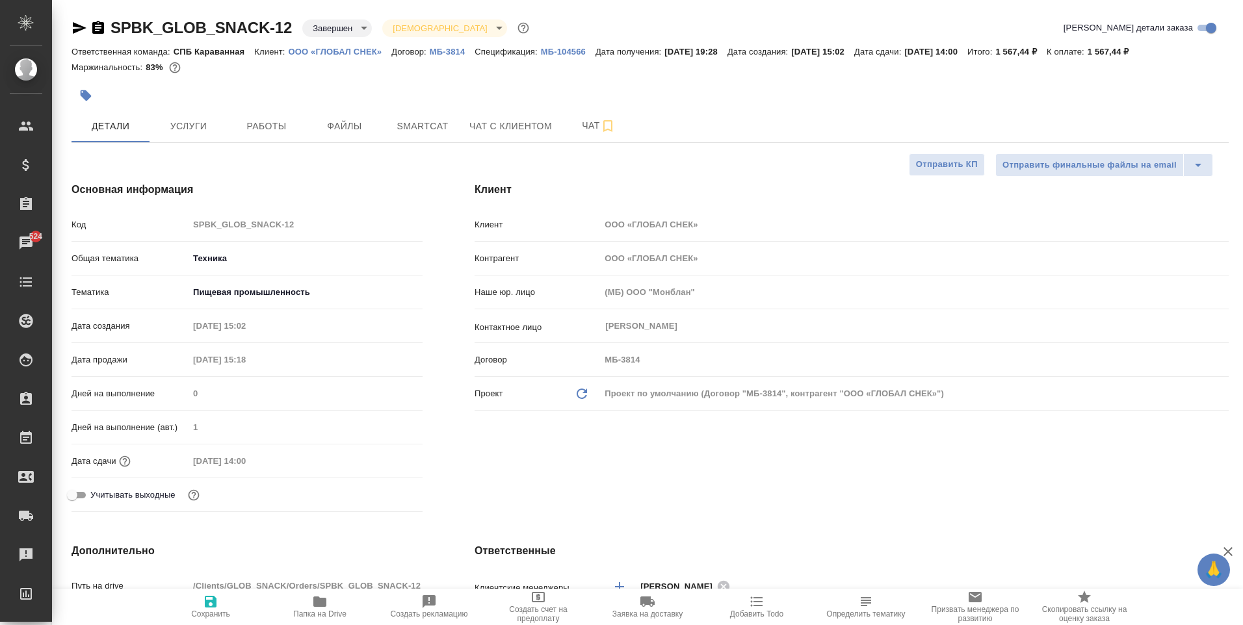
type textarea "x"
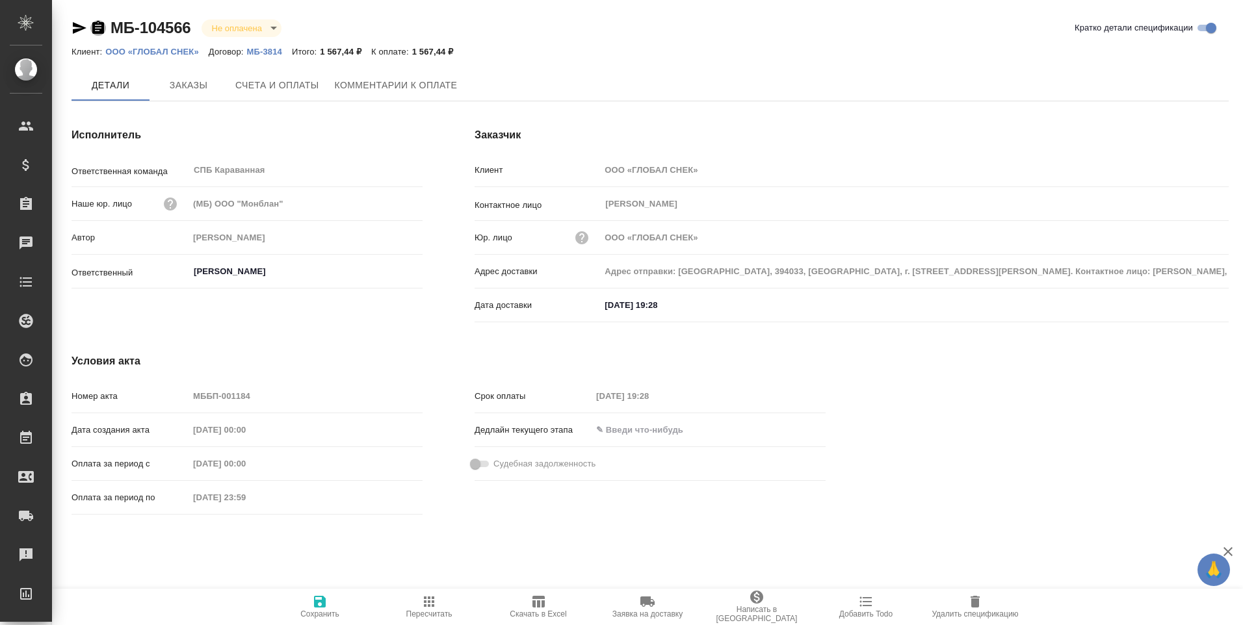
click at [94, 27] on icon "button" at bounding box center [98, 27] width 12 height 13
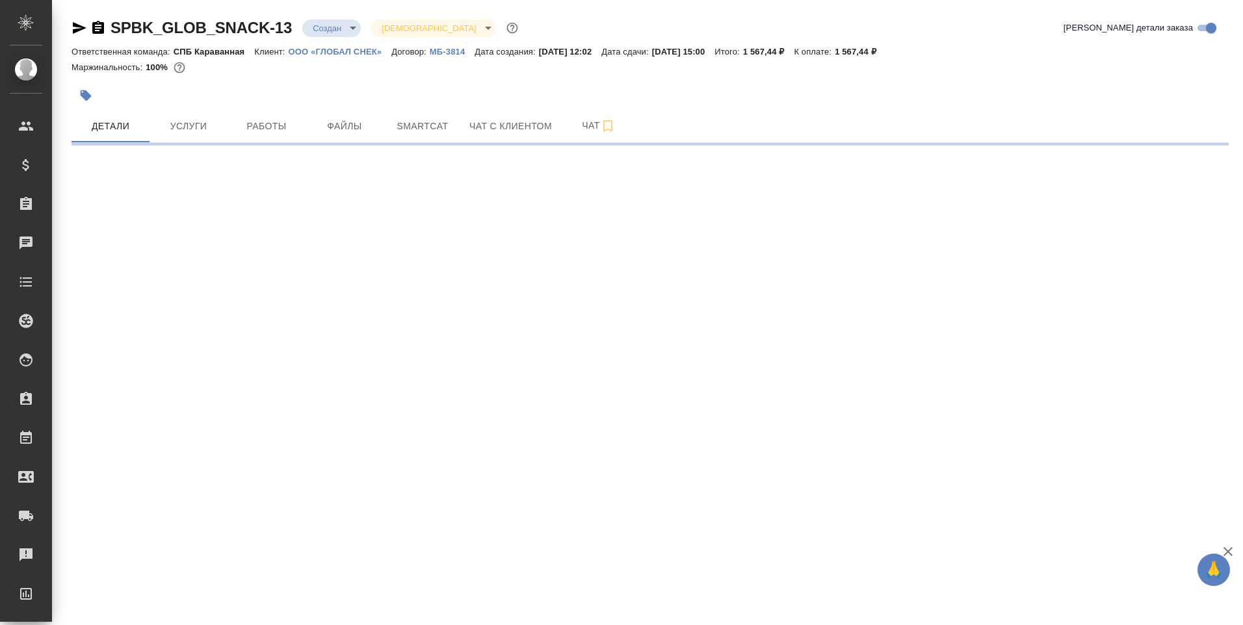
select select "RU"
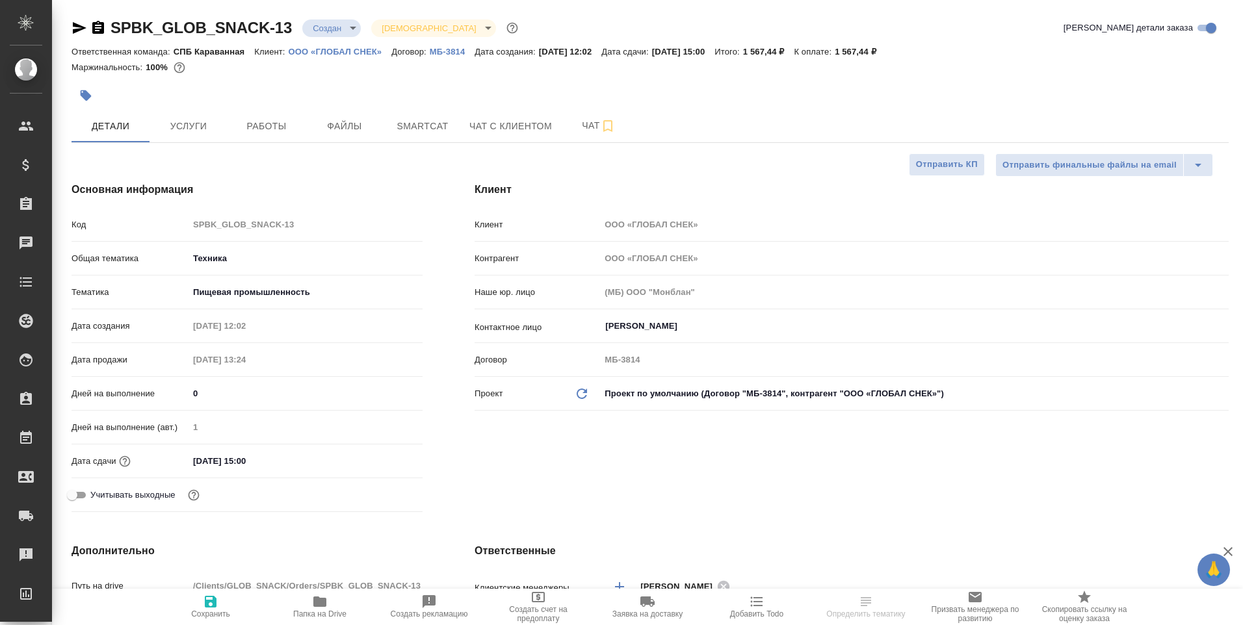
type textarea "x"
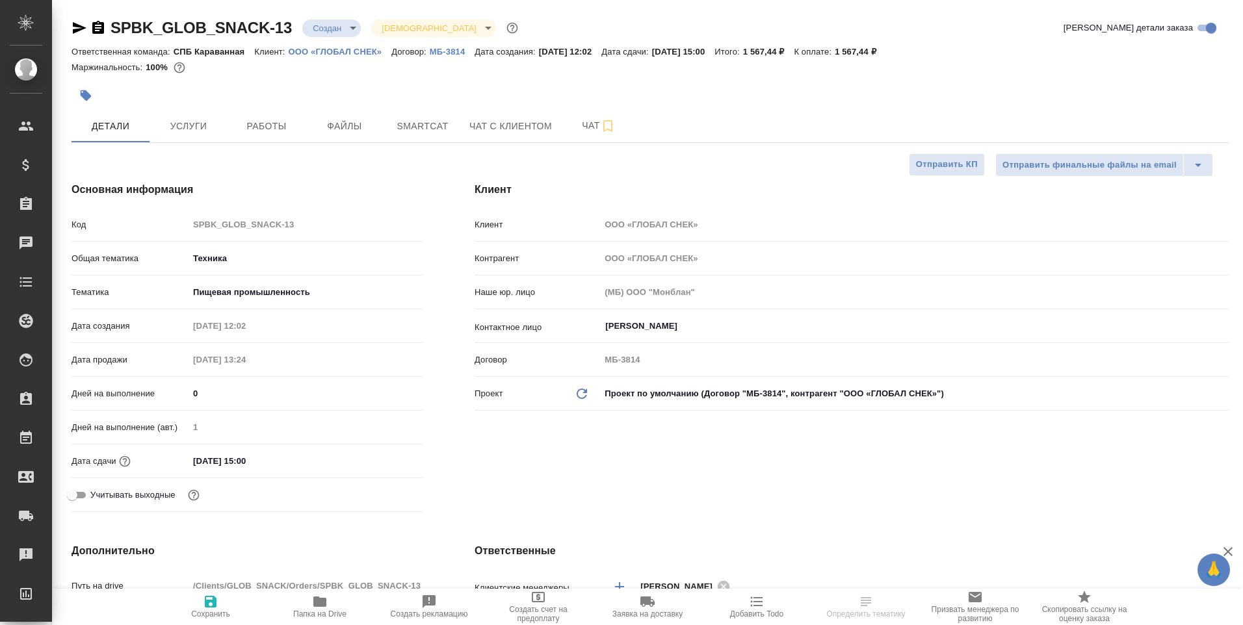
type textarea "x"
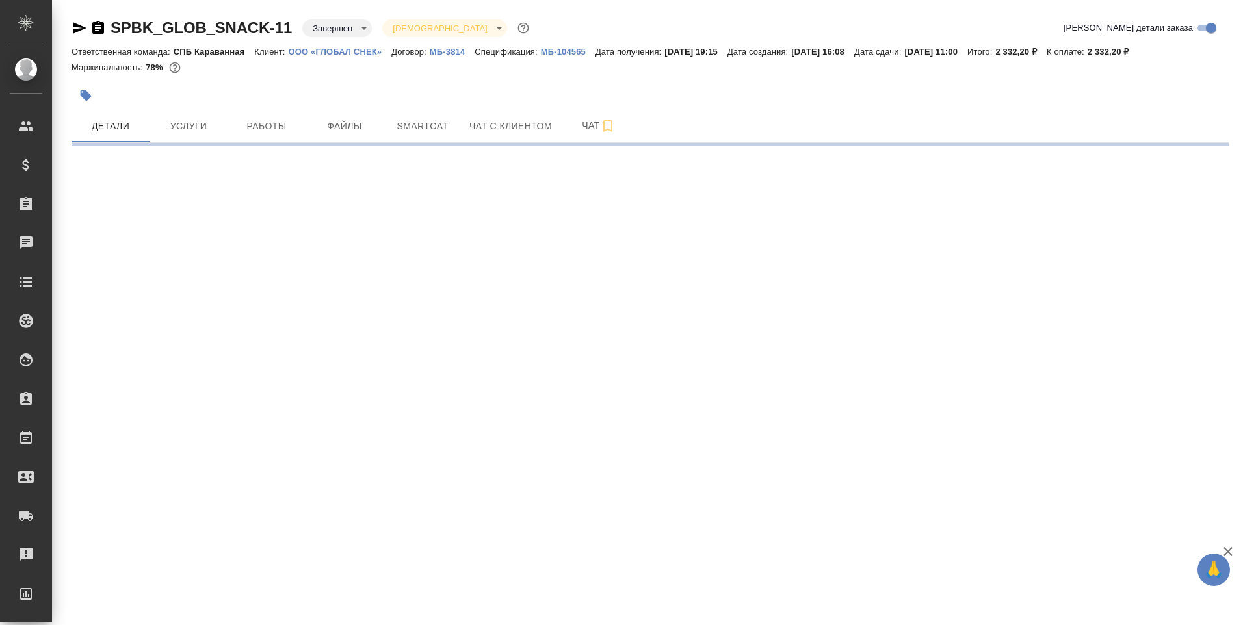
select select "RU"
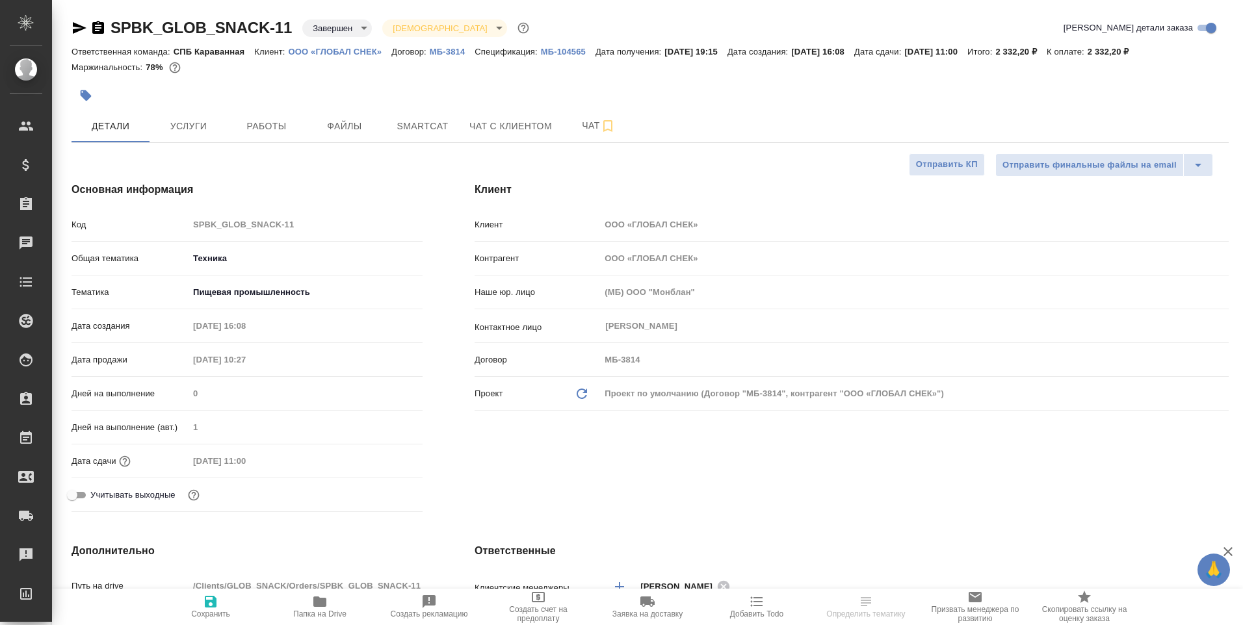
type textarea "x"
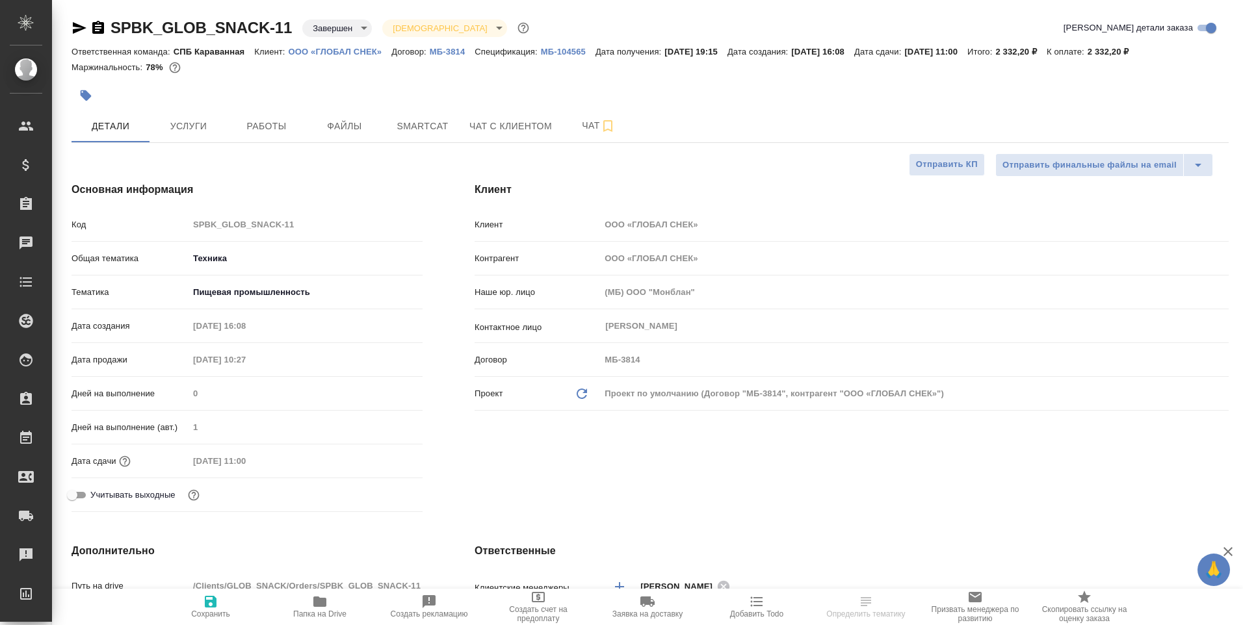
type textarea "x"
click at [99, 31] on icon "button" at bounding box center [98, 27] width 12 height 13
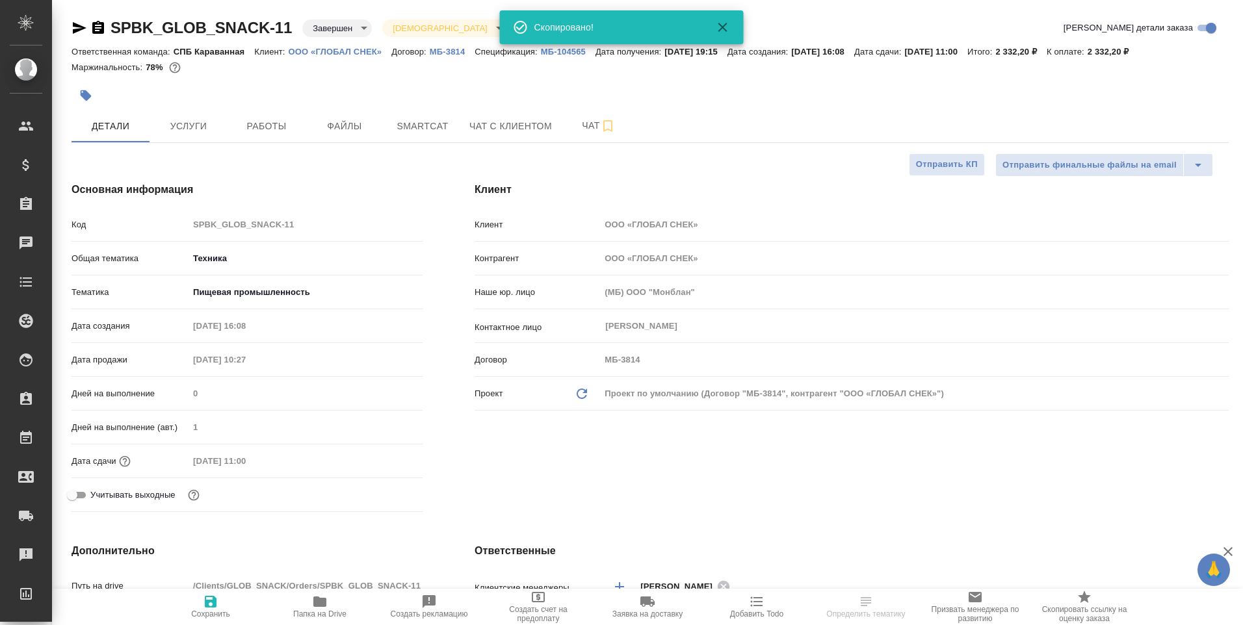
type textarea "x"
select select "RU"
type textarea "x"
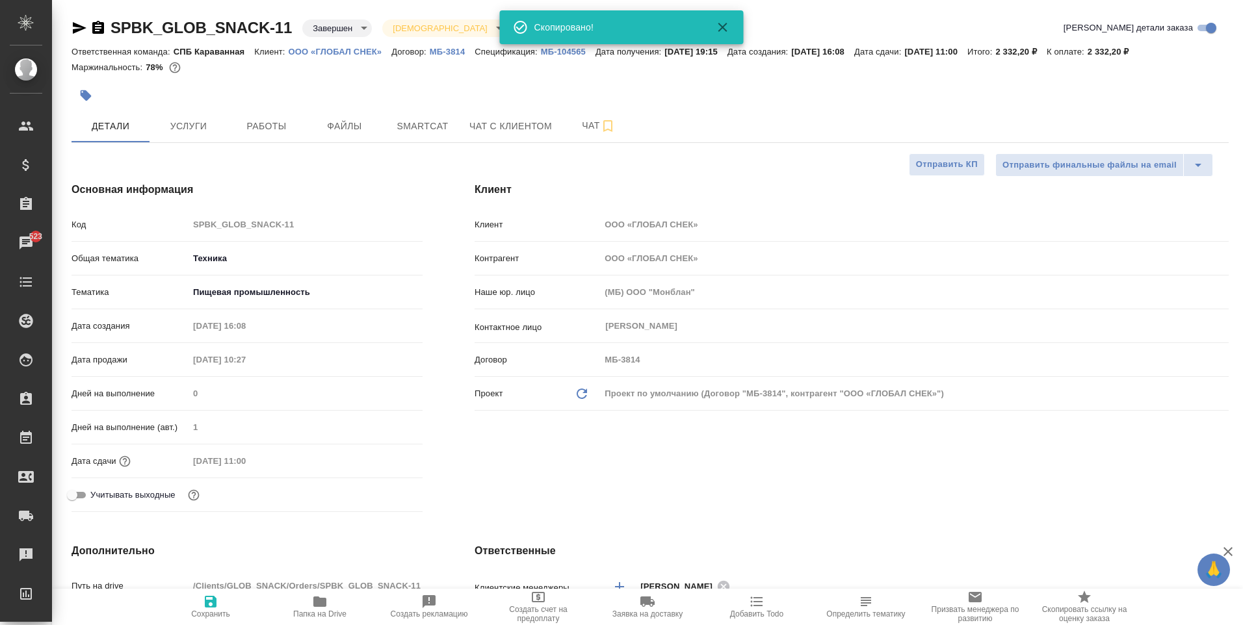
type textarea "x"
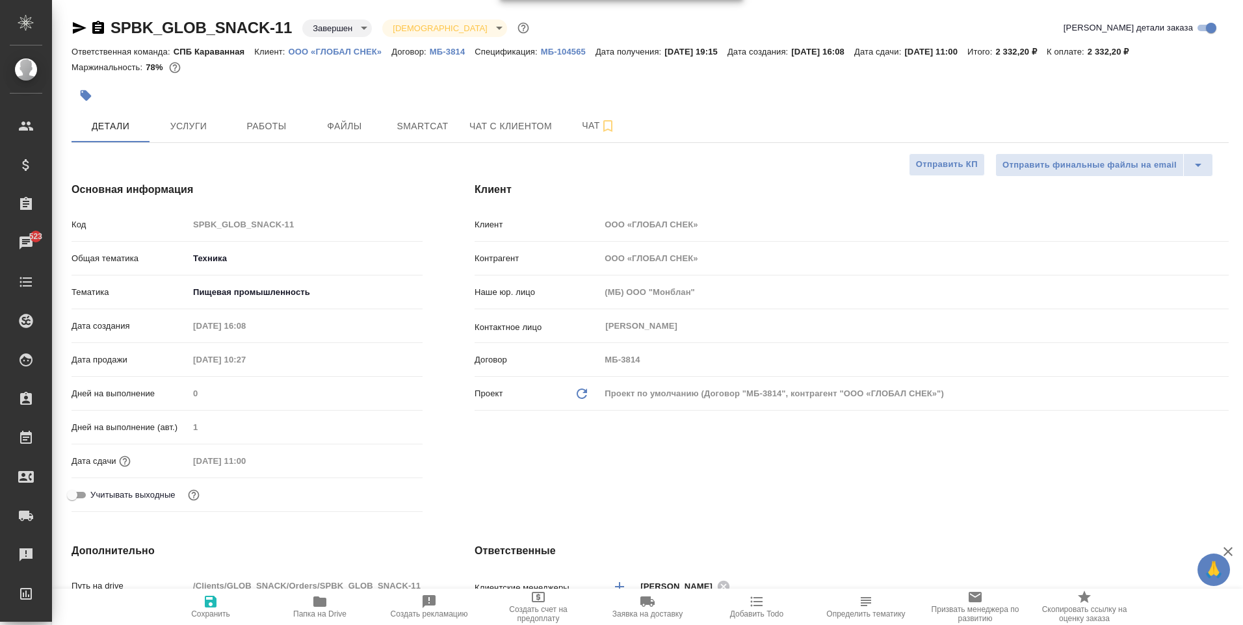
type textarea "x"
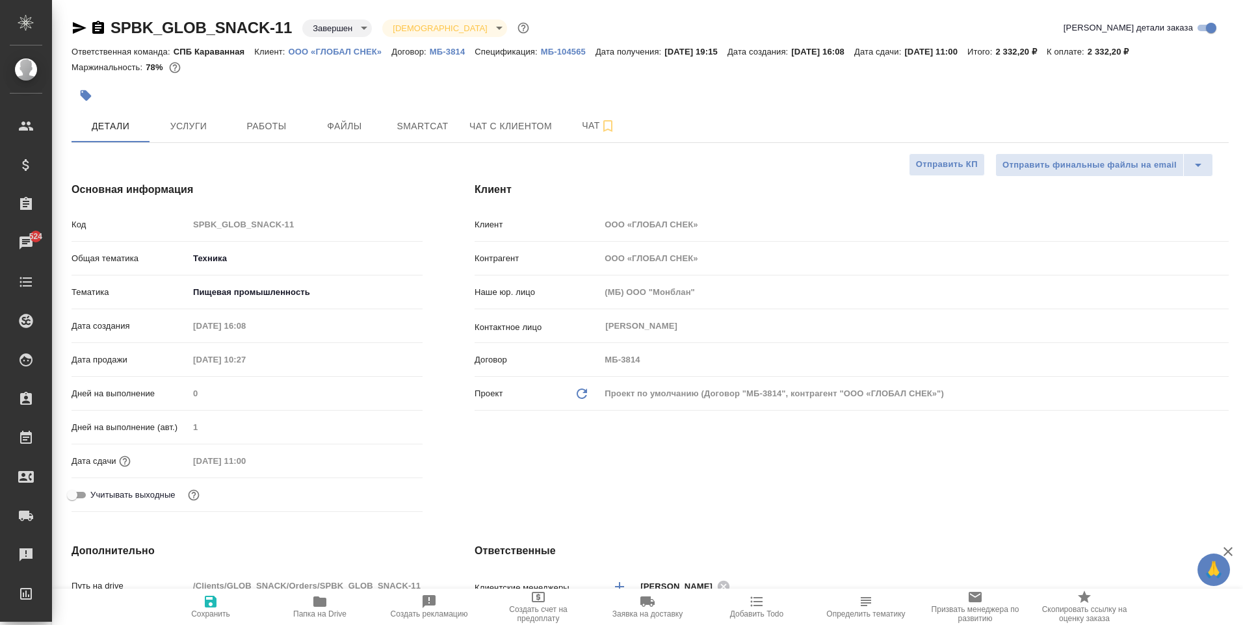
type textarea "x"
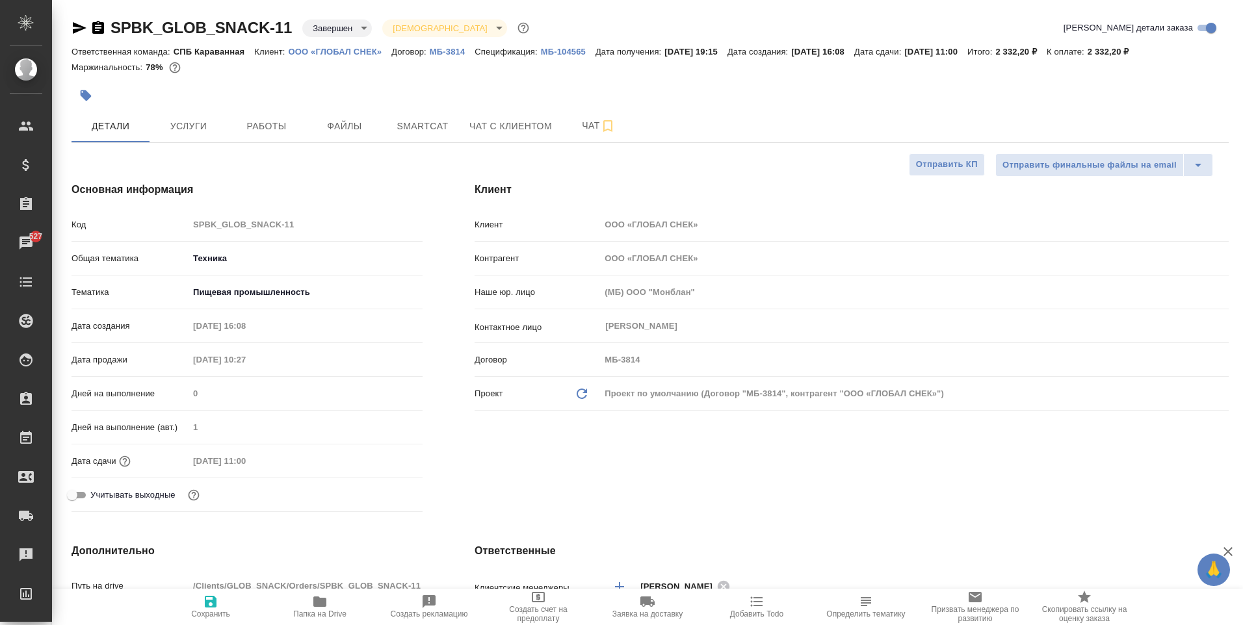
type textarea "x"
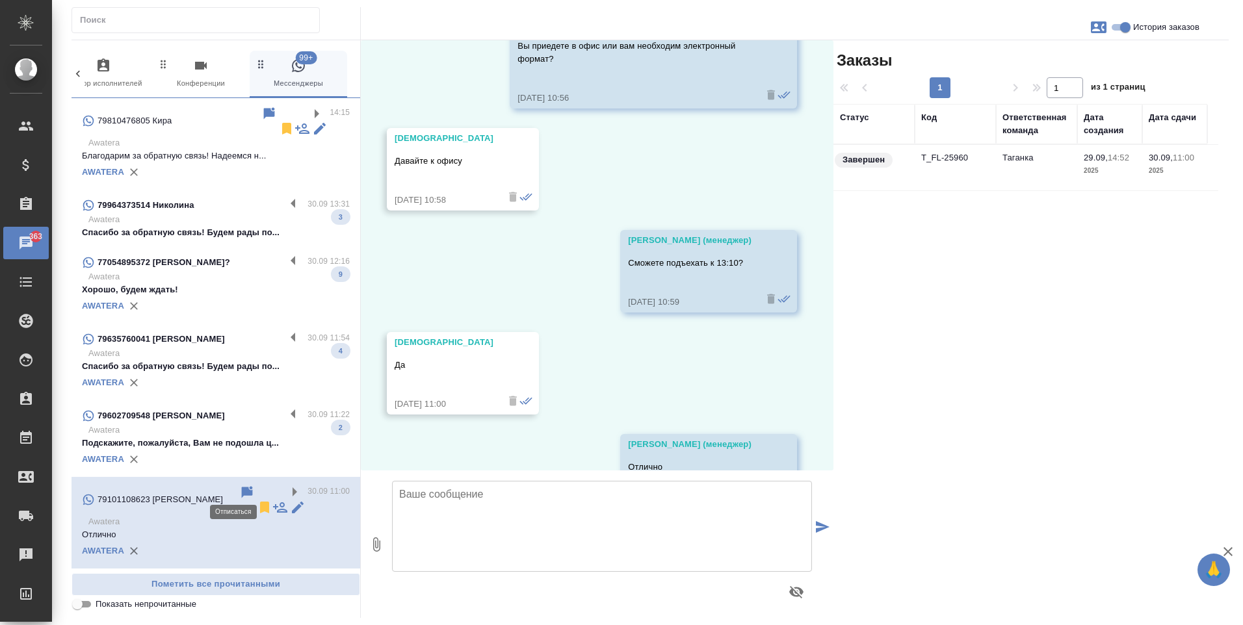
scroll to position [1661, 0]
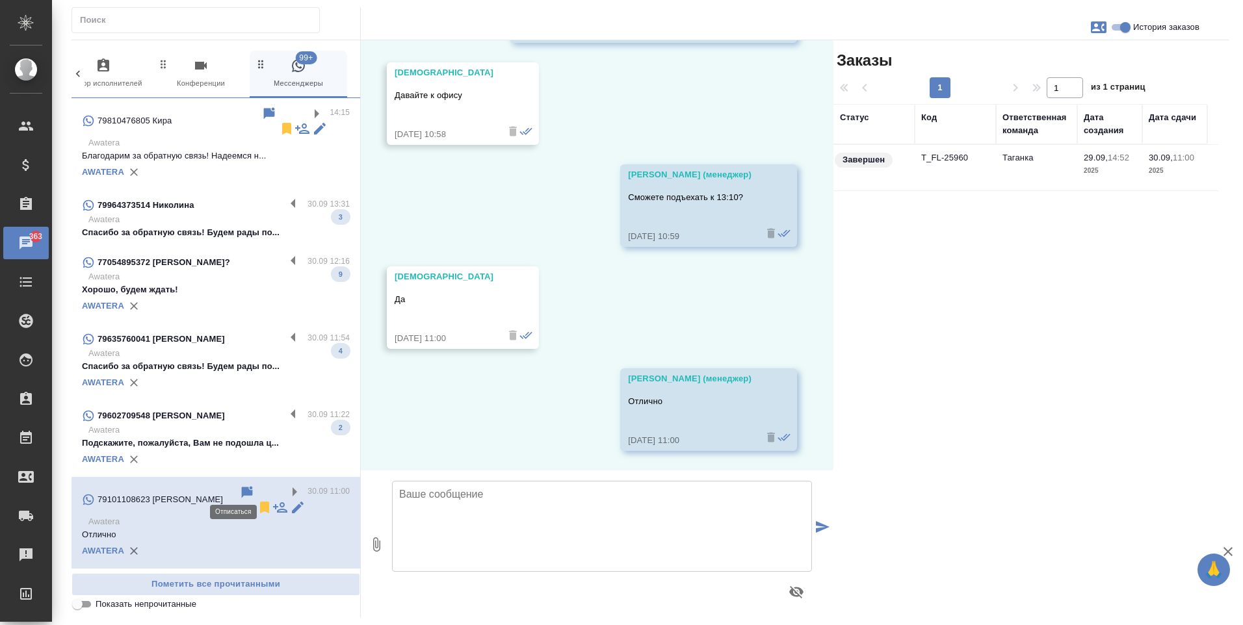
click at [257, 500] on icon at bounding box center [265, 508] width 16 height 16
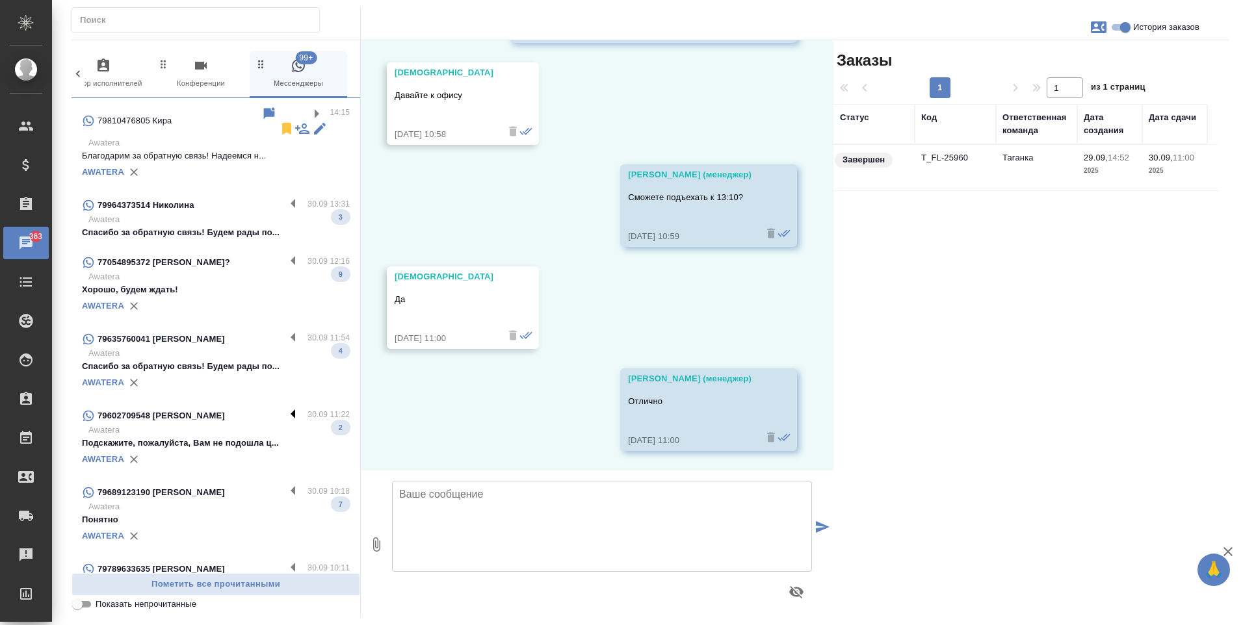
click at [285, 413] on label at bounding box center [296, 415] width 22 height 15
click at [0, 0] on input "checkbox" at bounding box center [0, 0] width 0 height 0
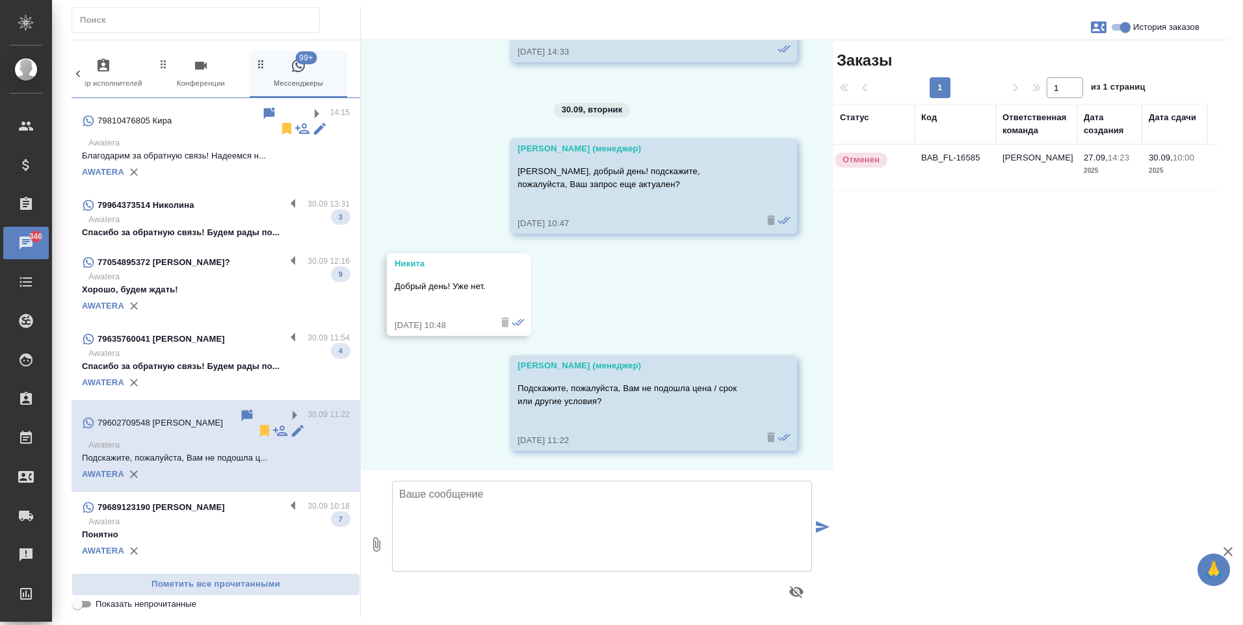
scroll to position [1422, 0]
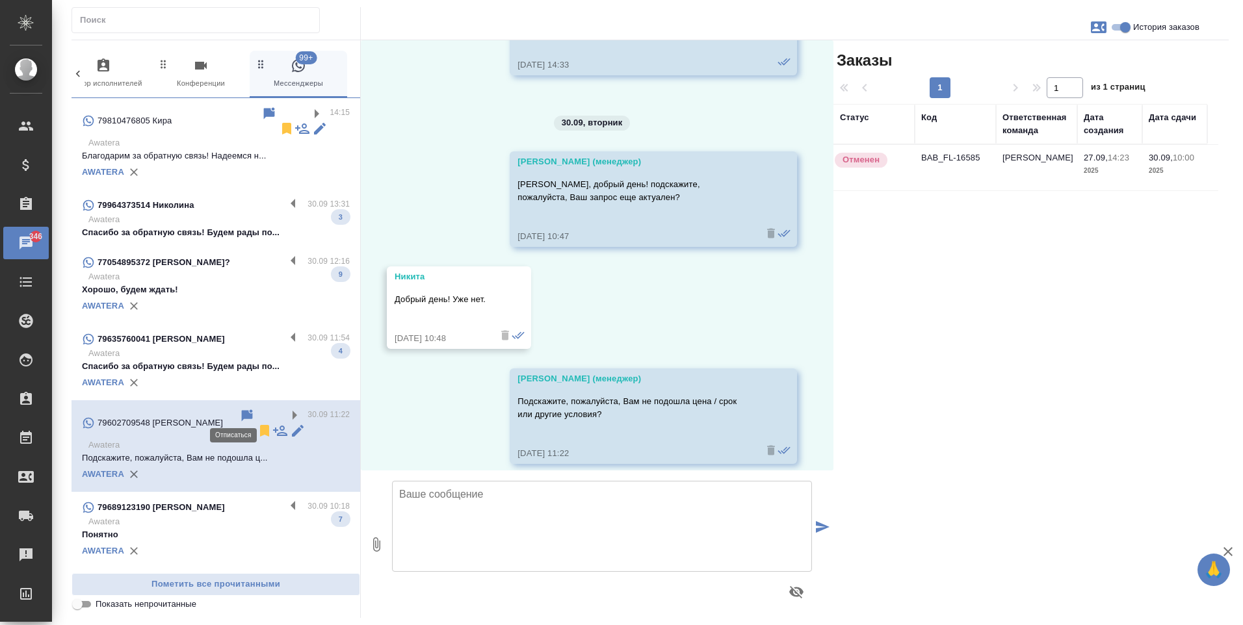
click at [257, 423] on icon at bounding box center [265, 431] width 16 height 16
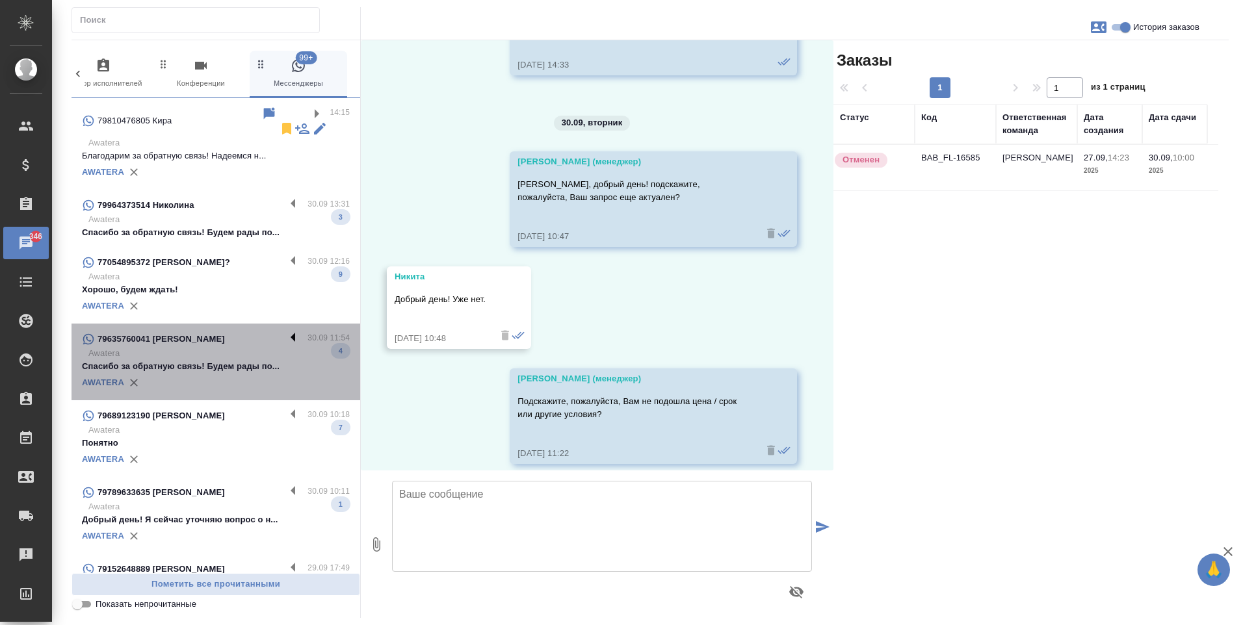
click at [287, 331] on label at bounding box center [296, 338] width 22 height 15
click at [0, 0] on input "checkbox" at bounding box center [0, 0] width 0 height 0
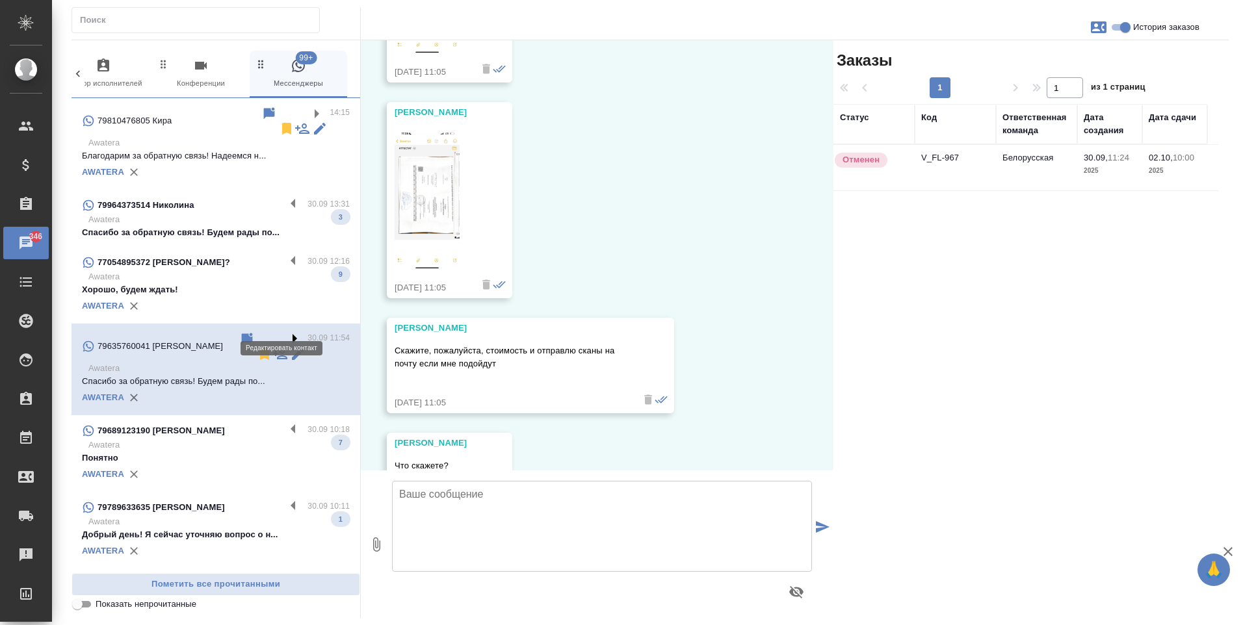
scroll to position [2044, 0]
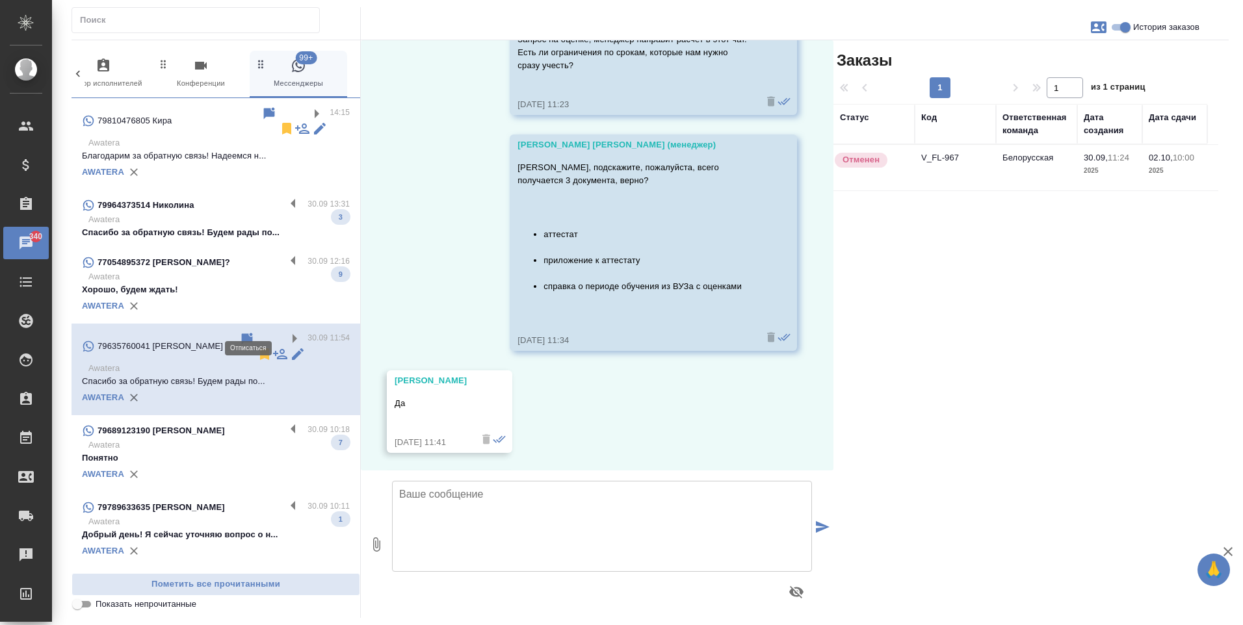
click at [260, 348] on icon at bounding box center [264, 354] width 9 height 12
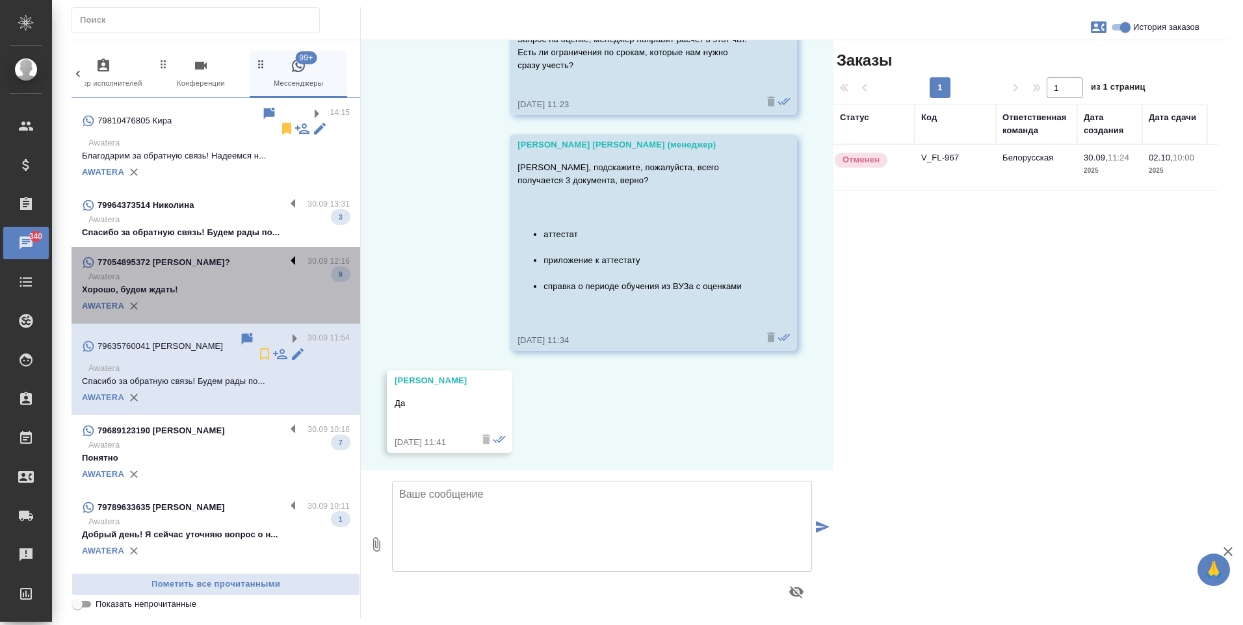
click at [285, 255] on label at bounding box center [296, 262] width 22 height 15
click at [0, 0] on input "checkbox" at bounding box center [0, 0] width 0 height 0
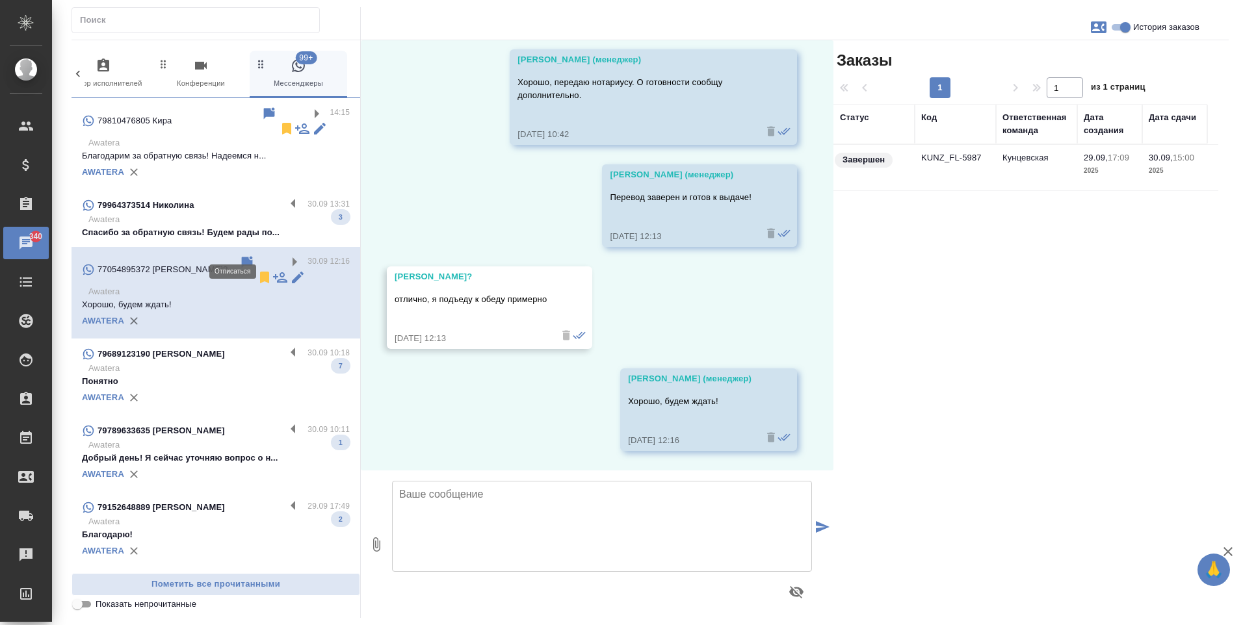
scroll to position [2599, 0]
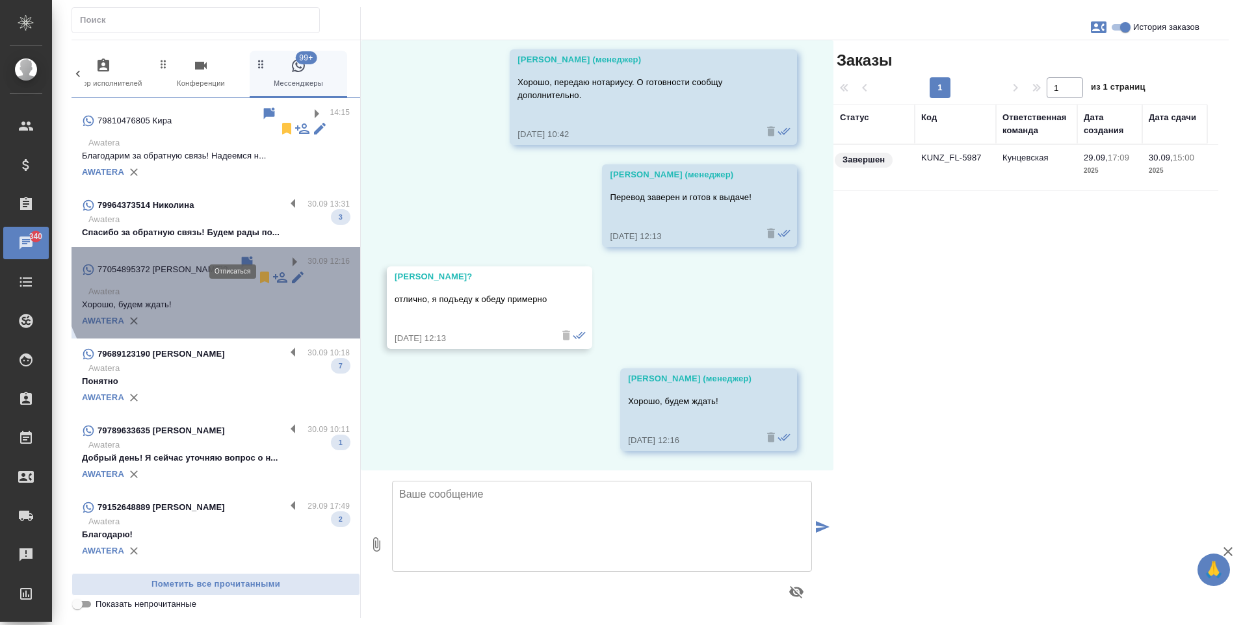
click at [260, 272] on icon at bounding box center [264, 278] width 9 height 12
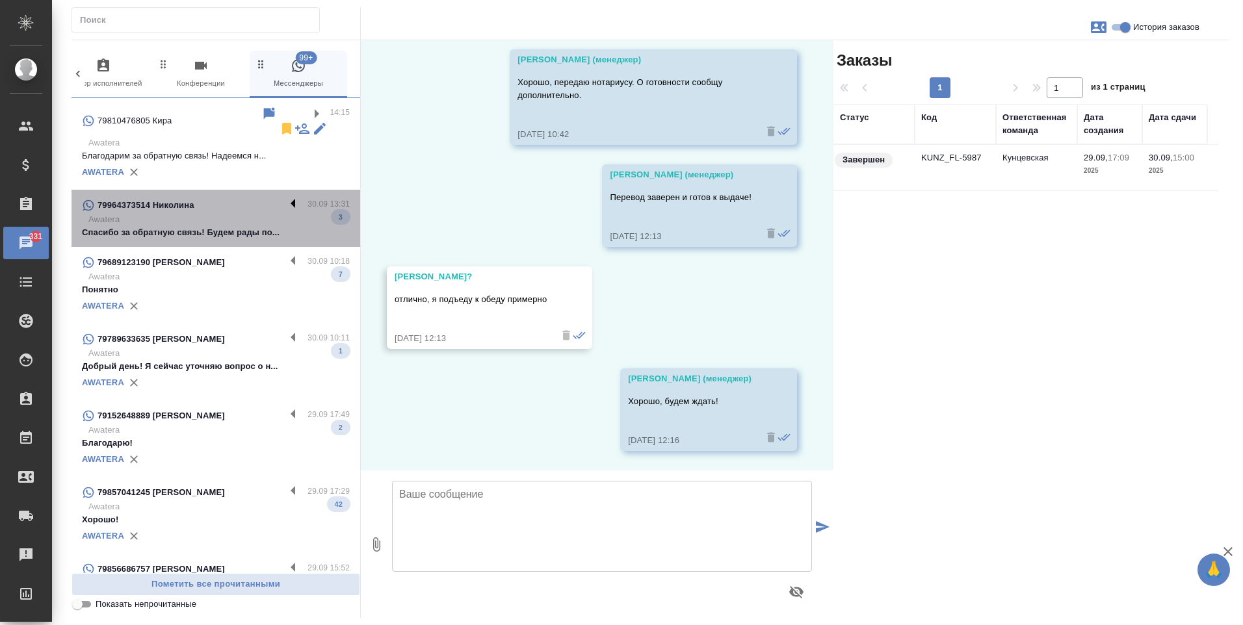
click at [286, 198] on label at bounding box center [296, 205] width 22 height 15
click at [0, 0] on input "checkbox" at bounding box center [0, 0] width 0 height 0
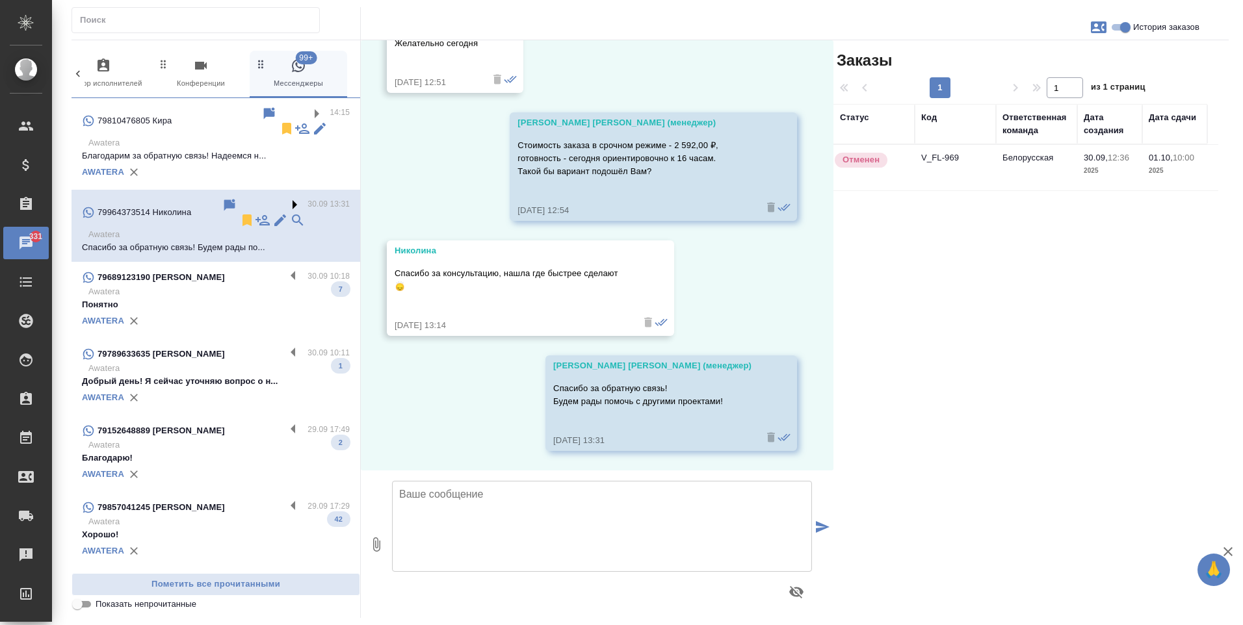
scroll to position [2066, 0]
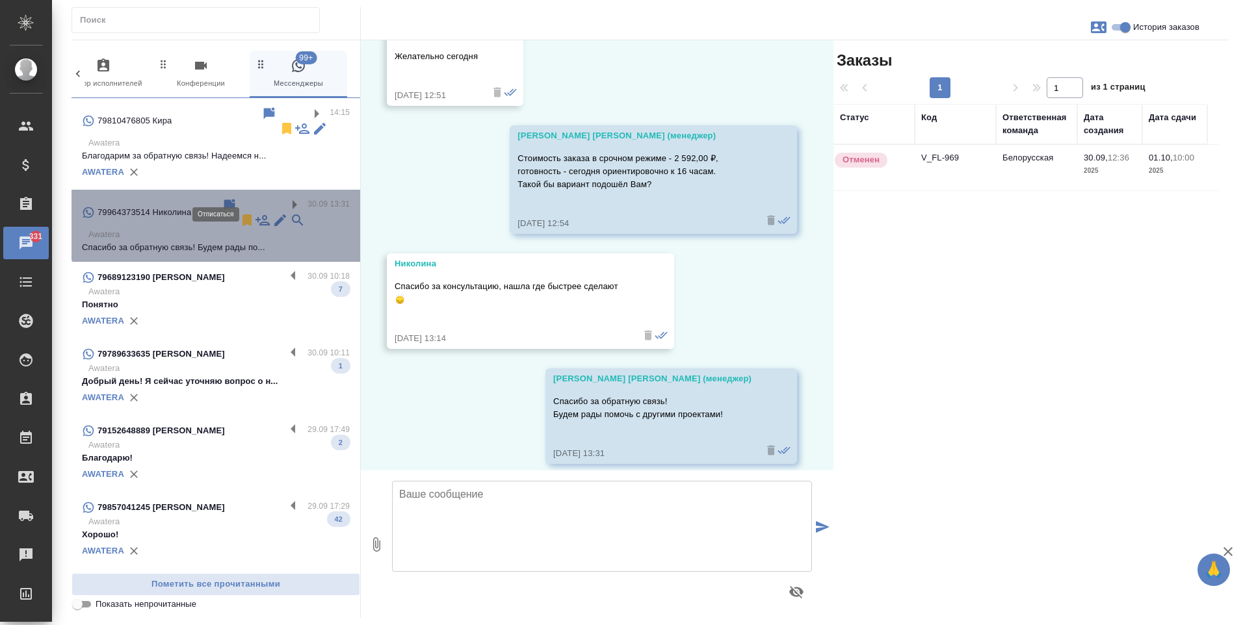
click at [239, 213] on icon at bounding box center [247, 221] width 16 height 16
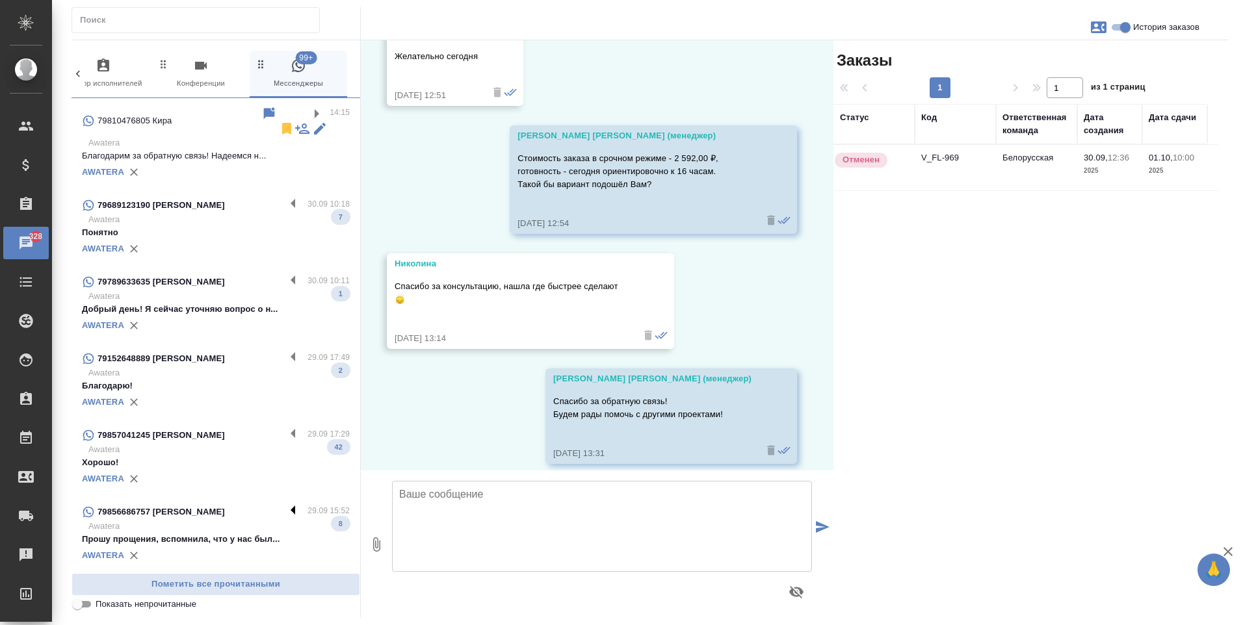
click at [285, 508] on label at bounding box center [296, 511] width 22 height 15
click at [0, 0] on input "checkbox" at bounding box center [0, 0] width 0 height 0
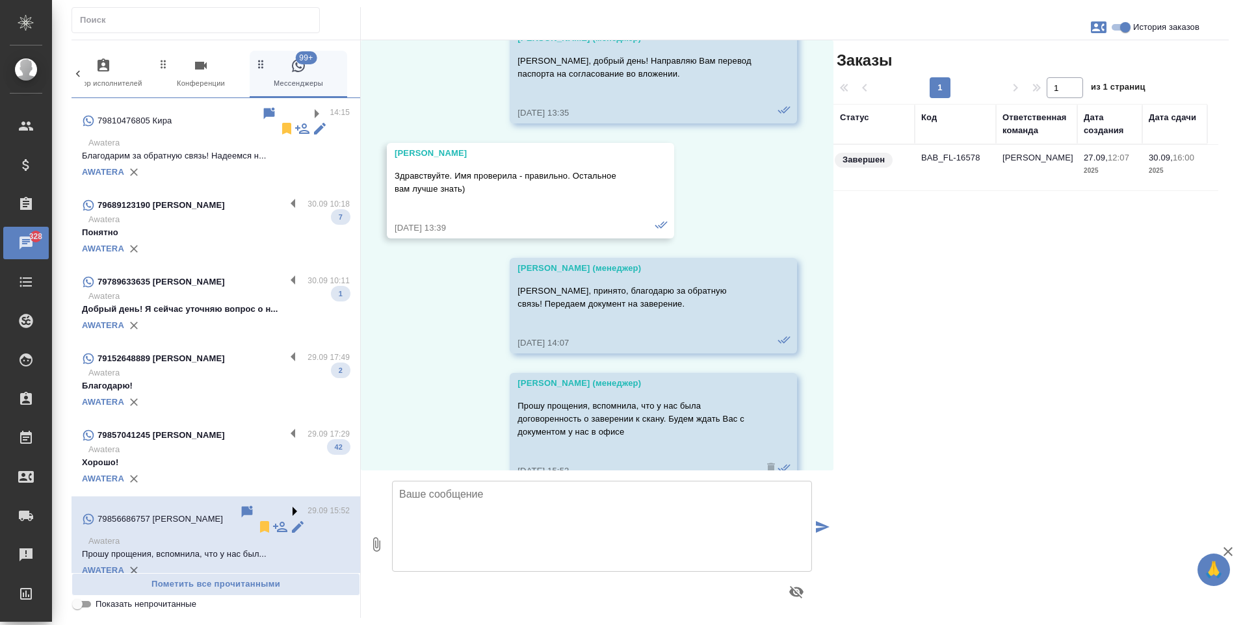
scroll to position [2083, 0]
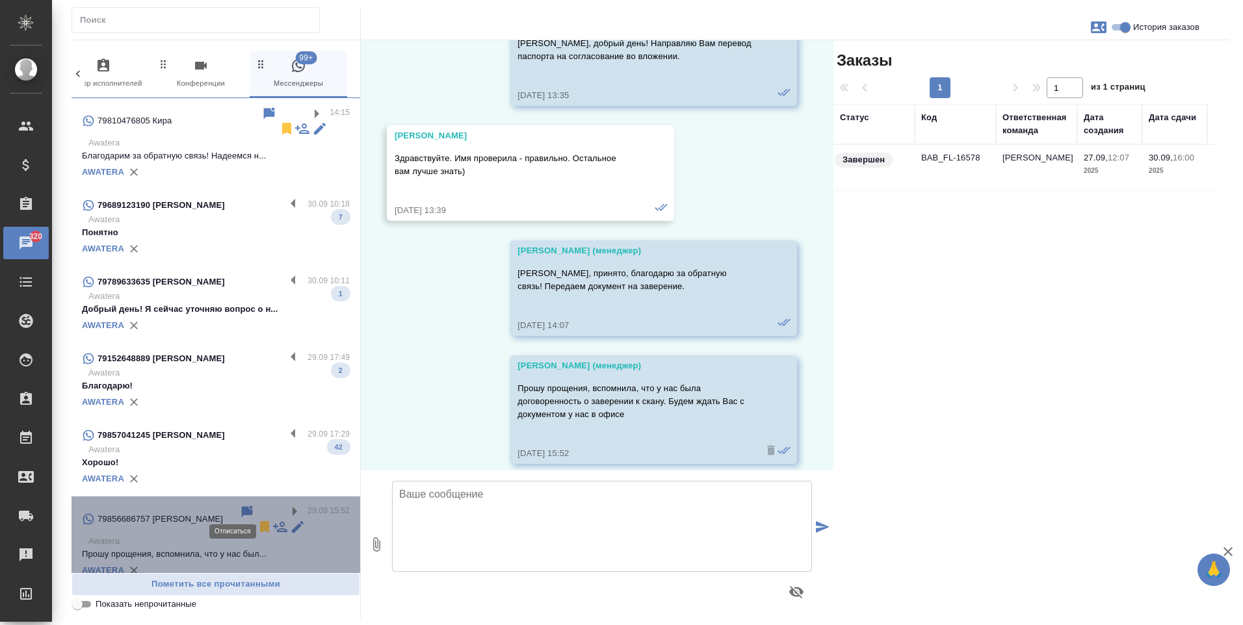
click at [260, 521] on icon at bounding box center [264, 527] width 9 height 12
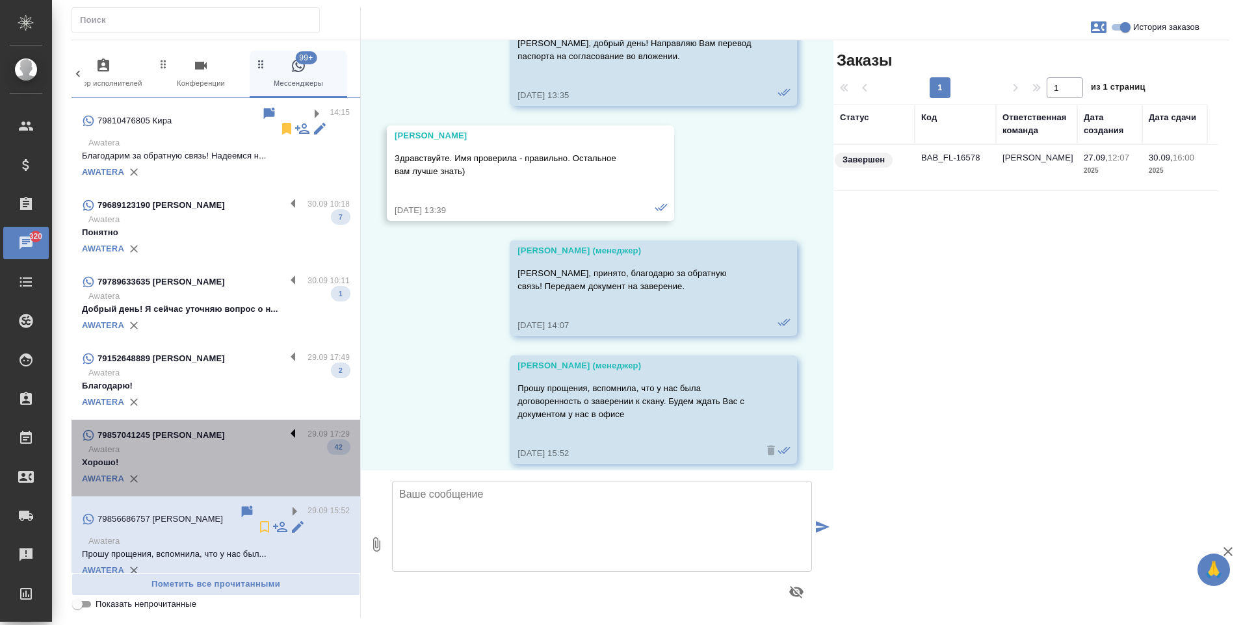
click at [287, 434] on label at bounding box center [296, 435] width 22 height 15
click at [0, 0] on input "checkbox" at bounding box center [0, 0] width 0 height 0
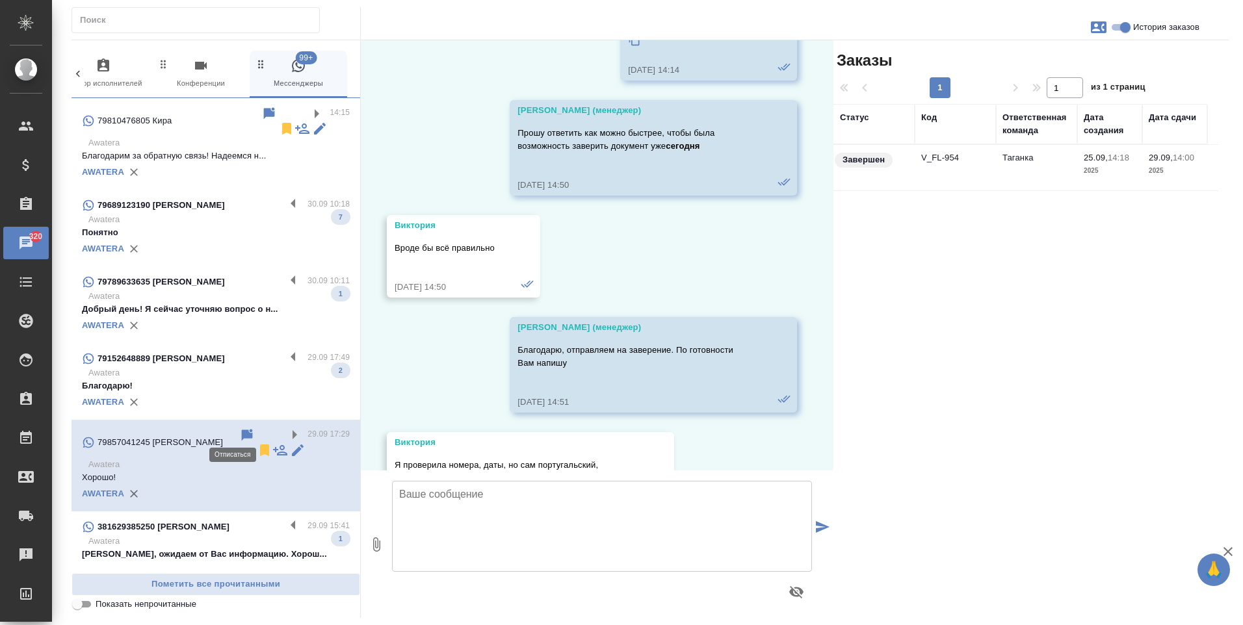
scroll to position [6537, 0]
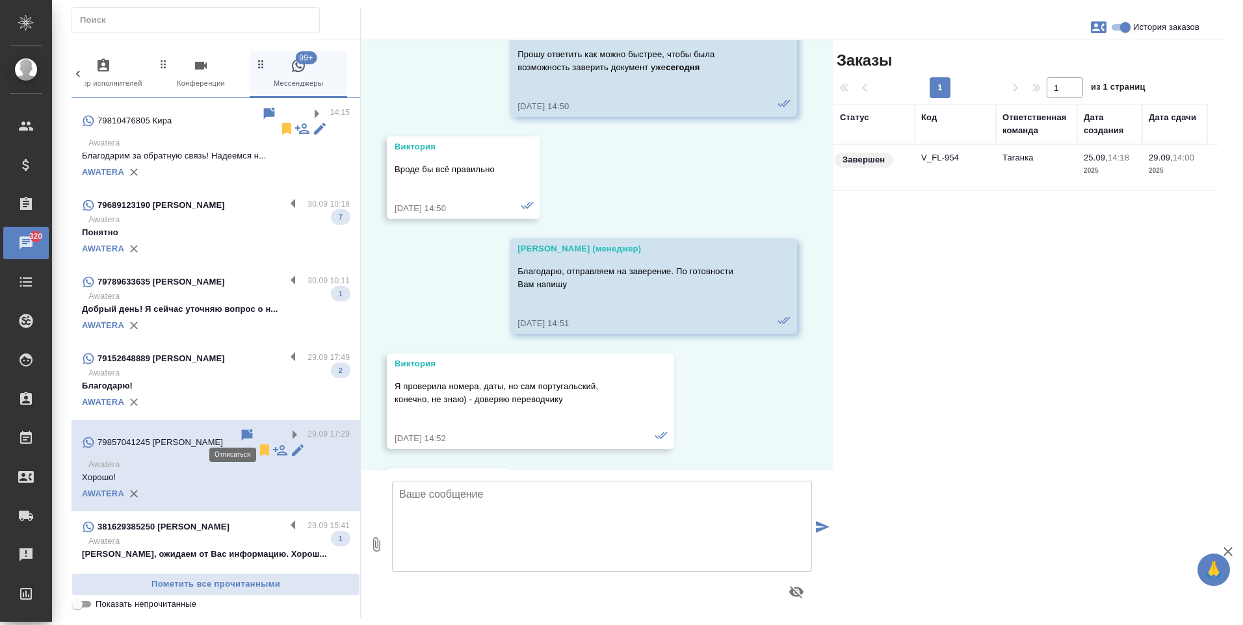
click at [260, 445] on icon at bounding box center [264, 451] width 9 height 12
click at [285, 356] on label at bounding box center [296, 358] width 22 height 15
click at [0, 0] on input "checkbox" at bounding box center [0, 0] width 0 height 0
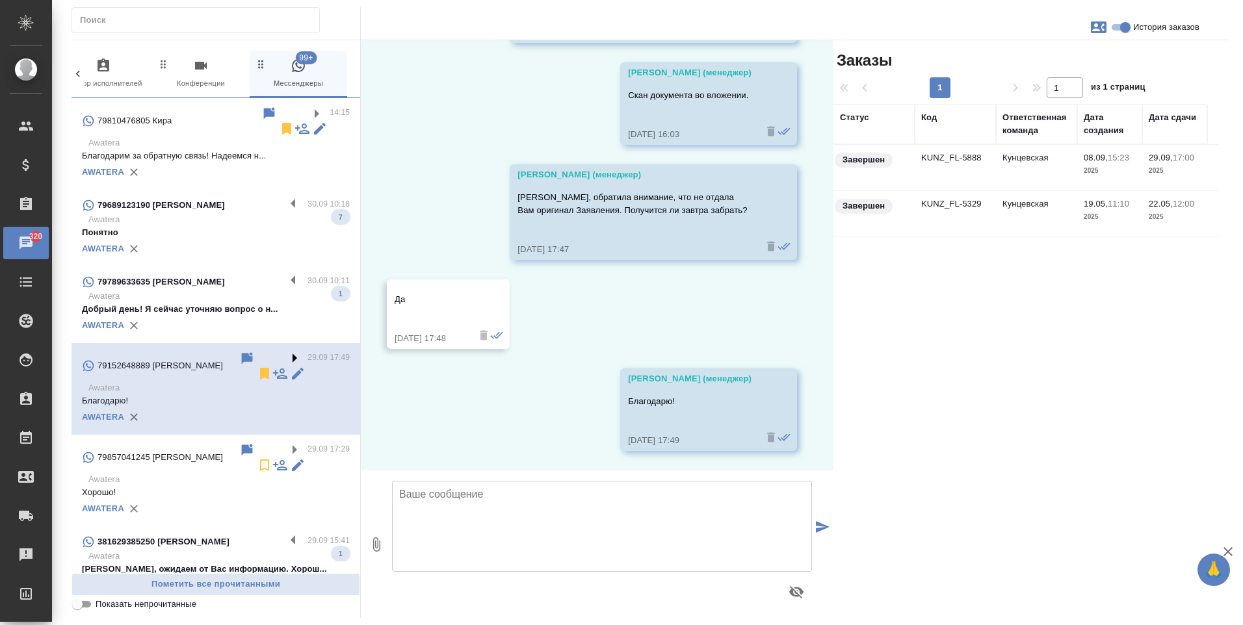
scroll to position [380, 0]
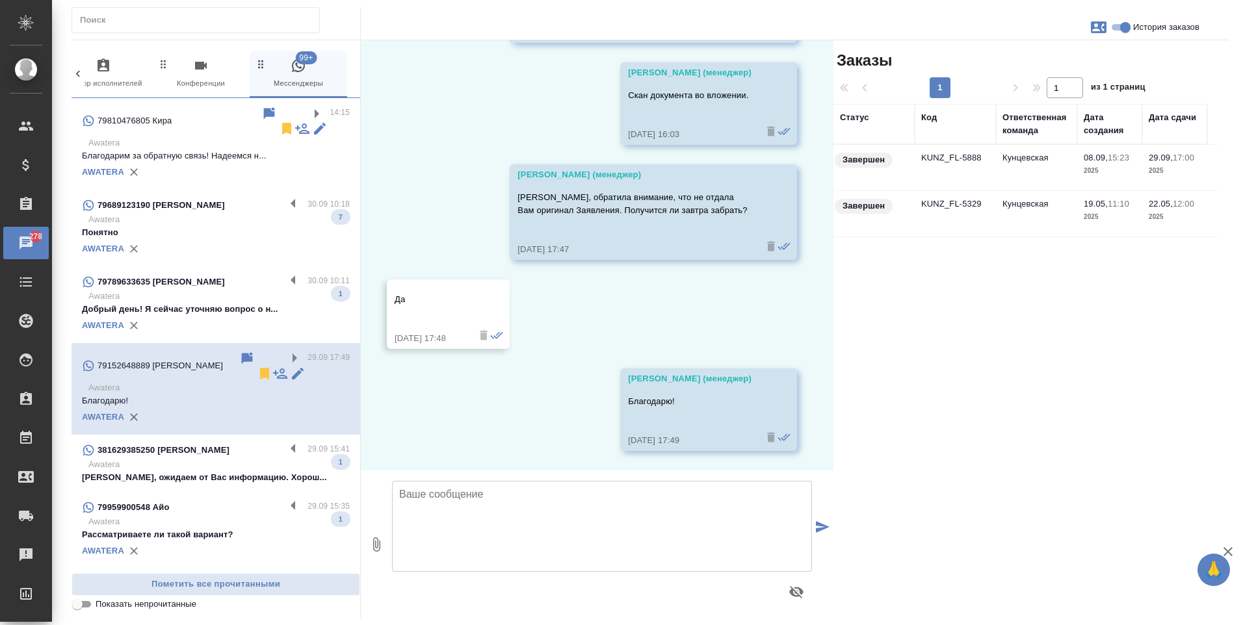
click at [260, 368] on icon at bounding box center [264, 374] width 9 height 12
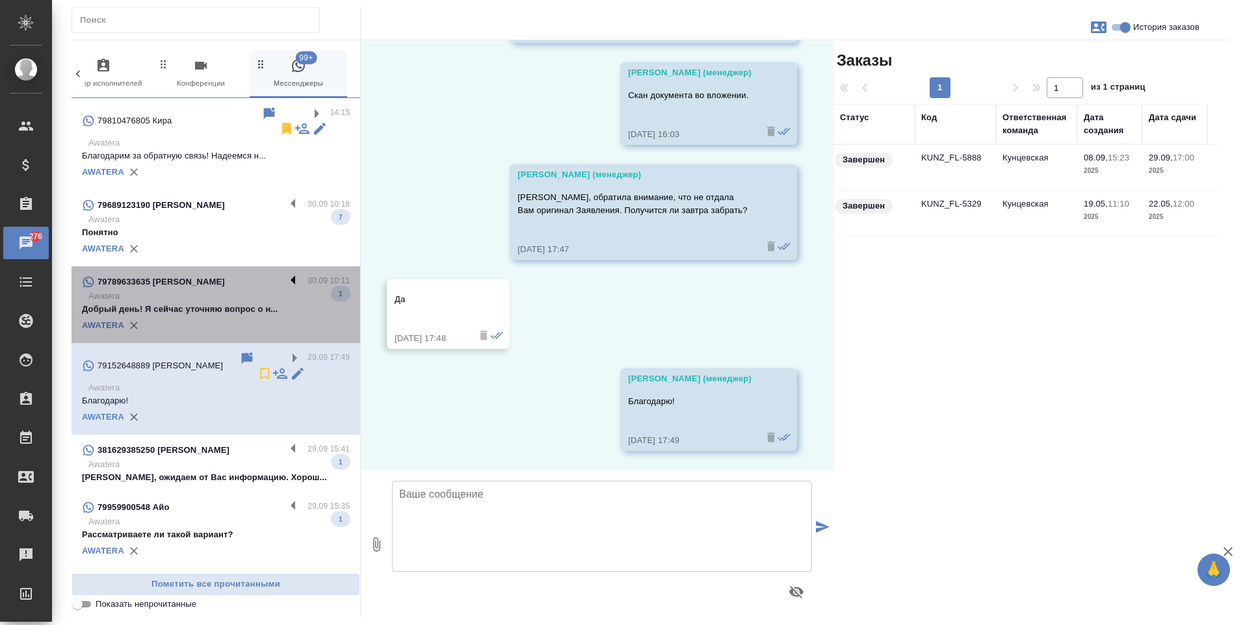
click at [291, 274] on label at bounding box center [296, 281] width 22 height 15
click at [0, 0] on input "checkbox" at bounding box center [0, 0] width 0 height 0
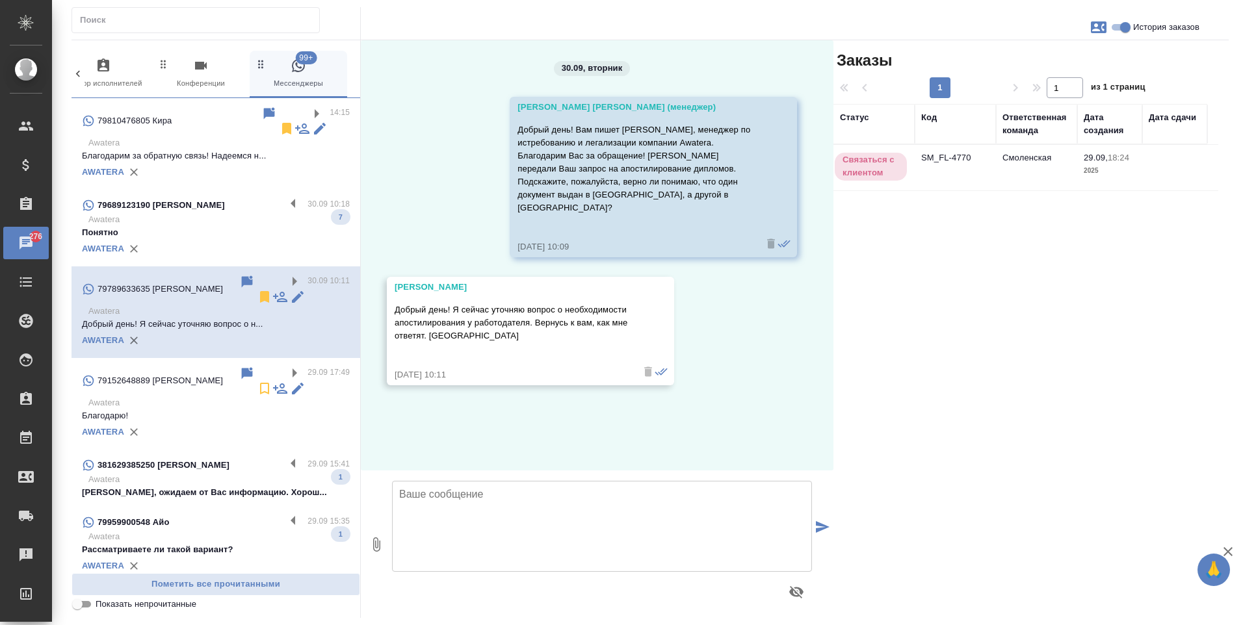
scroll to position [0, 0]
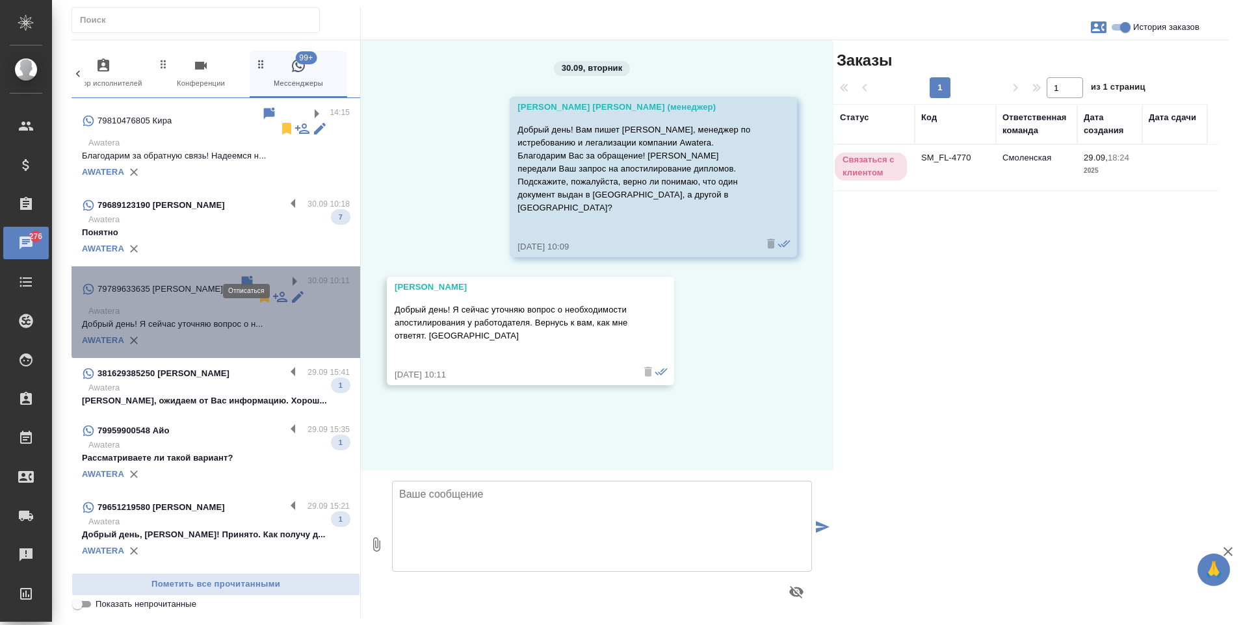
click at [260, 291] on icon at bounding box center [264, 297] width 9 height 12
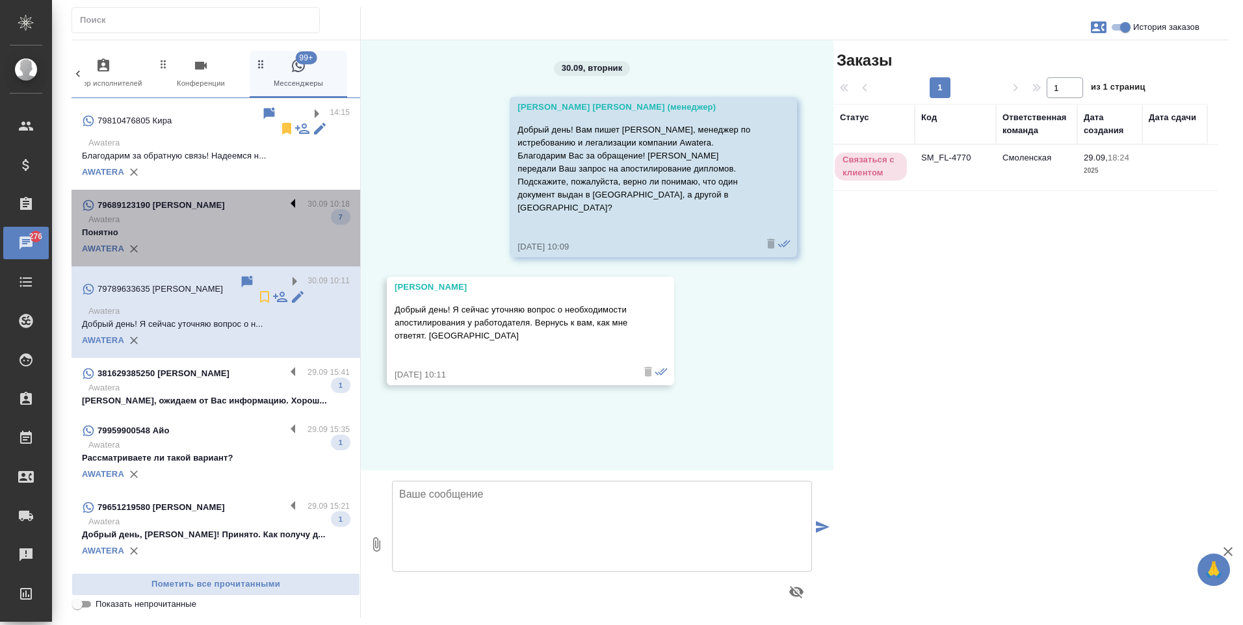
click at [285, 198] on label at bounding box center [296, 205] width 22 height 15
click at [0, 0] on input "checkbox" at bounding box center [0, 0] width 0 height 0
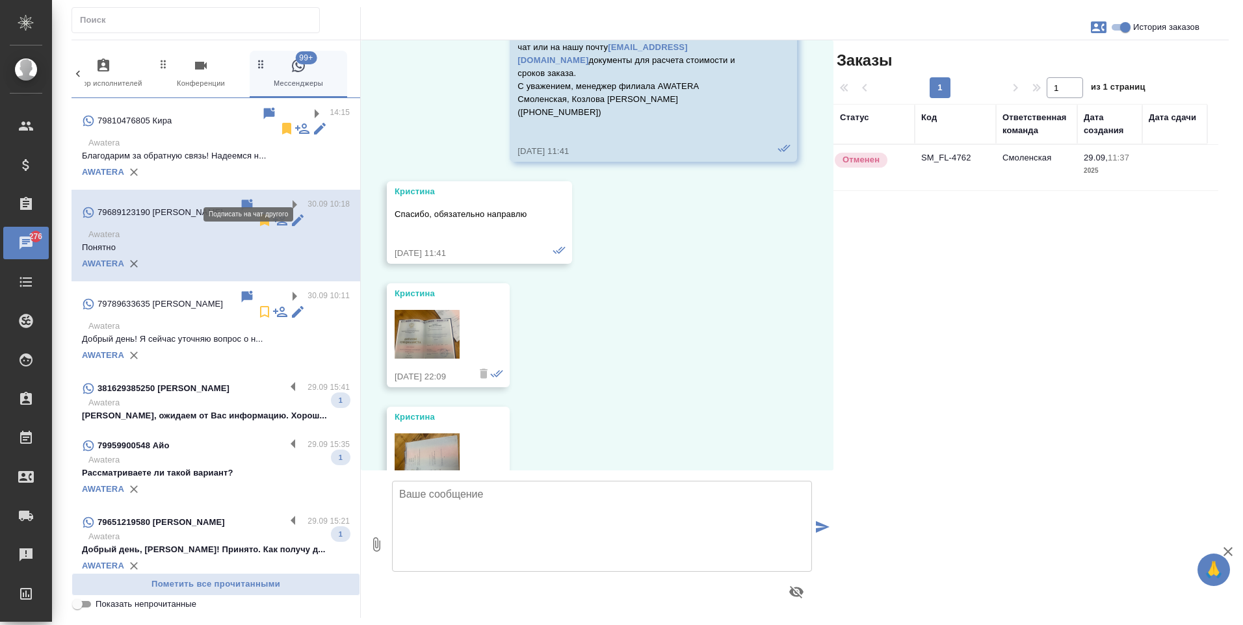
scroll to position [994, 0]
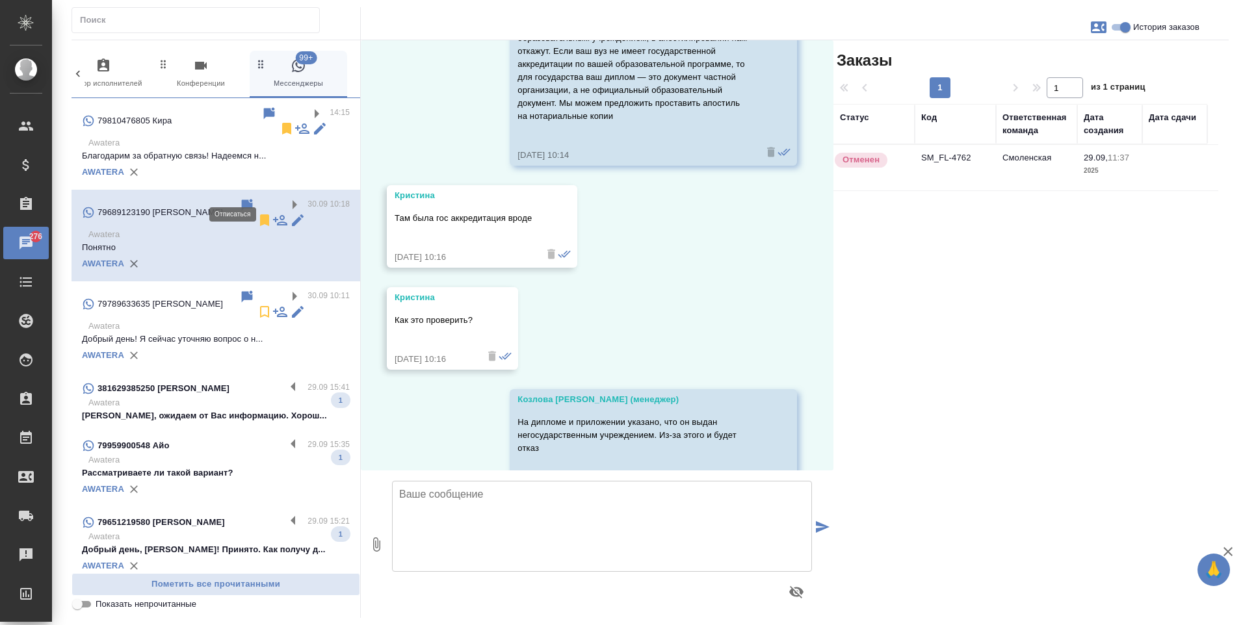
click at [257, 213] on icon at bounding box center [265, 221] width 16 height 16
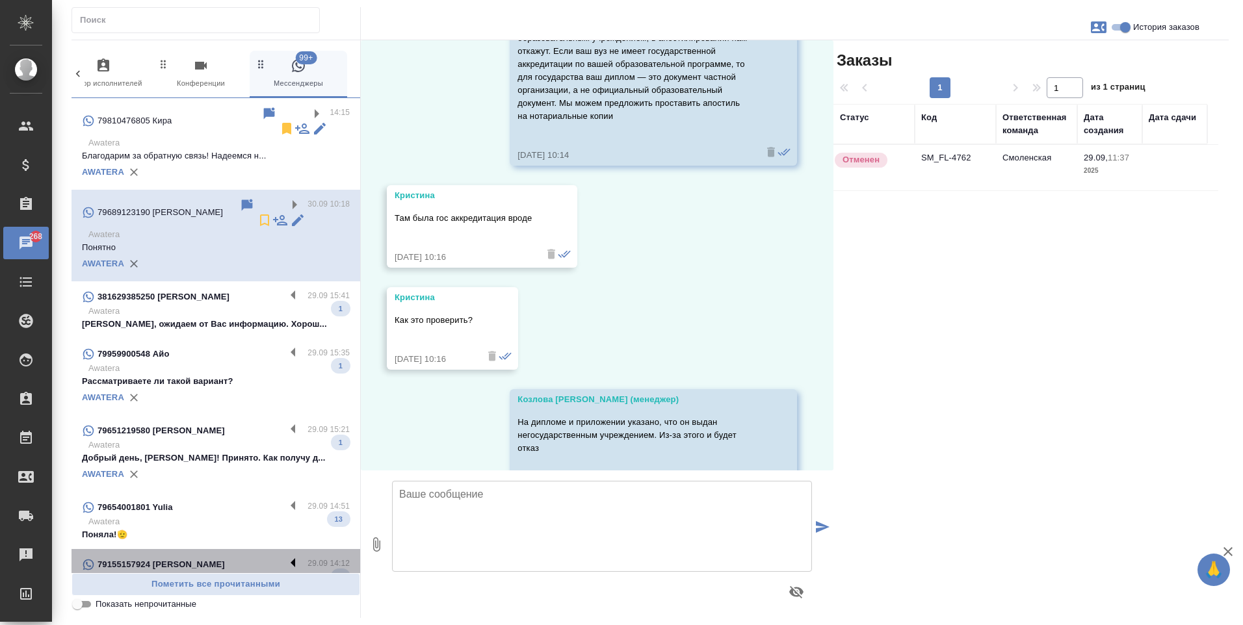
click at [285, 557] on label at bounding box center [296, 564] width 22 height 15
click at [0, 0] on input "checkbox" at bounding box center [0, 0] width 0 height 0
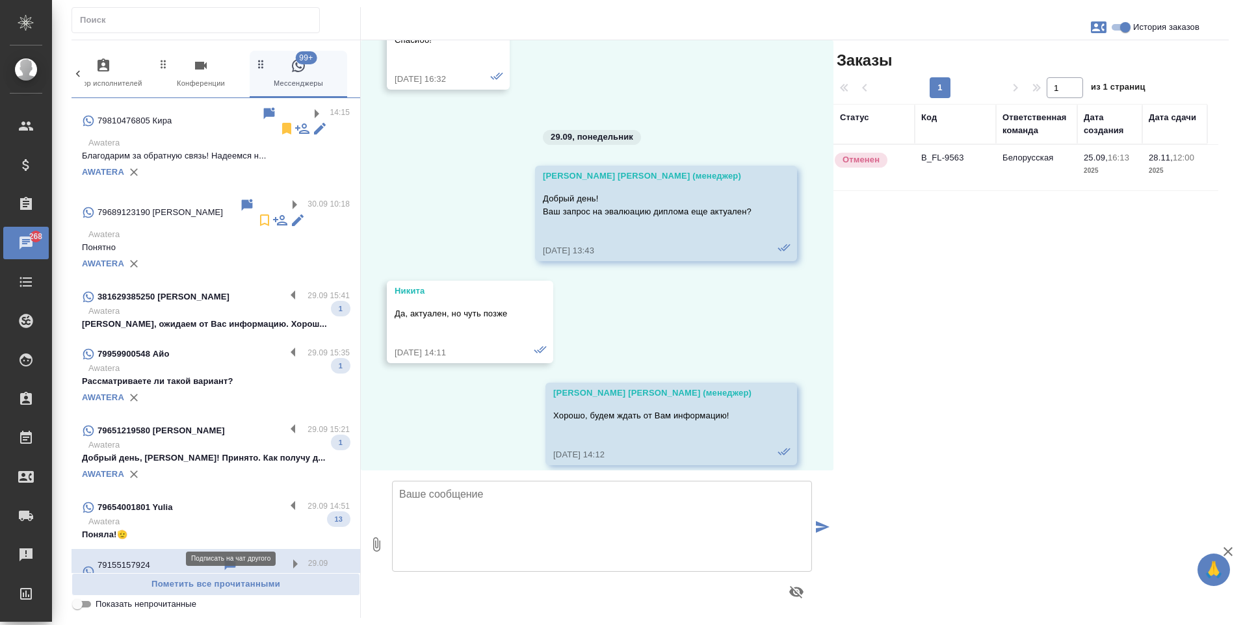
scroll to position [1071, 0]
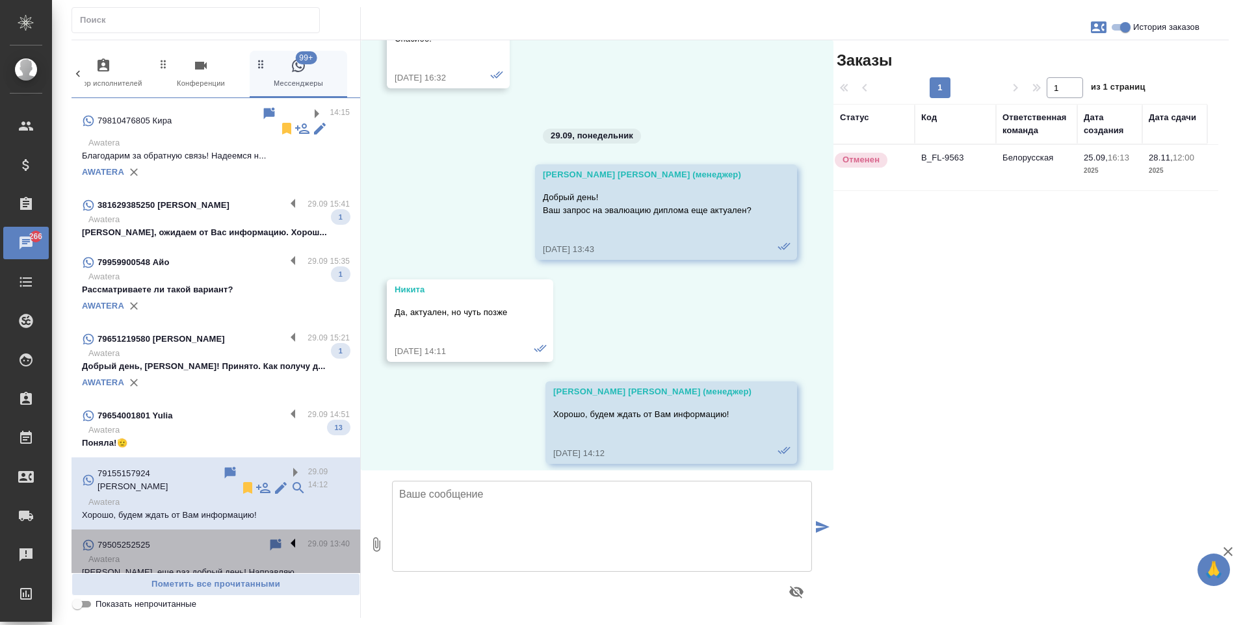
click at [285, 538] on label at bounding box center [296, 545] width 22 height 15
click at [0, 0] on input "checkbox" at bounding box center [0, 0] width 0 height 0
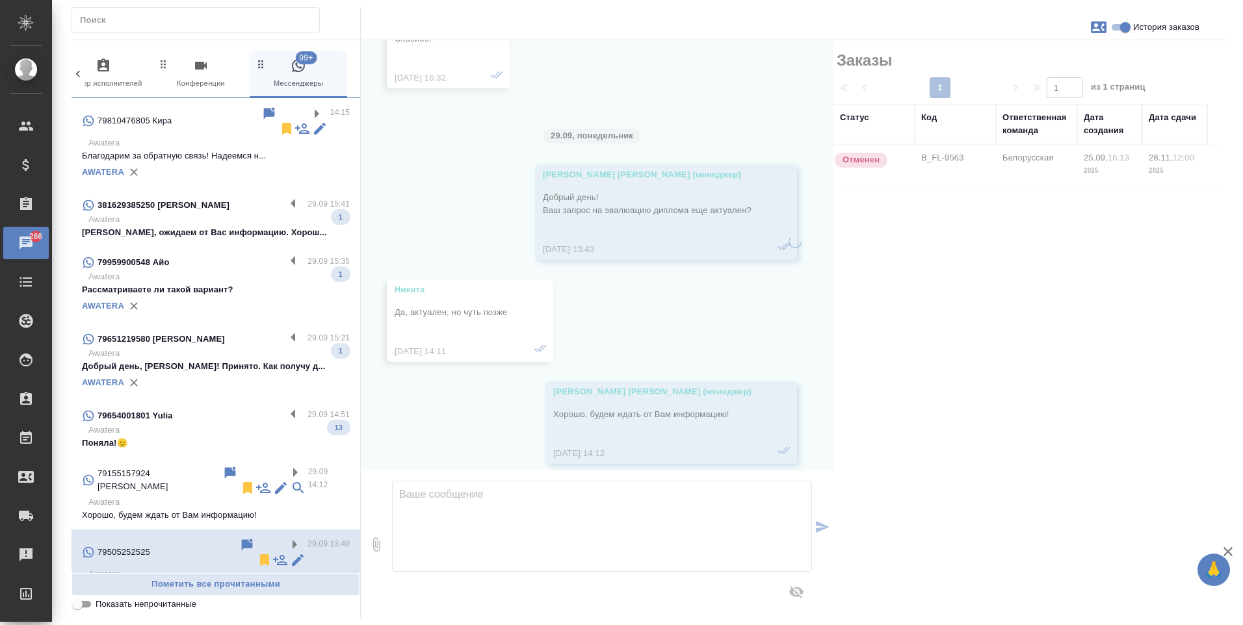
scroll to position [0, 0]
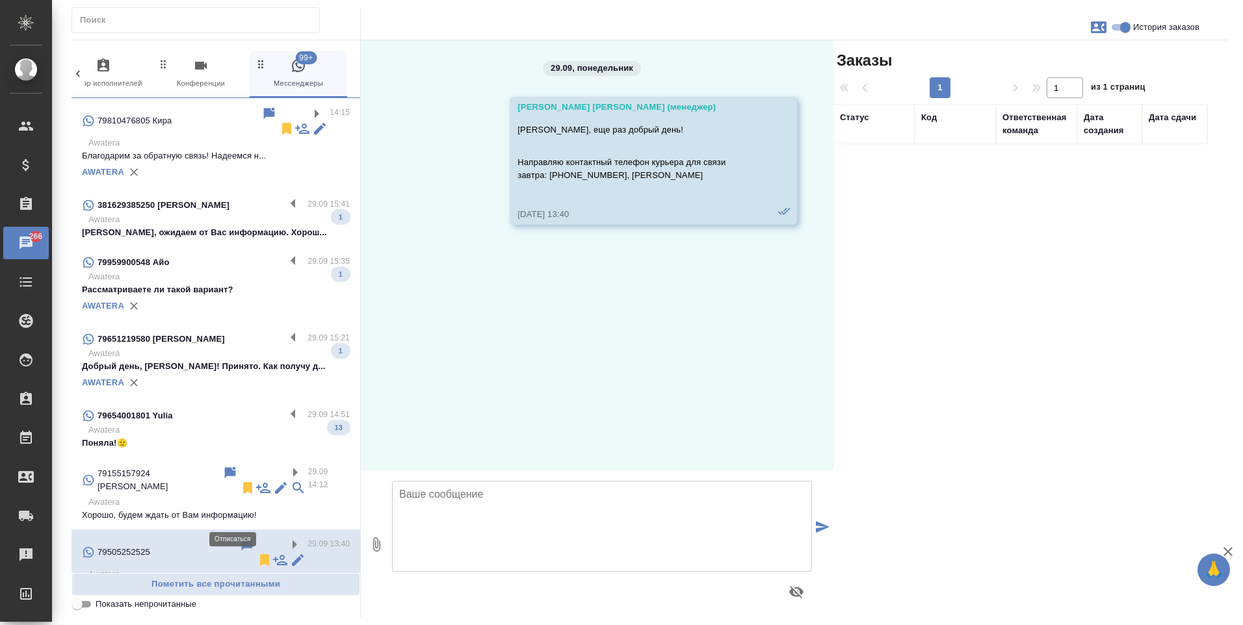
click at [260, 554] on icon at bounding box center [264, 560] width 9 height 12
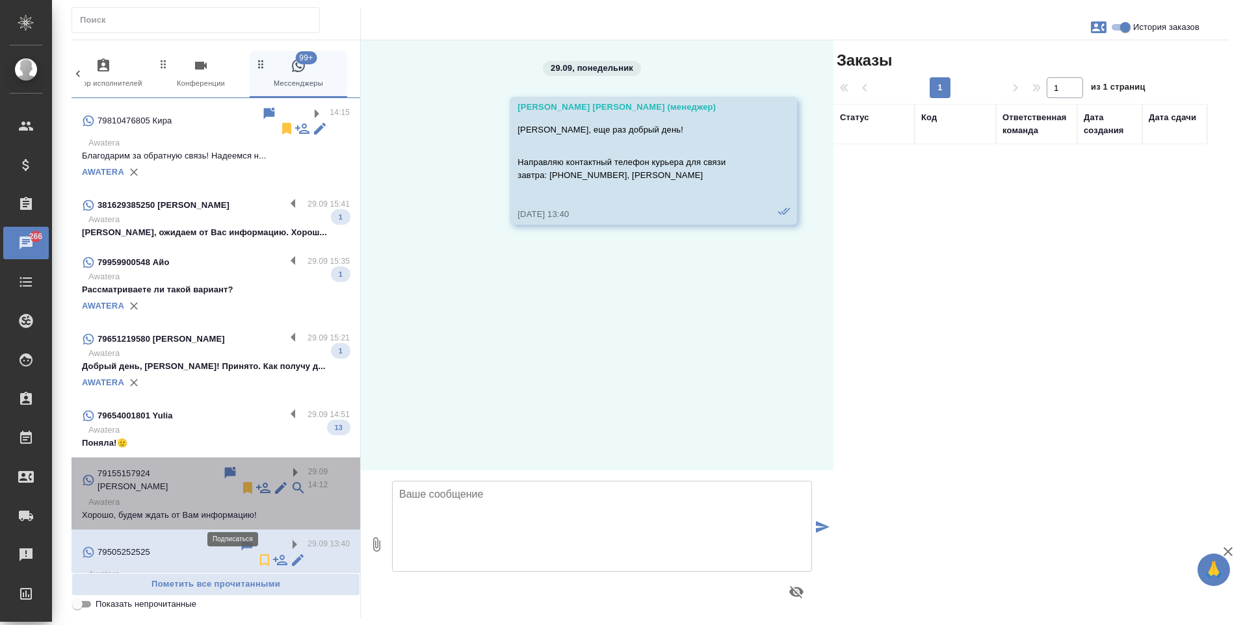
click at [218, 509] on p "Хорошо, будем ждать от Вам информацию!" at bounding box center [216, 515] width 268 height 13
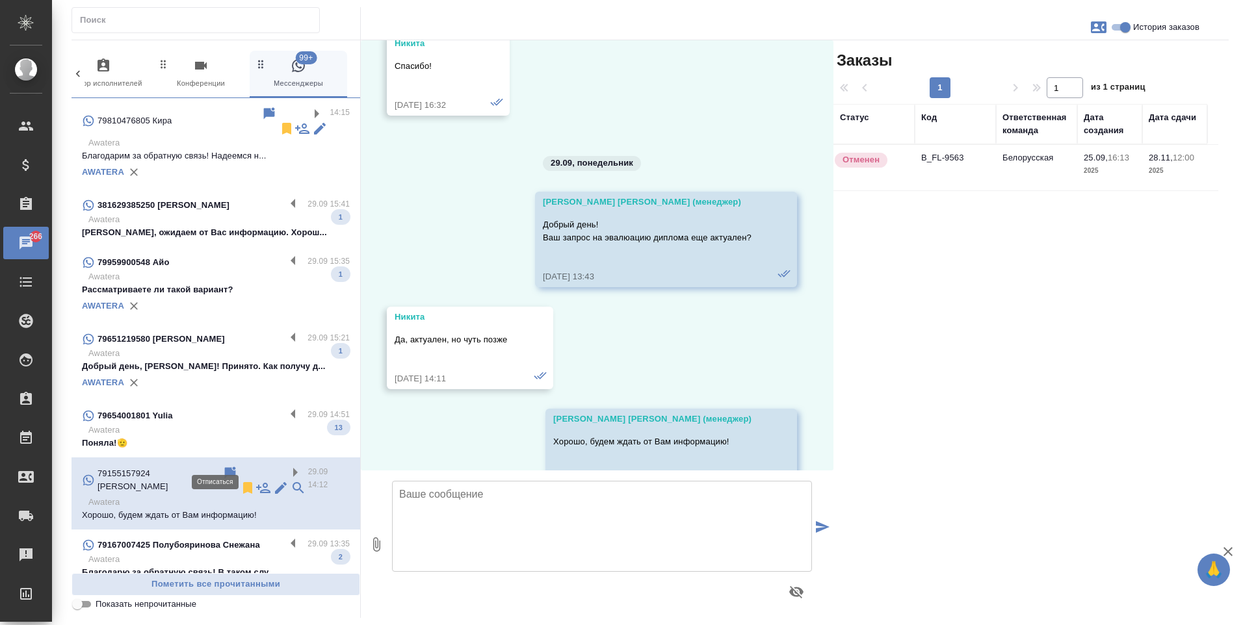
scroll to position [1071, 0]
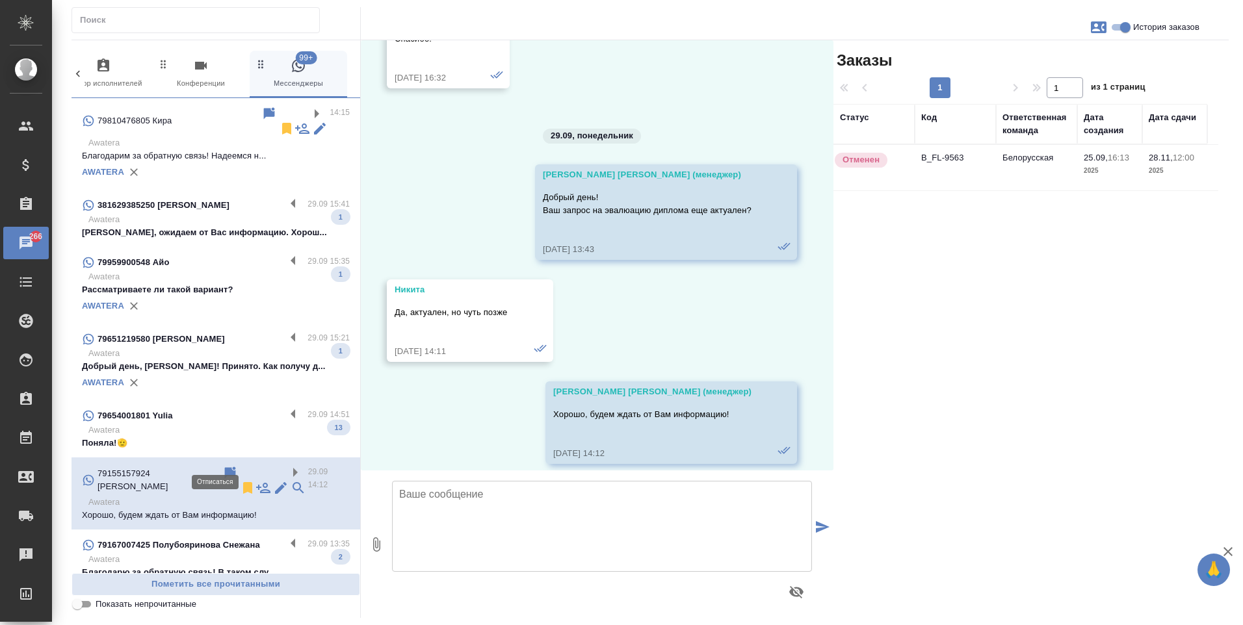
click at [243, 482] on icon at bounding box center [247, 488] width 9 height 12
click at [285, 408] on label at bounding box center [296, 415] width 22 height 15
click at [0, 0] on input "checkbox" at bounding box center [0, 0] width 0 height 0
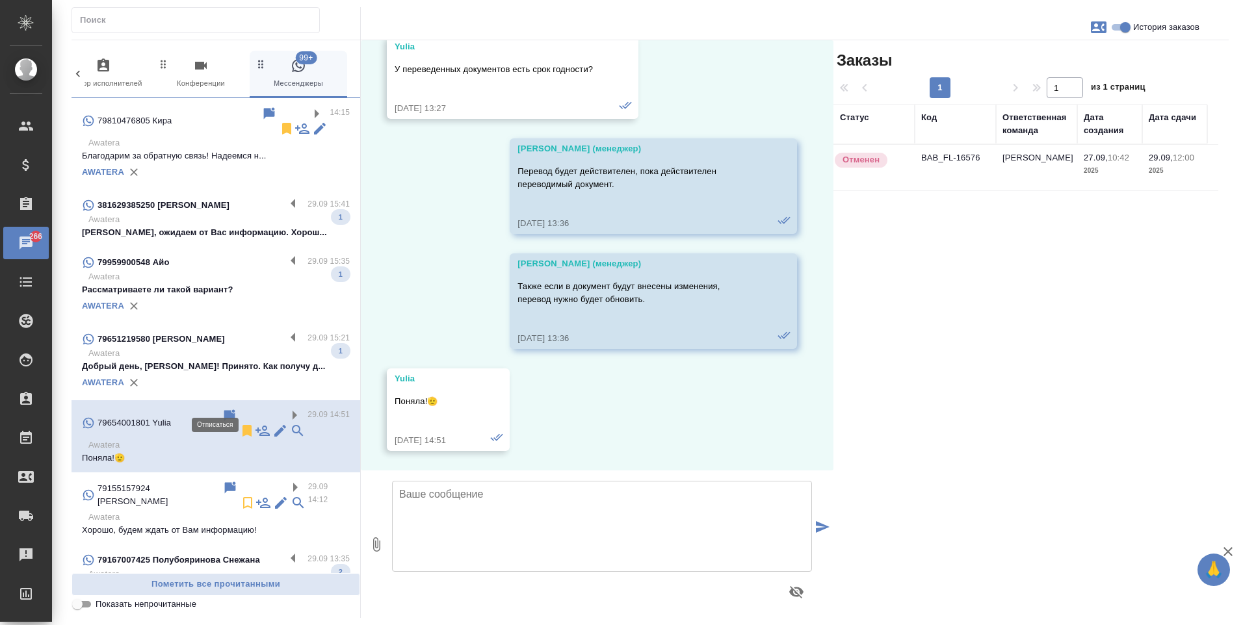
scroll to position [4679, 0]
click at [242, 425] on icon at bounding box center [246, 431] width 9 height 12
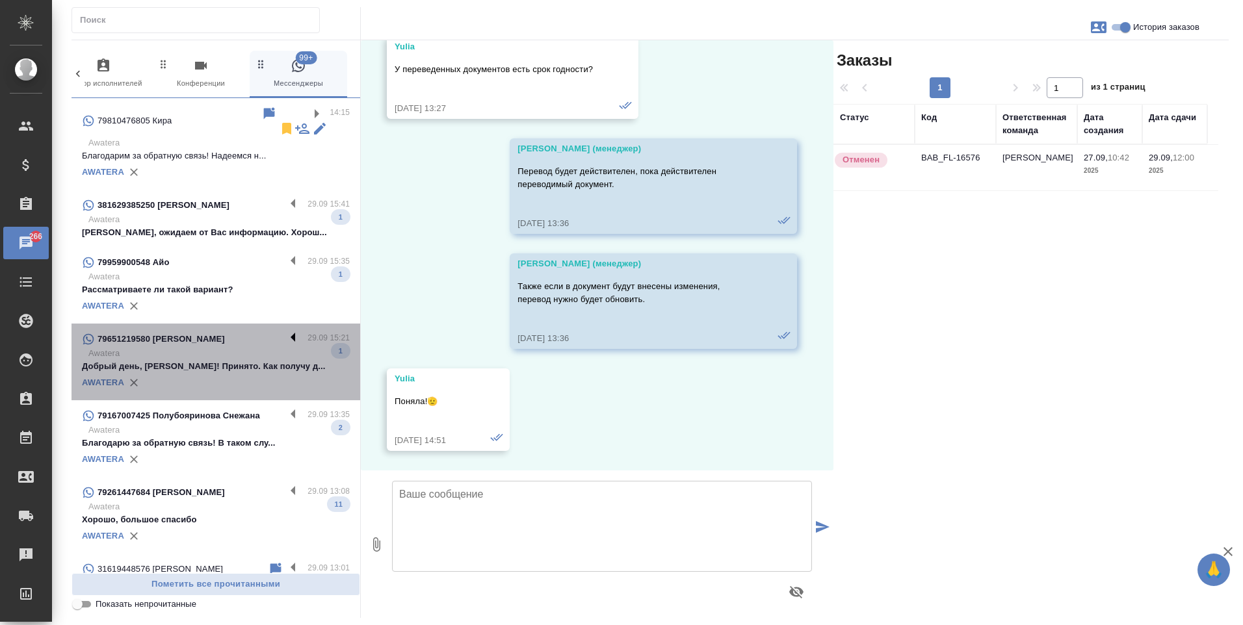
click at [285, 331] on label at bounding box center [296, 338] width 22 height 15
click at [0, 0] on input "checkbox" at bounding box center [0, 0] width 0 height 0
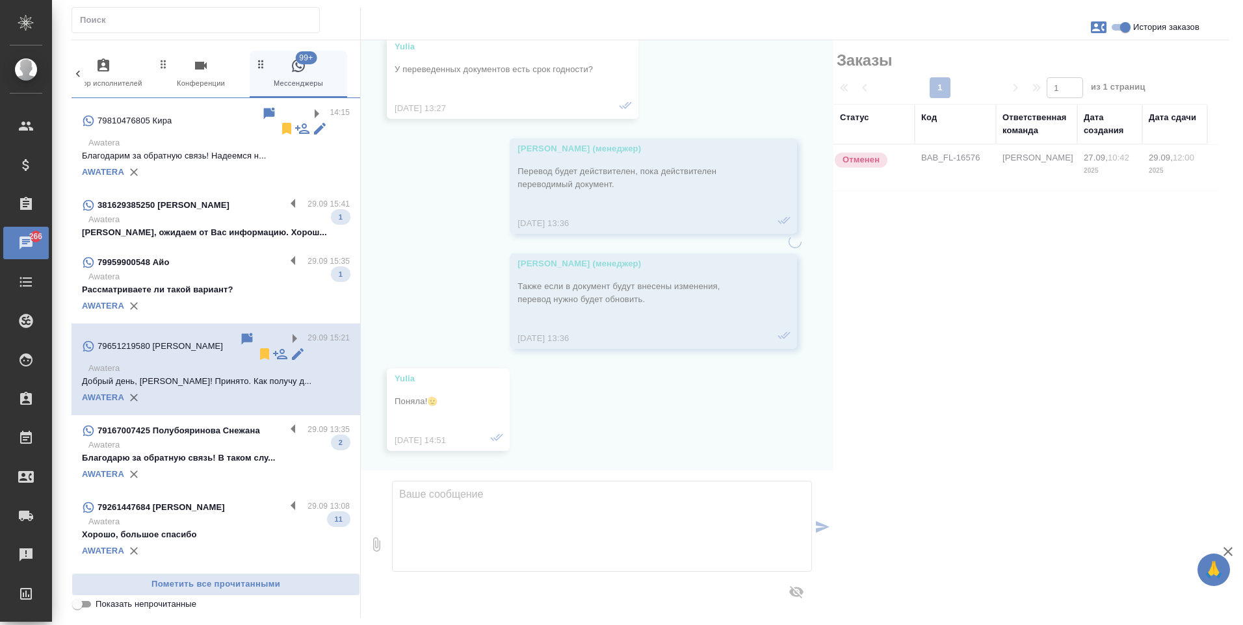
scroll to position [0, 0]
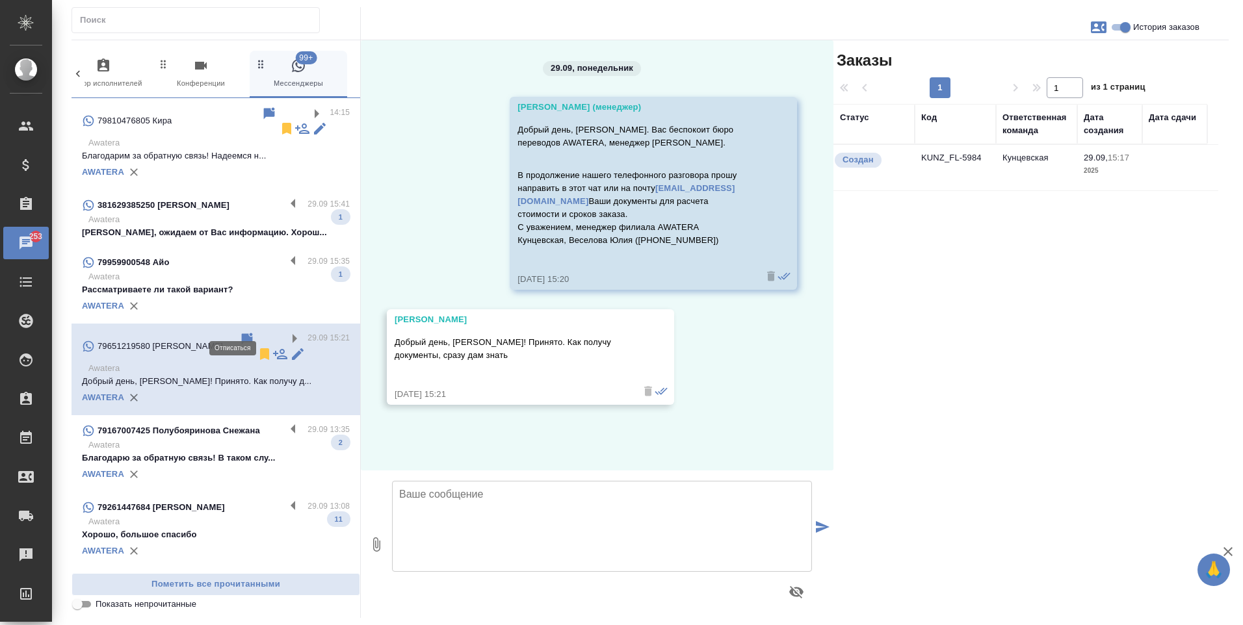
click at [260, 348] on icon at bounding box center [264, 354] width 9 height 12
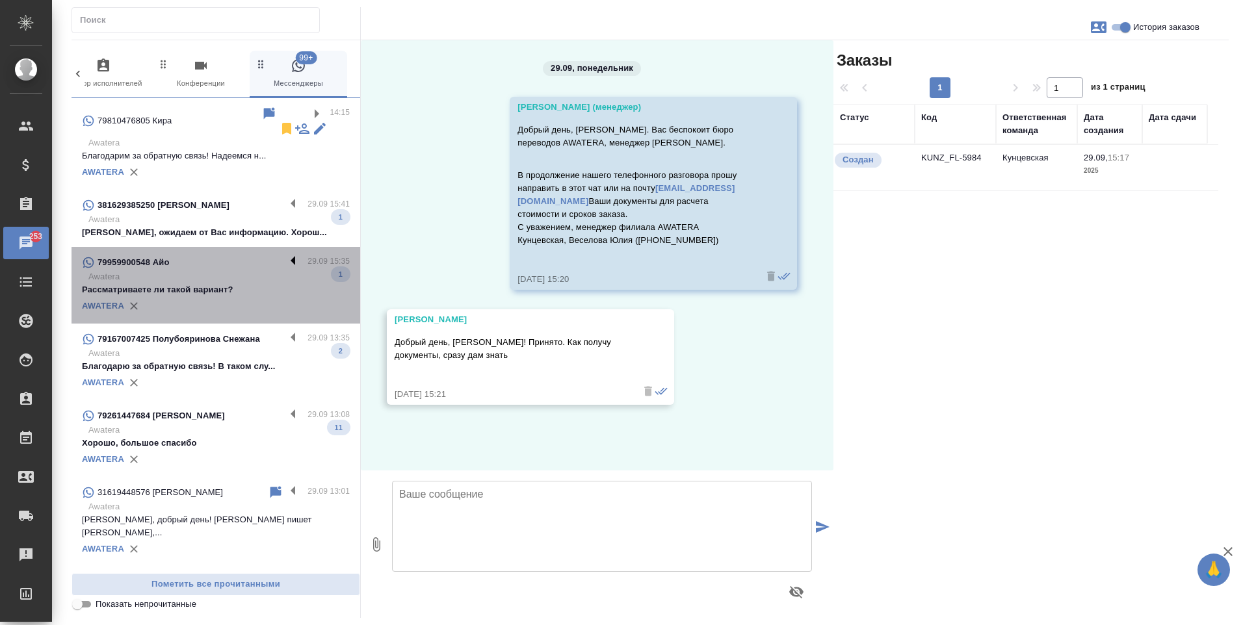
click at [285, 255] on label at bounding box center [296, 262] width 22 height 15
click at [0, 0] on input "checkbox" at bounding box center [0, 0] width 0 height 0
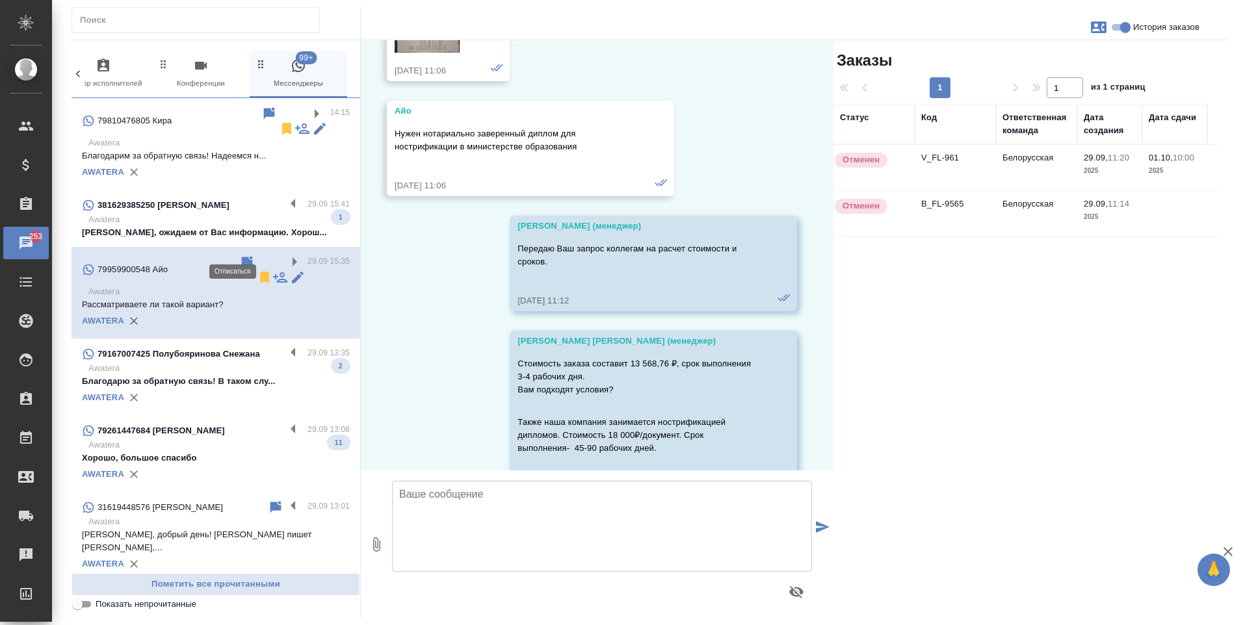
scroll to position [1368, 0]
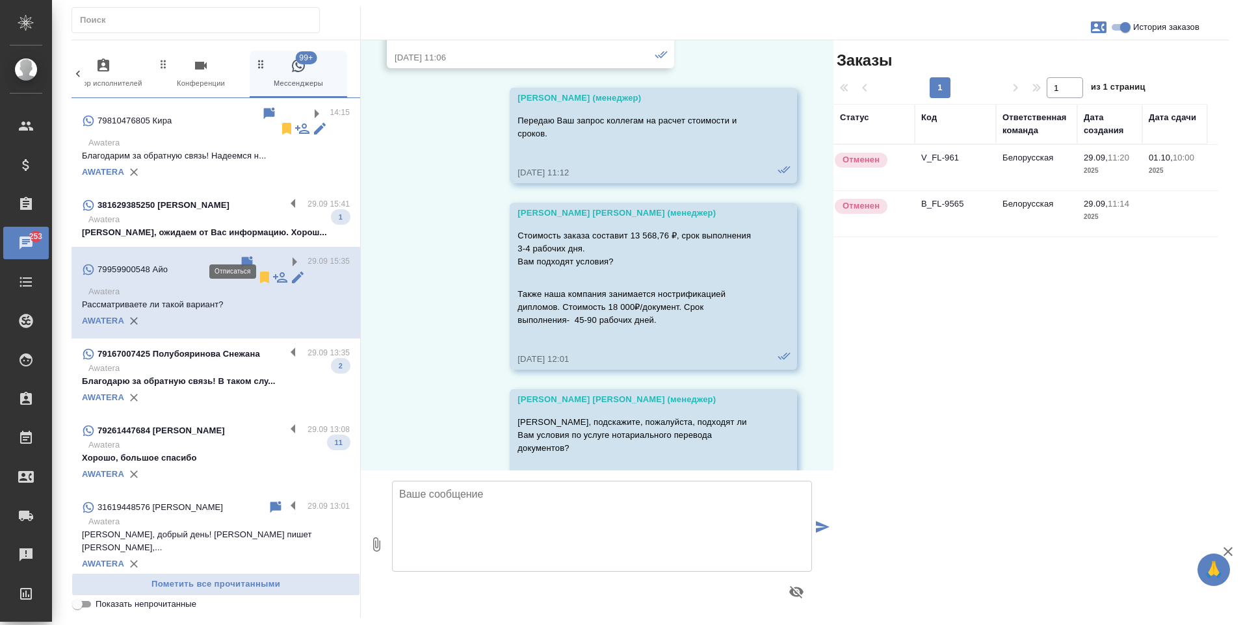
click at [260, 272] on icon at bounding box center [264, 278] width 9 height 12
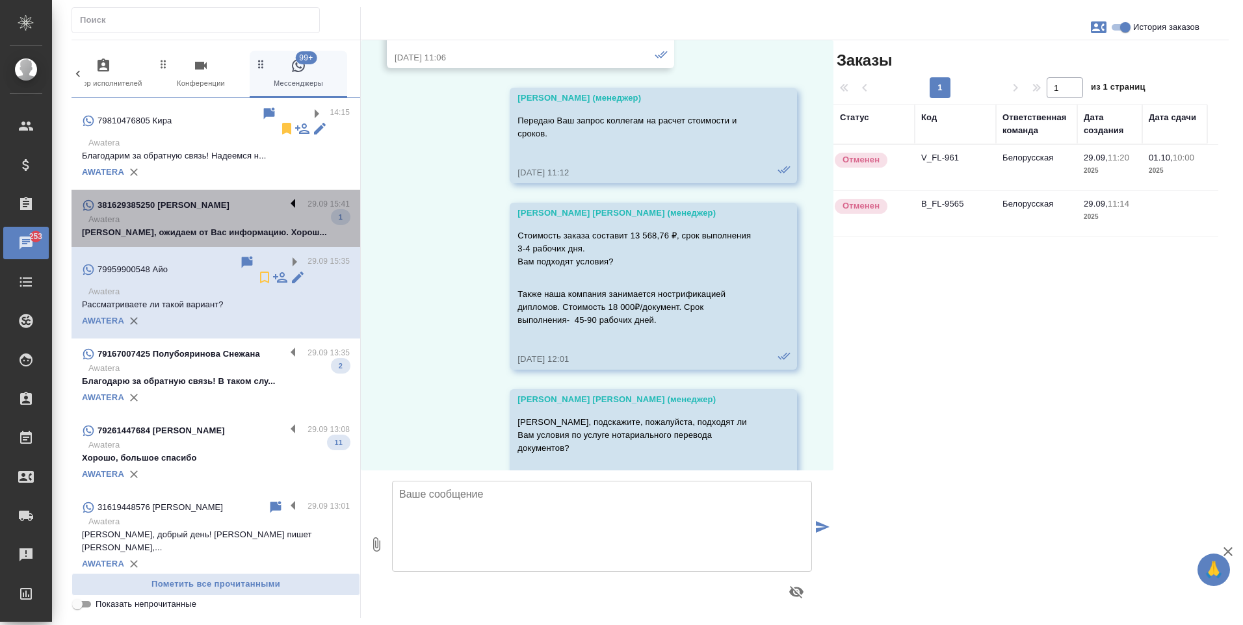
click at [285, 198] on label at bounding box center [296, 205] width 22 height 15
click at [0, 0] on input "checkbox" at bounding box center [0, 0] width 0 height 0
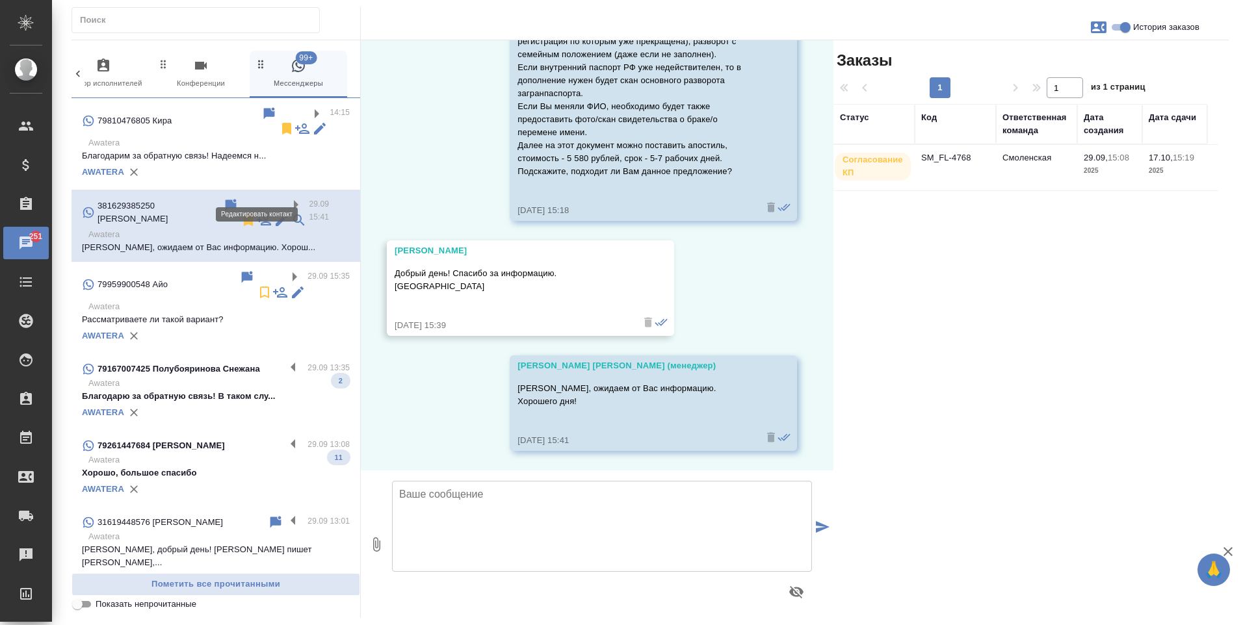
scroll to position [1297, 0]
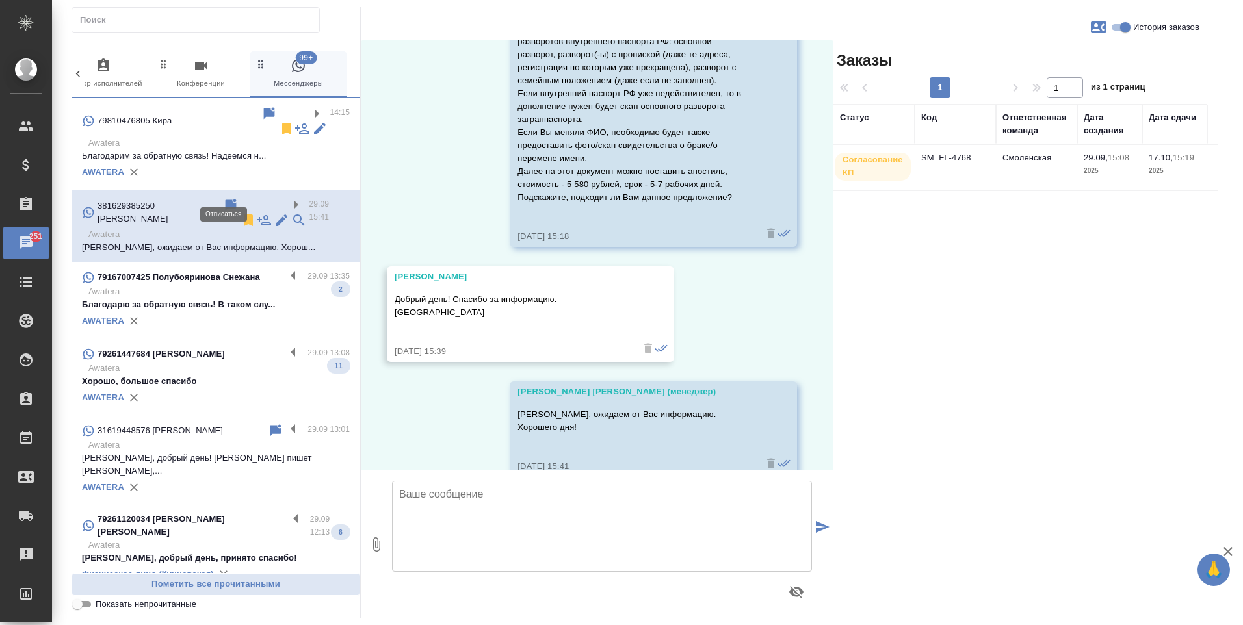
click at [244, 214] on icon at bounding box center [248, 220] width 9 height 12
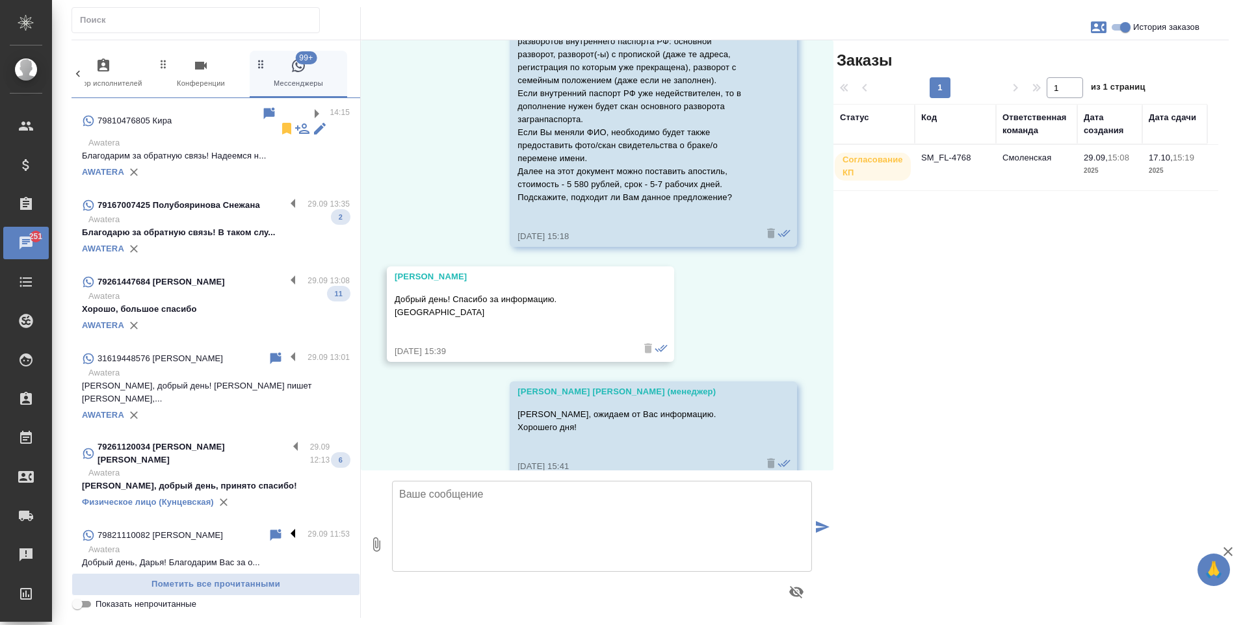
click at [286, 528] on label at bounding box center [296, 535] width 22 height 15
click at [0, 0] on input "checkbox" at bounding box center [0, 0] width 0 height 0
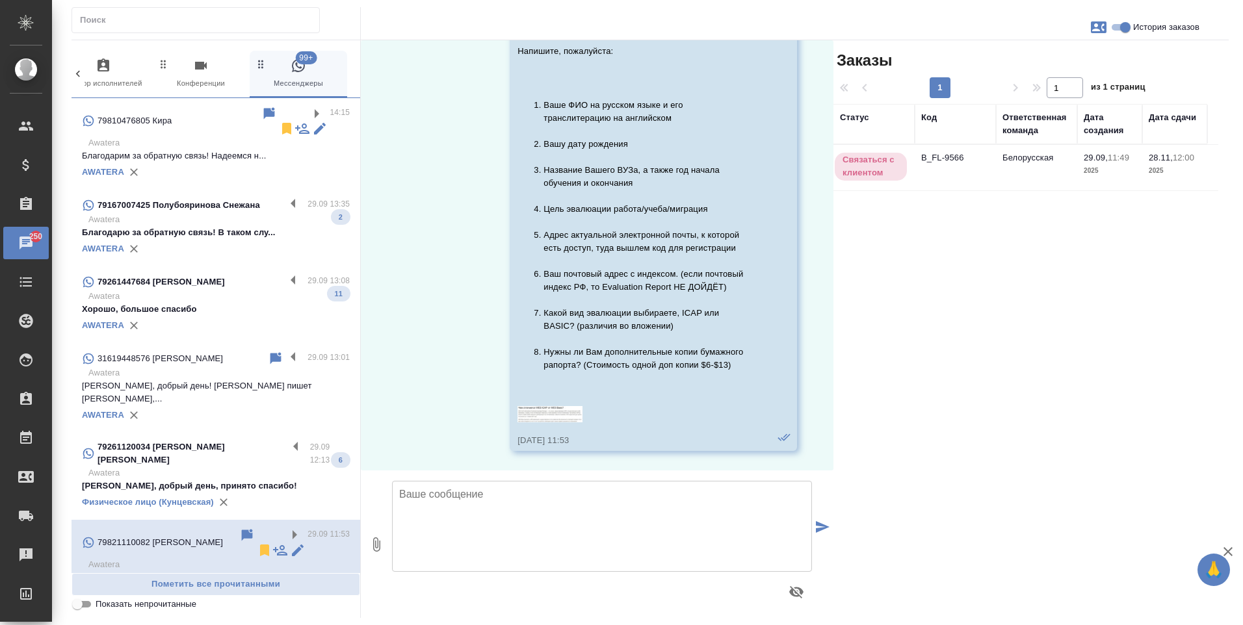
scroll to position [467, 0]
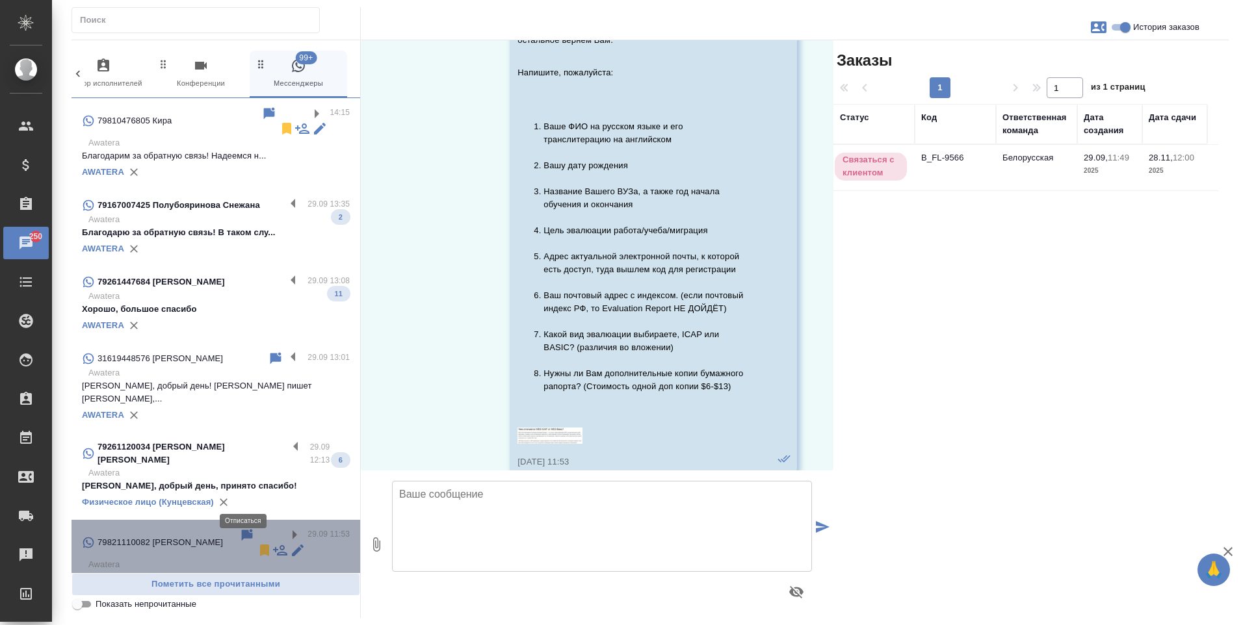
click at [257, 543] on icon at bounding box center [265, 551] width 16 height 16
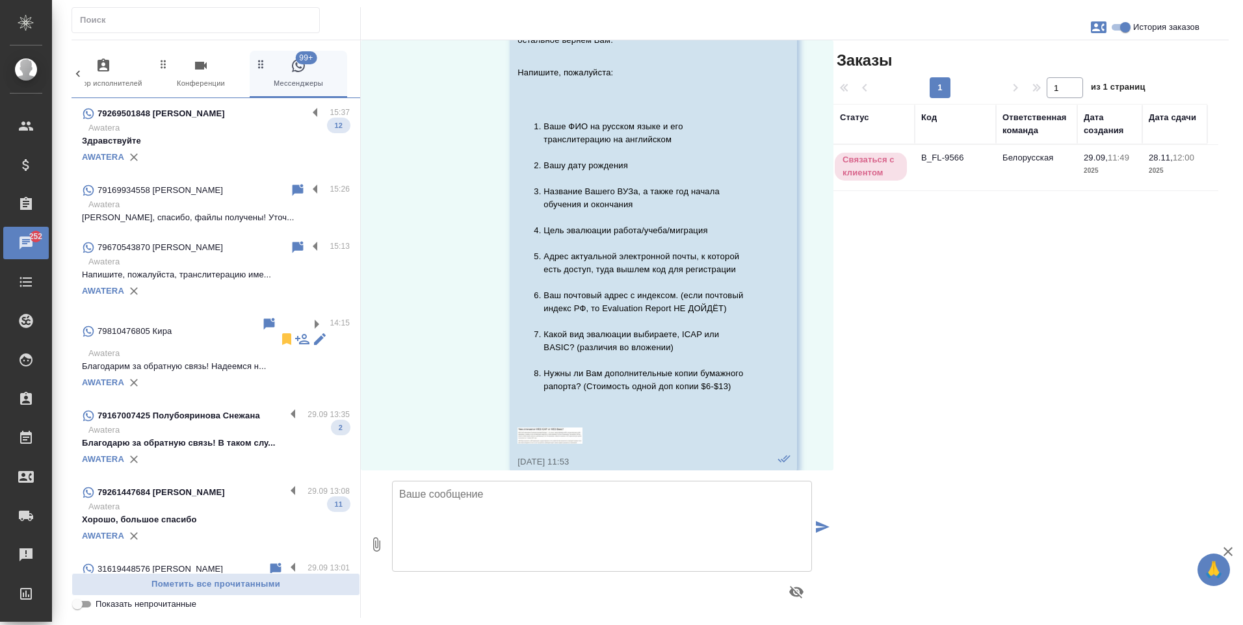
click at [259, 133] on p "Awatera" at bounding box center [218, 128] width 261 height 13
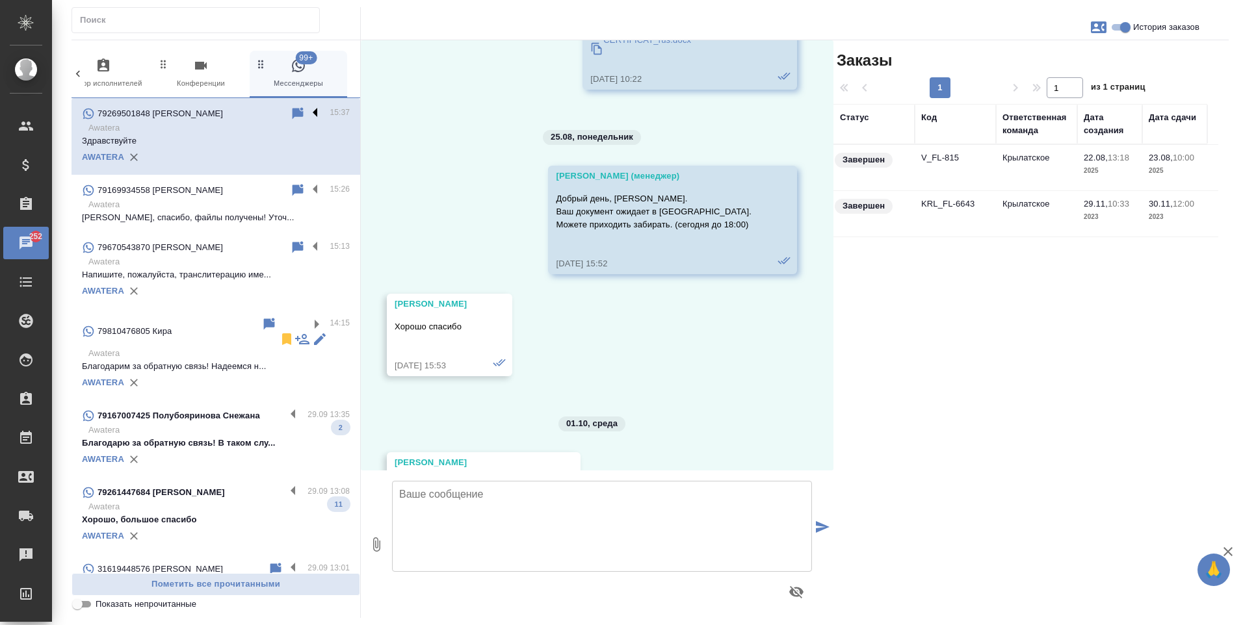
scroll to position [5600, 0]
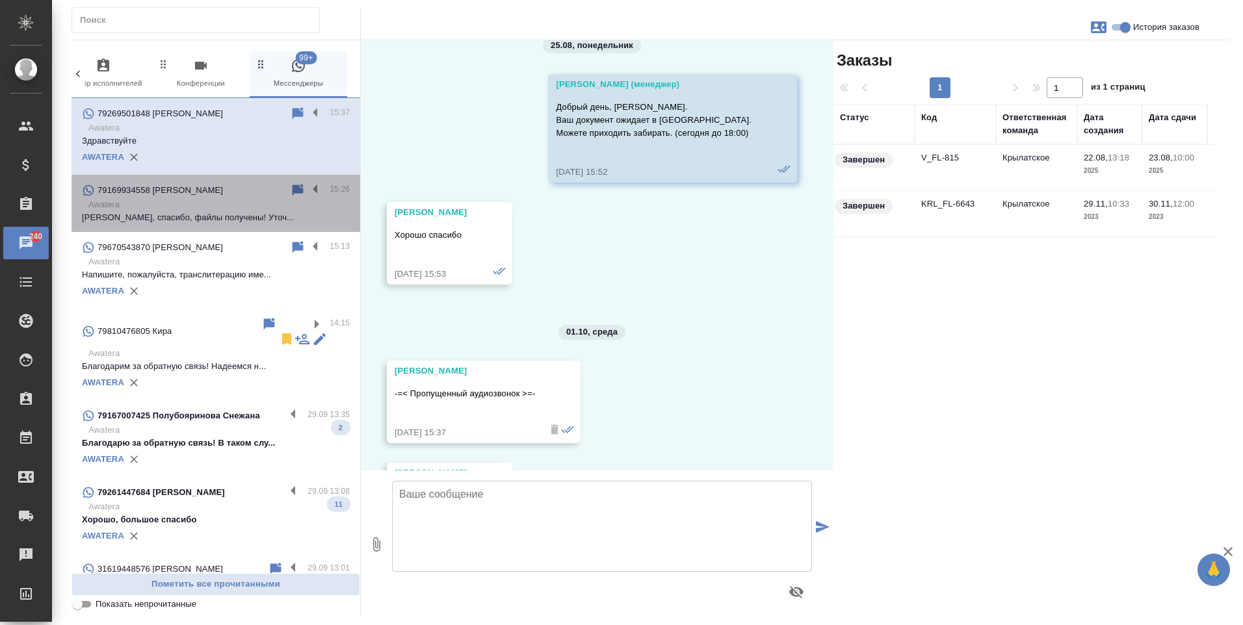
click at [227, 213] on p "Владимир, спасибо, файлы получены! Уточ..." at bounding box center [216, 217] width 268 height 13
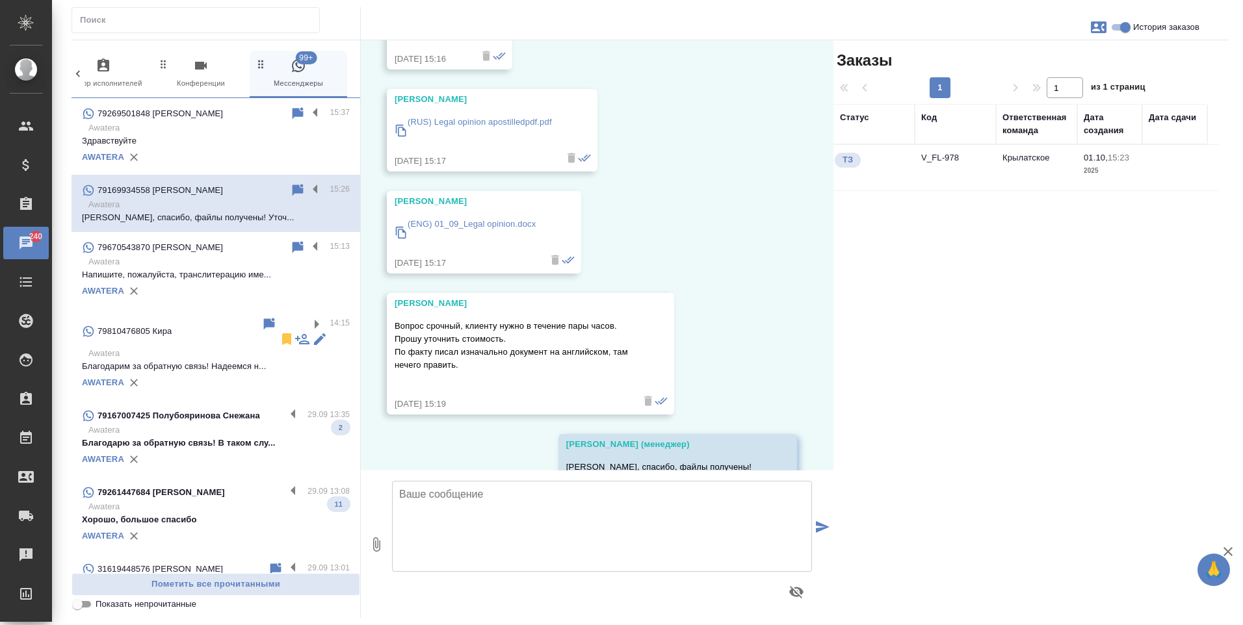
scroll to position [612, 0]
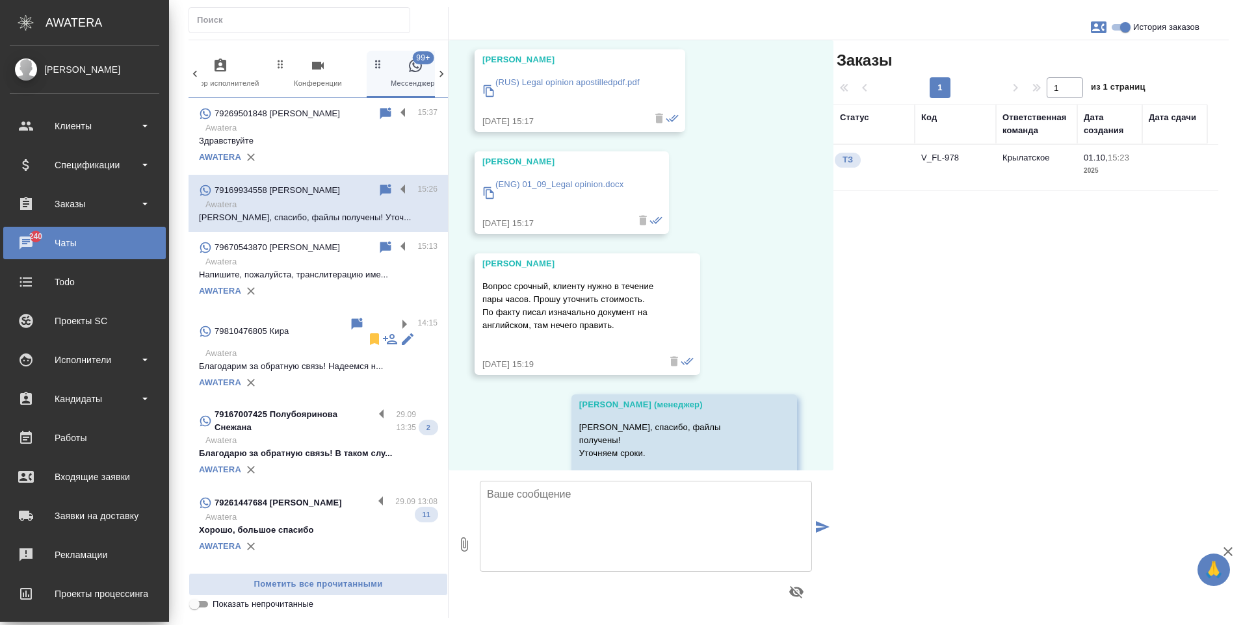
scroll to position [651, 0]
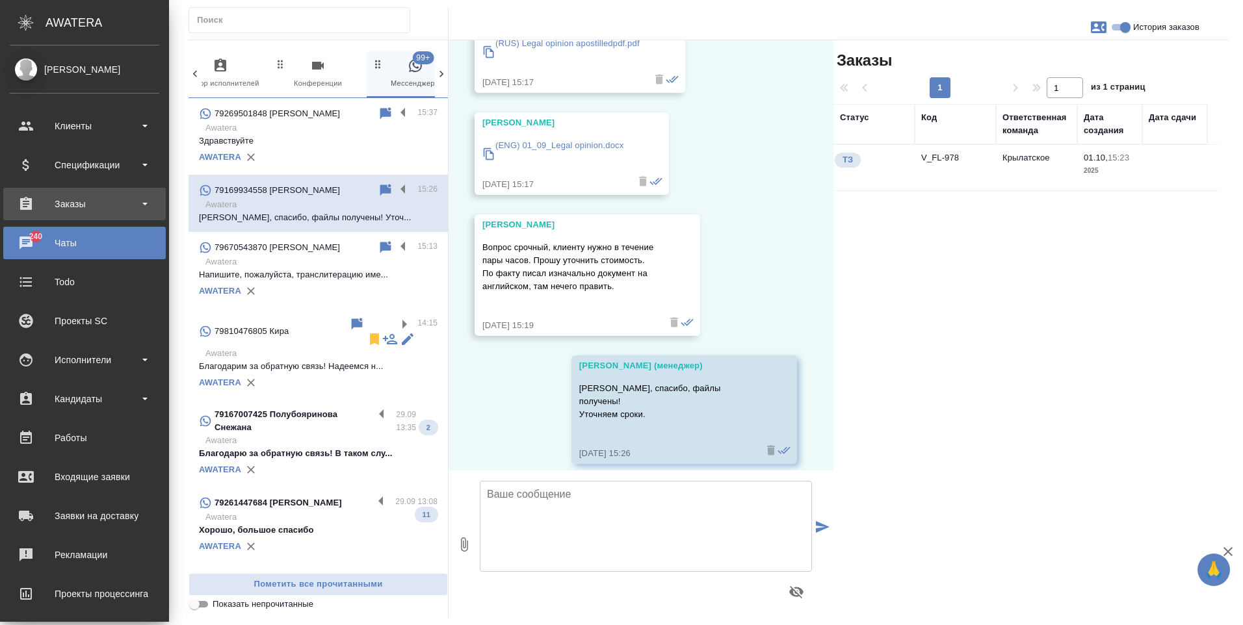
click at [60, 199] on div "Заказы" at bounding box center [84, 203] width 149 height 19
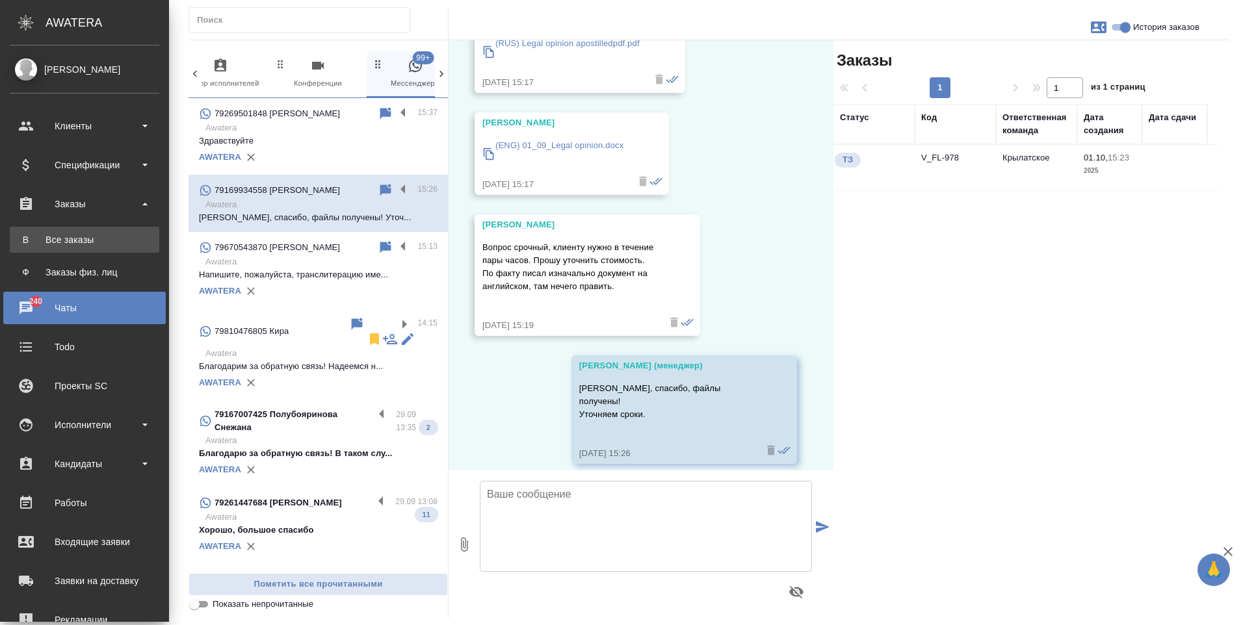
click at [86, 241] on div "Все заказы" at bounding box center [84, 239] width 136 height 13
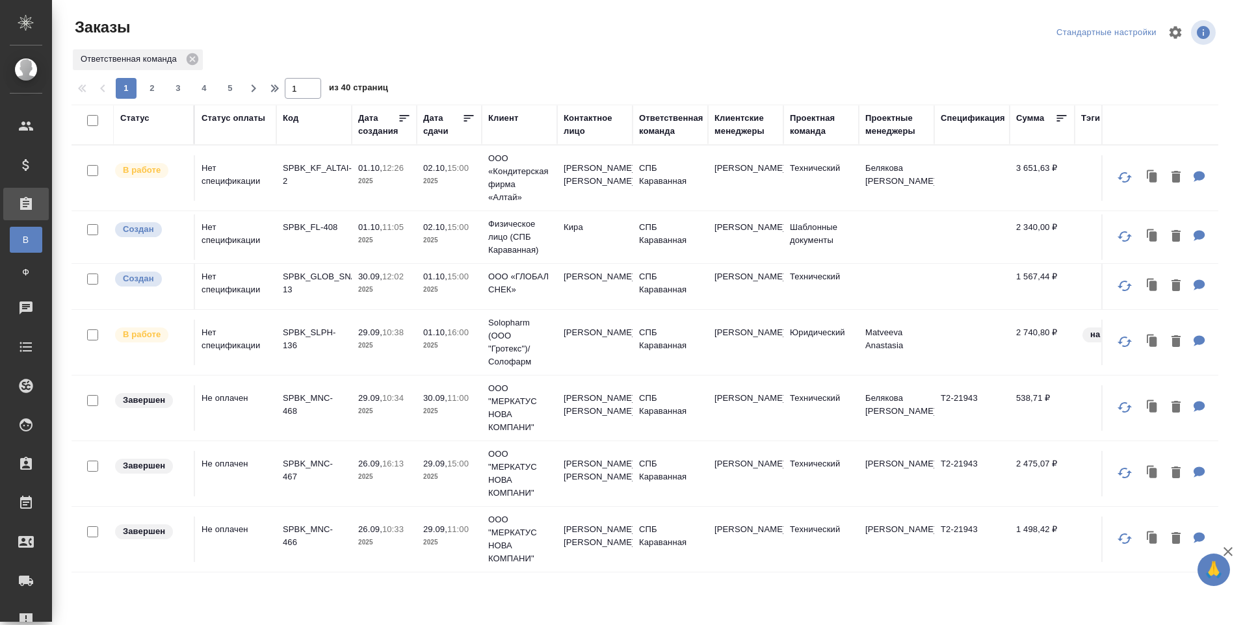
click at [19, 266] on div "Заказы физ. лиц" at bounding box center [9, 272] width 19 height 13
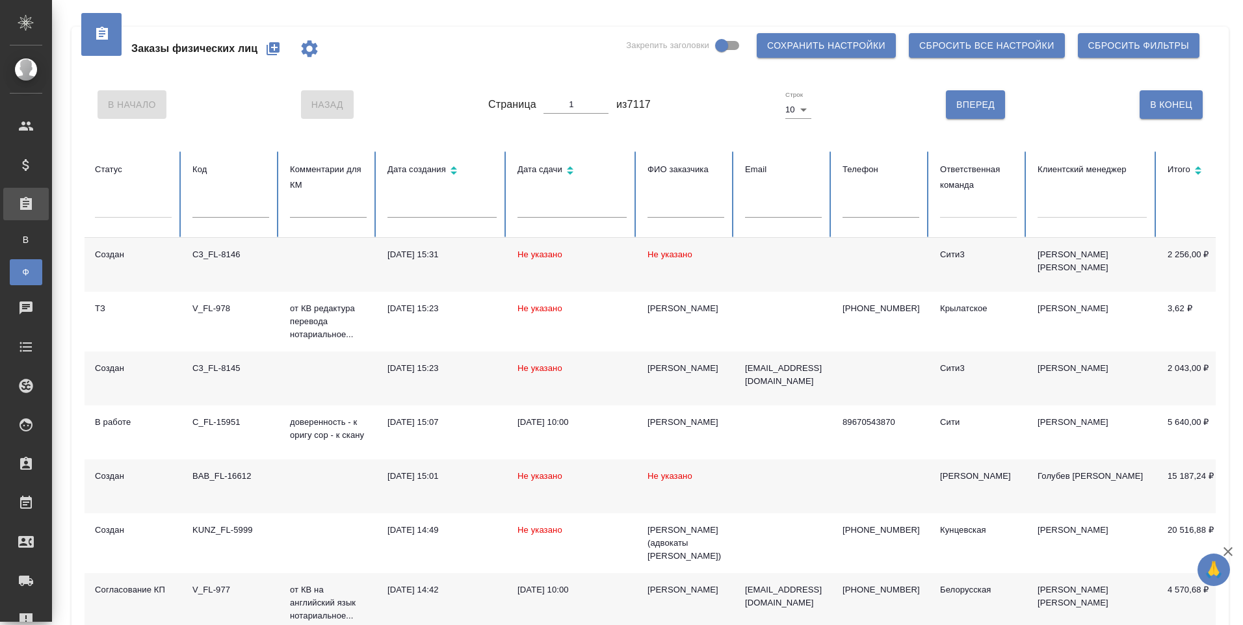
click at [273, 46] on icon "button" at bounding box center [272, 48] width 13 height 13
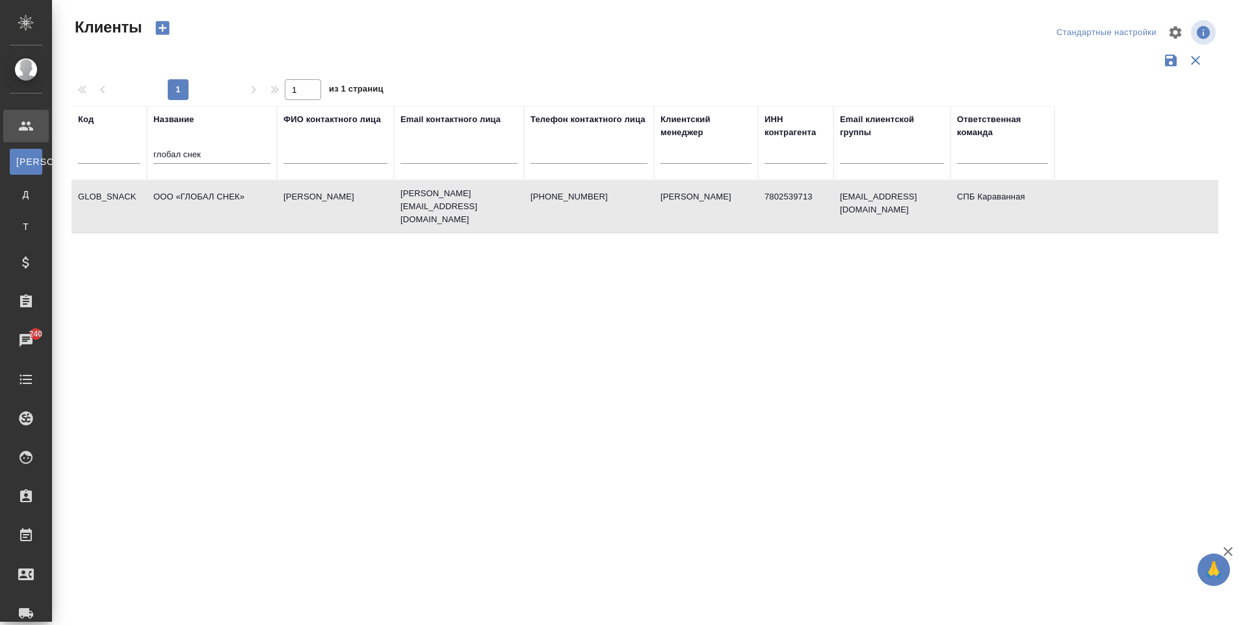
select select "RU"
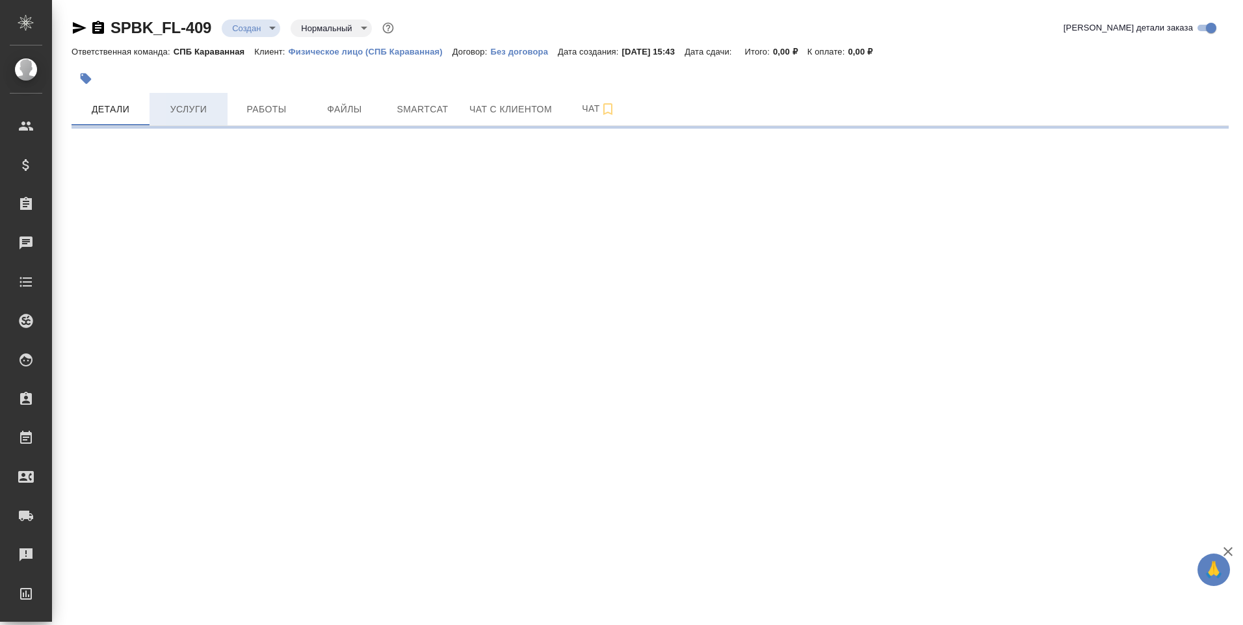
select select "RU"
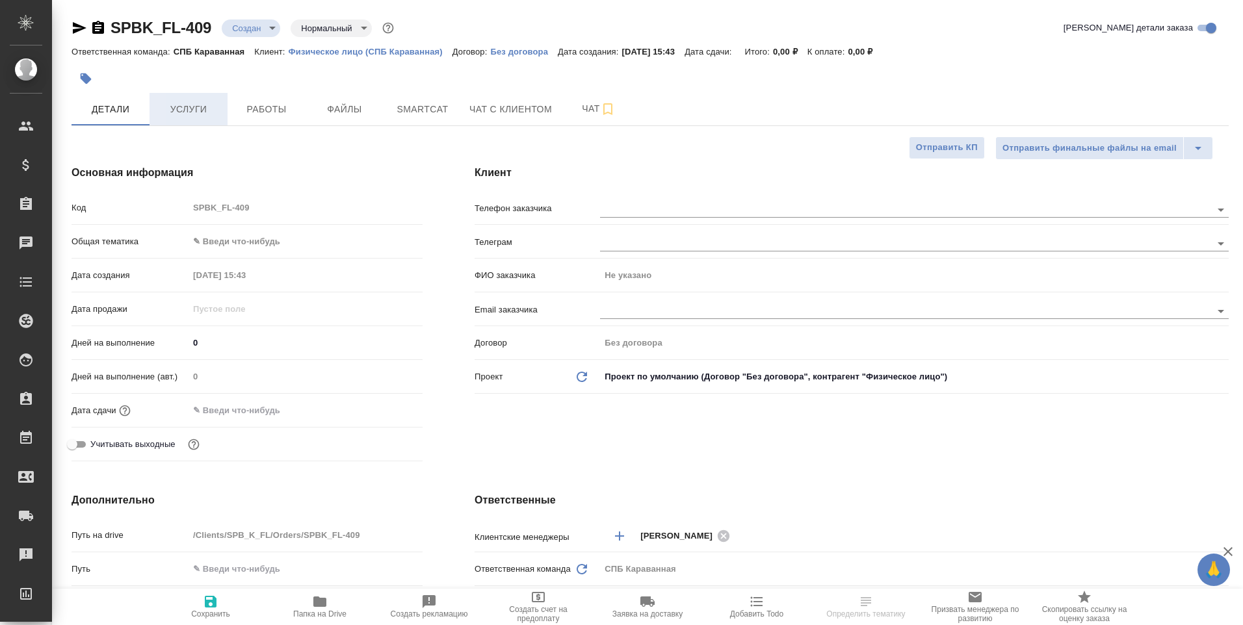
click at [185, 105] on span "Услуги" at bounding box center [188, 109] width 62 height 16
type textarea "x"
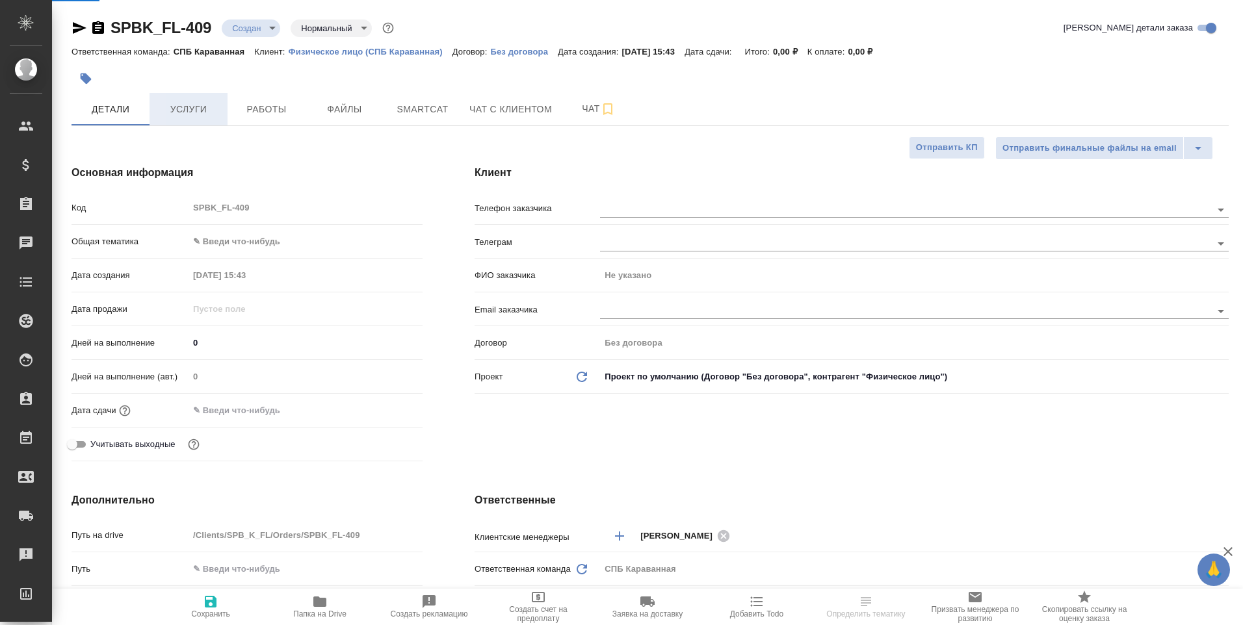
type textarea "x"
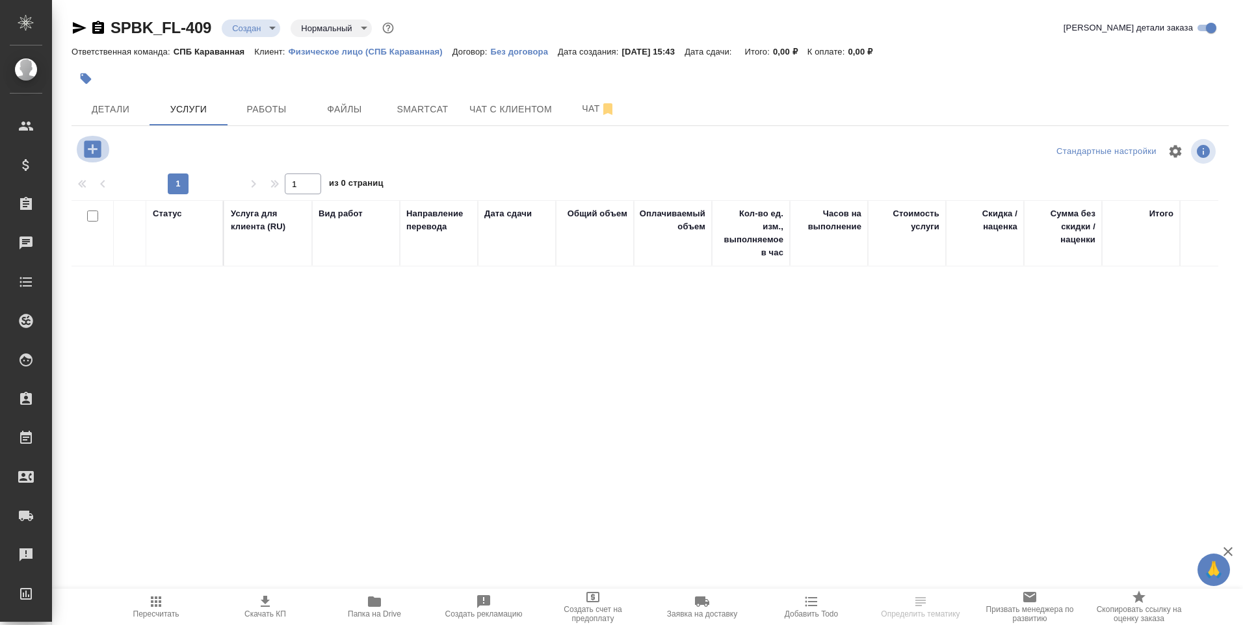
click at [97, 152] on icon "button" at bounding box center [92, 148] width 17 height 17
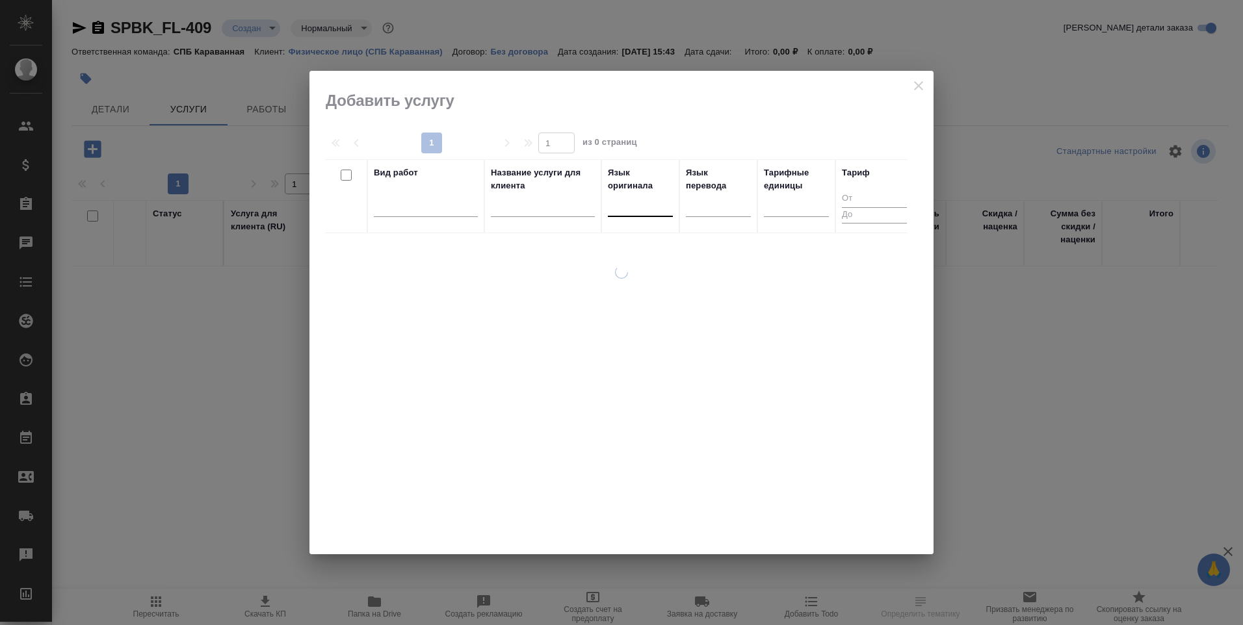
click at [627, 201] on div at bounding box center [640, 203] width 65 height 19
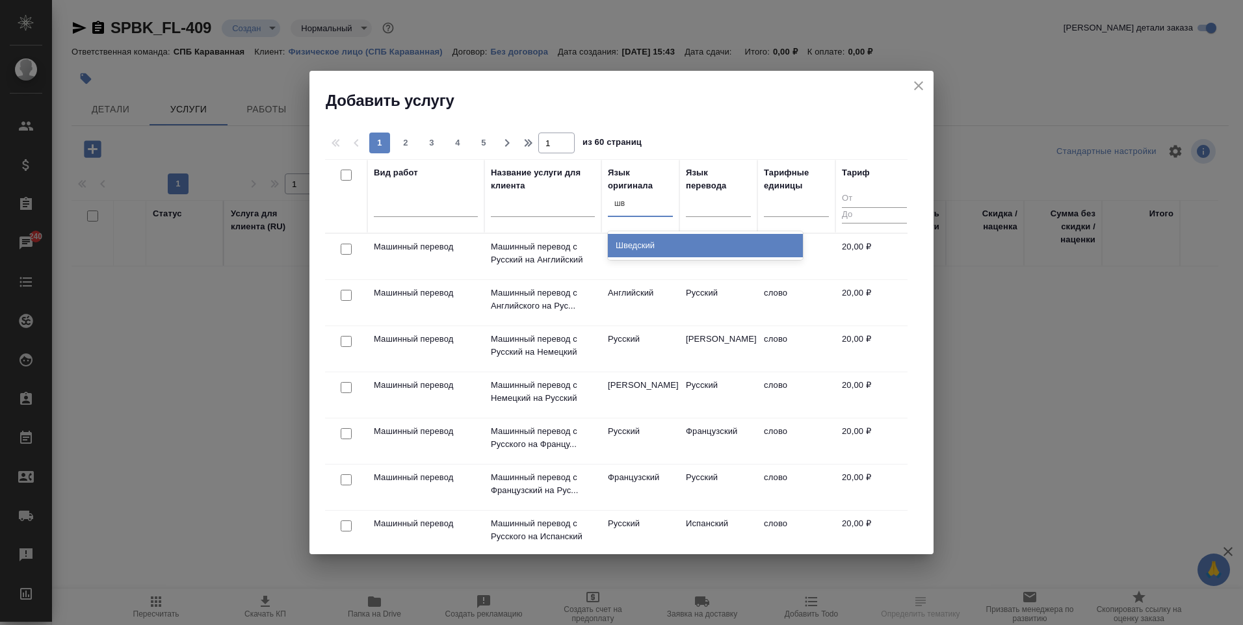
type input "шве"
drag, startPoint x: 701, startPoint y: 246, endPoint x: 697, endPoint y: 235, distance: 11.7
click at [699, 246] on div "Шведский" at bounding box center [705, 245] width 195 height 23
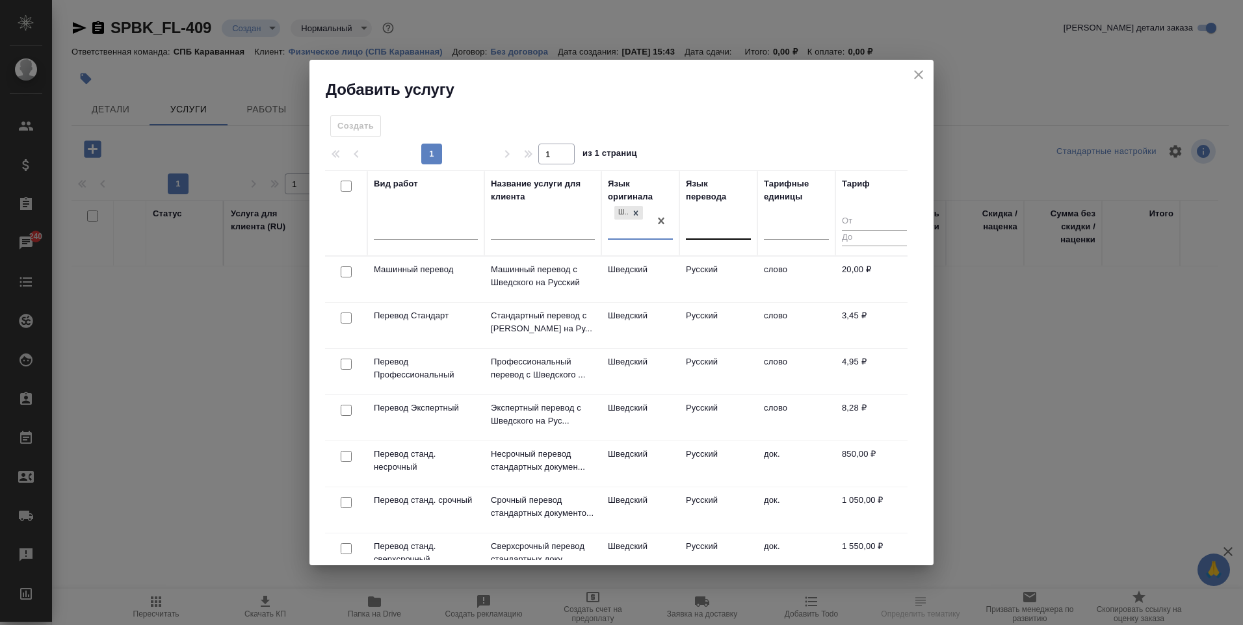
click at [705, 220] on div at bounding box center [718, 227] width 65 height 19
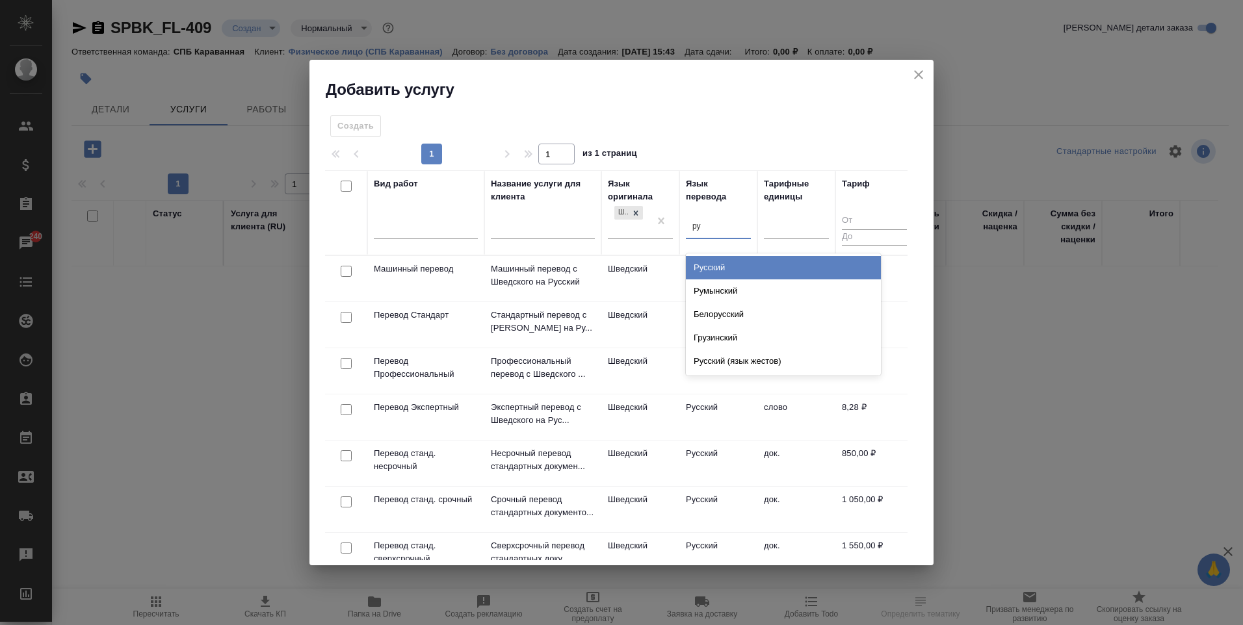
type input "рус"
click at [720, 262] on div "Русский" at bounding box center [783, 267] width 195 height 23
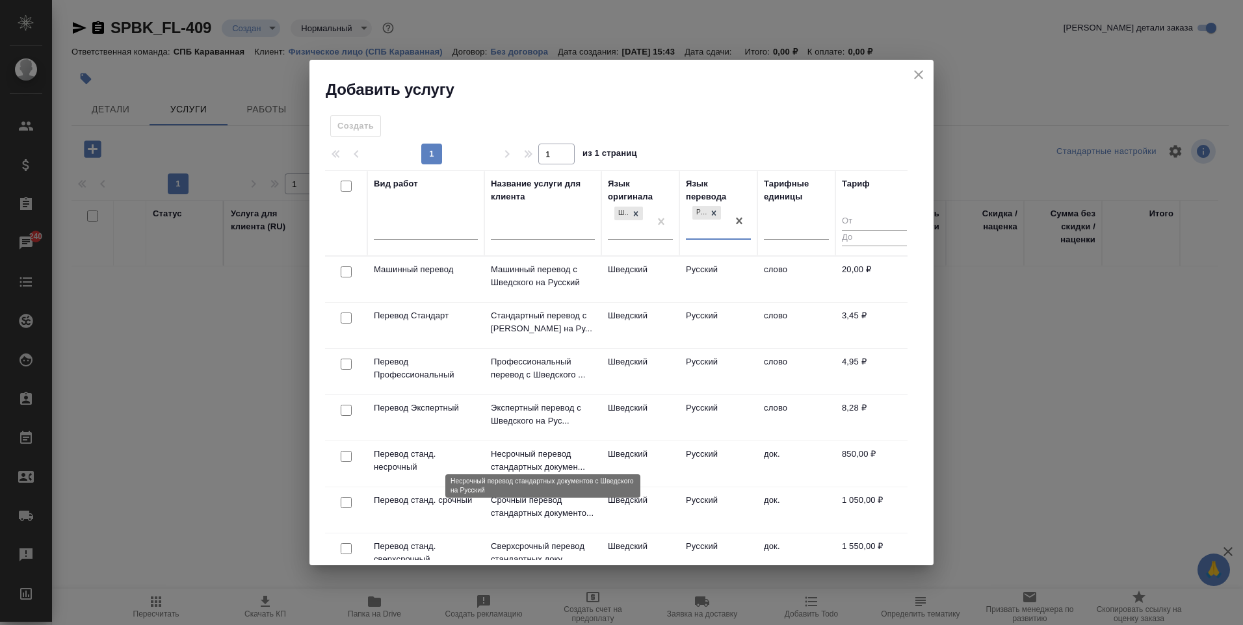
scroll to position [65, 0]
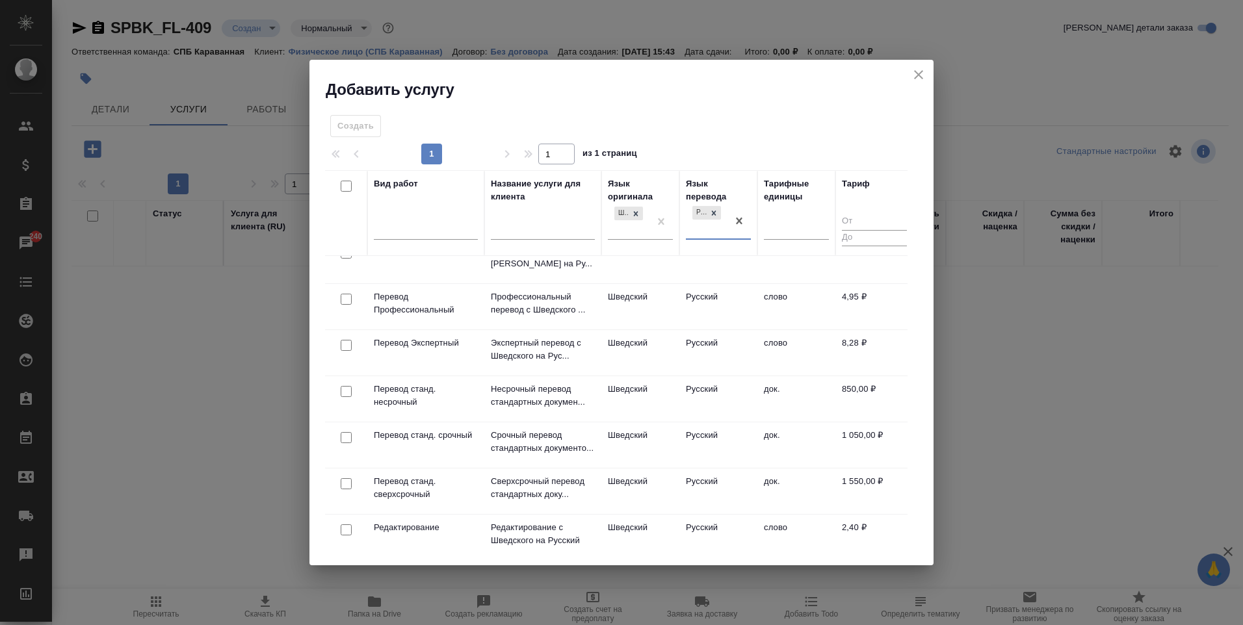
click at [814, 400] on td "док." at bounding box center [796, 398] width 78 height 45
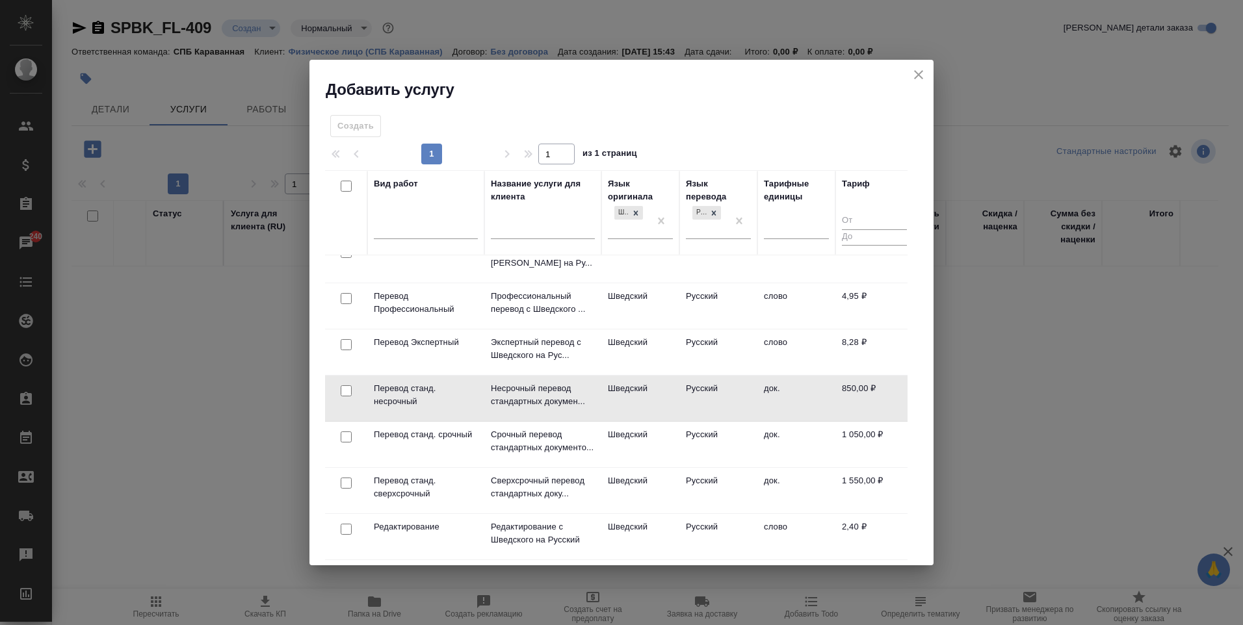
click at [814, 400] on td "док." at bounding box center [796, 398] width 78 height 45
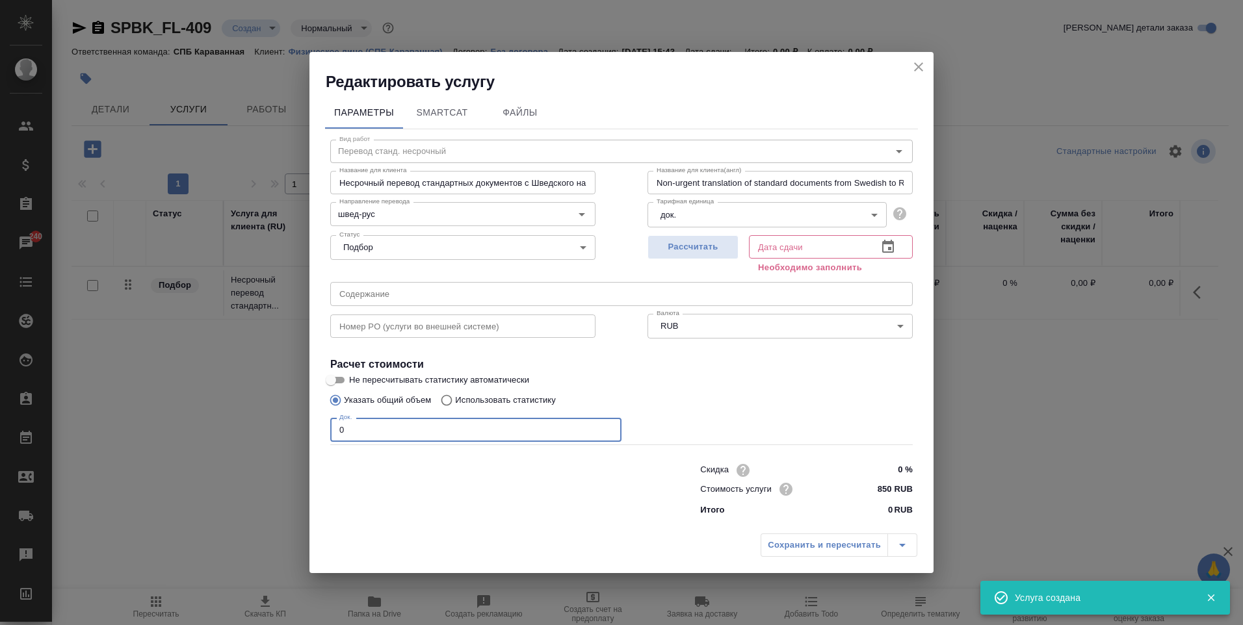
click at [518, 427] on input "0" at bounding box center [475, 429] width 291 height 23
type input "1"
click at [718, 257] on button "Рассчитать" at bounding box center [692, 247] width 91 height 24
type input "01.10.2025 15:43"
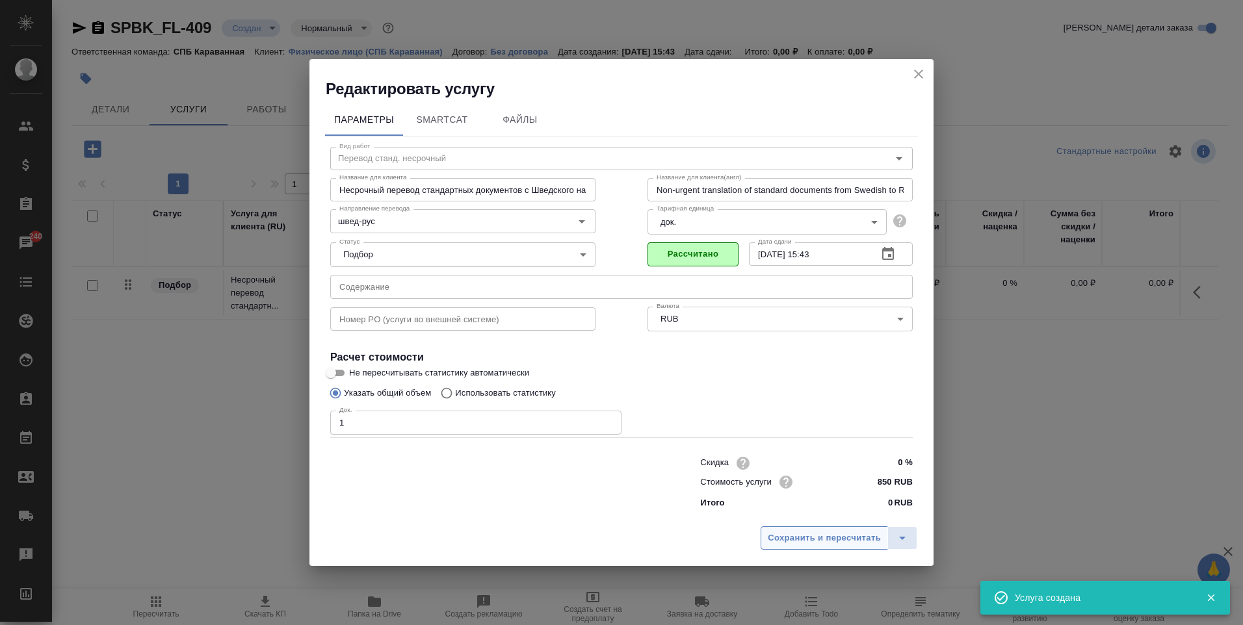
click at [830, 542] on span "Сохранить и пересчитать" at bounding box center [824, 538] width 113 height 15
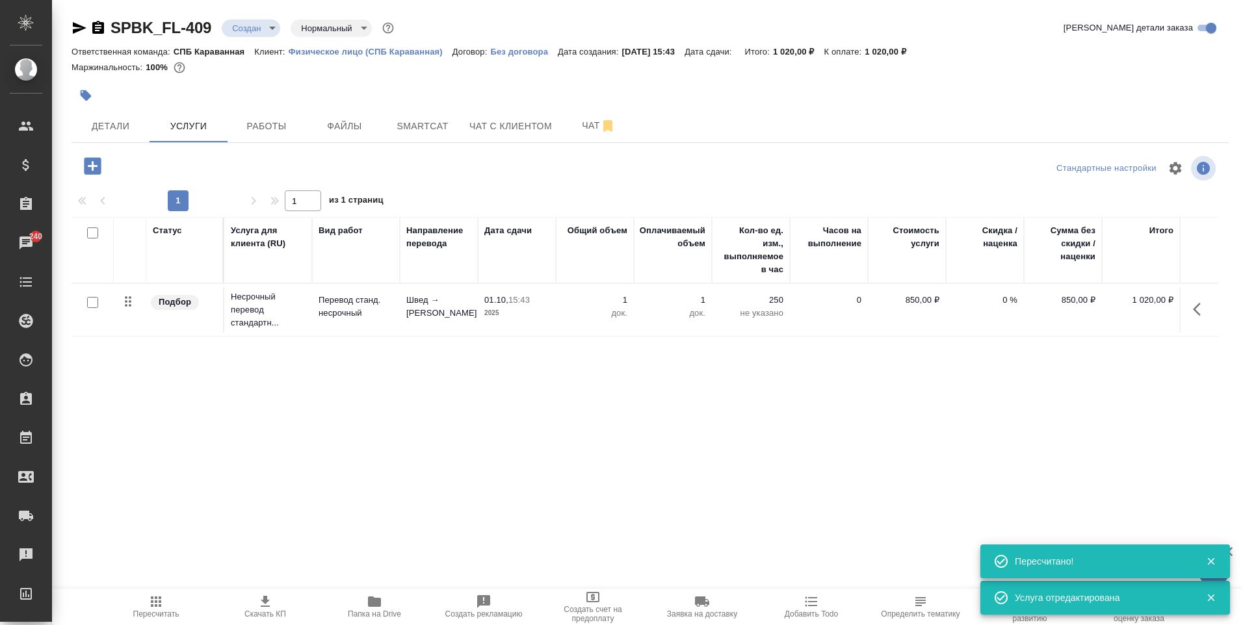
click at [86, 162] on icon "button" at bounding box center [92, 165] width 17 height 17
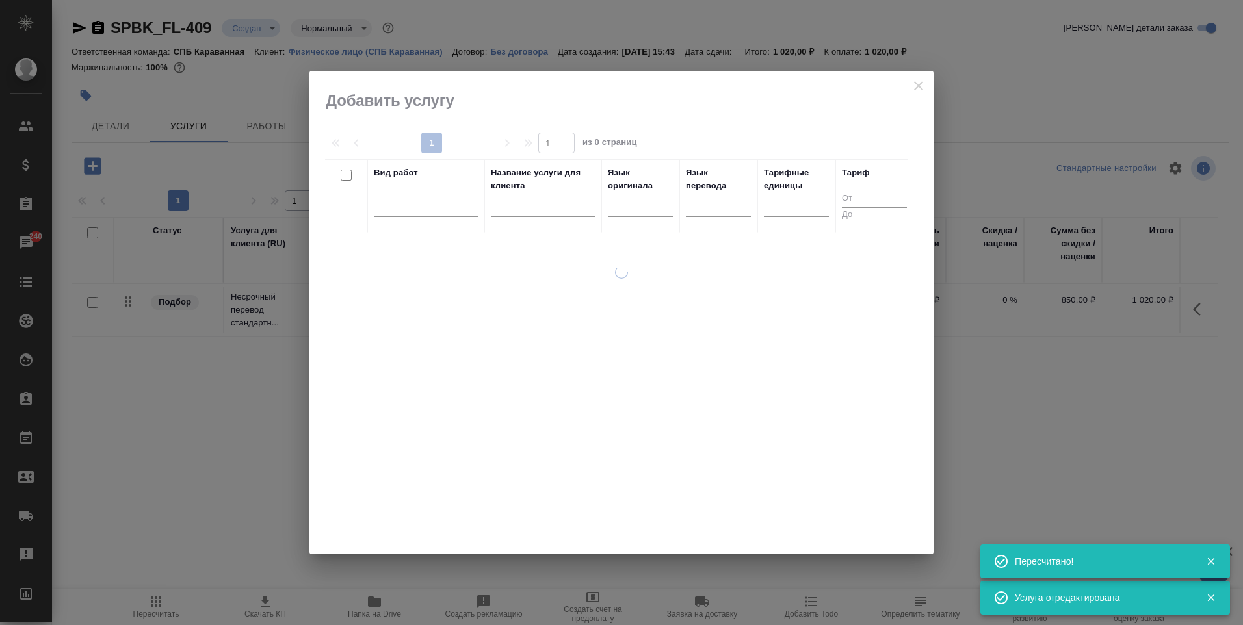
click at [378, 218] on div at bounding box center [426, 209] width 104 height 34
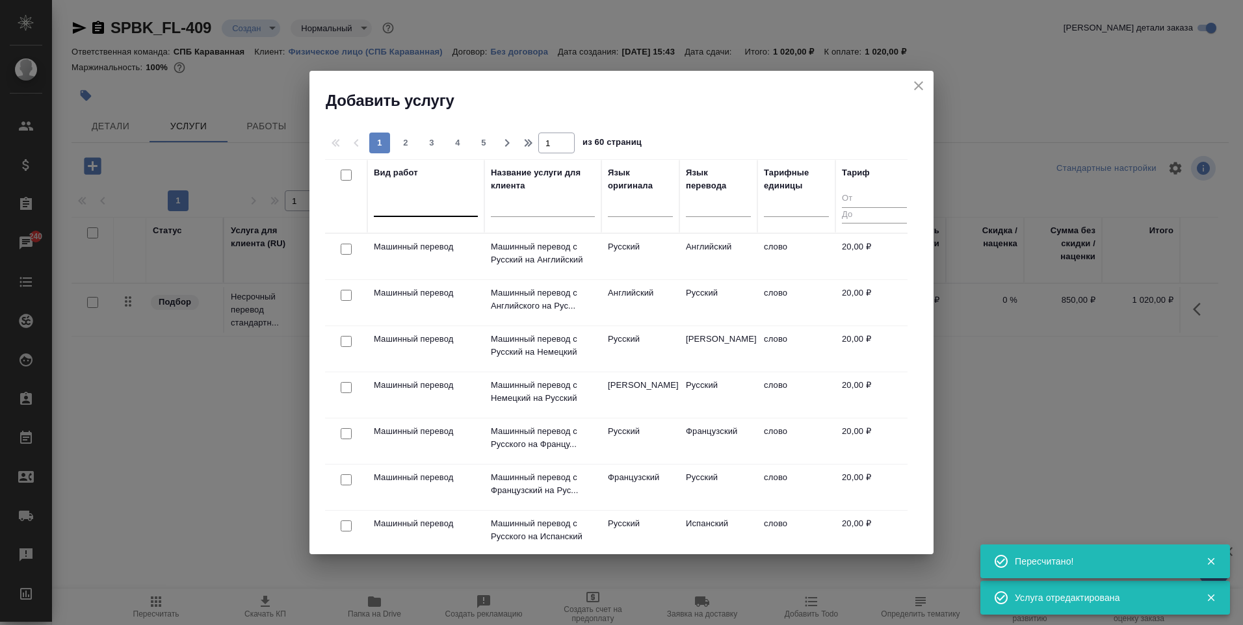
click at [386, 216] on div at bounding box center [426, 204] width 104 height 25
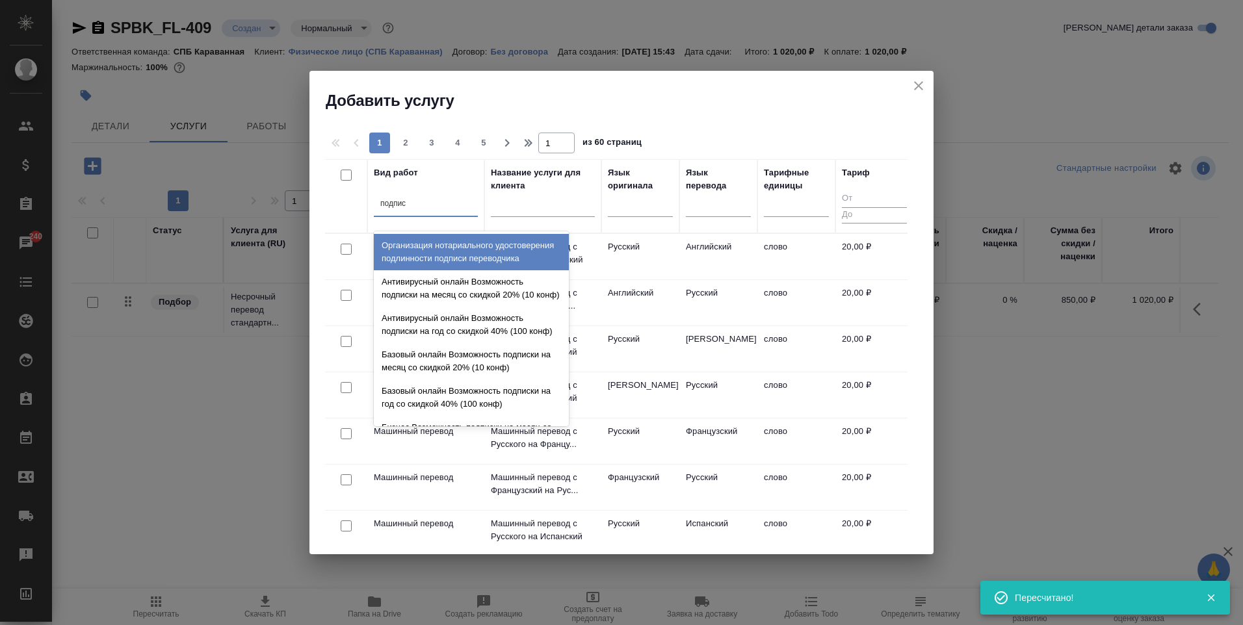
type input "подписи"
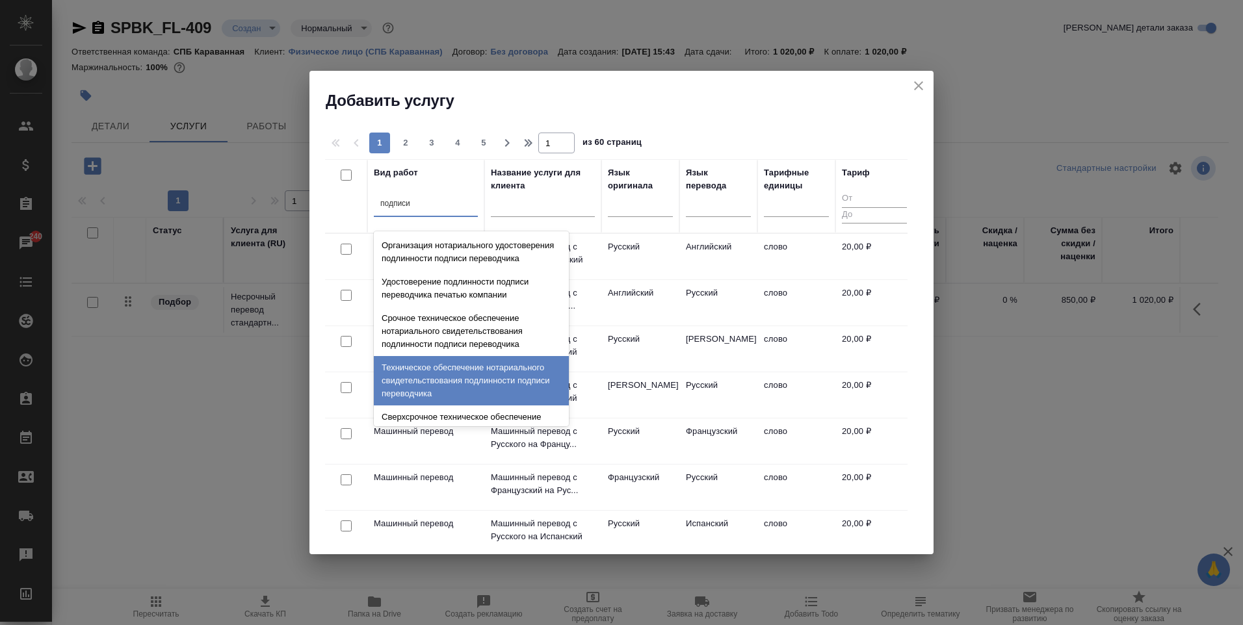
click at [448, 406] on div "Техническое обеспечение нотариального свидетельствования подлинности подписи пе…" at bounding box center [471, 380] width 195 height 49
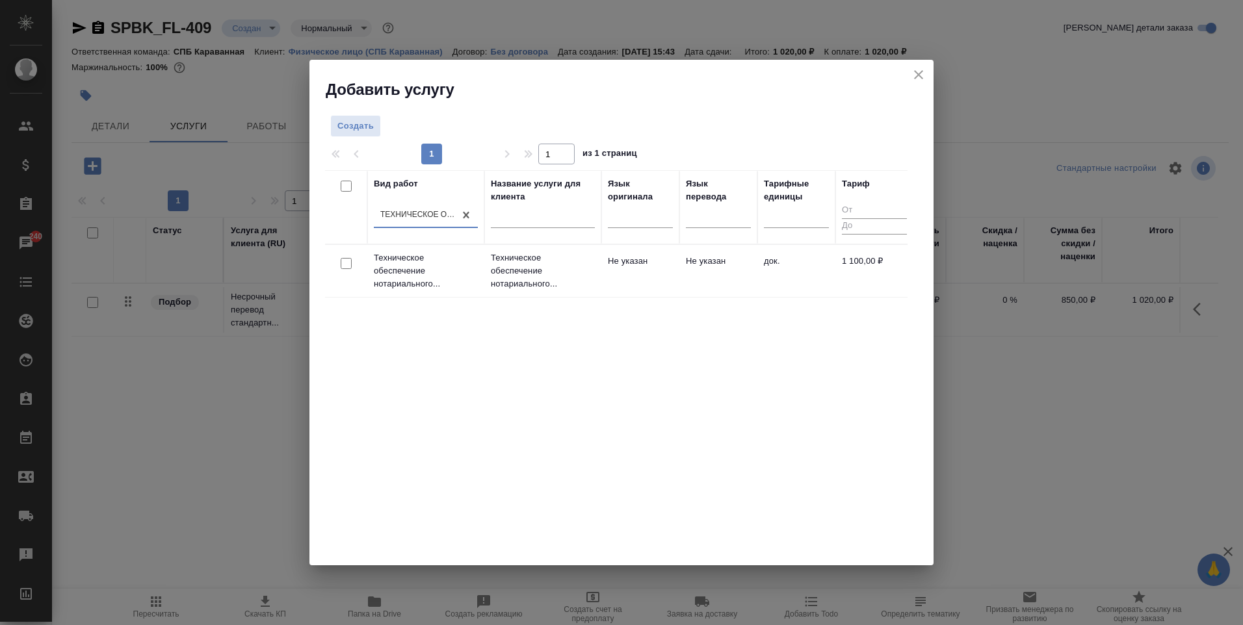
click at [692, 281] on td "Не указан" at bounding box center [718, 270] width 78 height 45
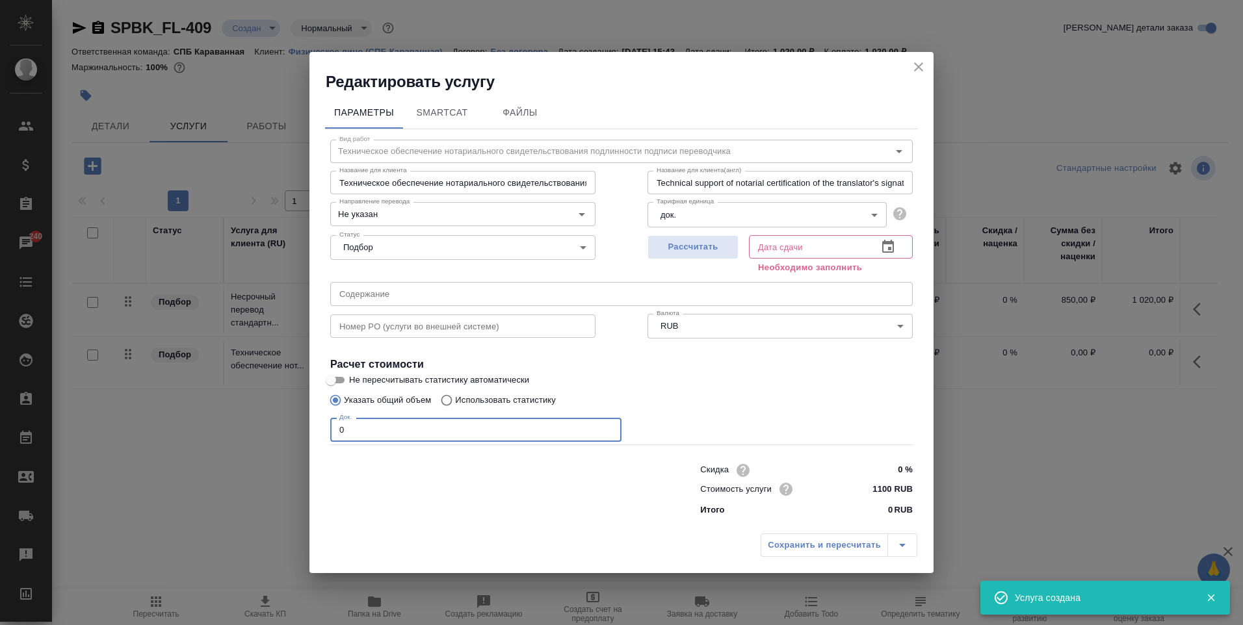
click at [355, 424] on input "0" at bounding box center [475, 429] width 291 height 23
type input "1"
click at [664, 252] on span "Рассчитать" at bounding box center [693, 247] width 77 height 15
type input "01.10.2025 15:55"
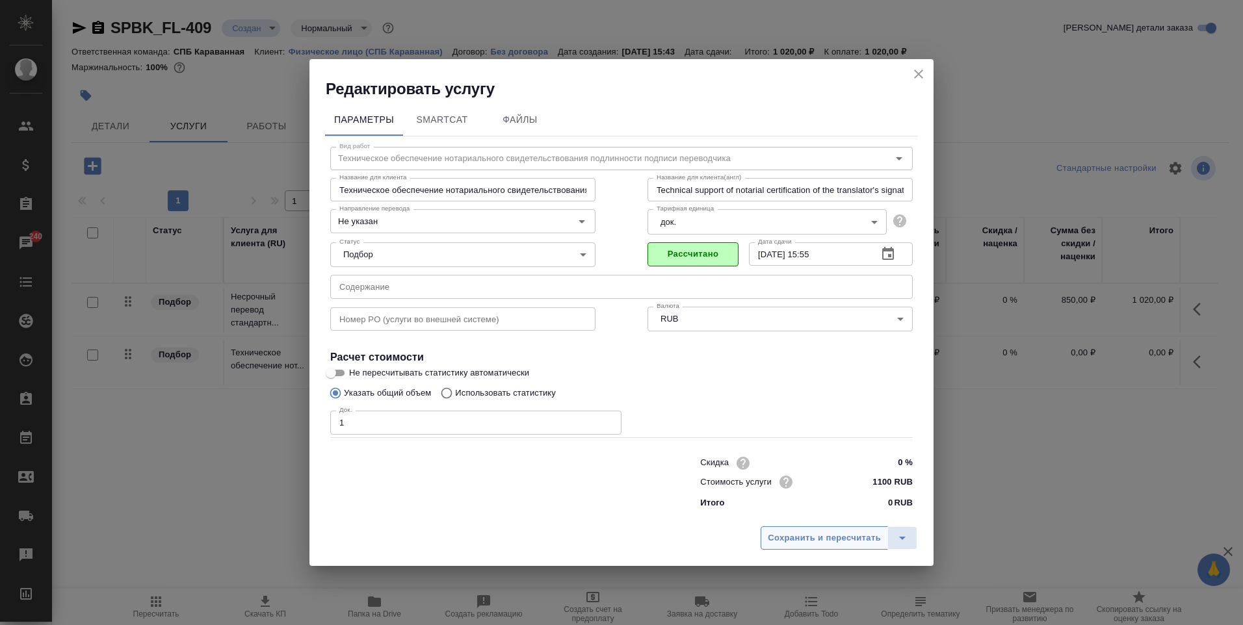
click at [840, 539] on span "Сохранить и пересчитать" at bounding box center [824, 538] width 113 height 15
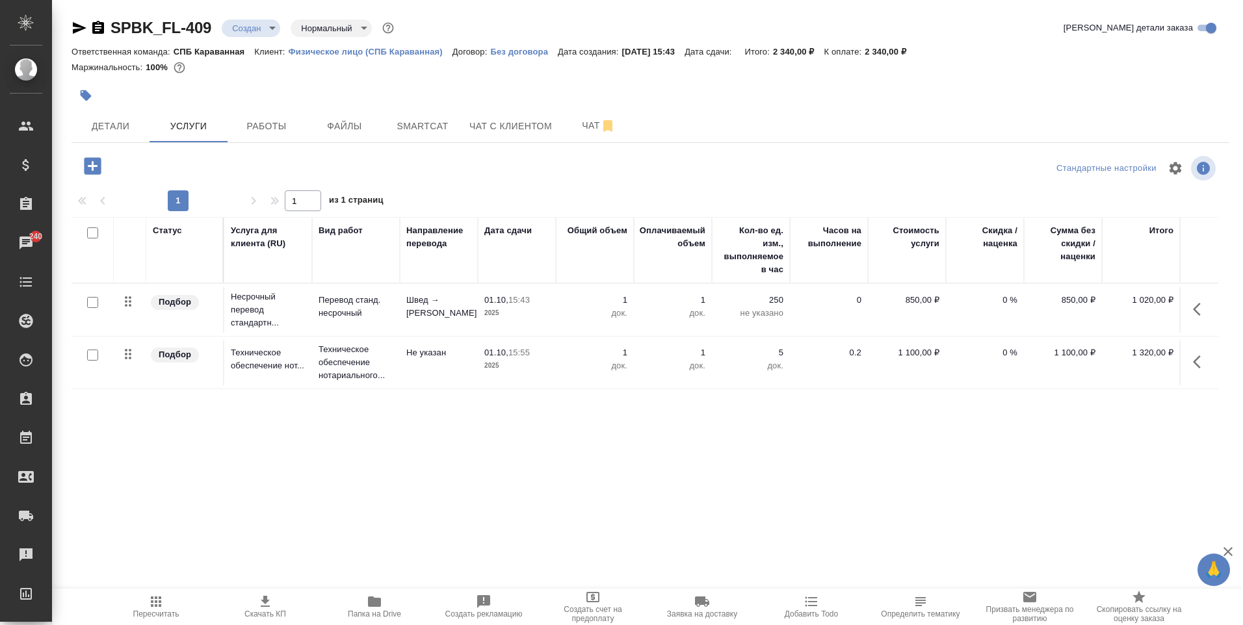
click at [786, 545] on div ".cls-1 fill:#fff; AWATERA Moskalets Alina Клиенты Спецификации Заказы 240 Чаты …" at bounding box center [621, 312] width 1243 height 625
